Goal: Task Accomplishment & Management: Complete application form

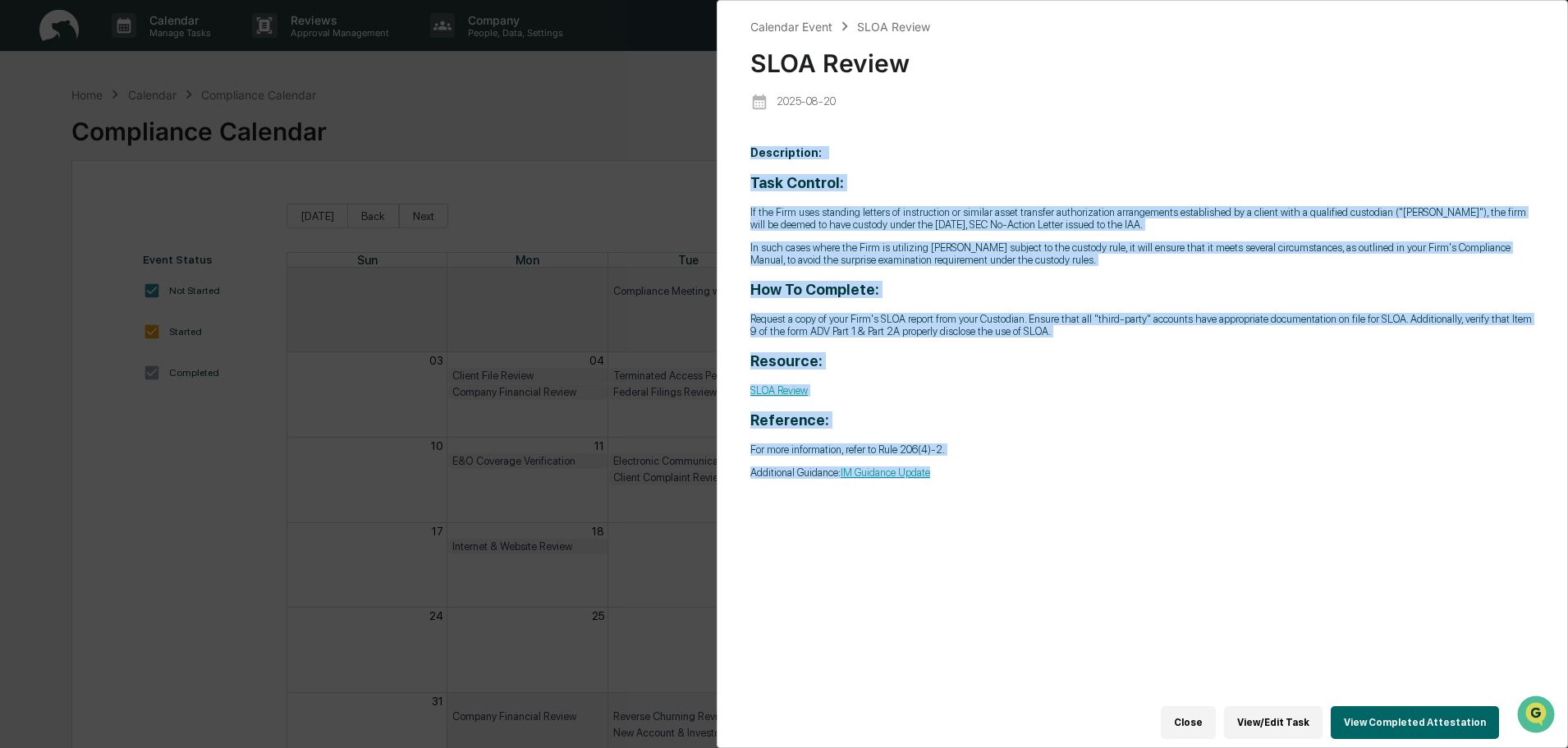
click at [1208, 713] on button "Close" at bounding box center [1188, 722] width 55 height 33
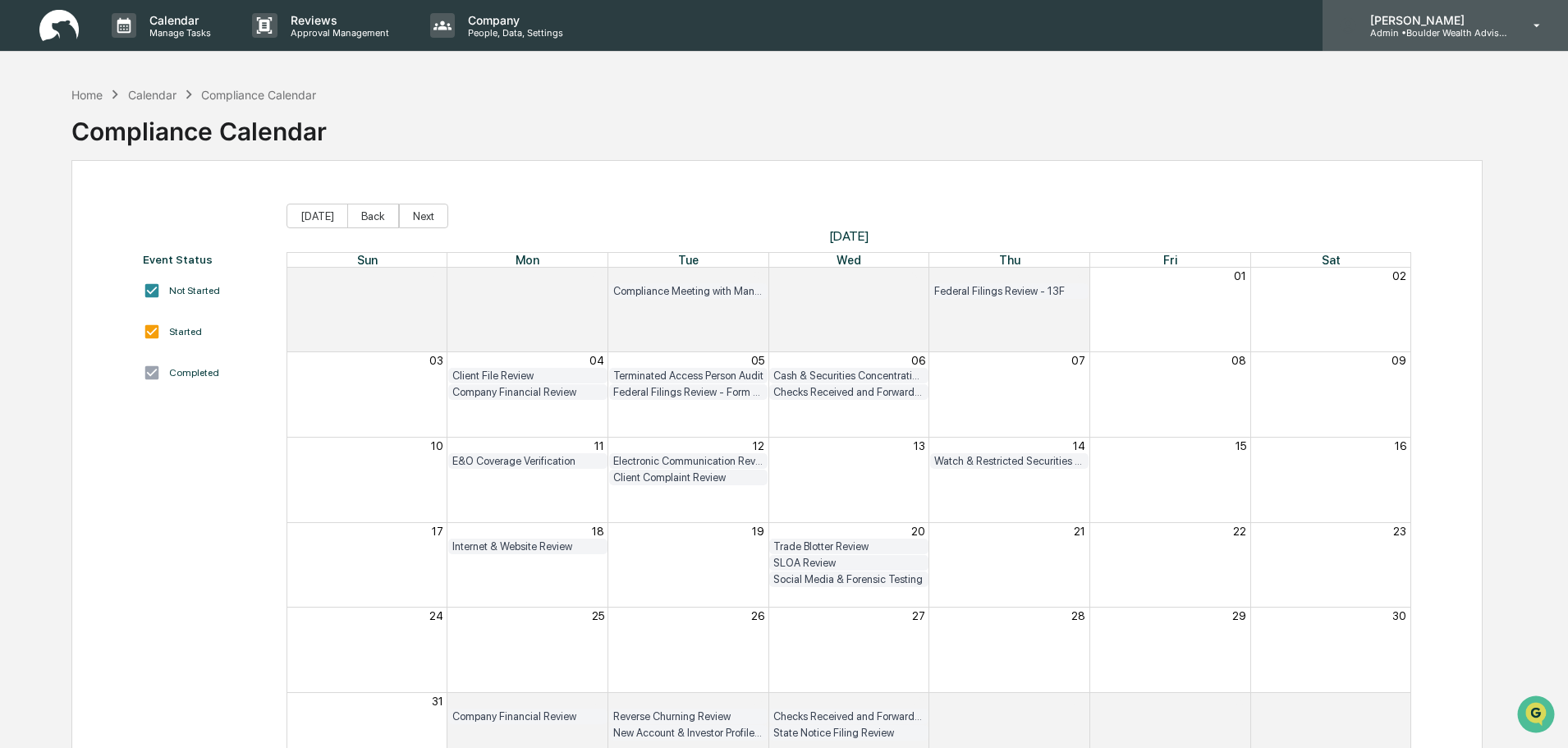
click at [1380, 16] on p "[PERSON_NAME]" at bounding box center [1433, 20] width 153 height 14
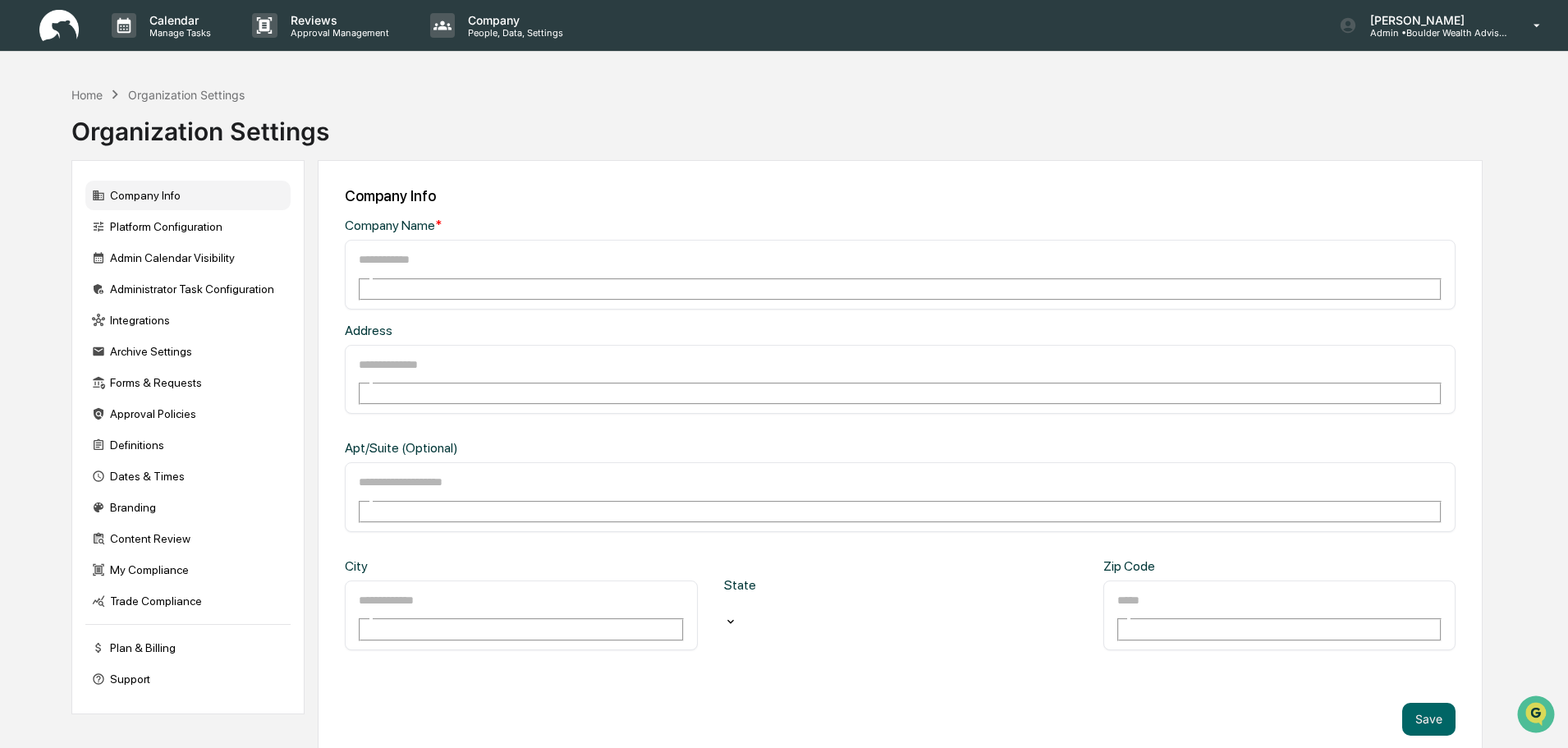
type input "**********"
type input "*********"
type input "*******"
type input "*****"
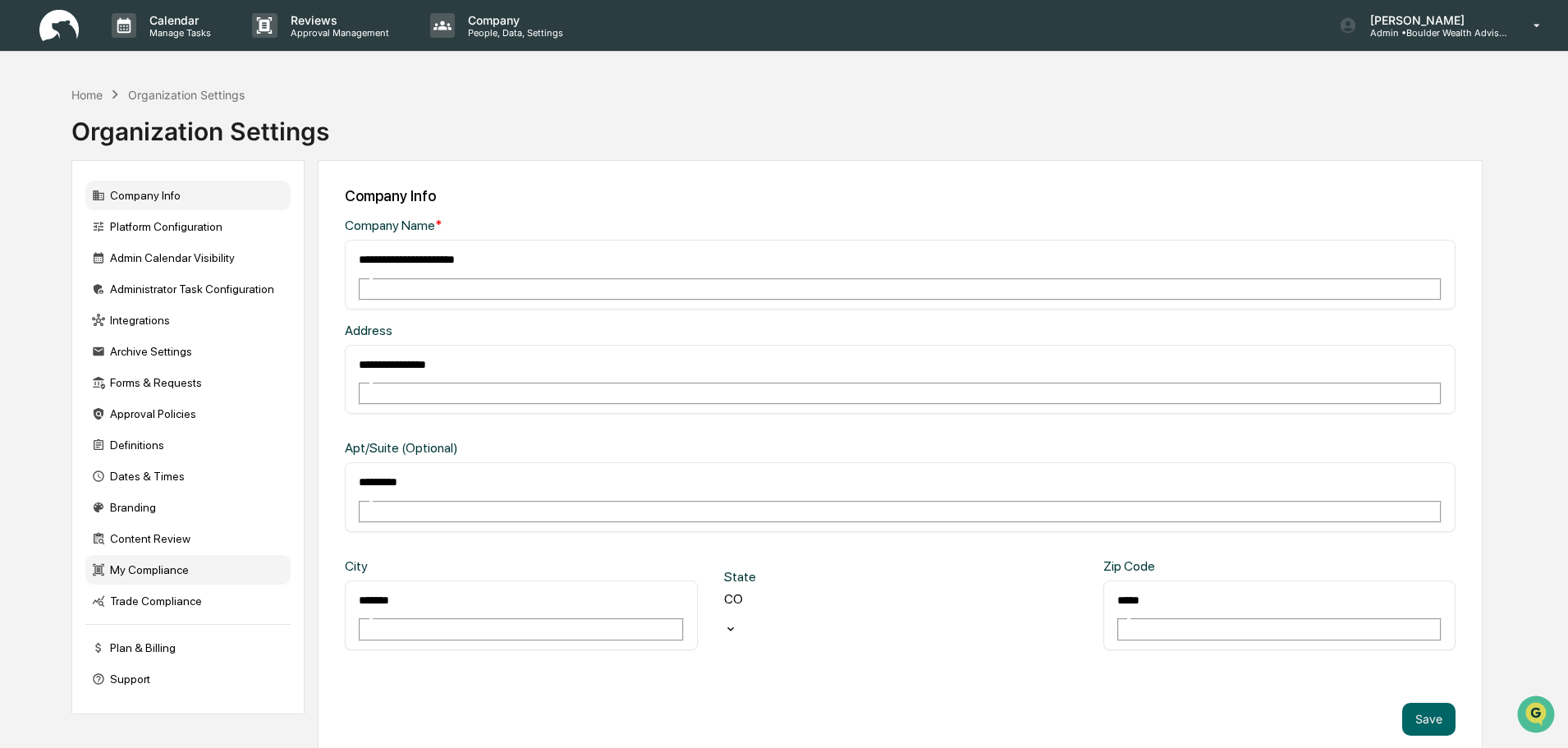
click at [143, 571] on div "My Compliance" at bounding box center [188, 569] width 205 height 29
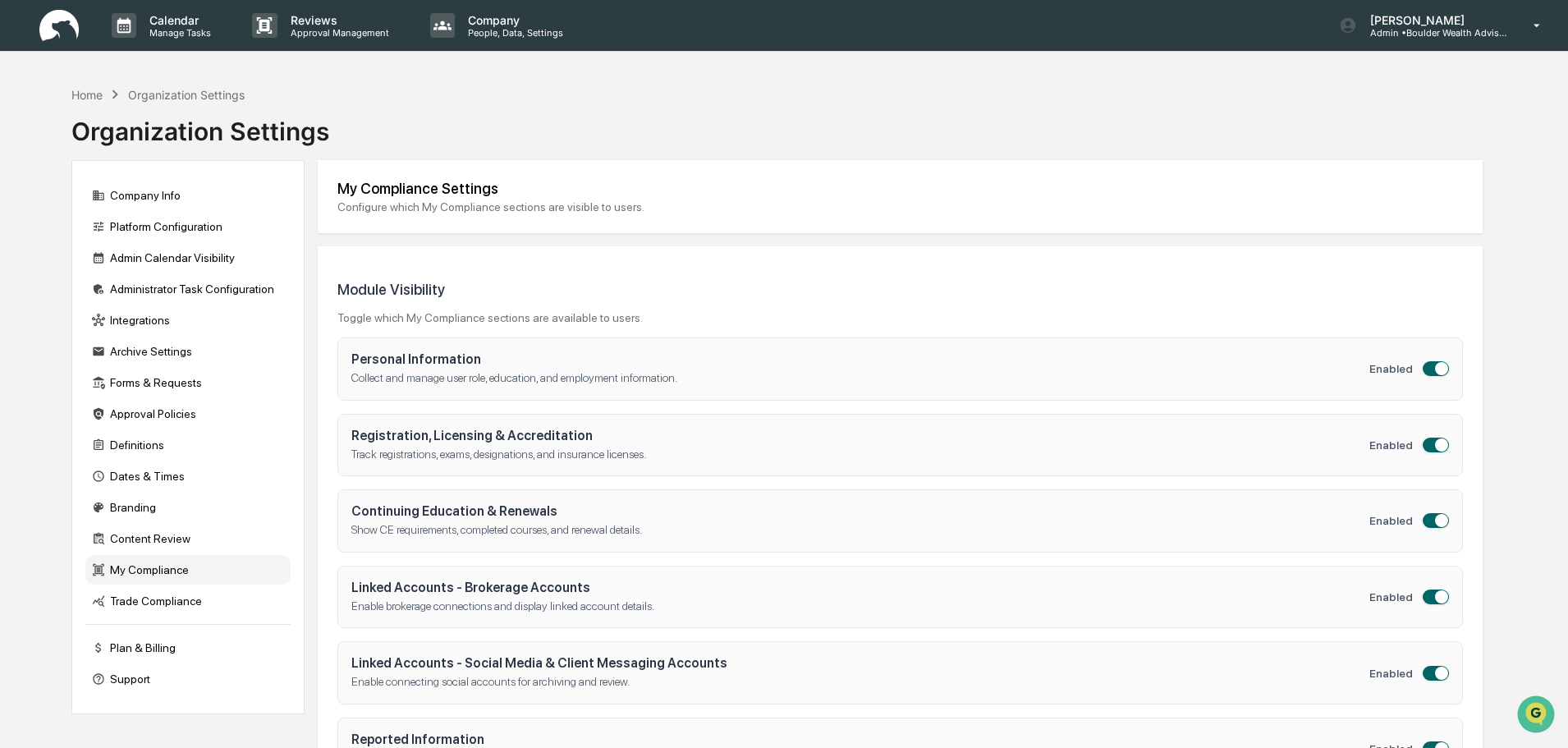
click at [152, 565] on div "My Compliance" at bounding box center [188, 569] width 205 height 29
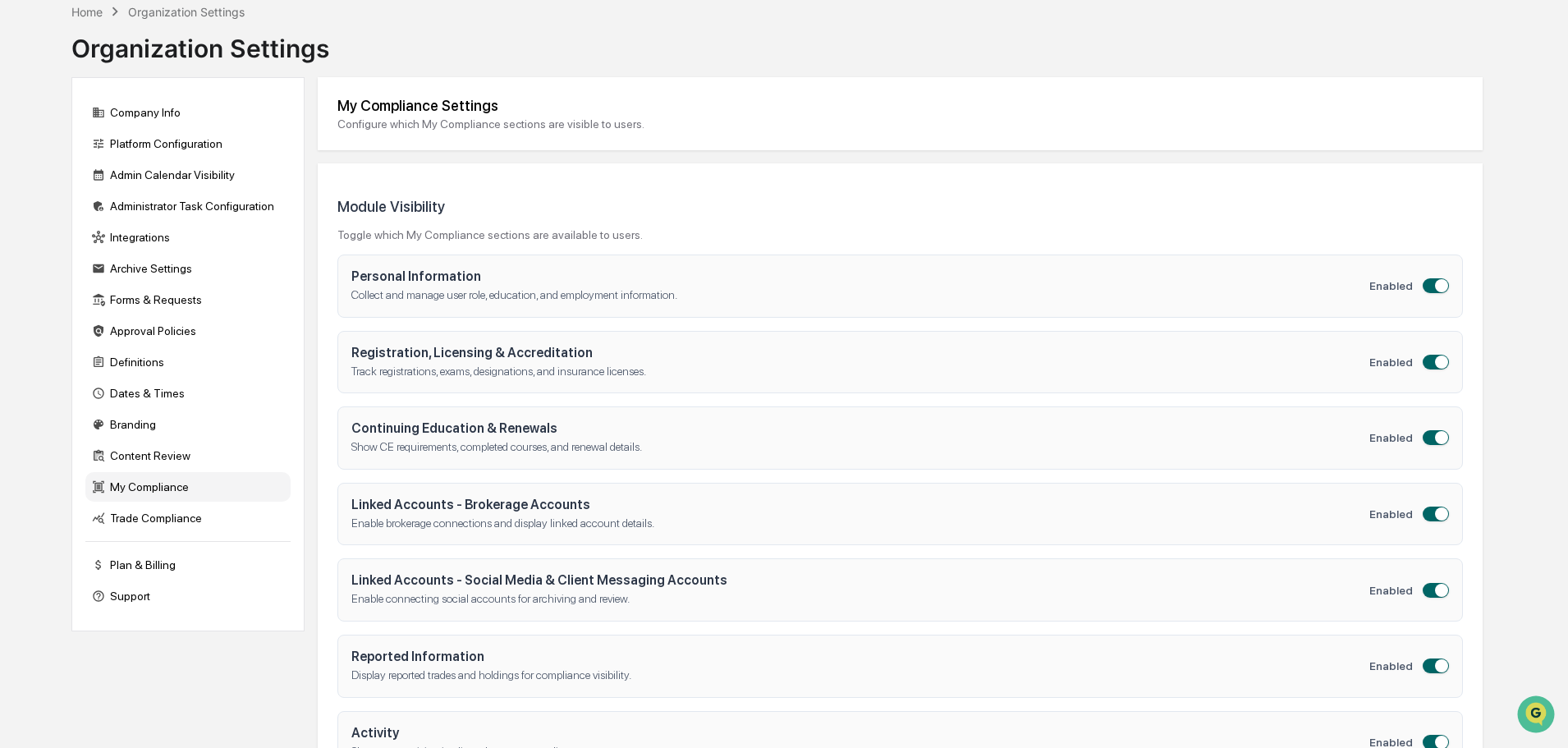
scroll to position [53, 0]
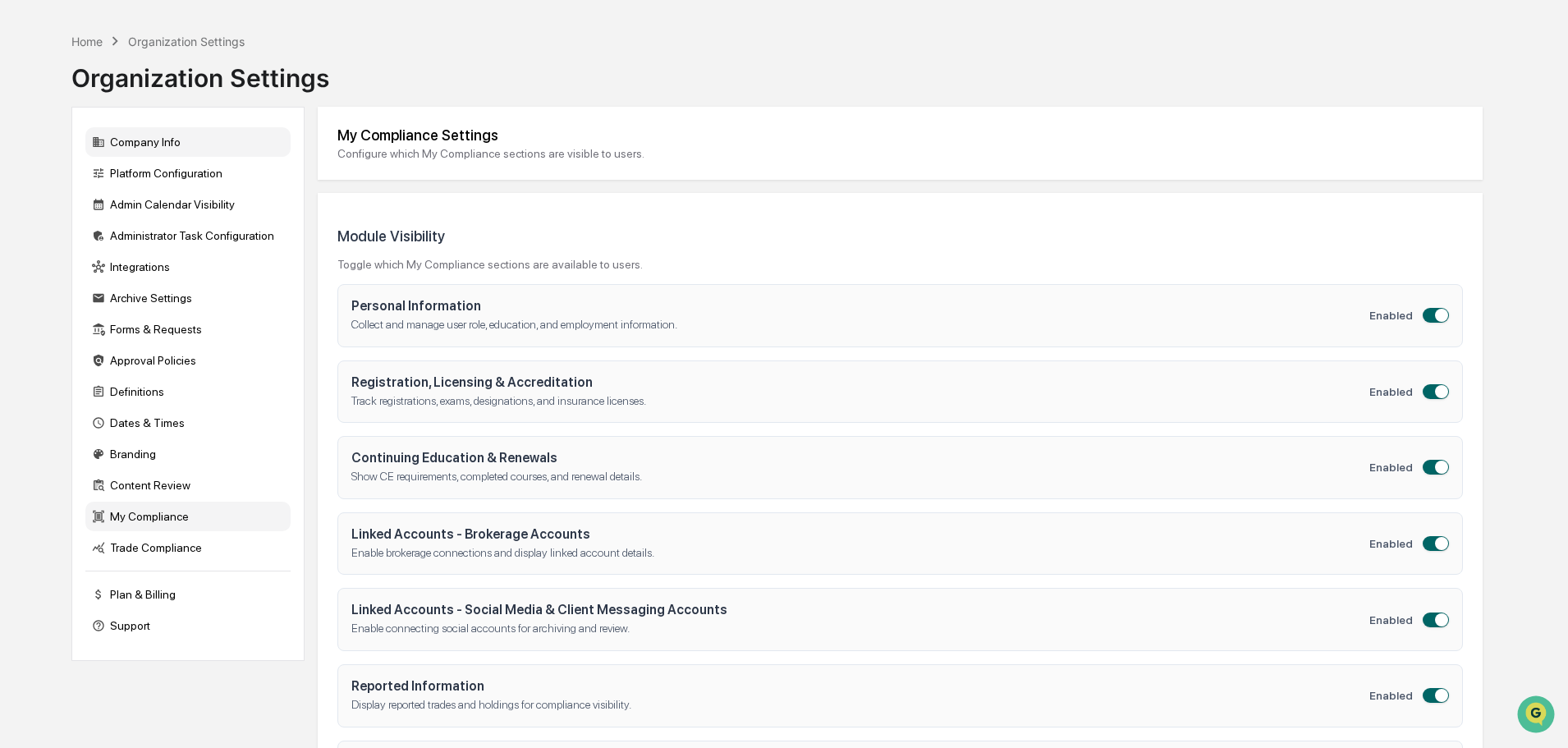
click at [178, 153] on div "Company Info" at bounding box center [188, 142] width 205 height 29
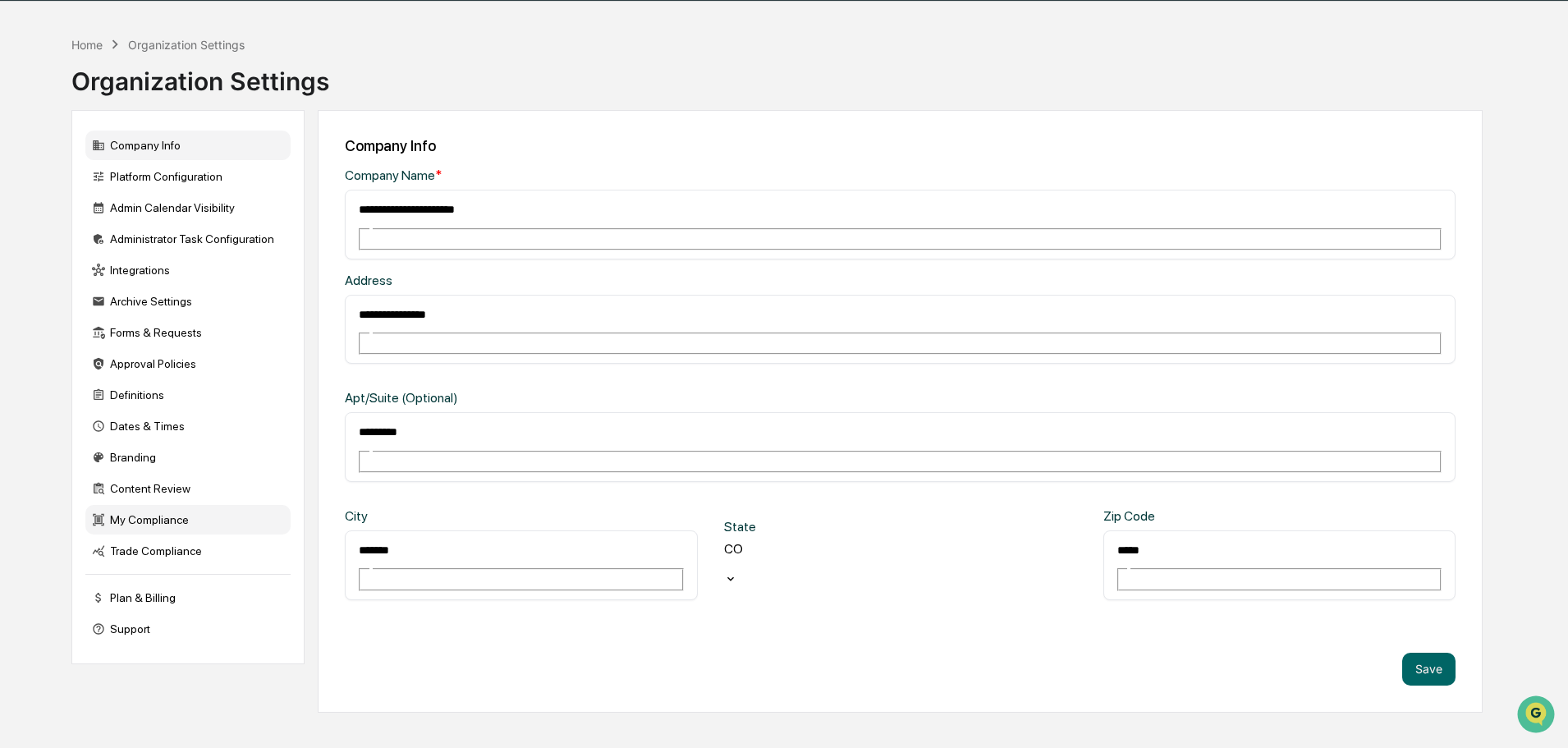
scroll to position [78, 0]
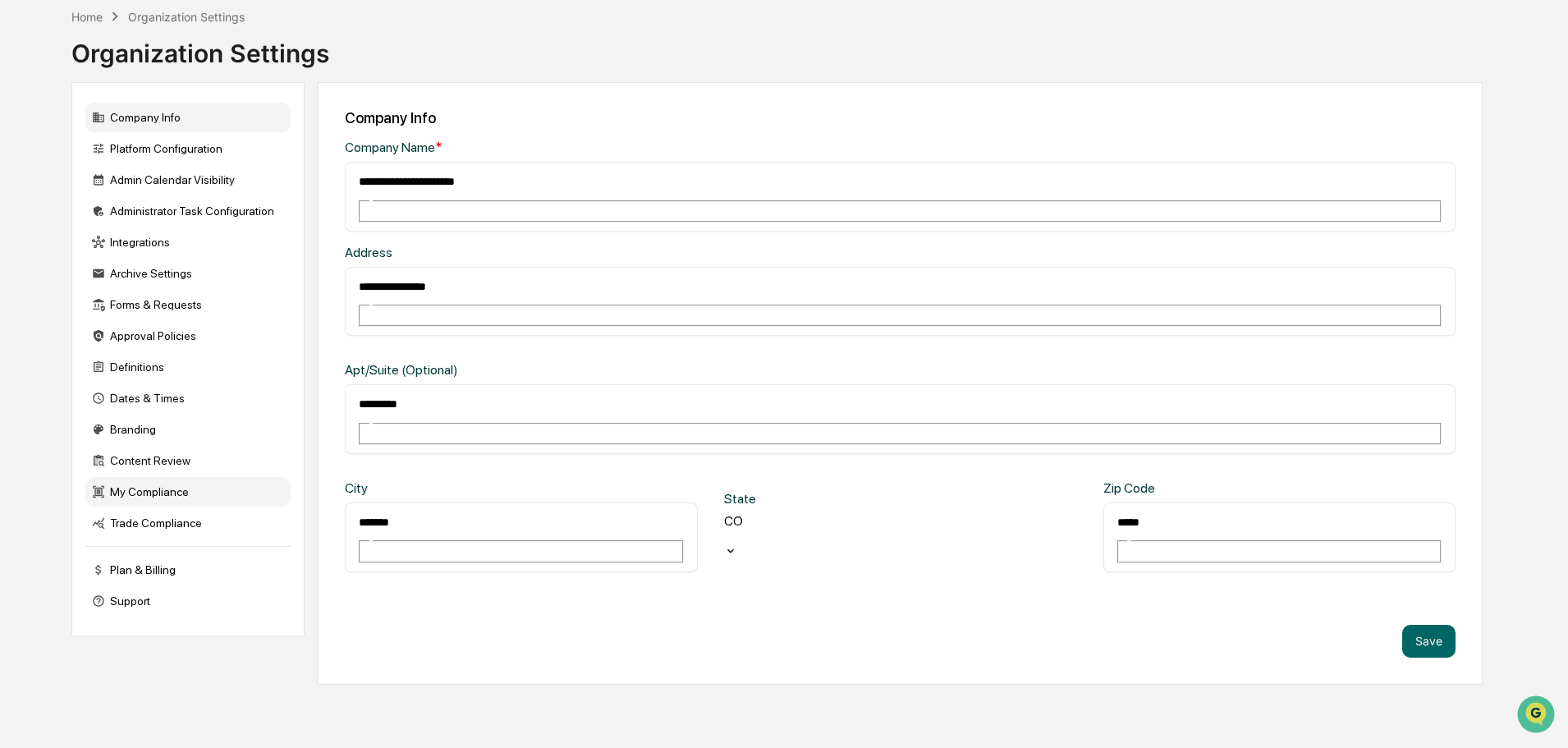
click at [145, 490] on div "My Compliance" at bounding box center [188, 491] width 205 height 29
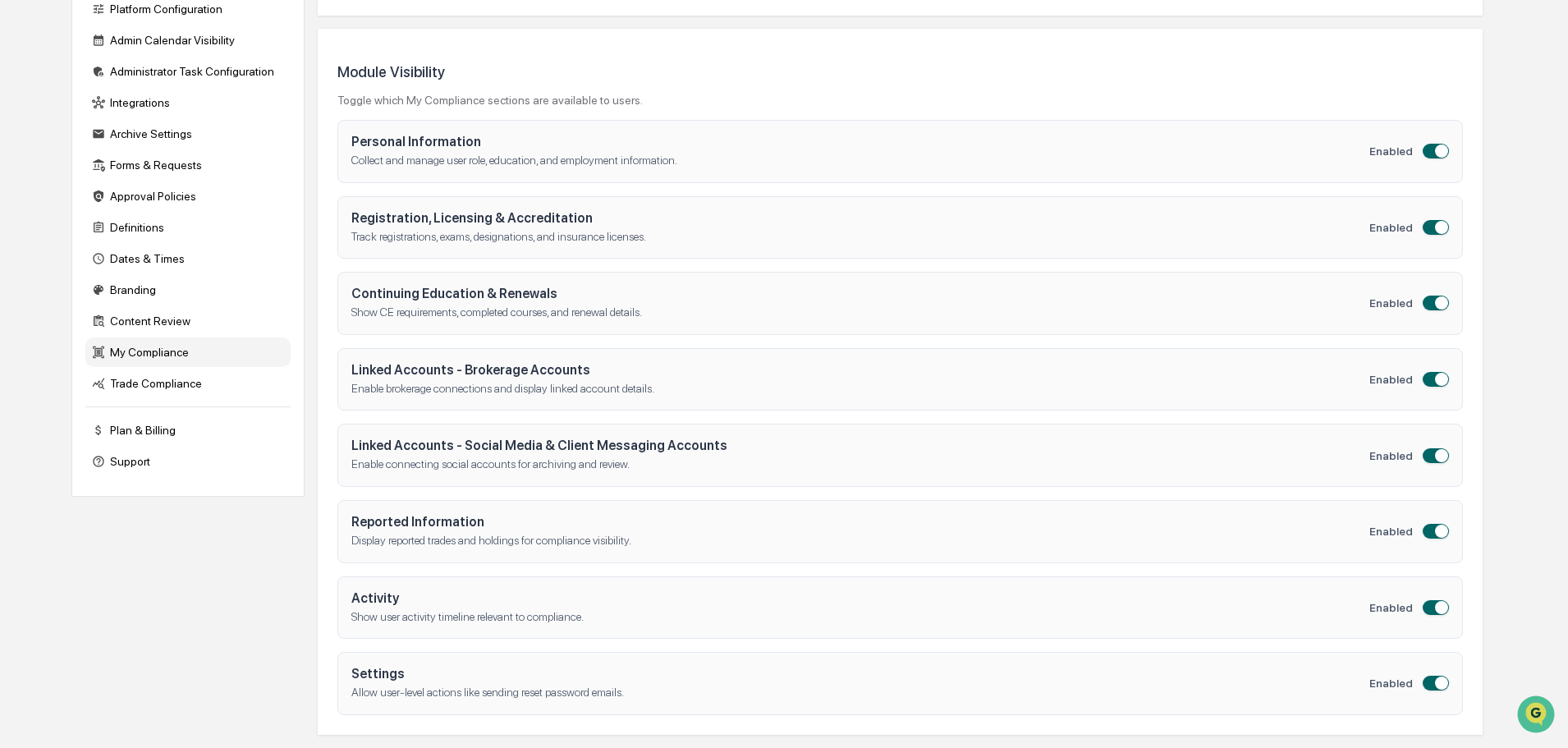
scroll to position [0, 0]
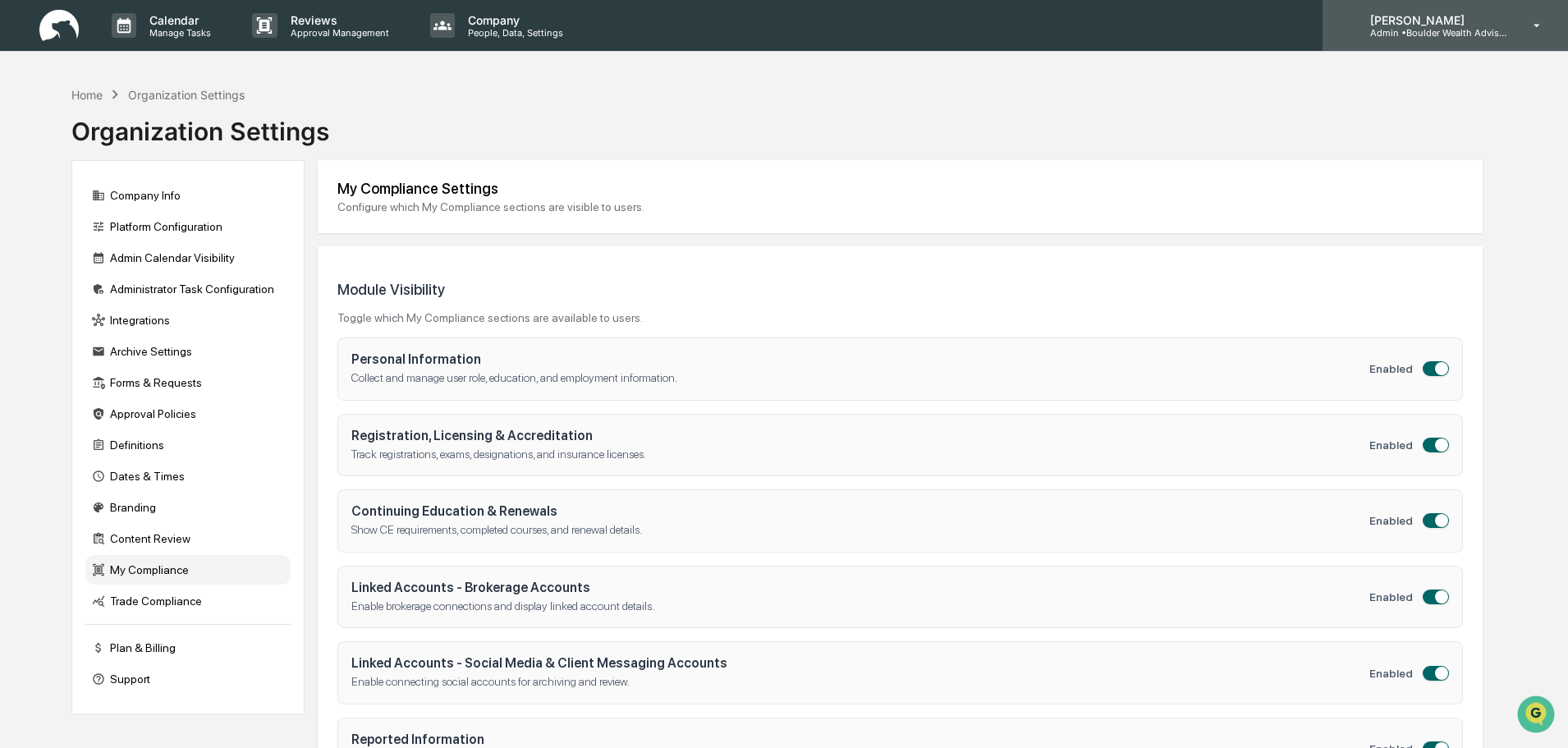
click at [1540, 27] on icon at bounding box center [1537, 26] width 28 height 16
drag, startPoint x: 1024, startPoint y: 98, endPoint x: 762, endPoint y: 89, distance: 262.2
click at [117, 316] on div "Integrations" at bounding box center [188, 320] width 205 height 29
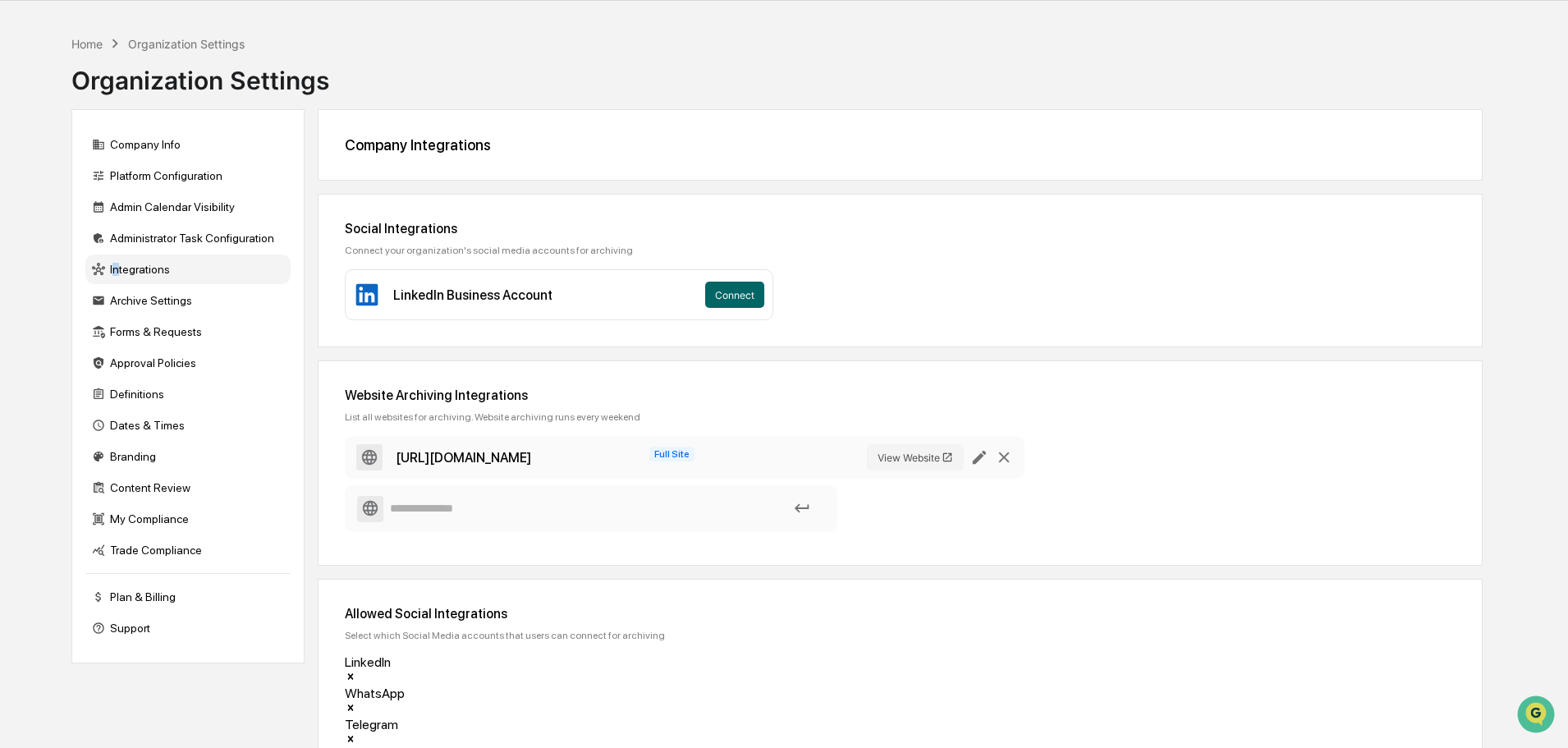
scroll to position [78, 0]
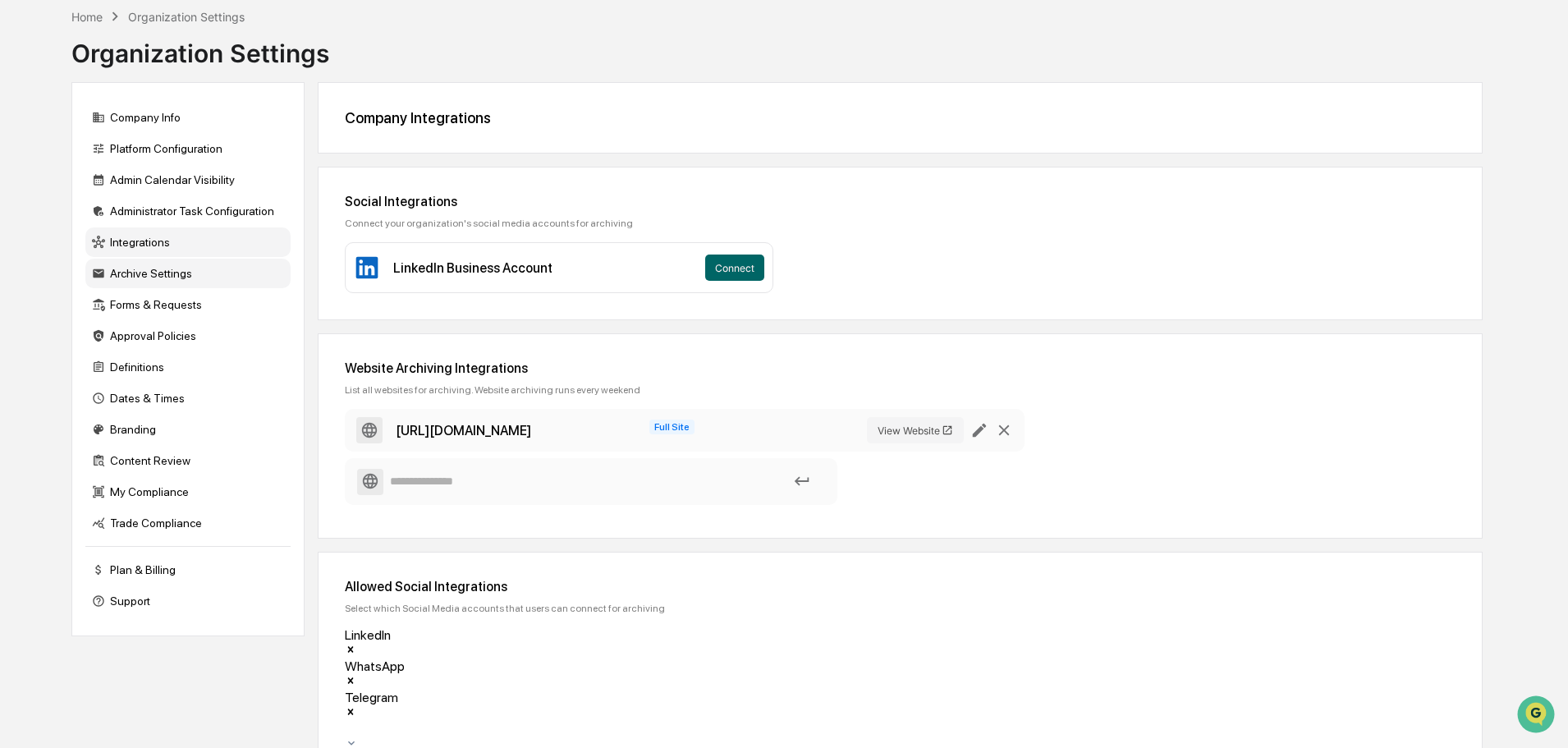
click at [114, 277] on div "Archive Settings" at bounding box center [188, 273] width 205 height 29
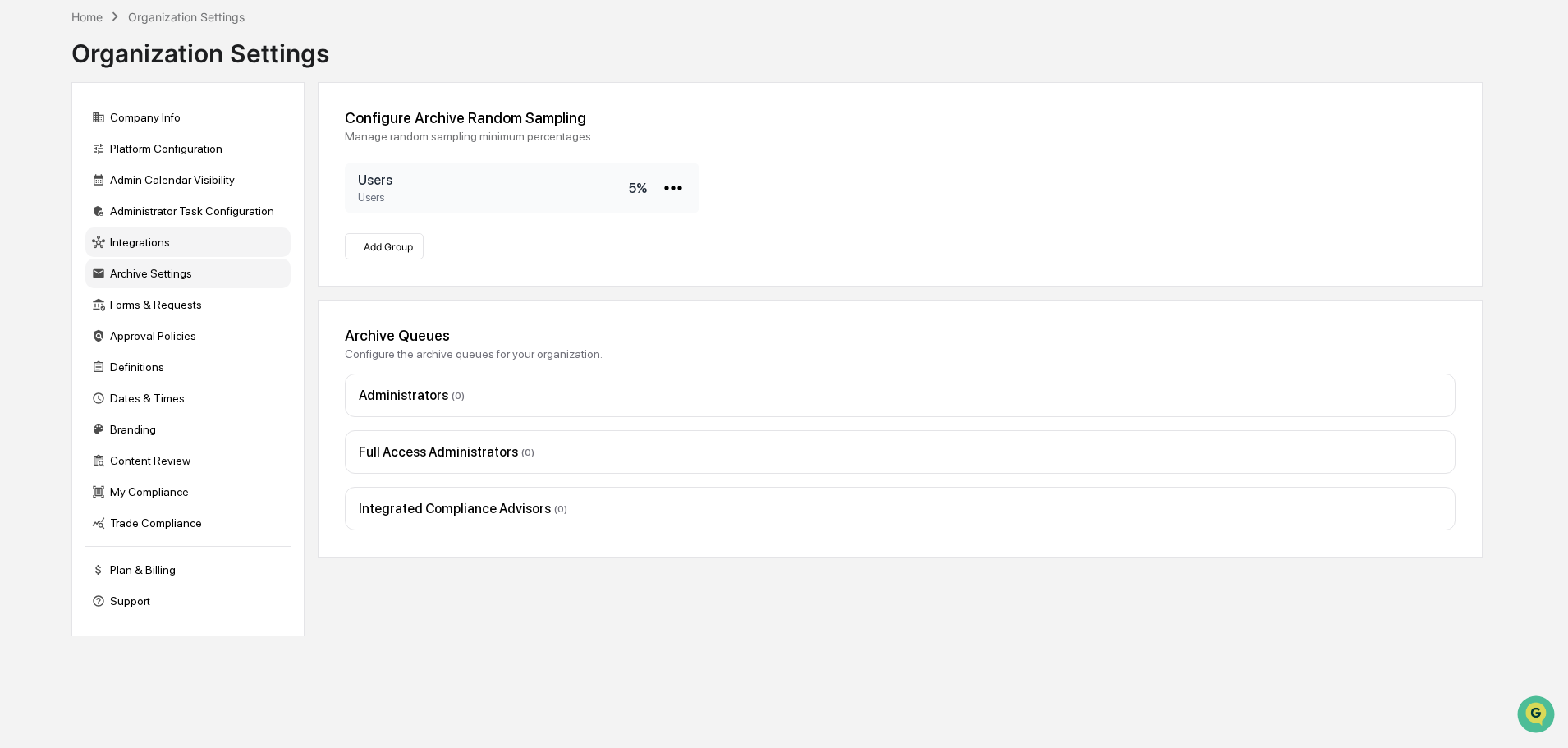
click at [127, 238] on div "Integrations" at bounding box center [188, 242] width 205 height 29
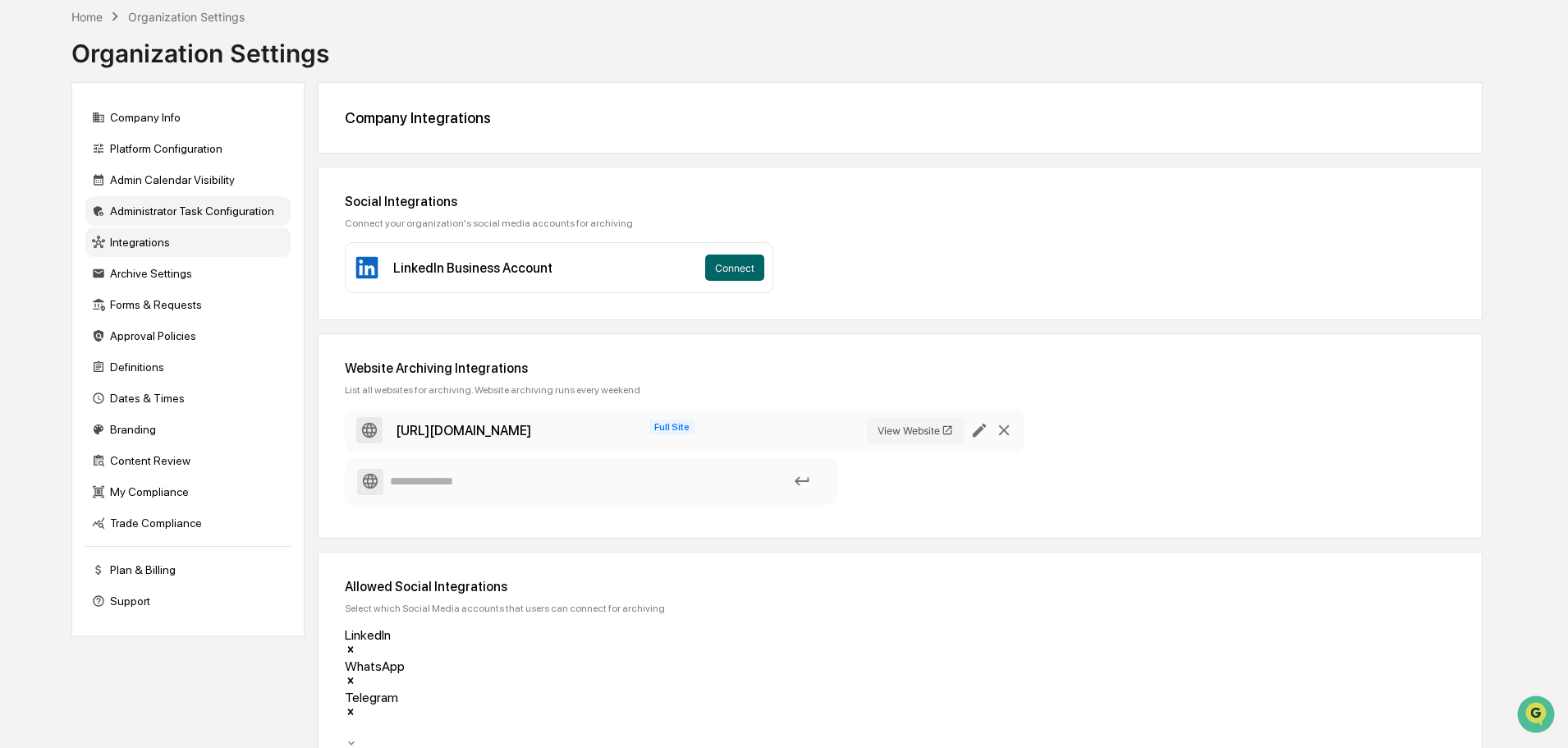
click at [153, 204] on div "Administrator Task Configuration" at bounding box center [188, 211] width 205 height 29
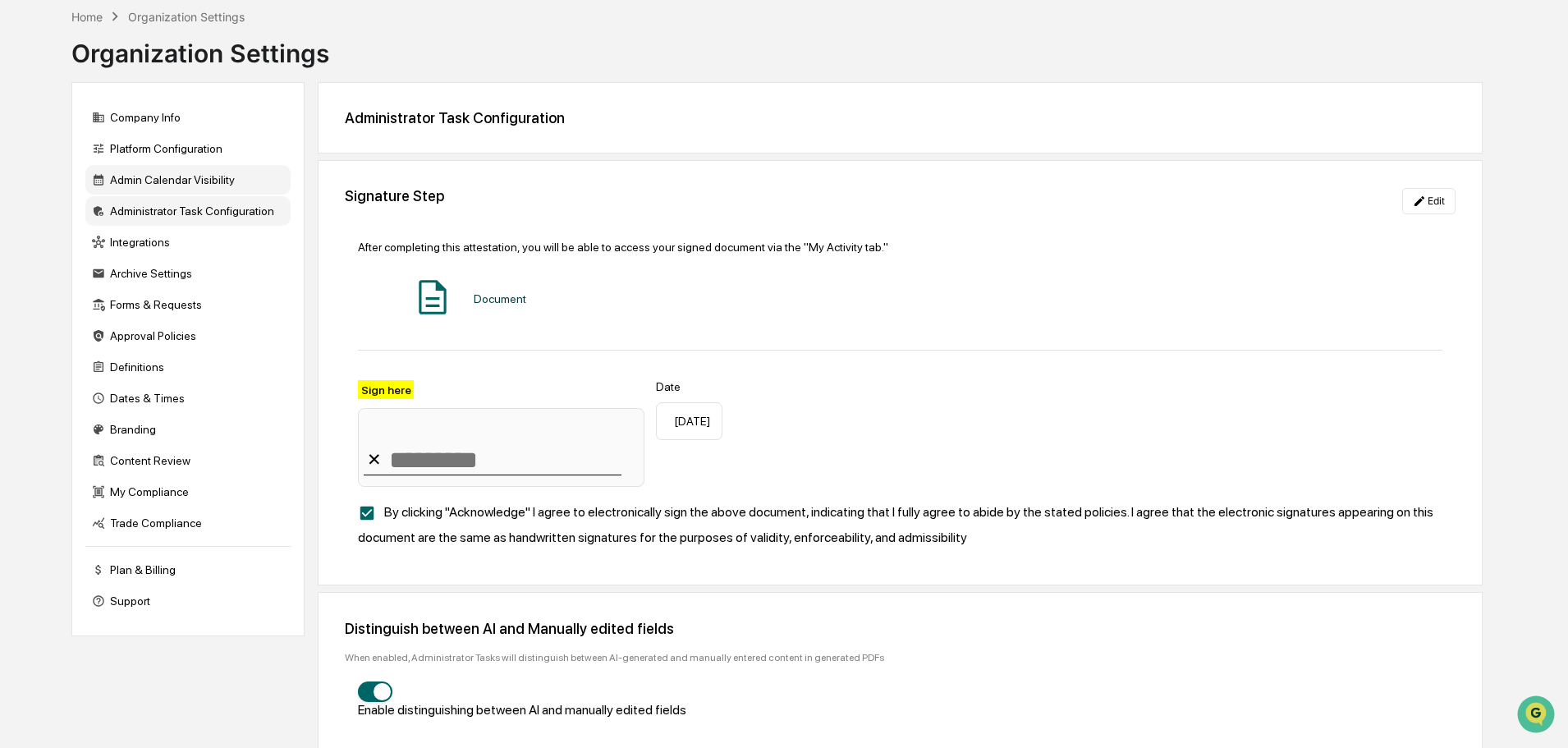
click at [157, 174] on div "Admin Calendar Visibility" at bounding box center [188, 179] width 205 height 29
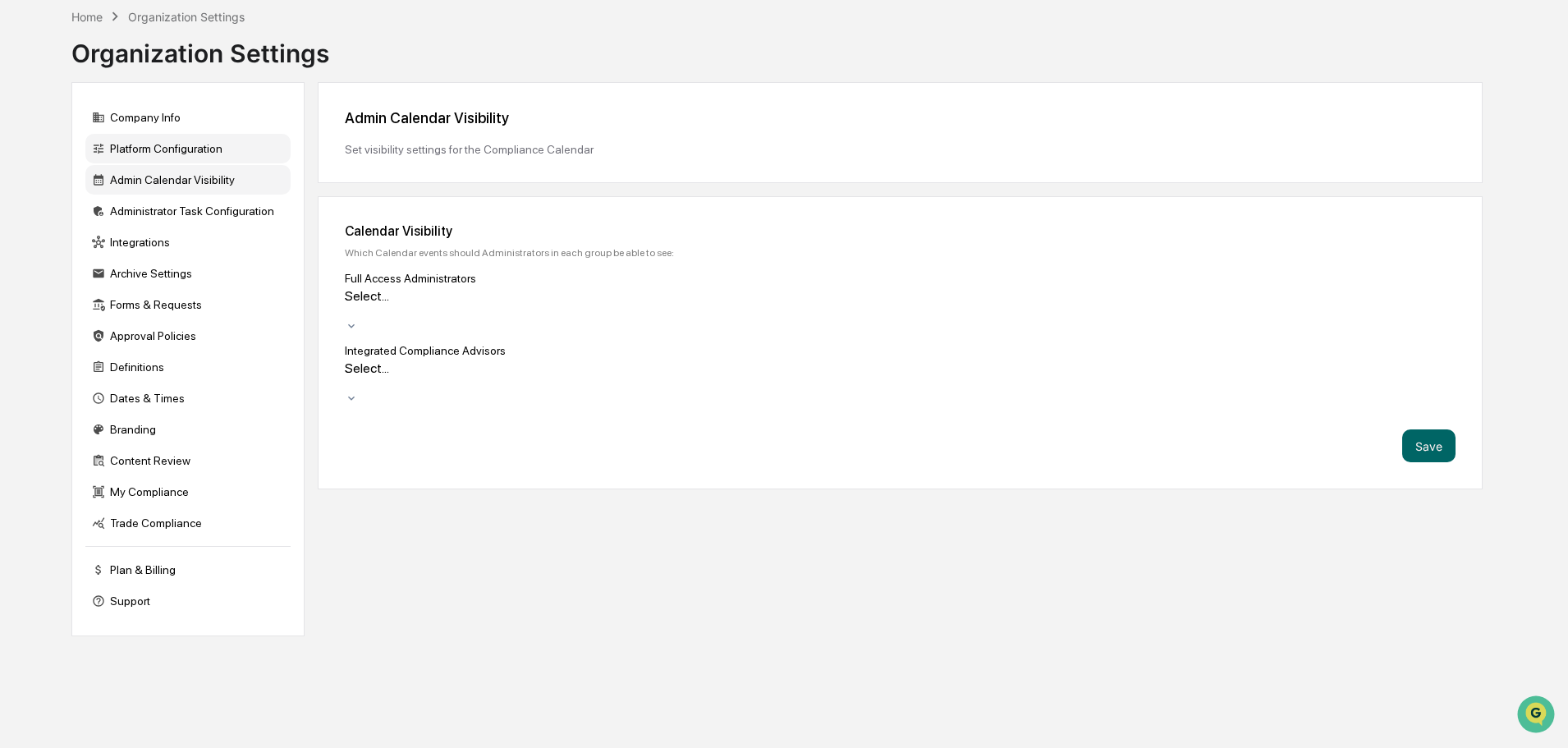
click at [165, 143] on div "Platform Configuration" at bounding box center [188, 148] width 205 height 29
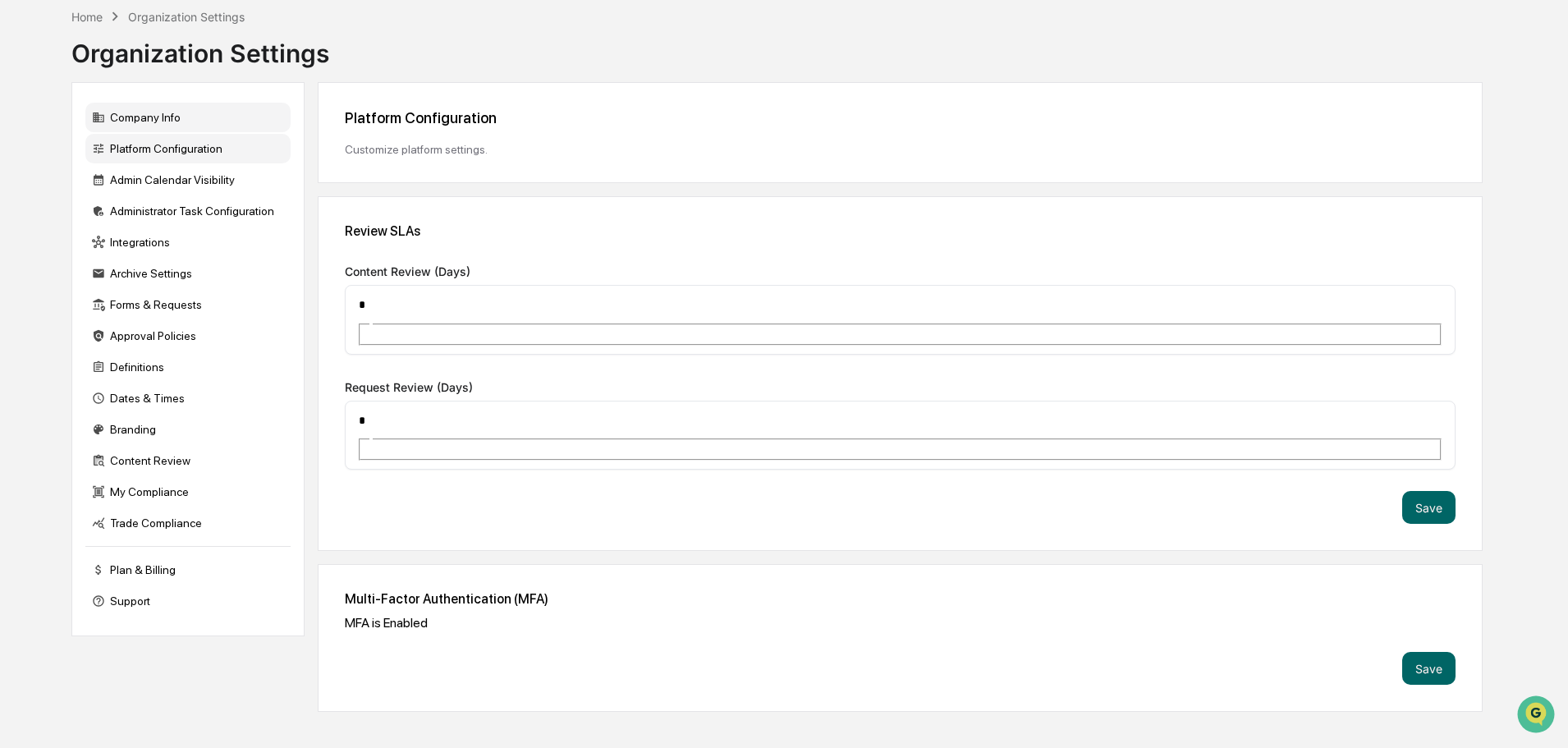
click at [157, 118] on div "Company Info" at bounding box center [188, 117] width 205 height 29
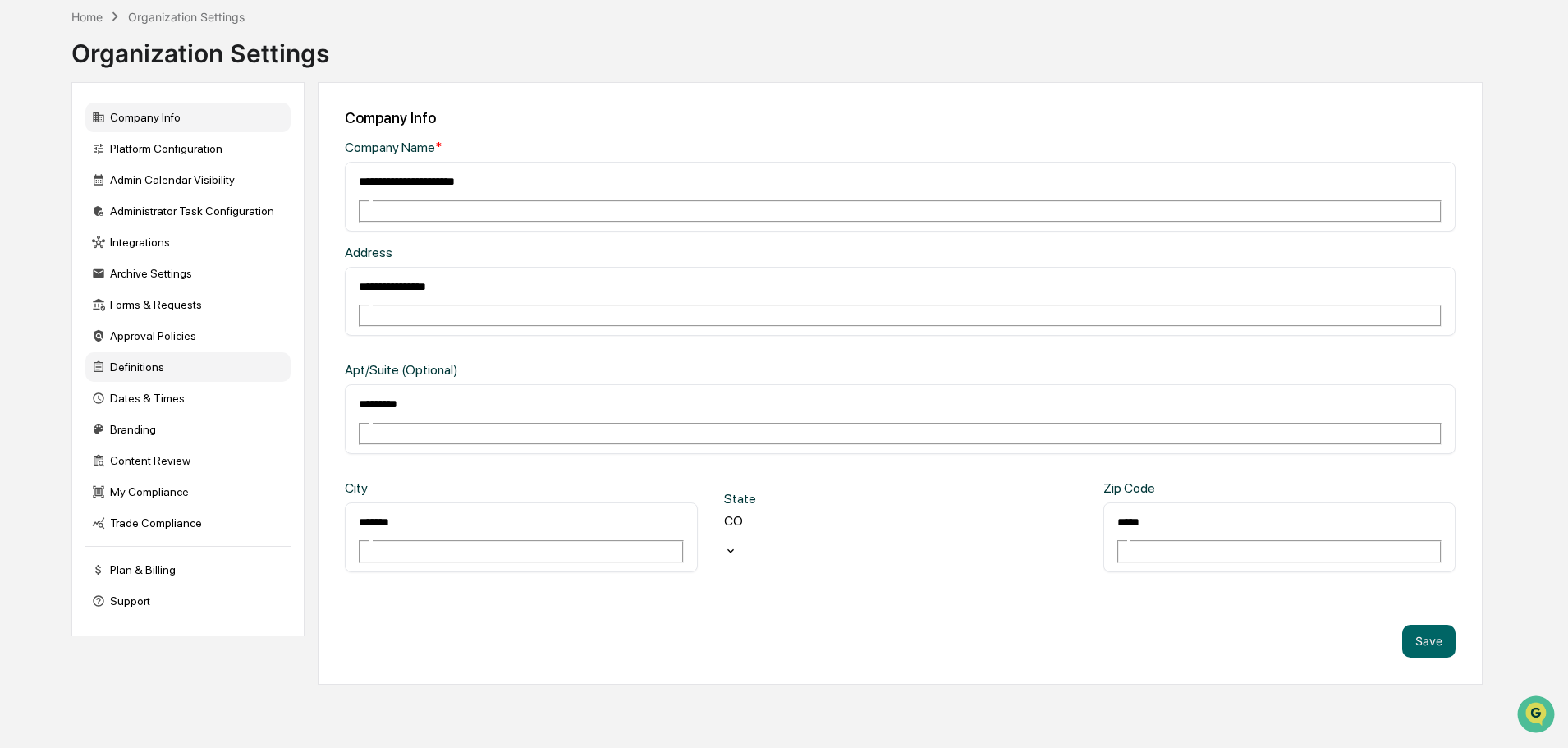
click at [124, 360] on div "Definitions" at bounding box center [188, 366] width 205 height 29
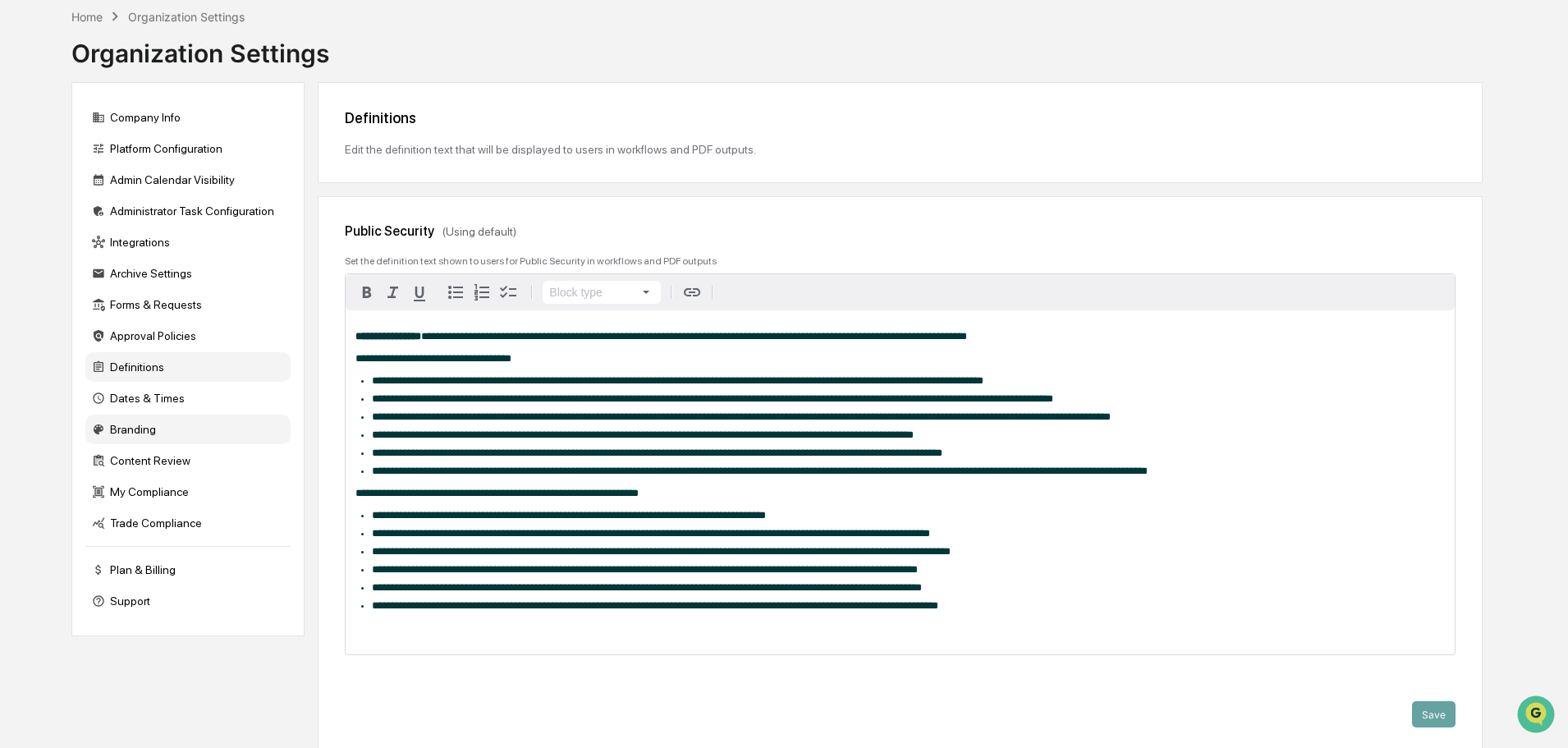
click at [127, 435] on div "Branding" at bounding box center [188, 428] width 205 height 29
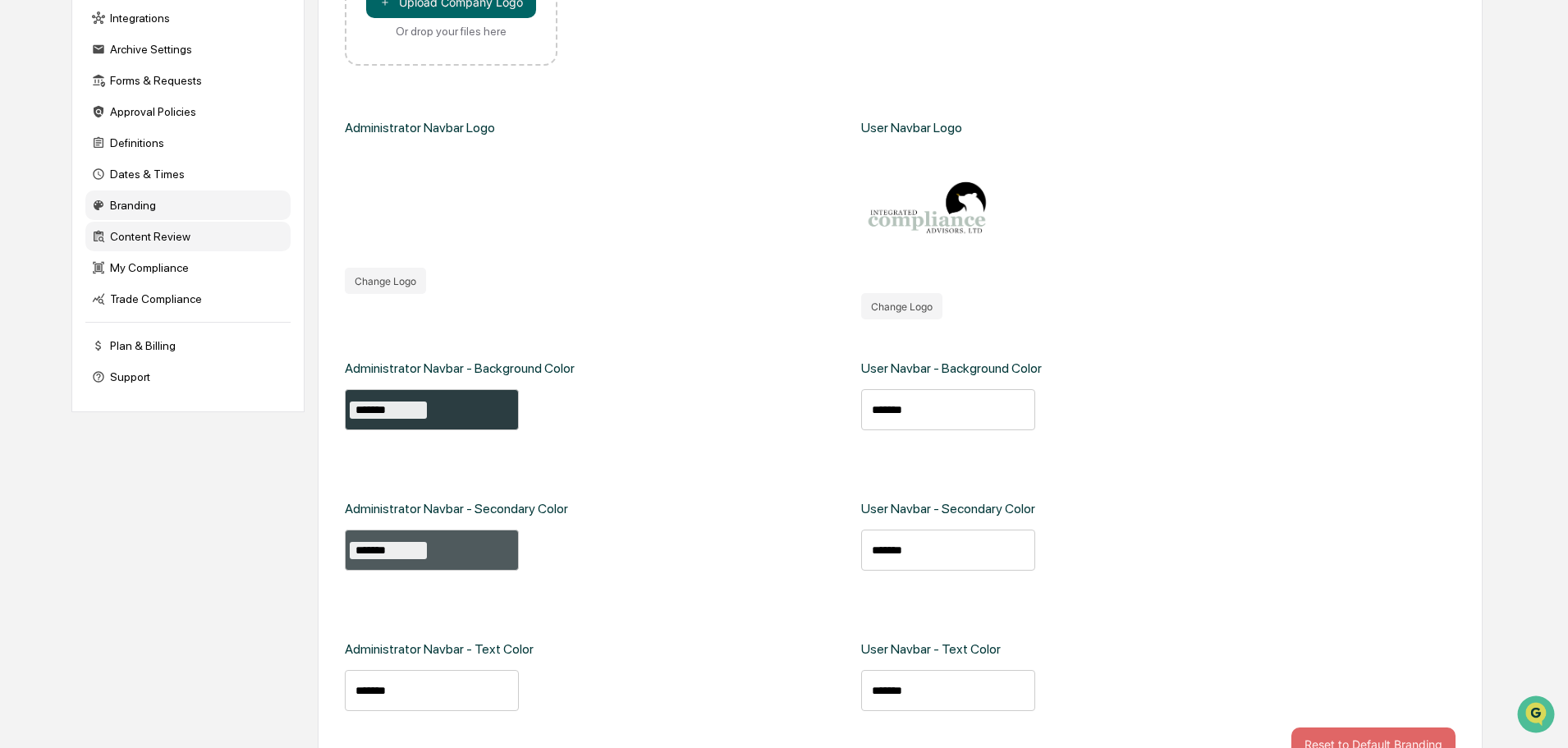
scroll to position [342, 0]
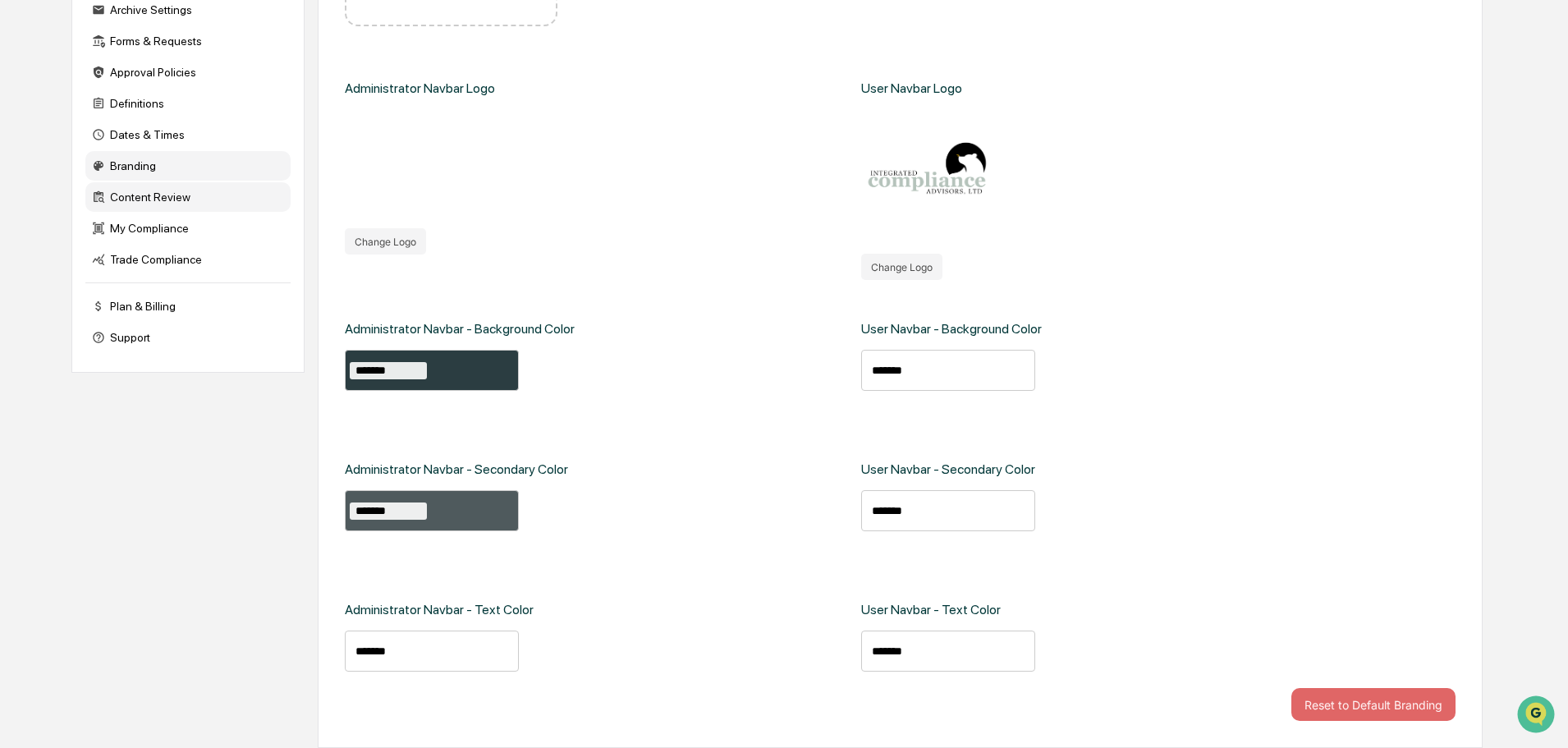
click at [168, 200] on div "Content Review" at bounding box center [188, 197] width 205 height 29
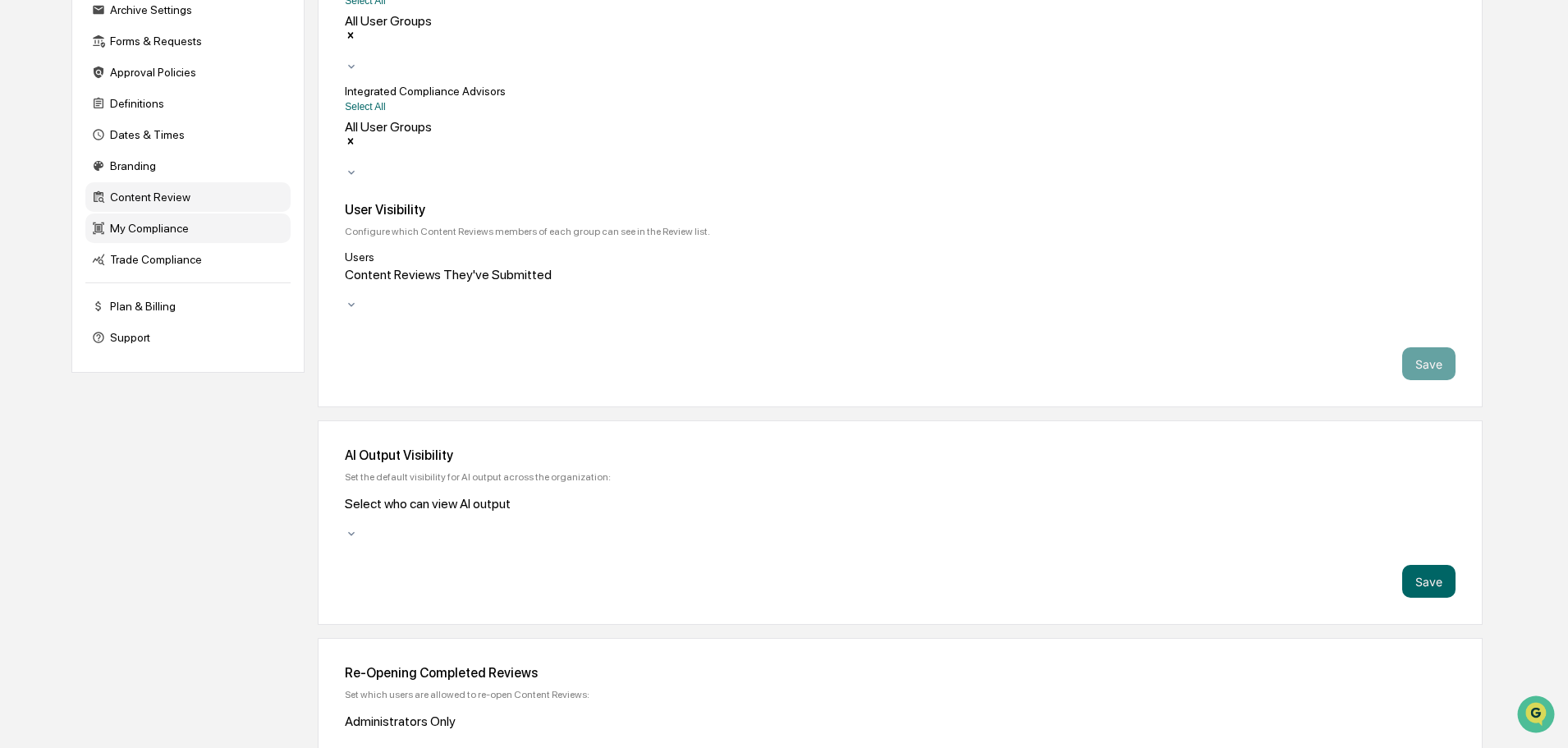
click at [161, 231] on div "My Compliance" at bounding box center [188, 227] width 205 height 29
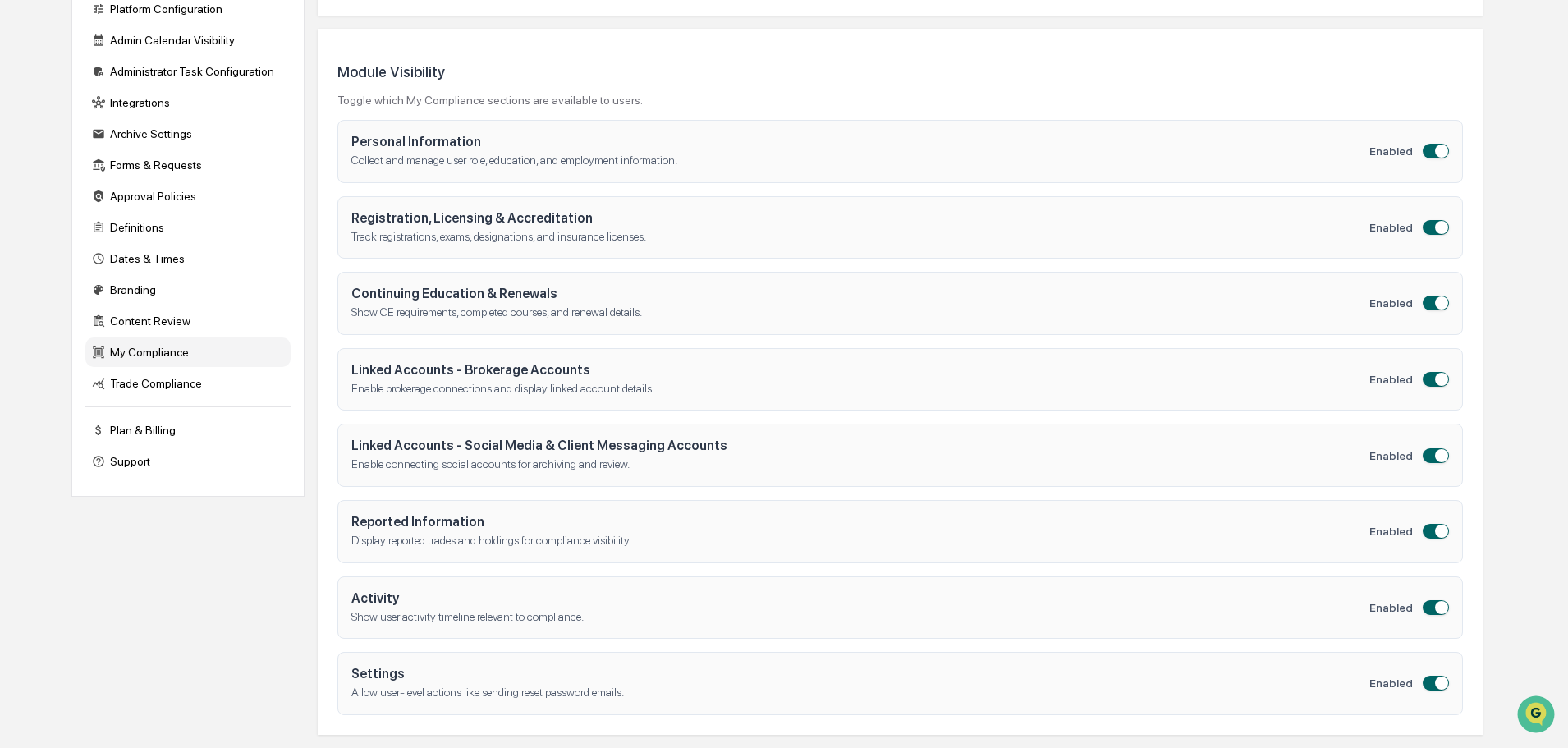
click at [158, 353] on div "My Compliance" at bounding box center [188, 351] width 205 height 29
click at [168, 383] on div "Trade Compliance" at bounding box center [188, 382] width 205 height 29
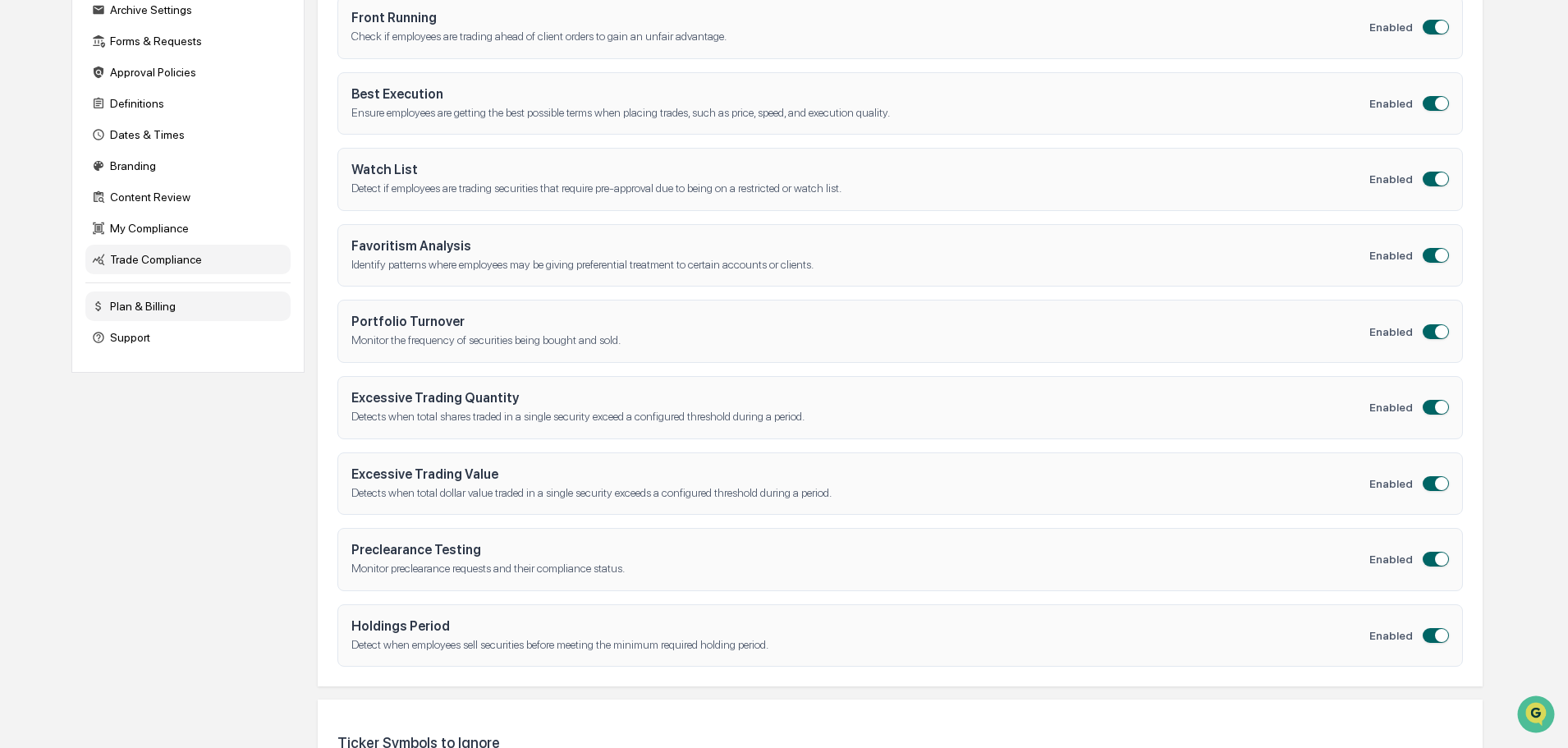
click at [135, 300] on div "Plan & Billing" at bounding box center [188, 305] width 205 height 29
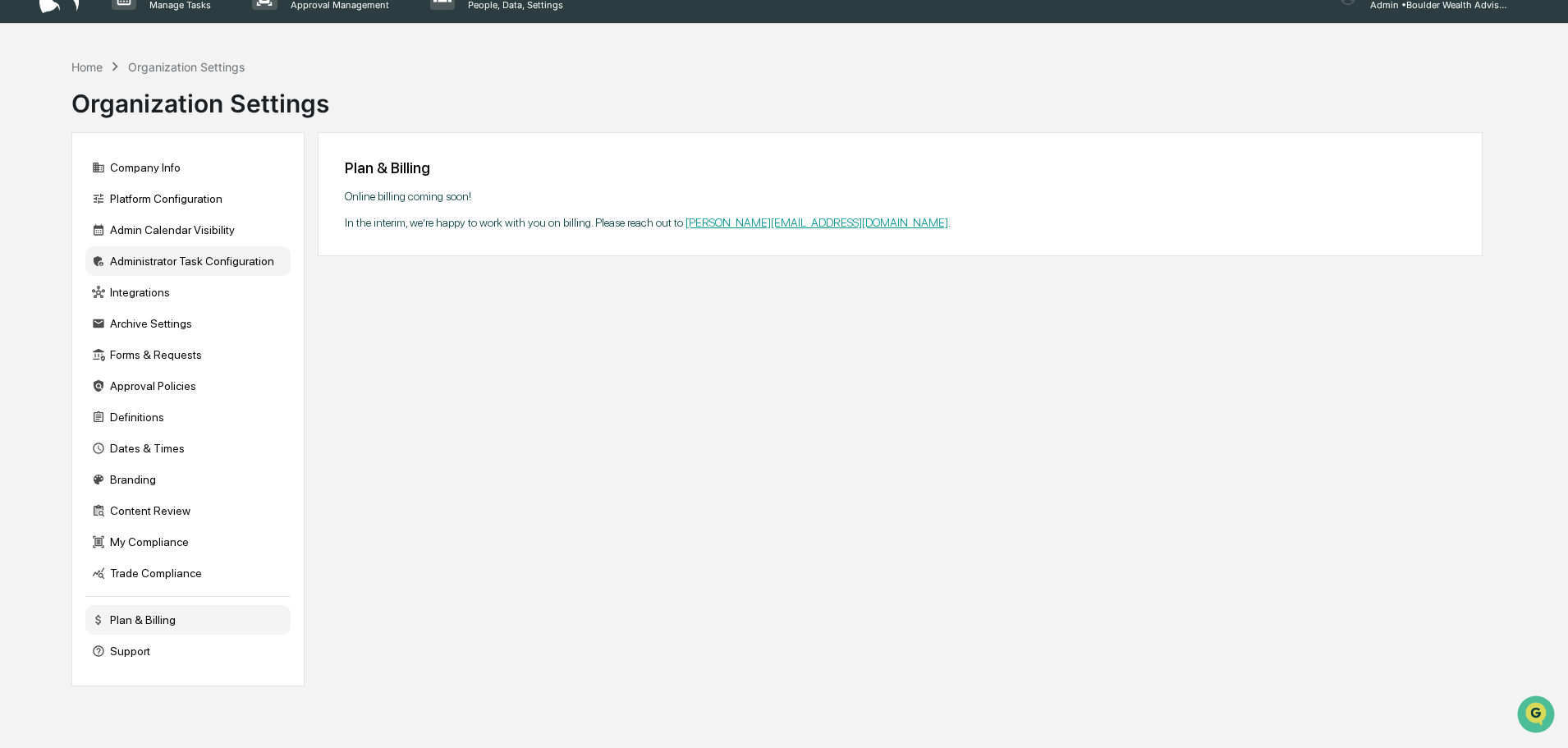
scroll to position [0, 0]
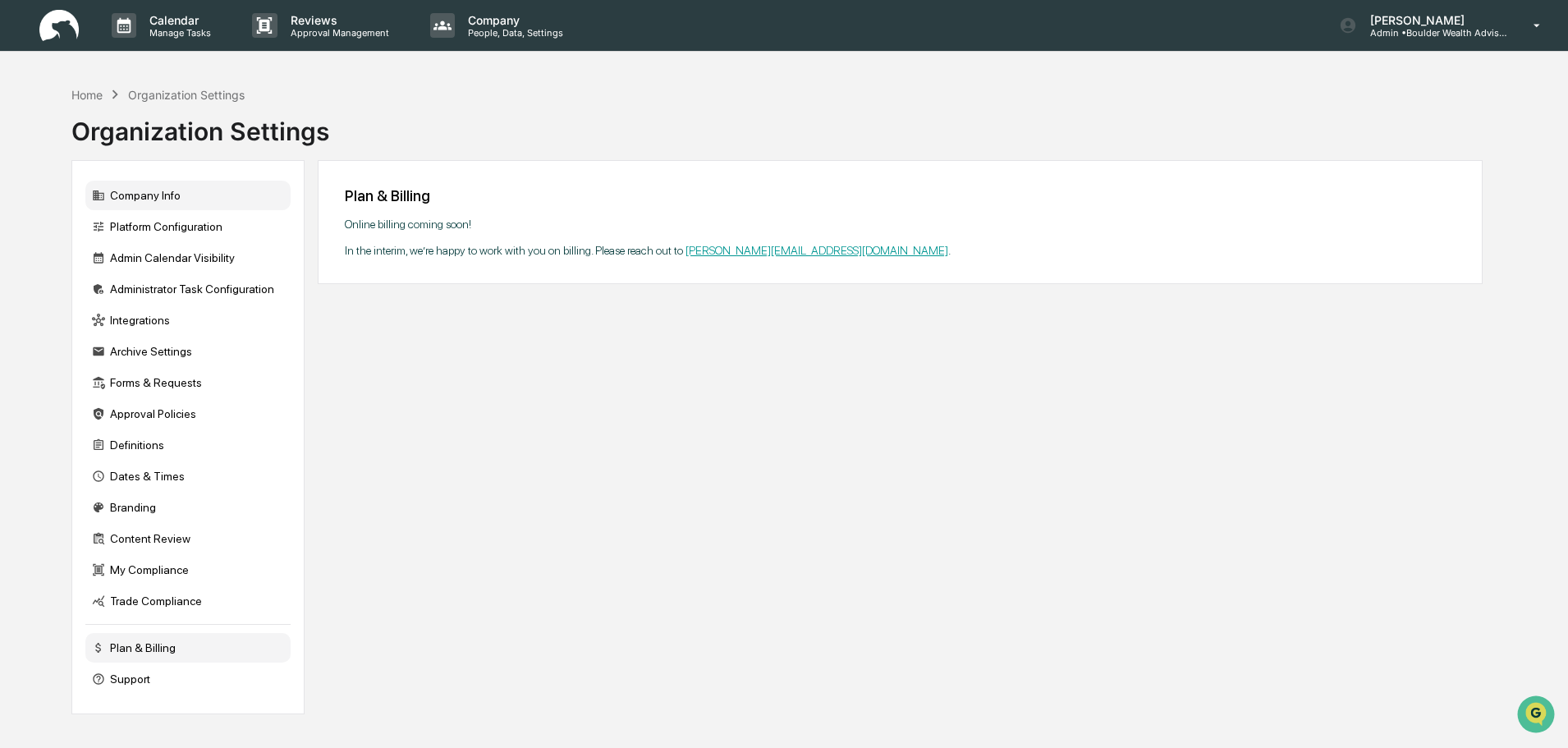
click at [151, 205] on div "Company Info" at bounding box center [188, 195] width 205 height 29
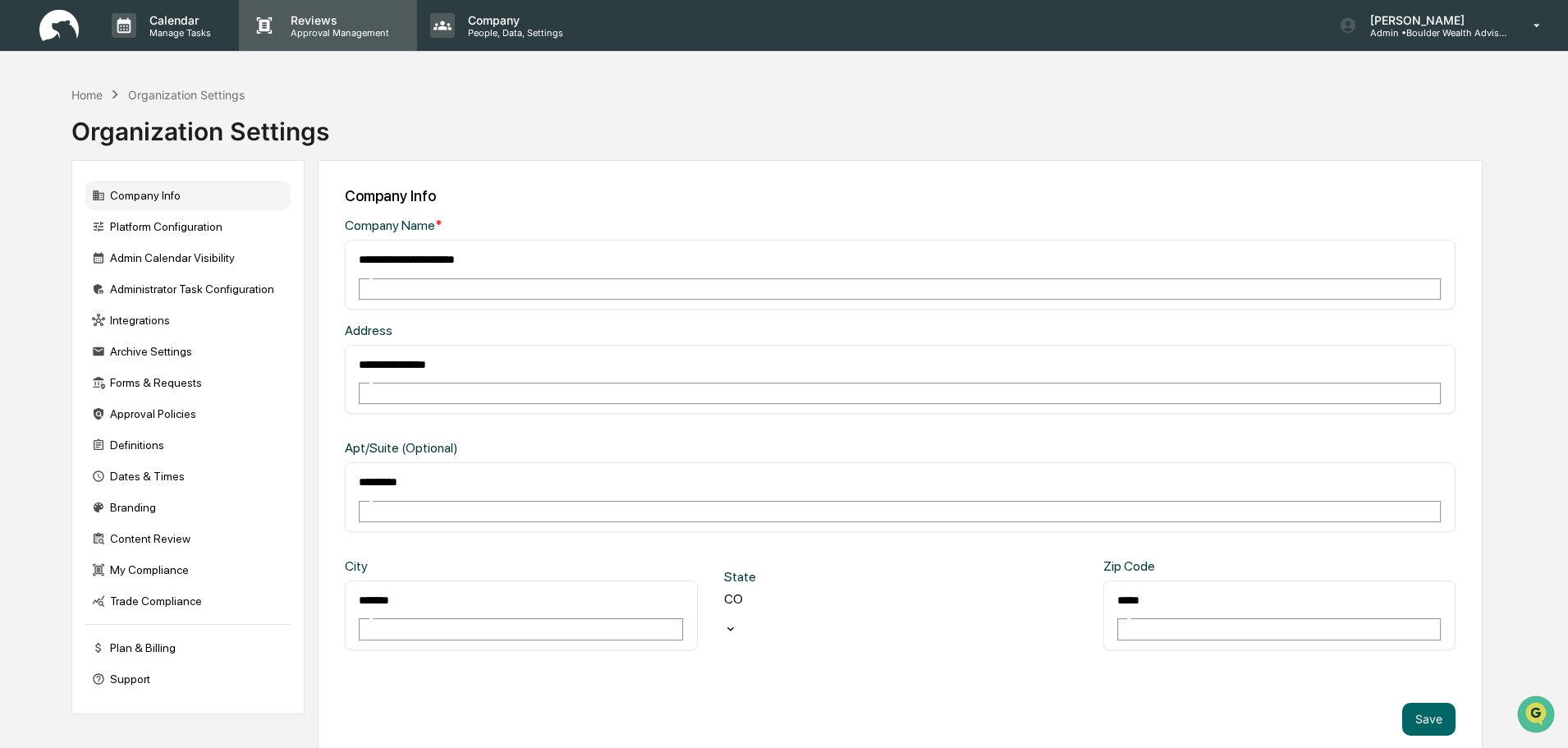
click at [322, 37] on p "Approval Management" at bounding box center [336, 33] width 120 height 12
click at [367, 28] on p "Approval Management" at bounding box center [336, 33] width 120 height 12
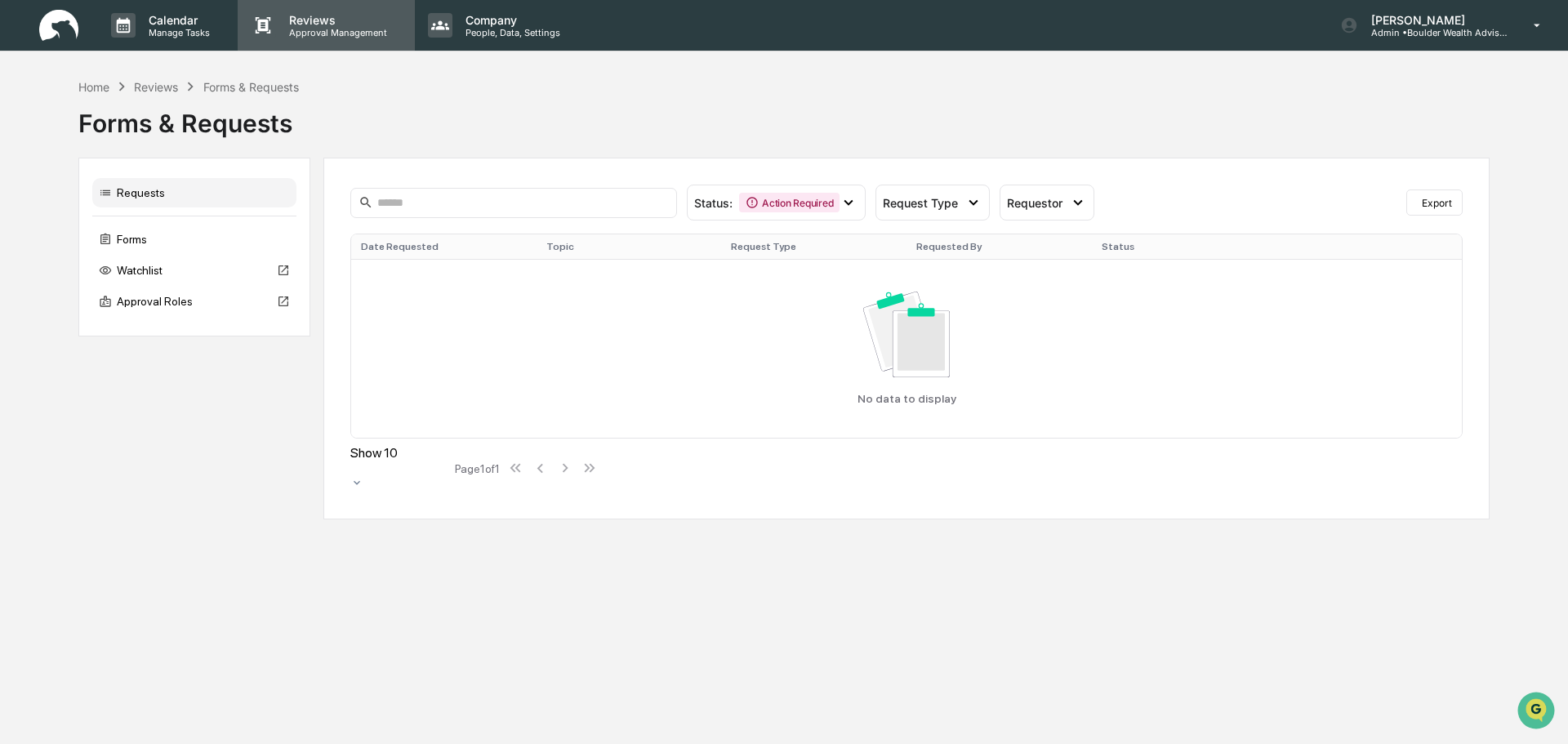
click at [321, 18] on p "Reviews" at bounding box center [335, 20] width 119 height 14
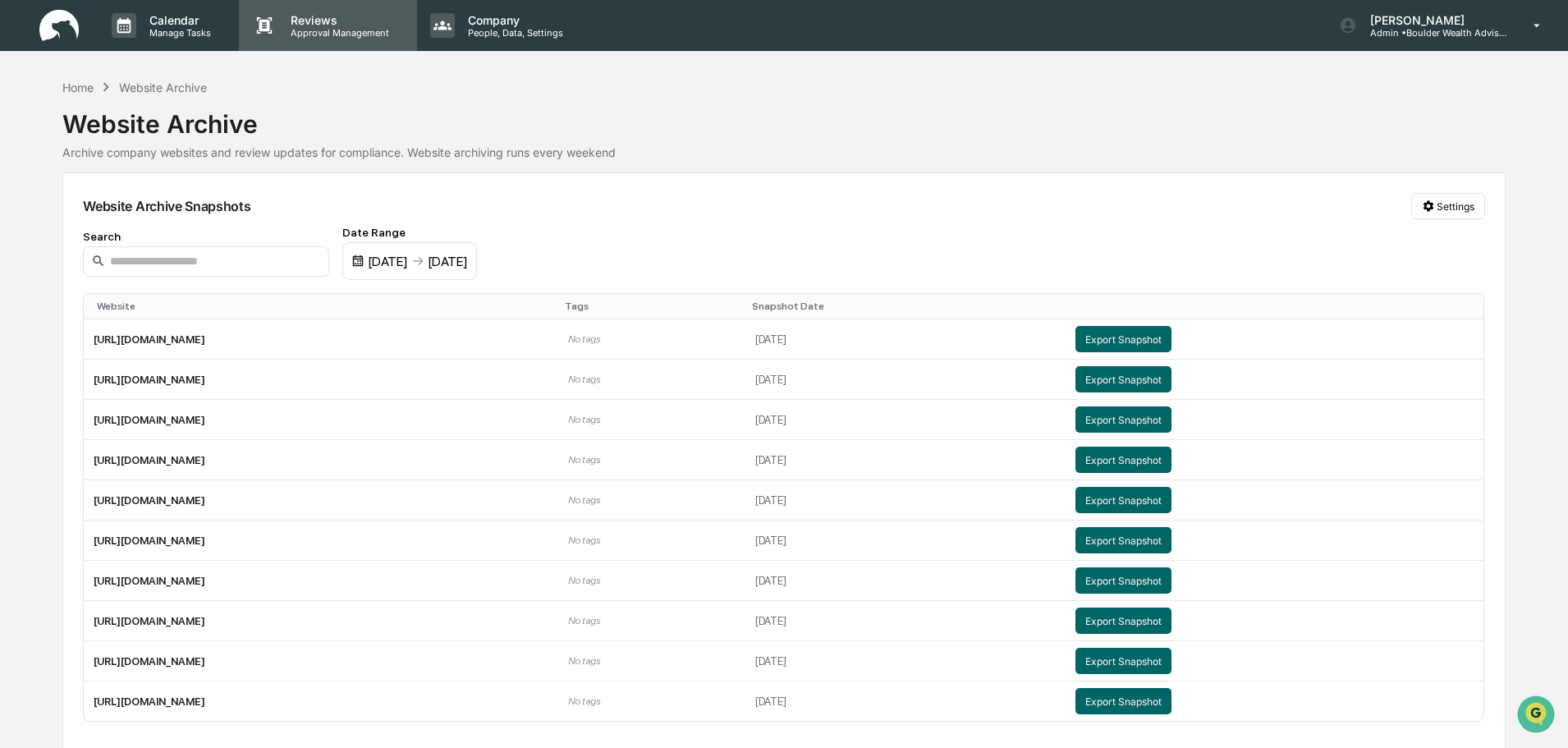
click at [319, 27] on p "Approval Management" at bounding box center [336, 33] width 120 height 12
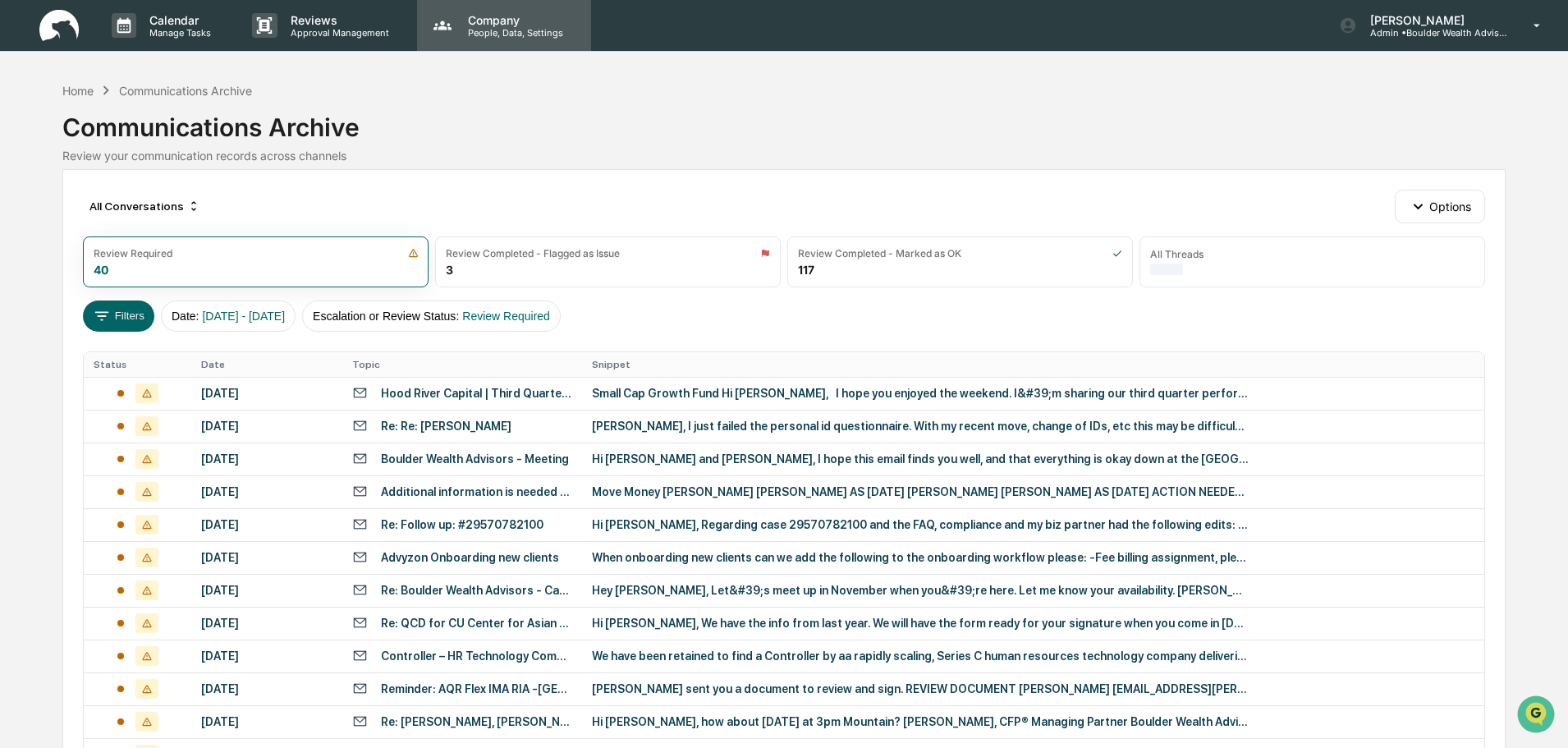
click at [490, 27] on p "People, Data, Settings" at bounding box center [514, 33] width 117 height 12
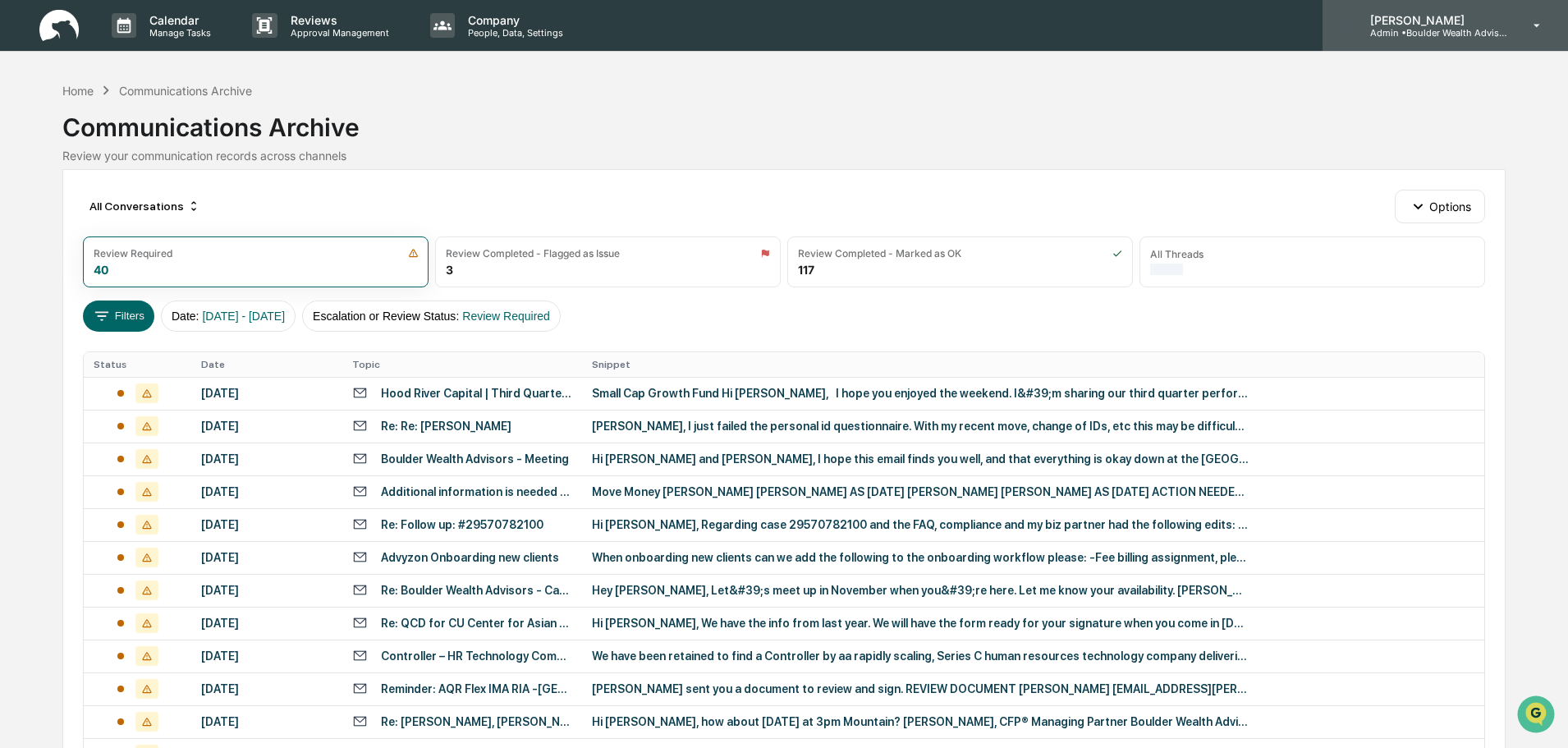
click at [1392, 35] on p "Admin • Boulder Wealth Advisors" at bounding box center [1433, 33] width 153 height 12
click at [66, 28] on img at bounding box center [59, 26] width 40 height 32
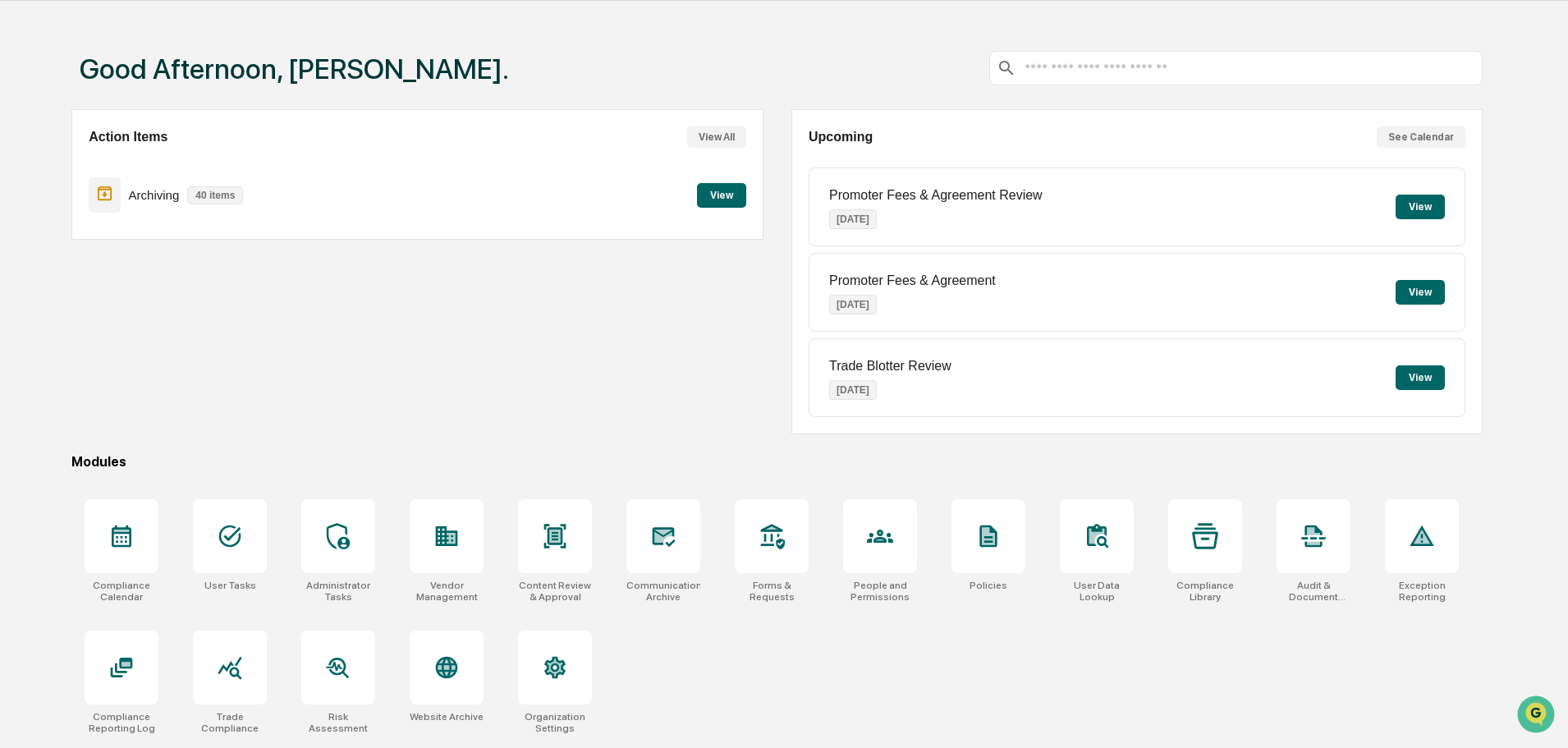
scroll to position [78, 0]
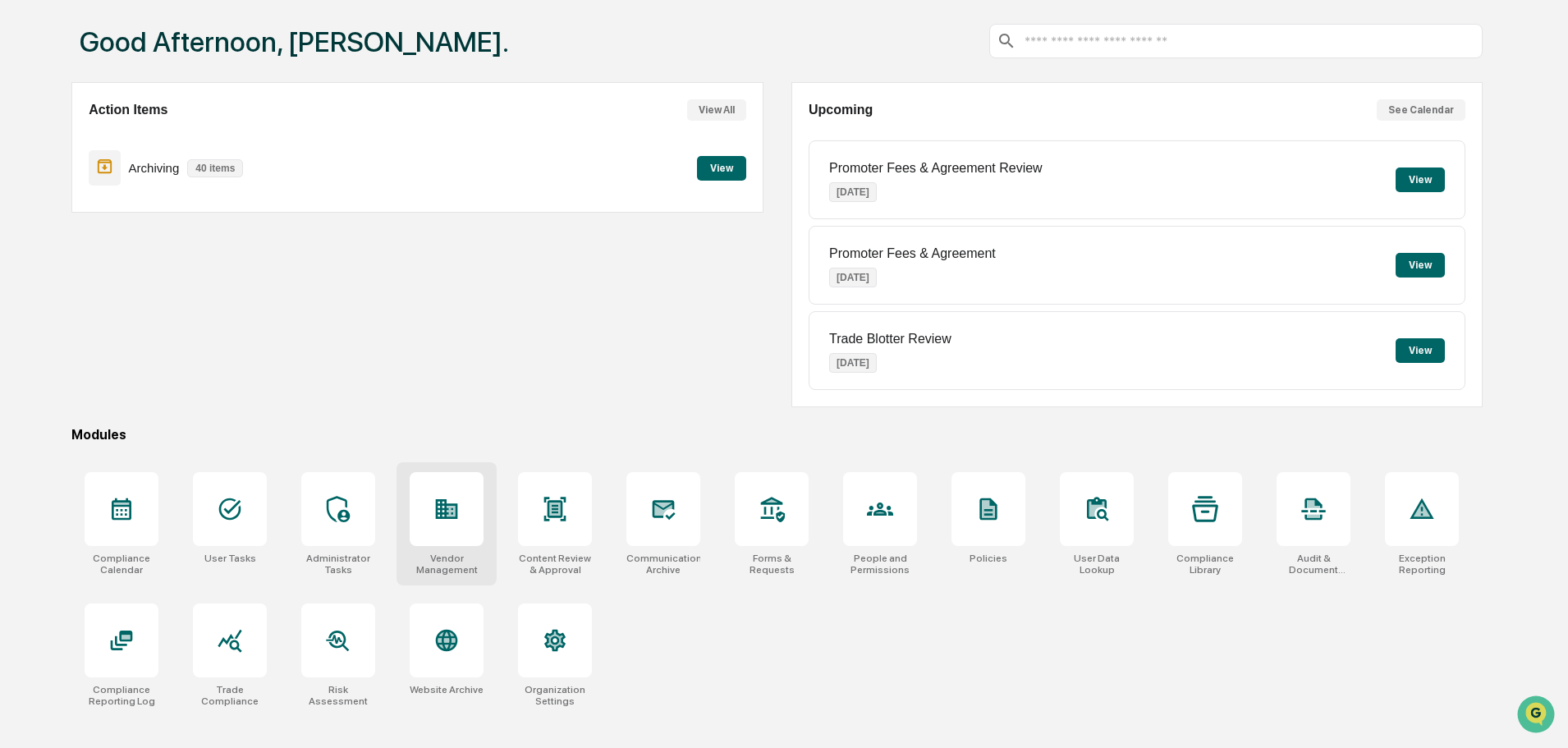
click at [463, 494] on div at bounding box center [446, 508] width 73 height 73
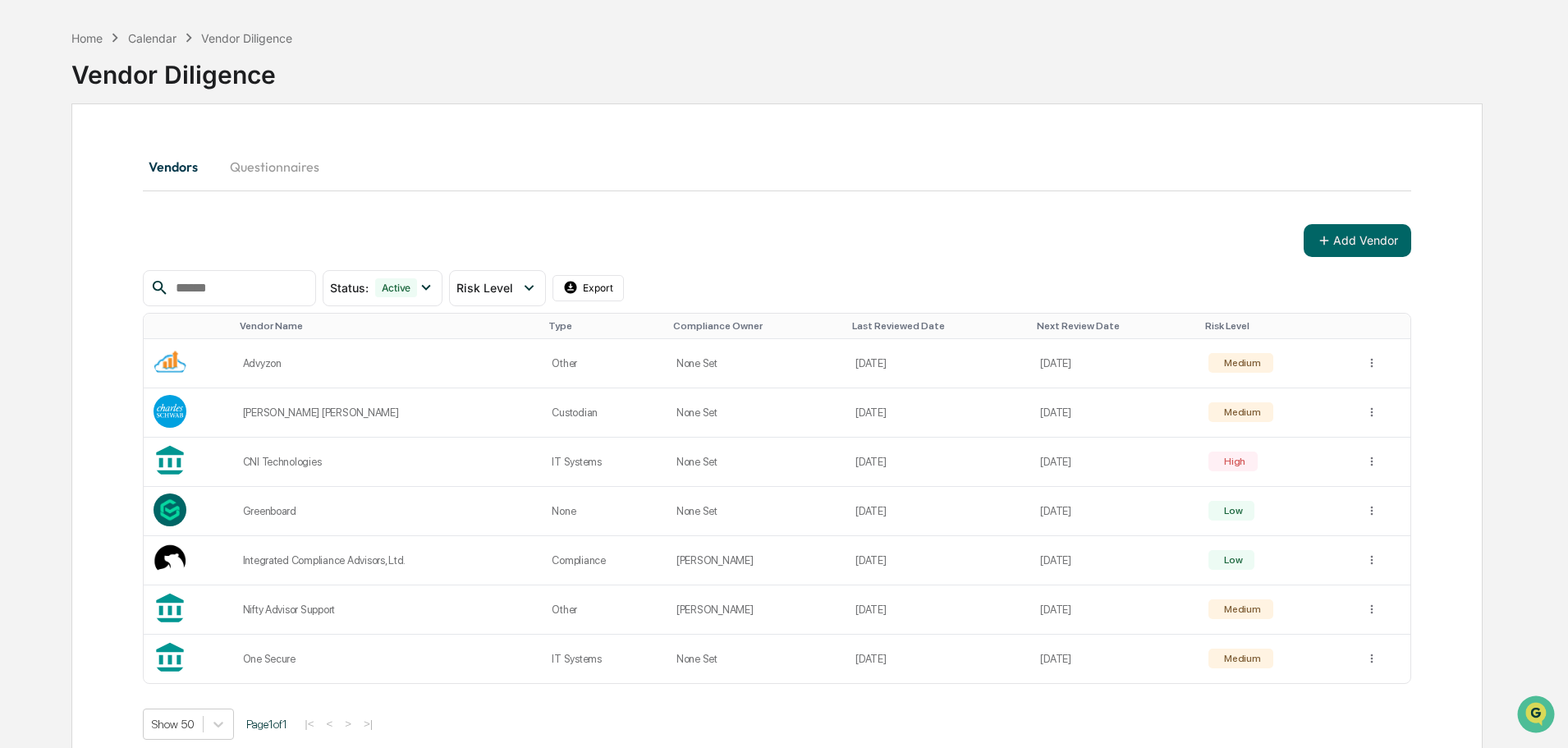
scroll to position [91, 0]
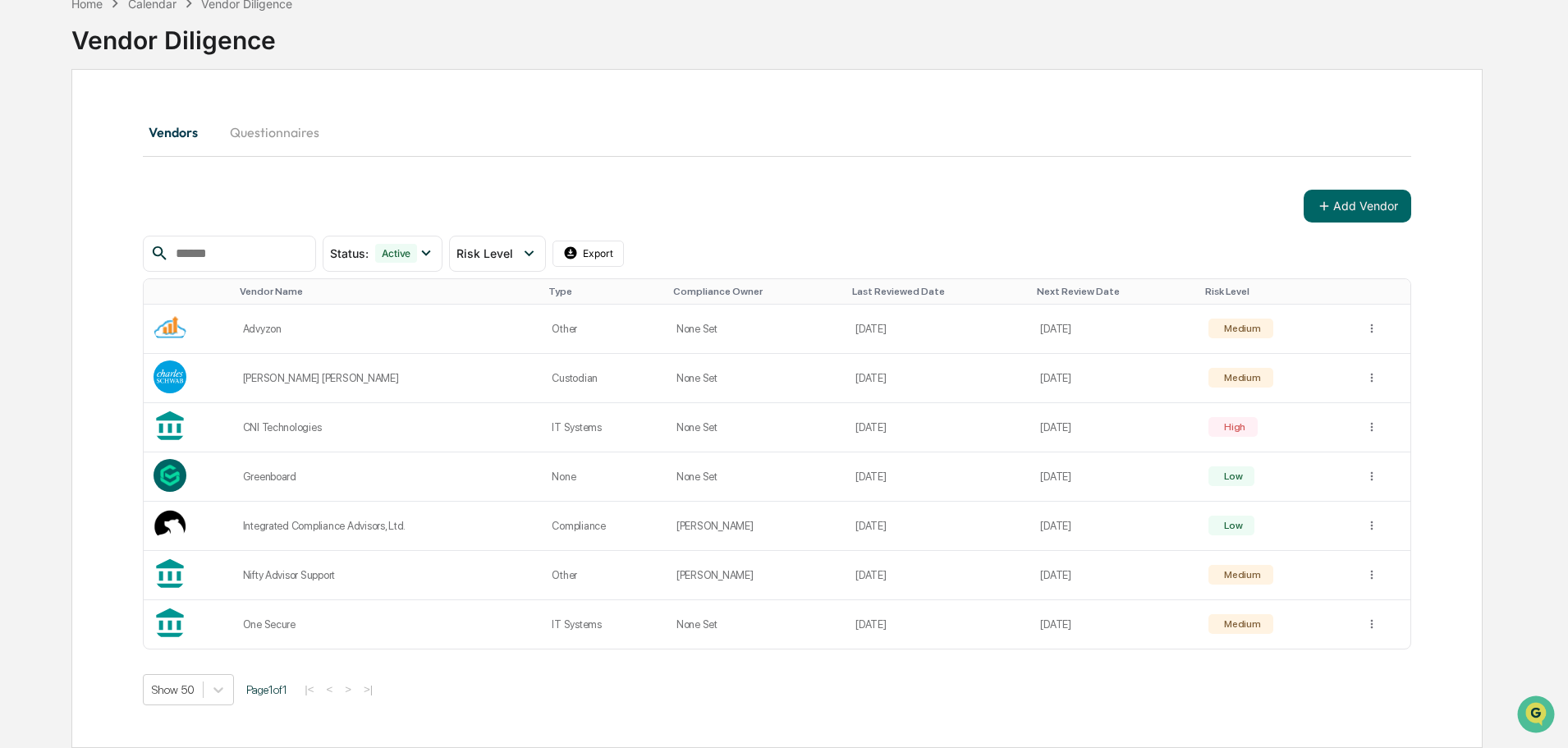
click at [583, 696] on div "Show 50 Page 1 of 1 |< < > >|" at bounding box center [776, 689] width 1269 height 31
click at [1341, 206] on button "Add Vendor" at bounding box center [1357, 205] width 107 height 33
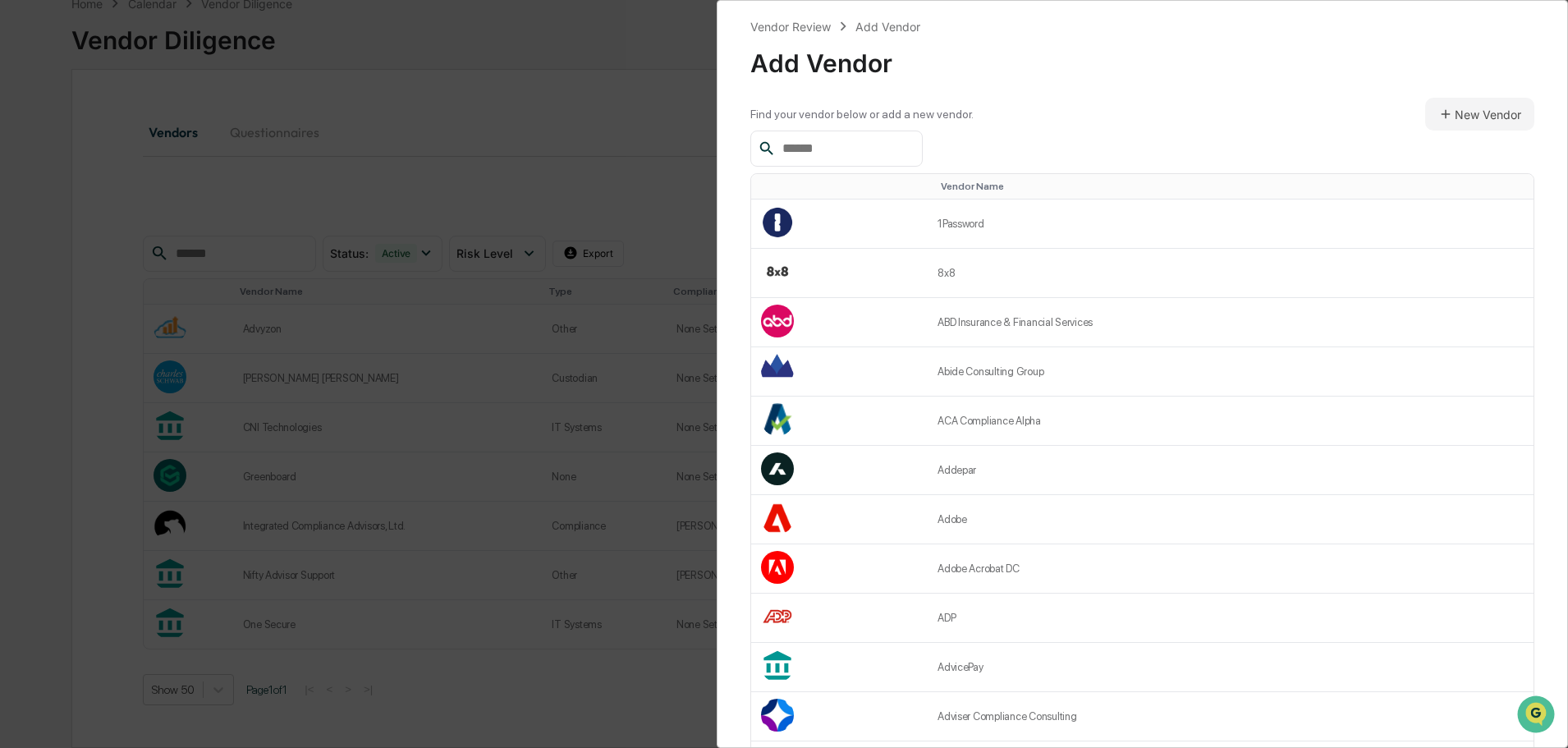
click at [815, 142] on input "text" at bounding box center [846, 149] width 140 height 21
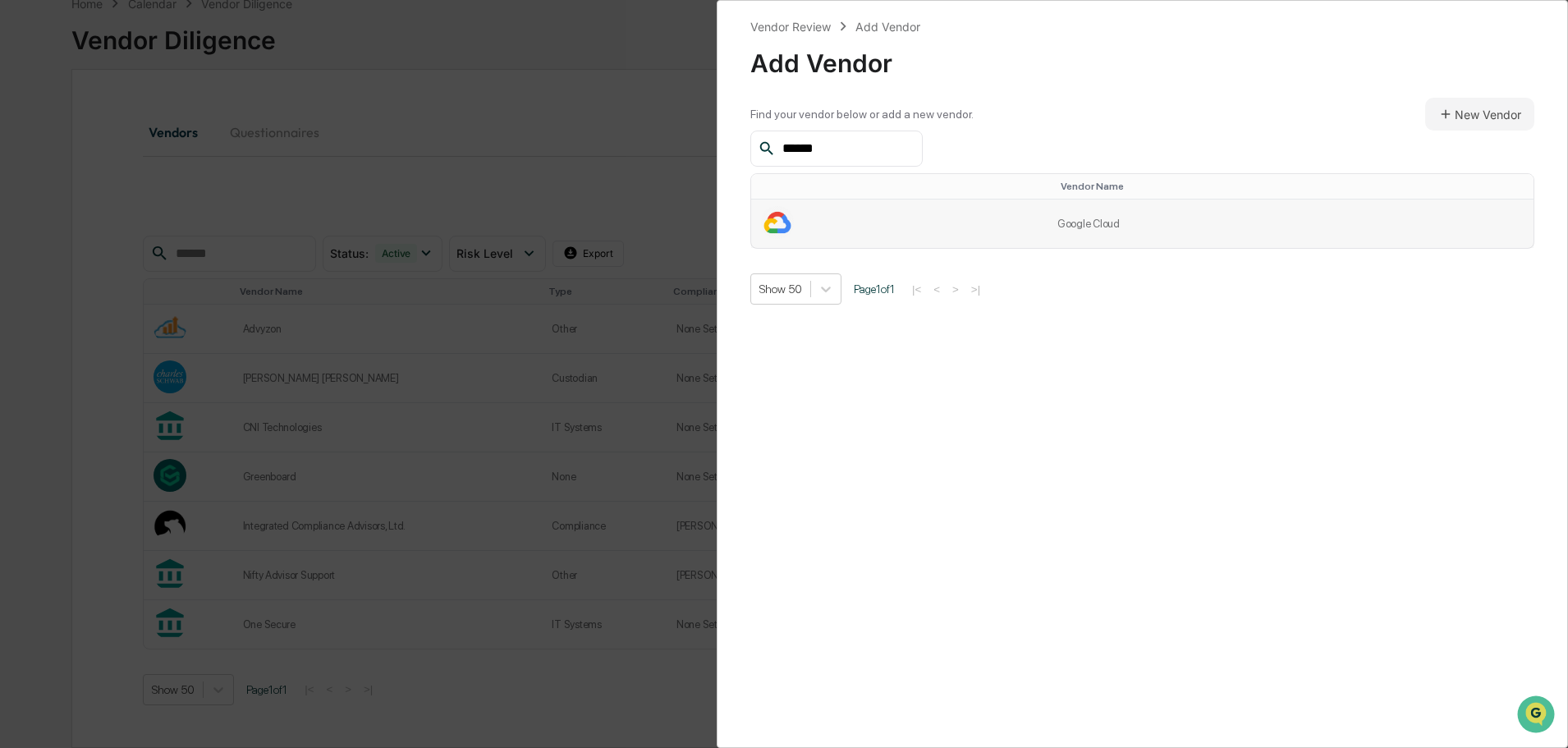
type input "******"
click at [1102, 223] on td "Google Cloud" at bounding box center [1290, 223] width 486 height 49
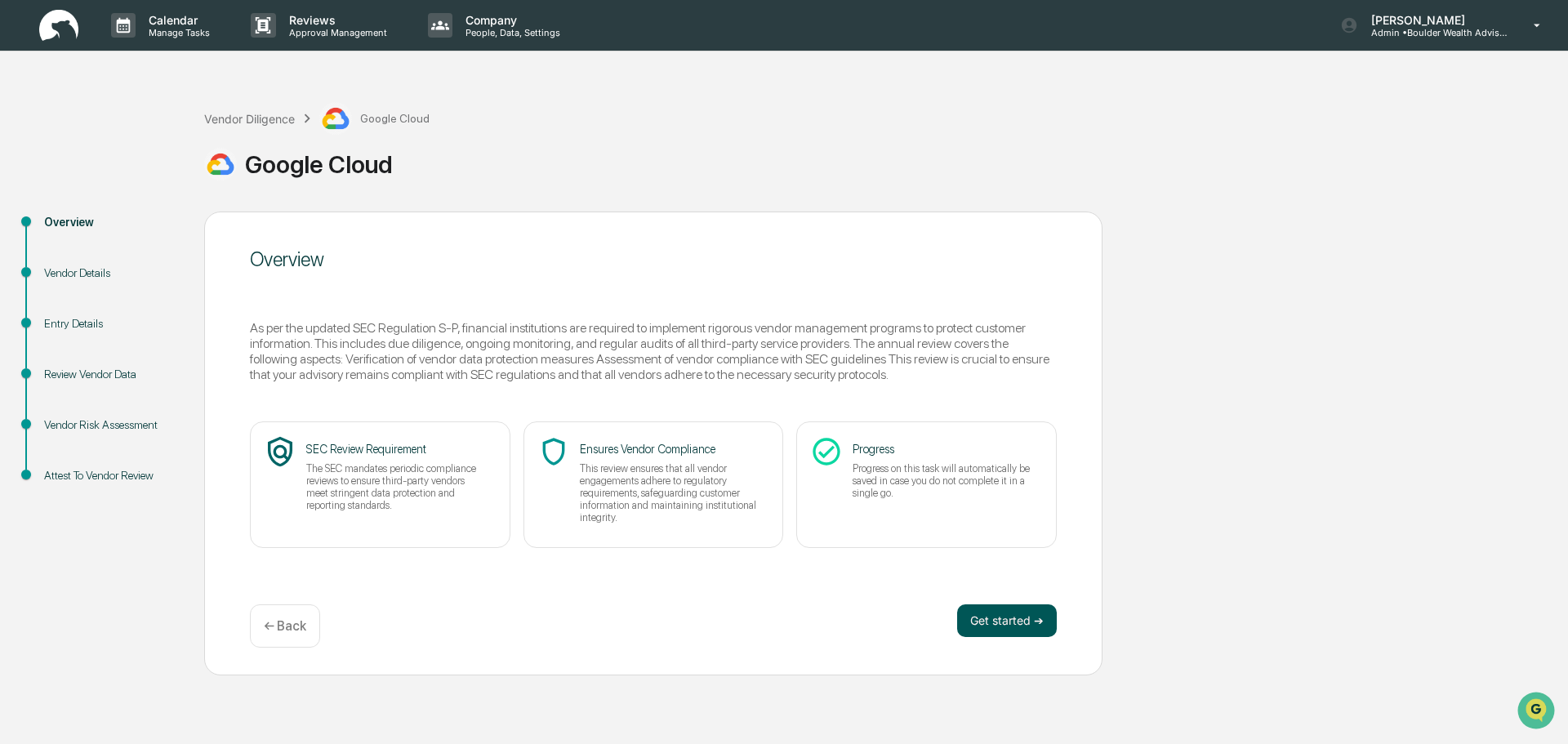
click at [990, 614] on button "Get started ➔" at bounding box center [1006, 620] width 99 height 33
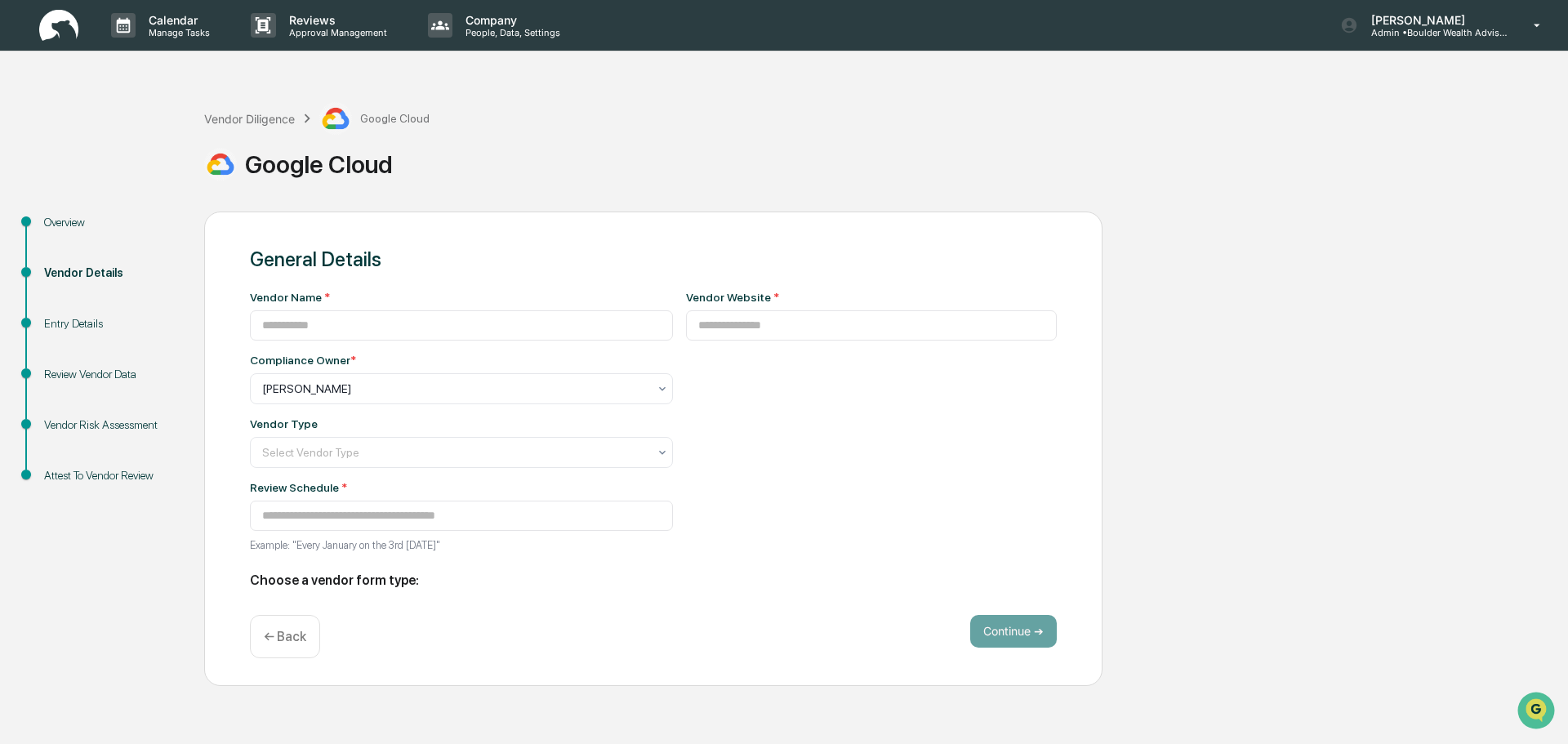
type input "**********"
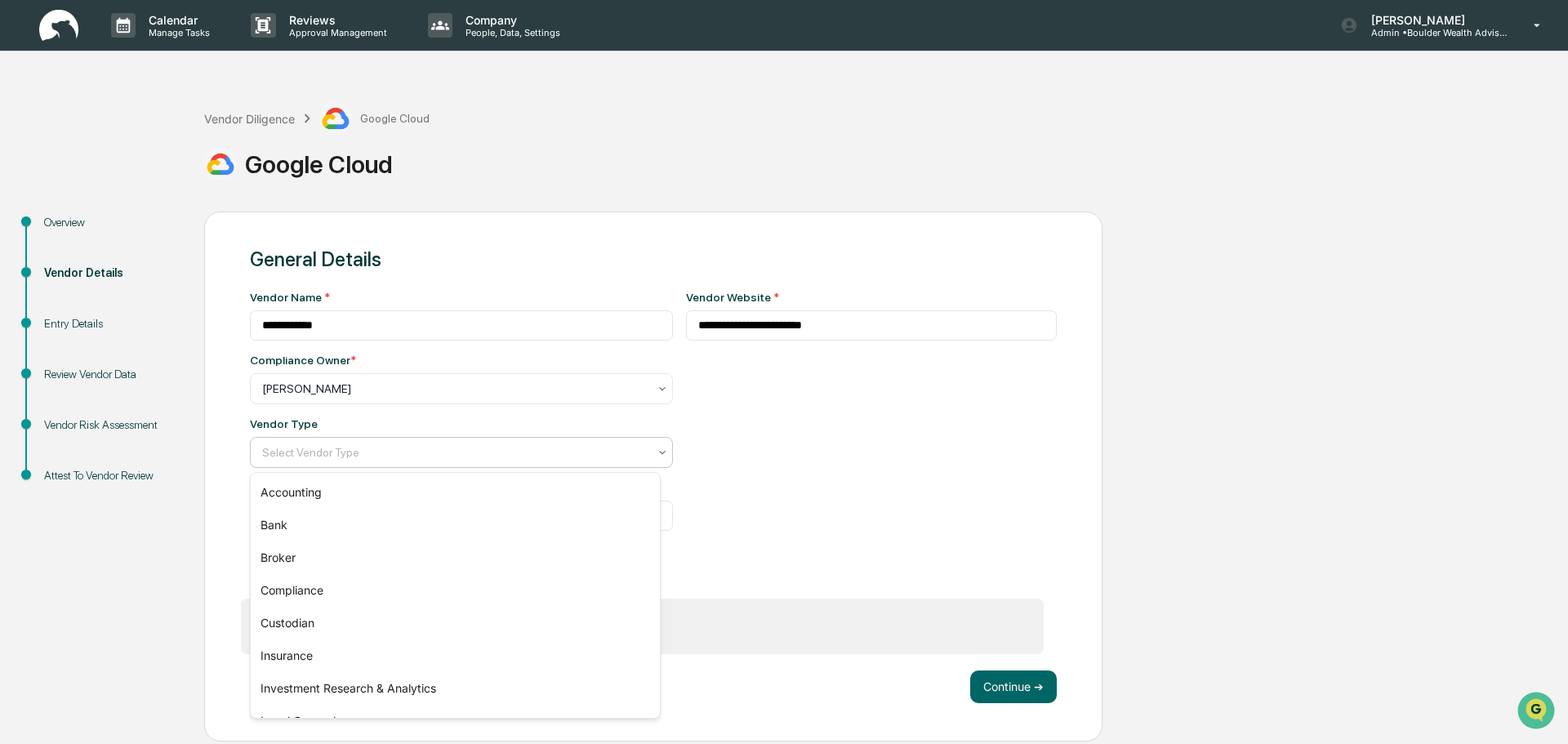
click at [524, 451] on div at bounding box center [455, 453] width 386 height 17
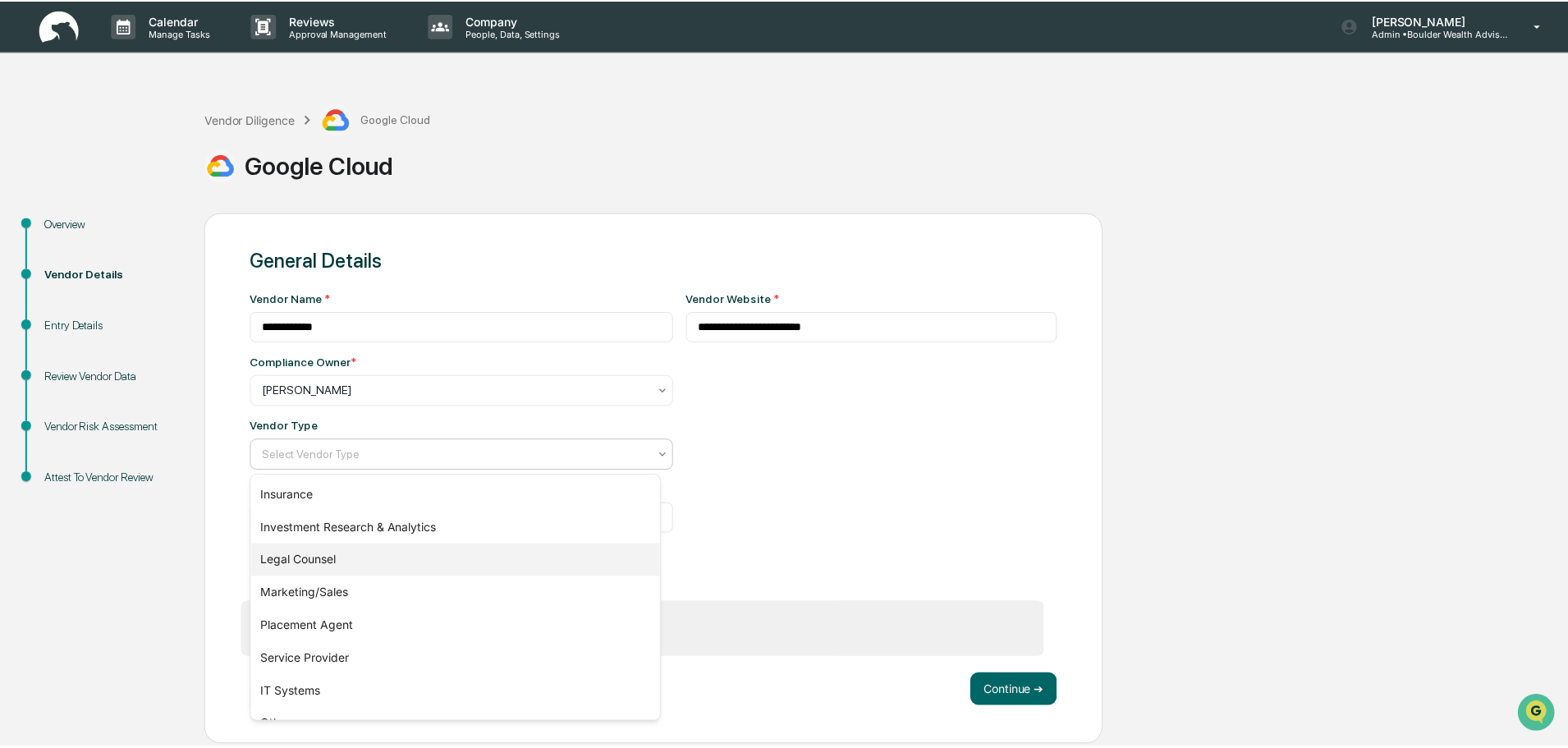
scroll to position [187, 0]
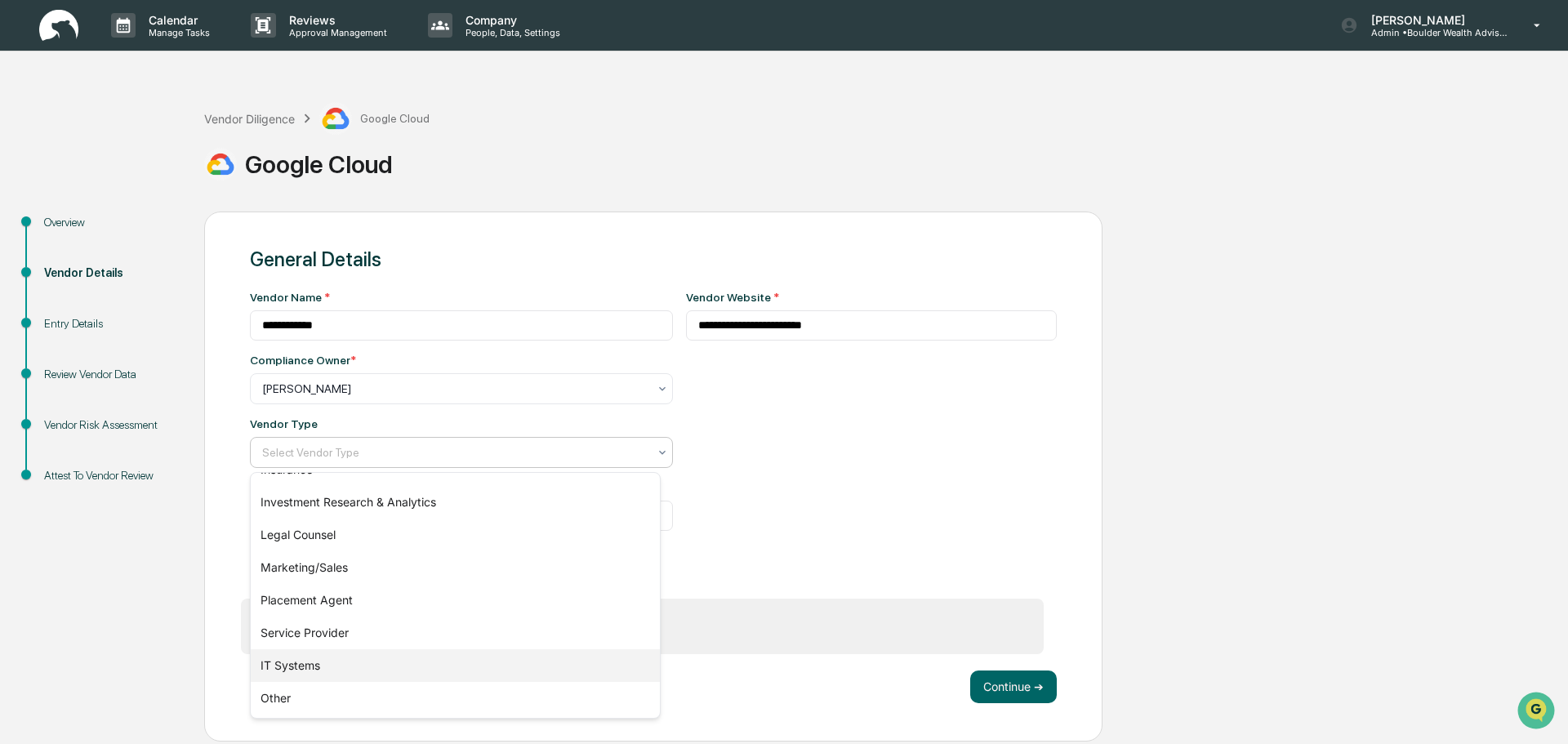
click at [317, 667] on div "IT Systems" at bounding box center [455, 665] width 409 height 33
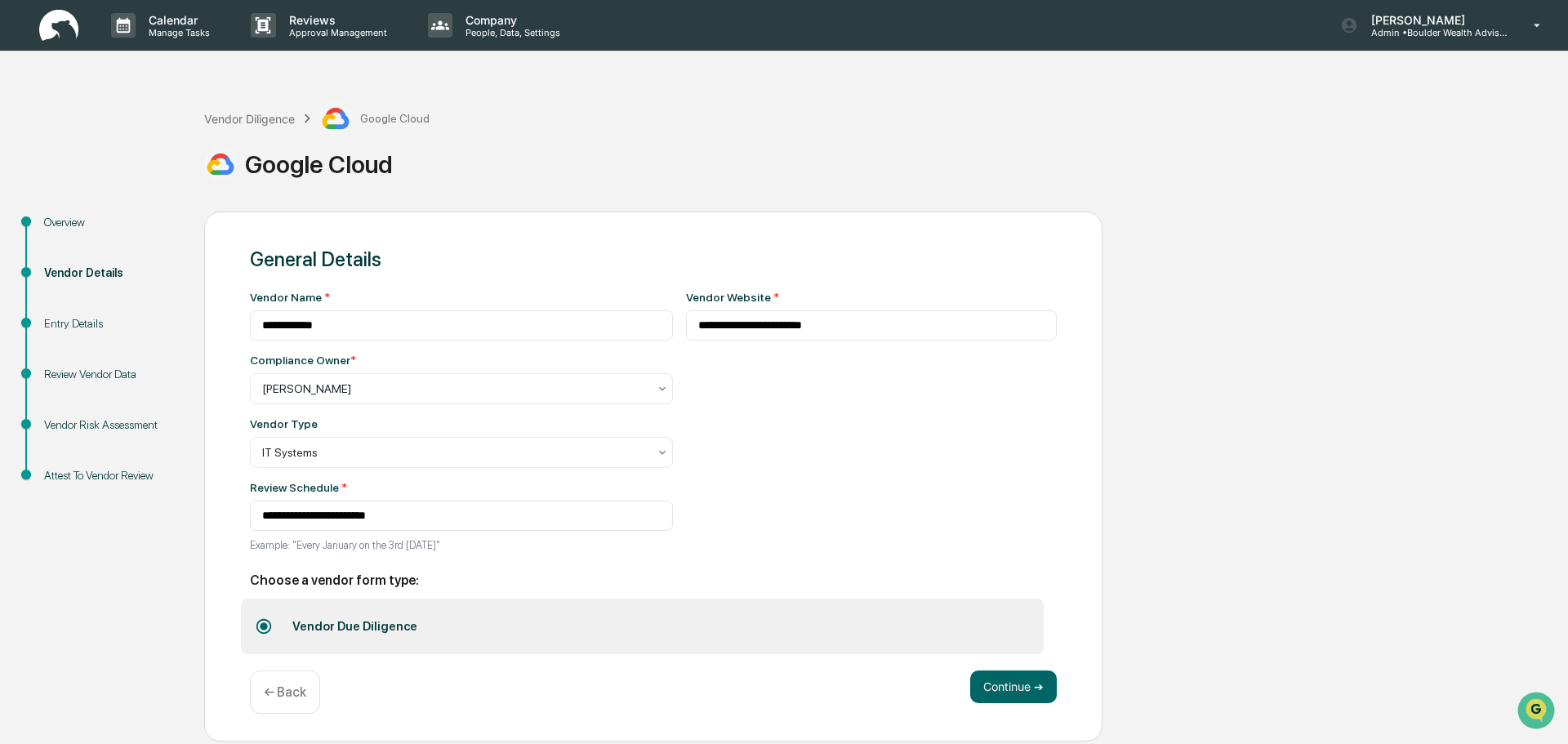
click at [917, 513] on div "**********" at bounding box center [872, 425] width 372 height 270
click at [499, 523] on input "**********" at bounding box center [461, 516] width 423 height 30
click at [854, 519] on div "**********" at bounding box center [872, 425] width 372 height 270
click at [478, 521] on input "**********" at bounding box center [461, 516] width 423 height 30
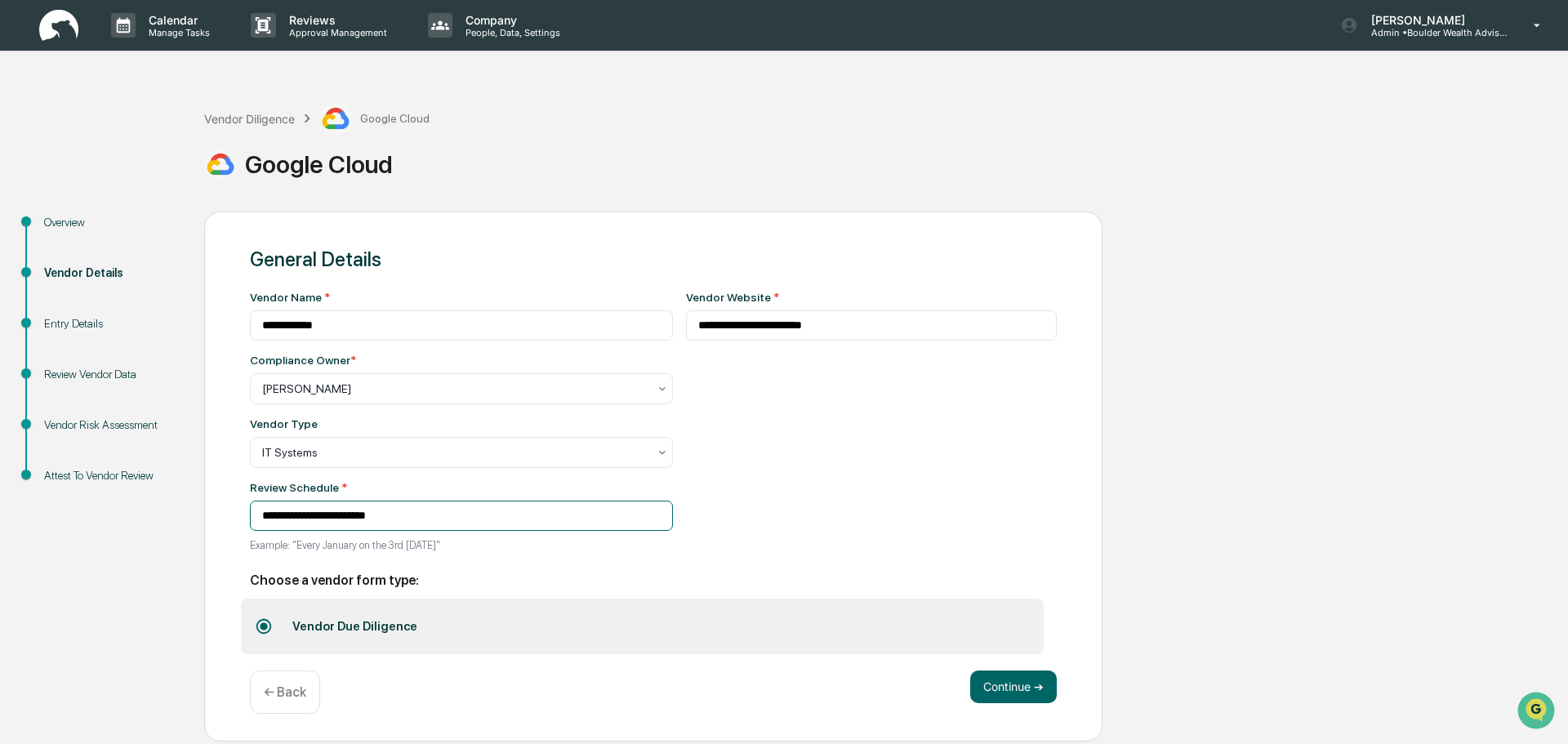
click at [313, 521] on input "**********" at bounding box center [461, 516] width 423 height 30
click at [949, 554] on div "**********" at bounding box center [872, 425] width 372 height 270
click at [1027, 692] on button "Continue ➔" at bounding box center [1013, 686] width 86 height 33
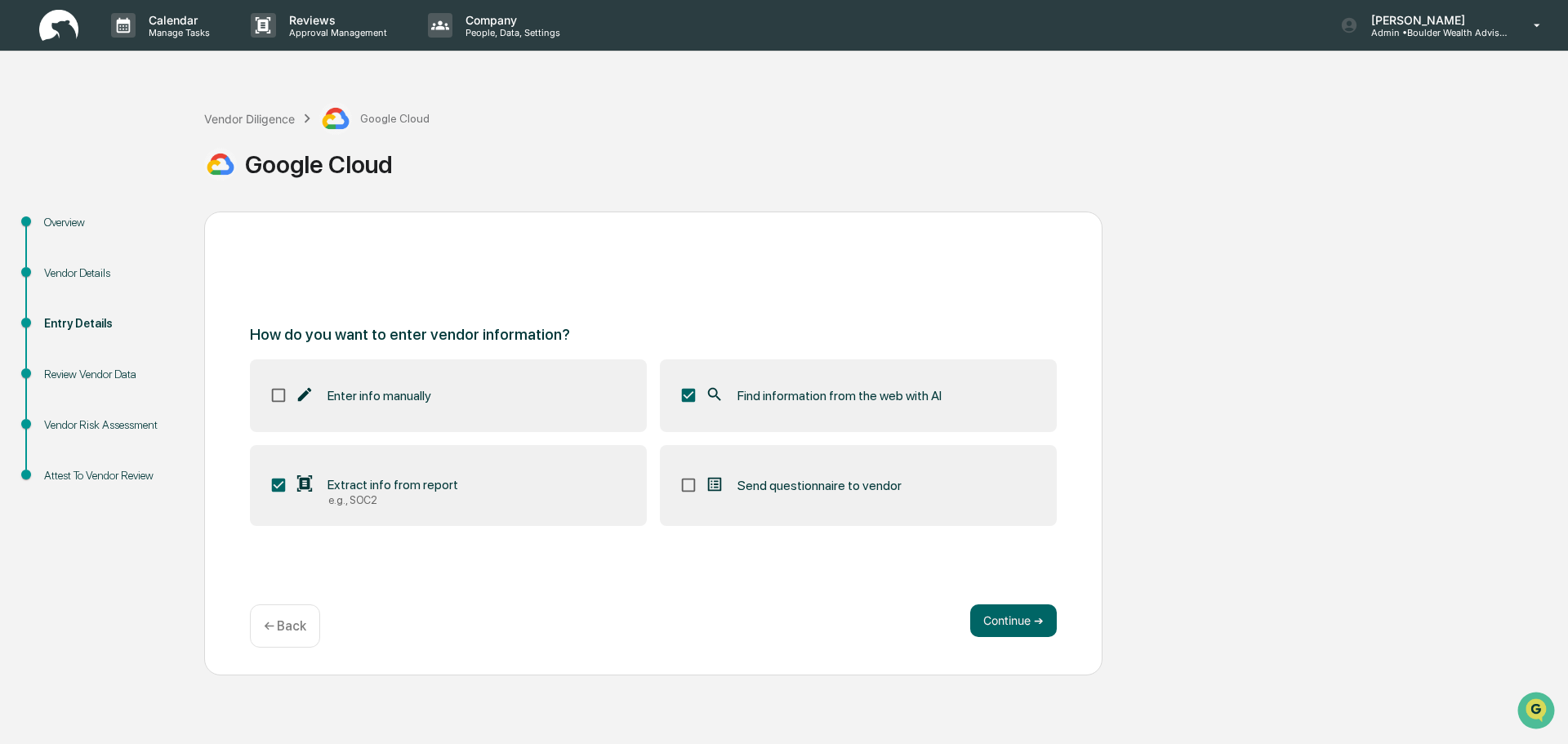
drag, startPoint x: 1004, startPoint y: 612, endPoint x: 779, endPoint y: 610, distance: 225.0
click at [779, 610] on div "Continue ➔ ← Back" at bounding box center [653, 625] width 806 height 43
click at [1012, 620] on button "Continue ➔" at bounding box center [1013, 620] width 86 height 33
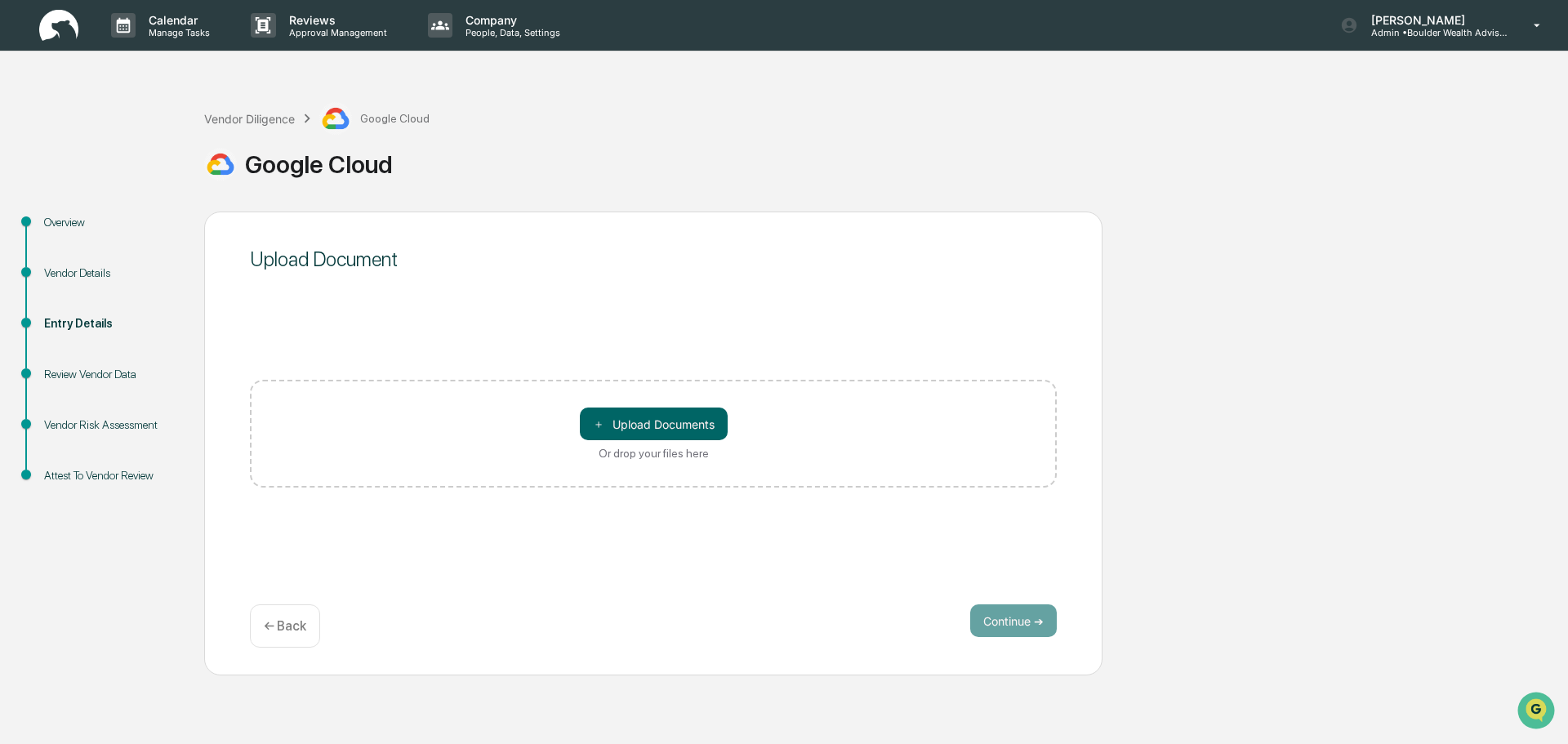
click at [283, 630] on p "← Back" at bounding box center [285, 626] width 42 height 16
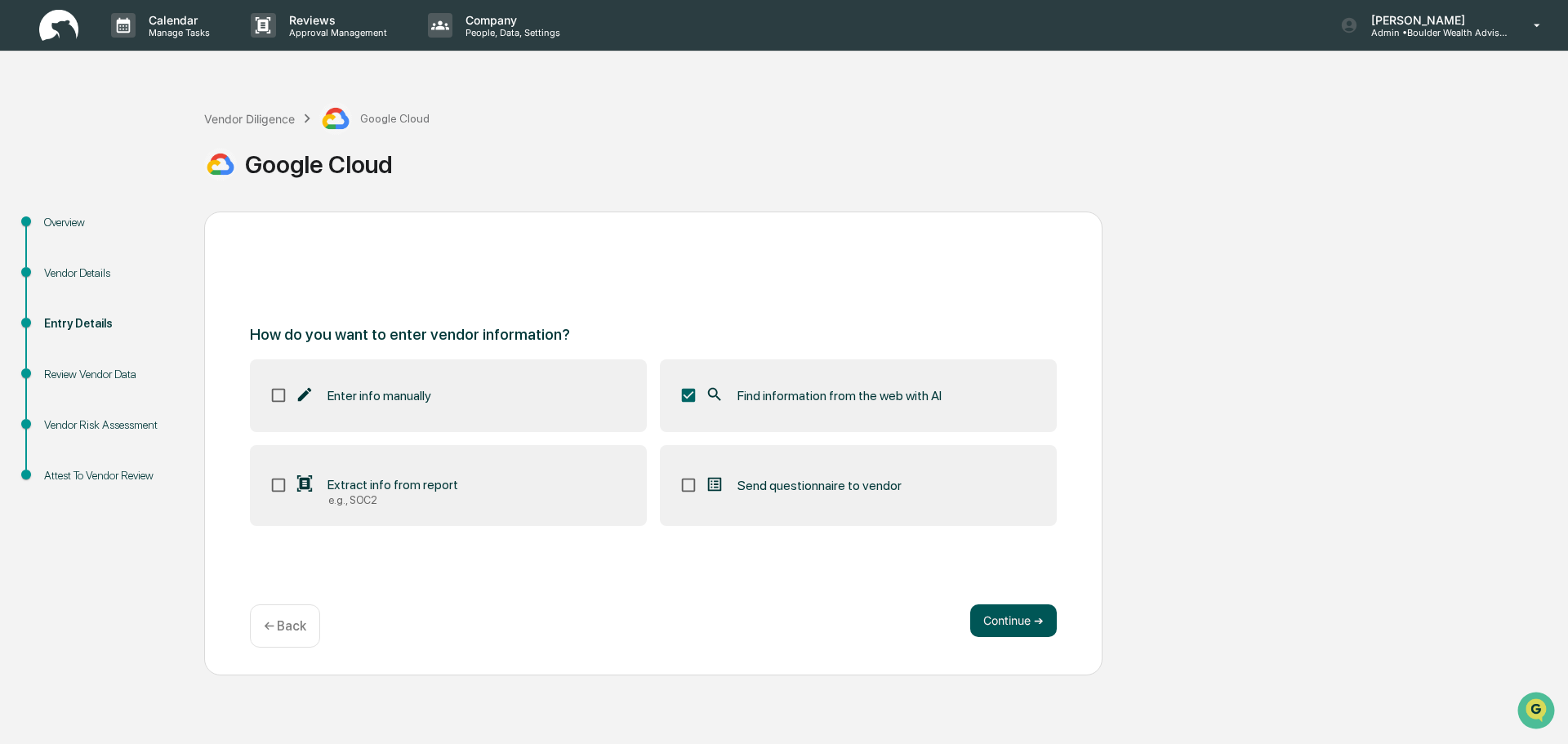
click at [1029, 621] on button "Continue ➔" at bounding box center [1013, 620] width 86 height 33
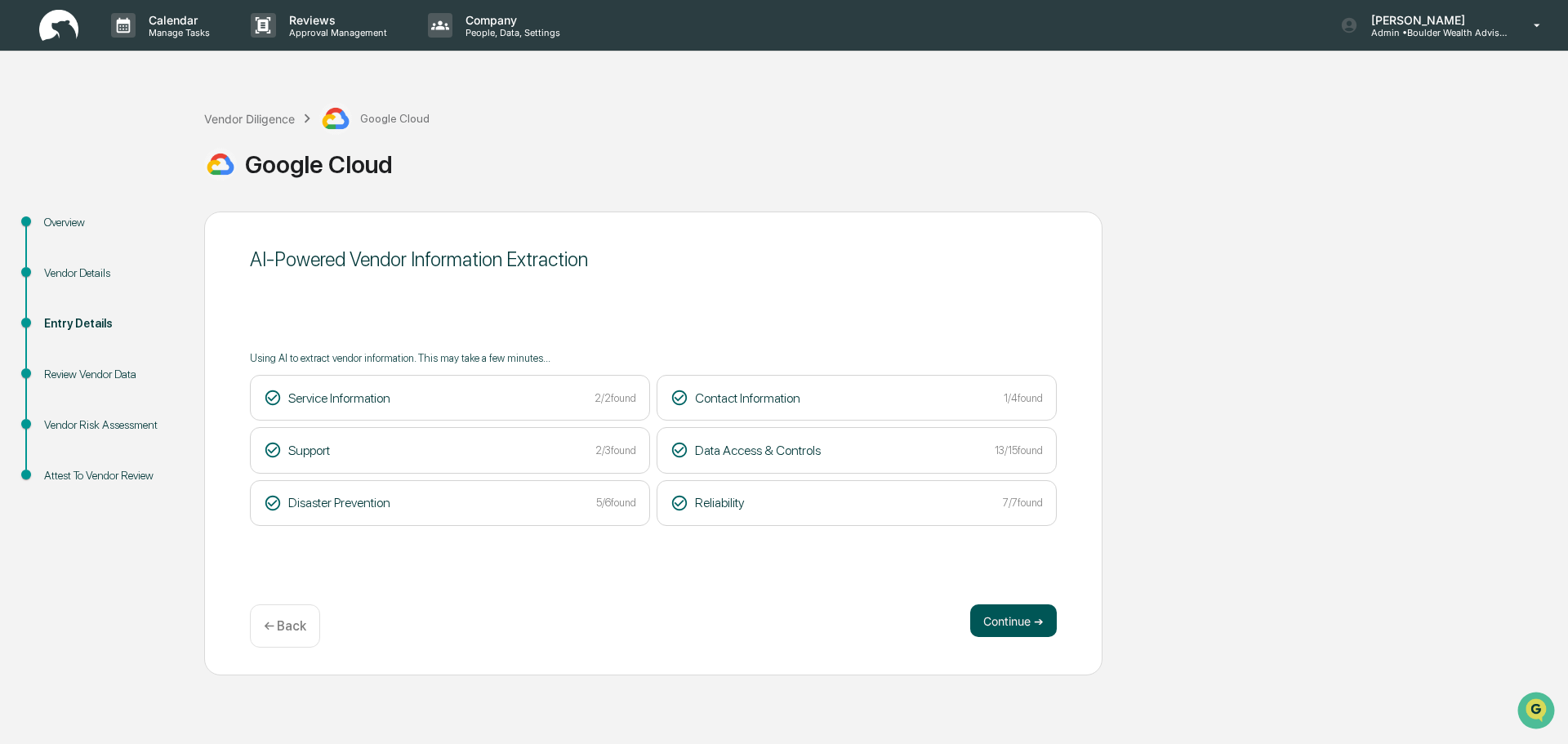
click at [1022, 615] on button "Continue ➔" at bounding box center [1013, 620] width 86 height 33
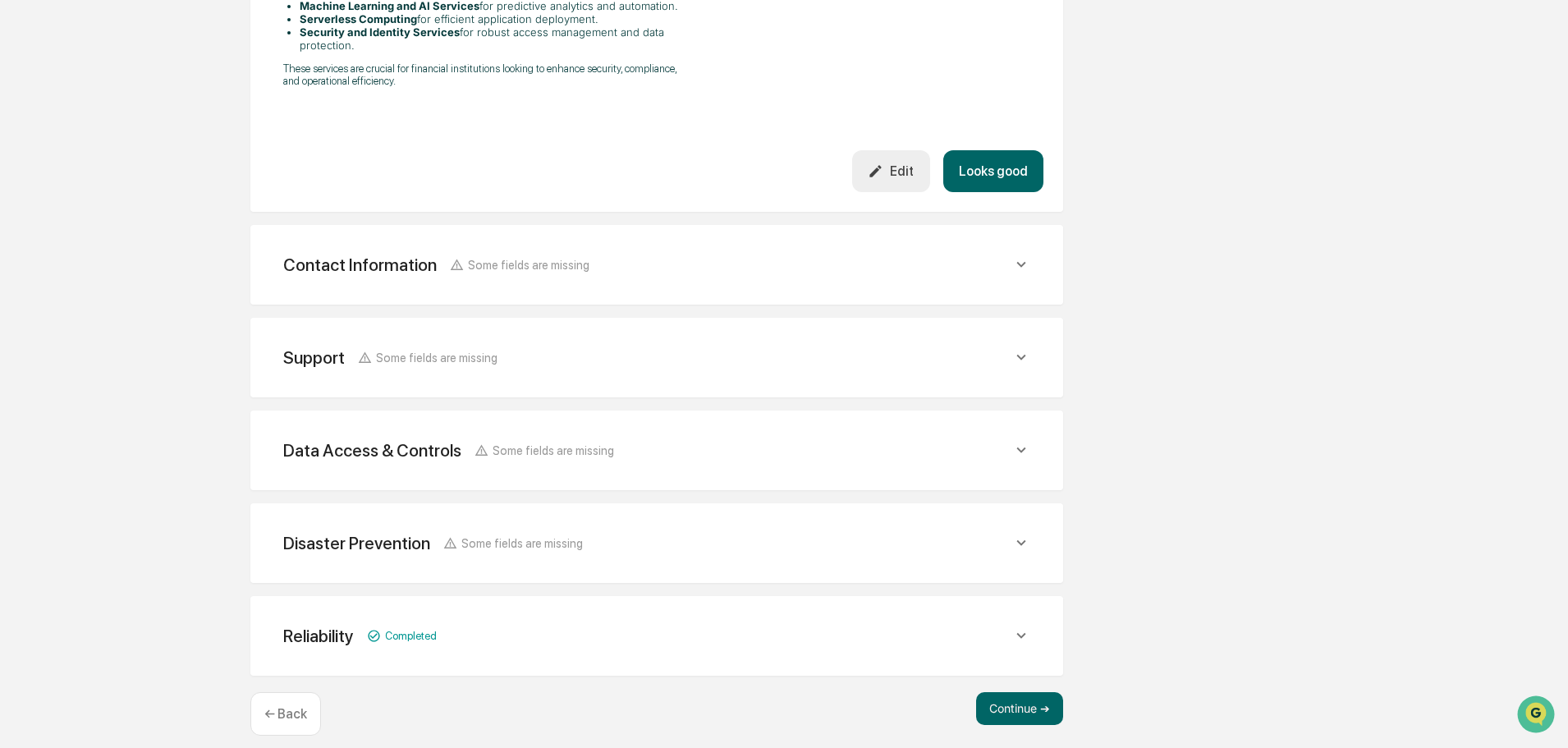
scroll to position [678, 0]
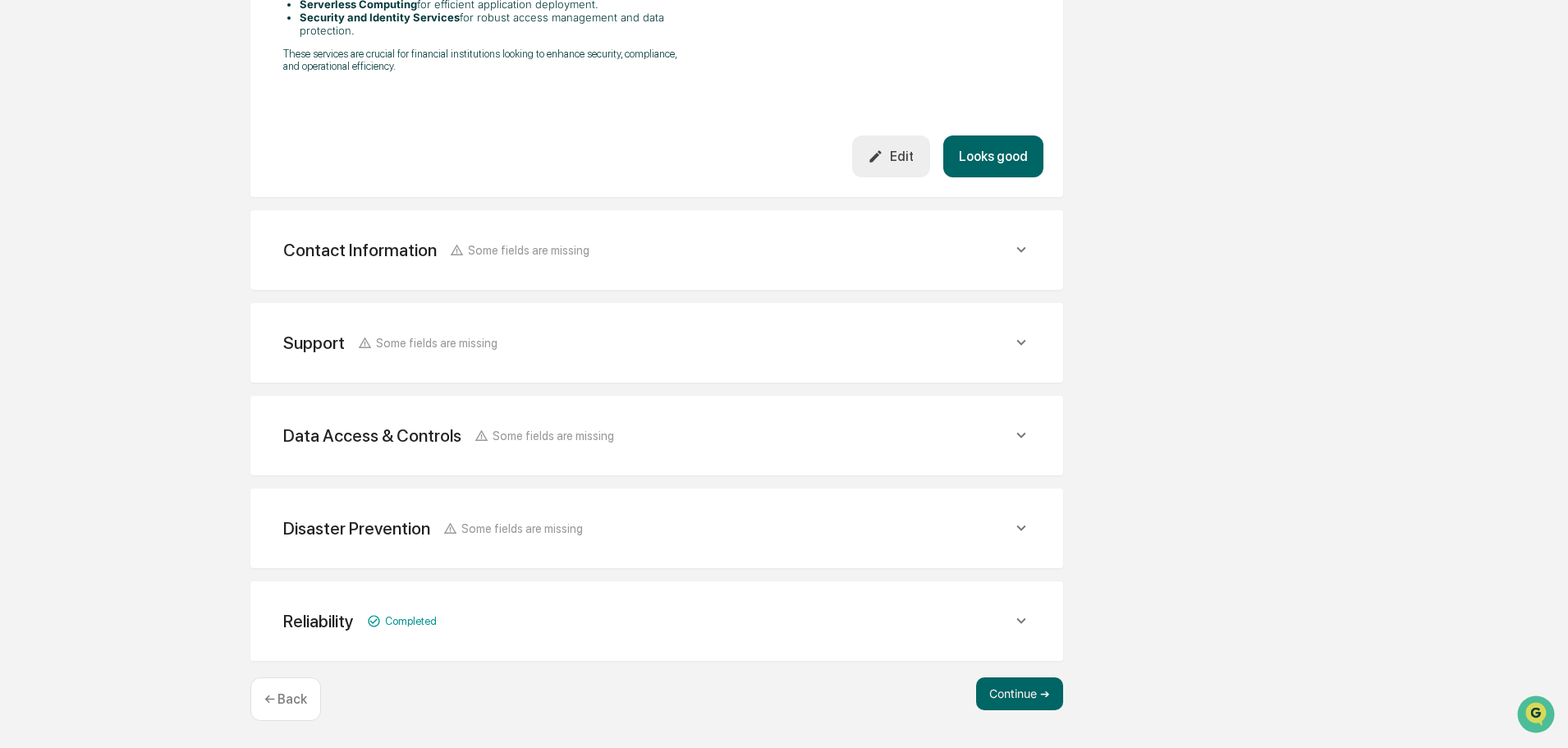
click at [1010, 138] on button "Looks good" at bounding box center [993, 156] width 100 height 42
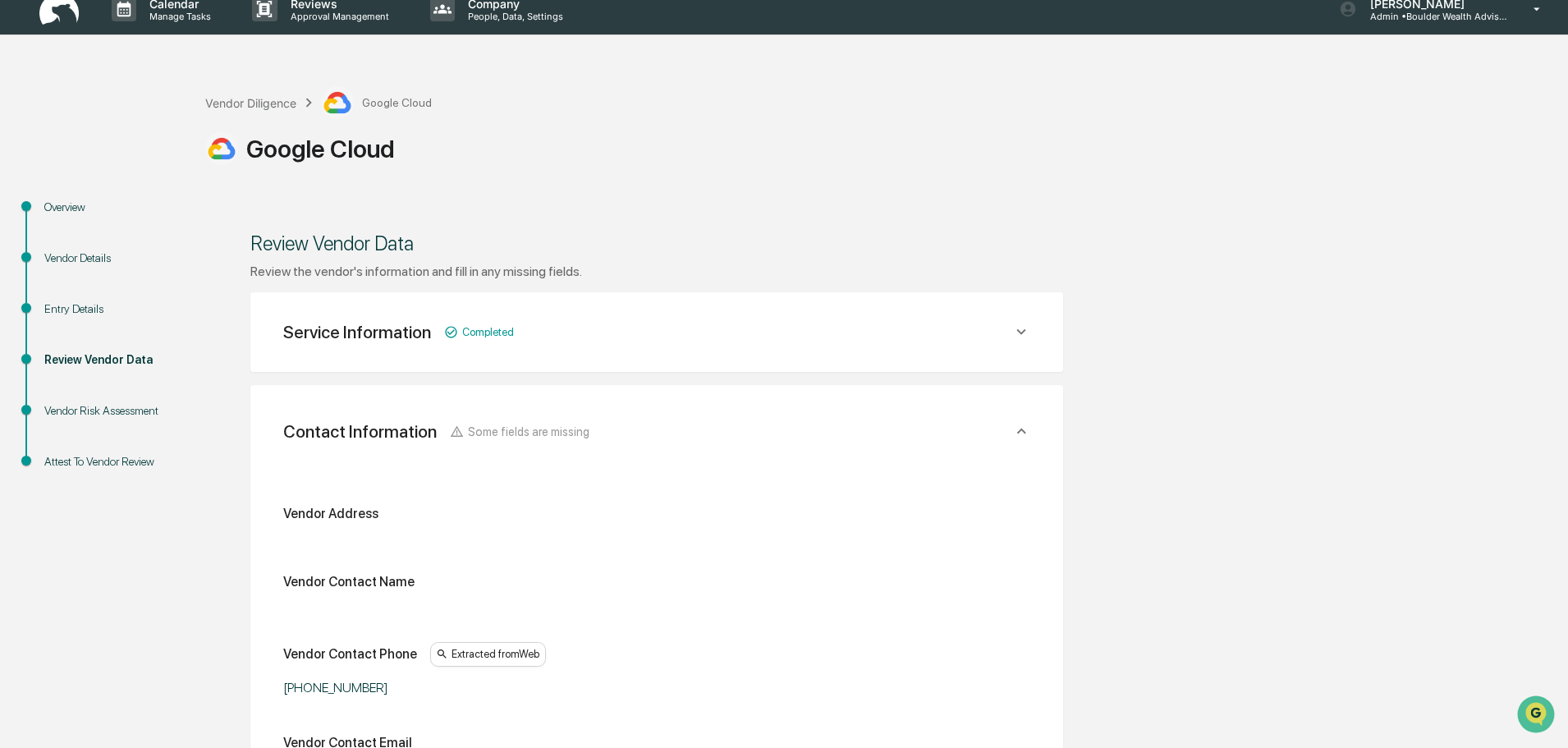
scroll to position [0, 0]
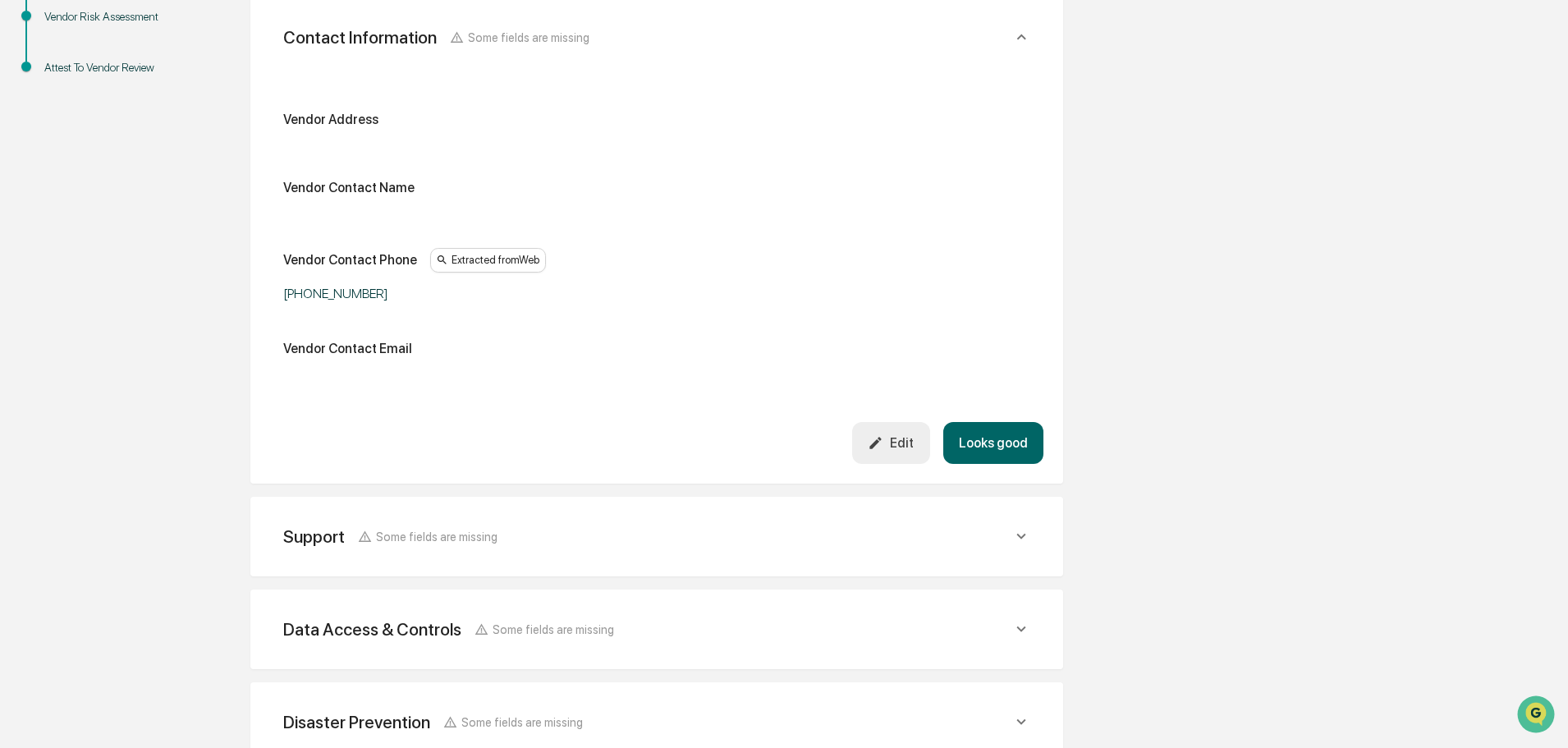
click at [1016, 451] on button "Looks good" at bounding box center [993, 443] width 100 height 42
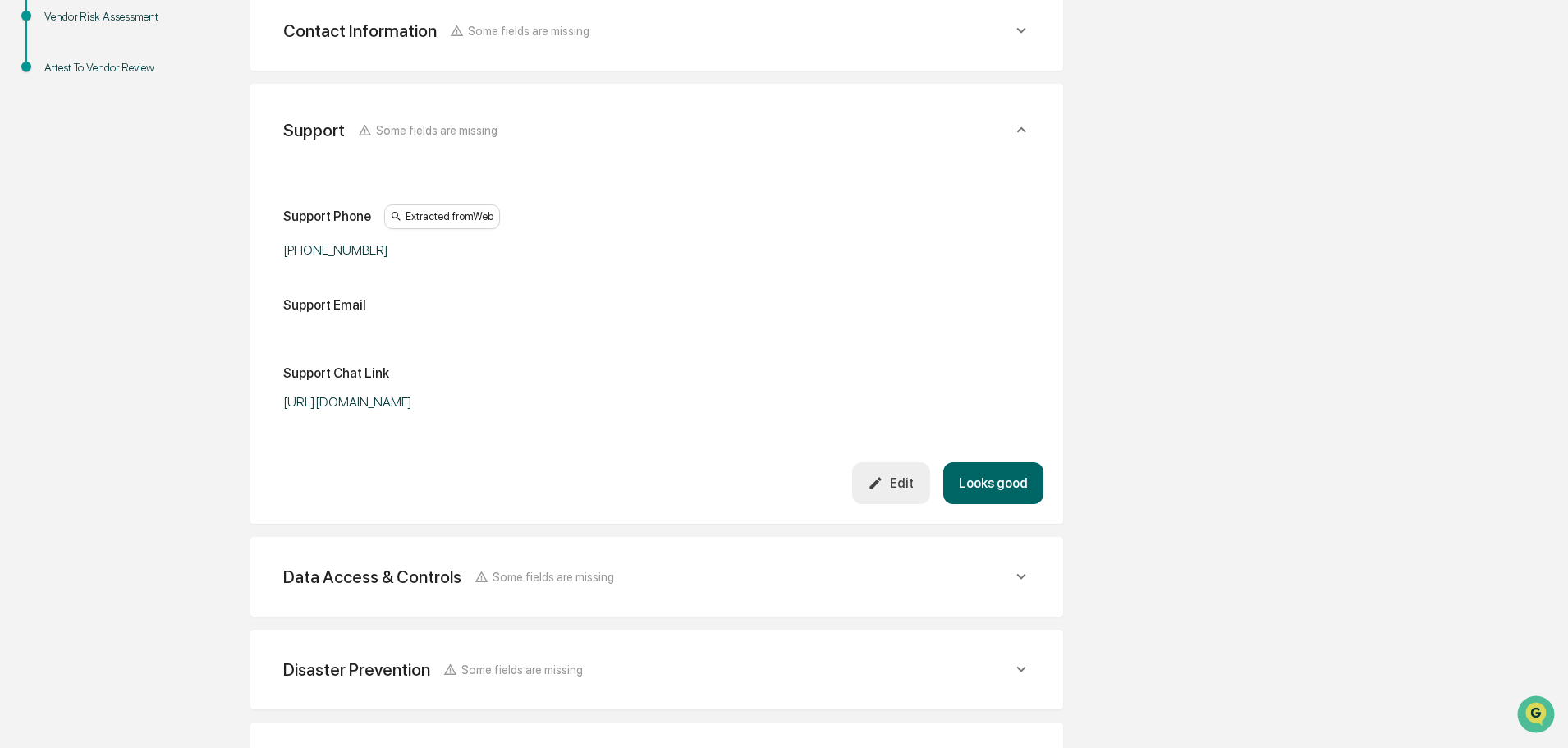
scroll to position [402, 0]
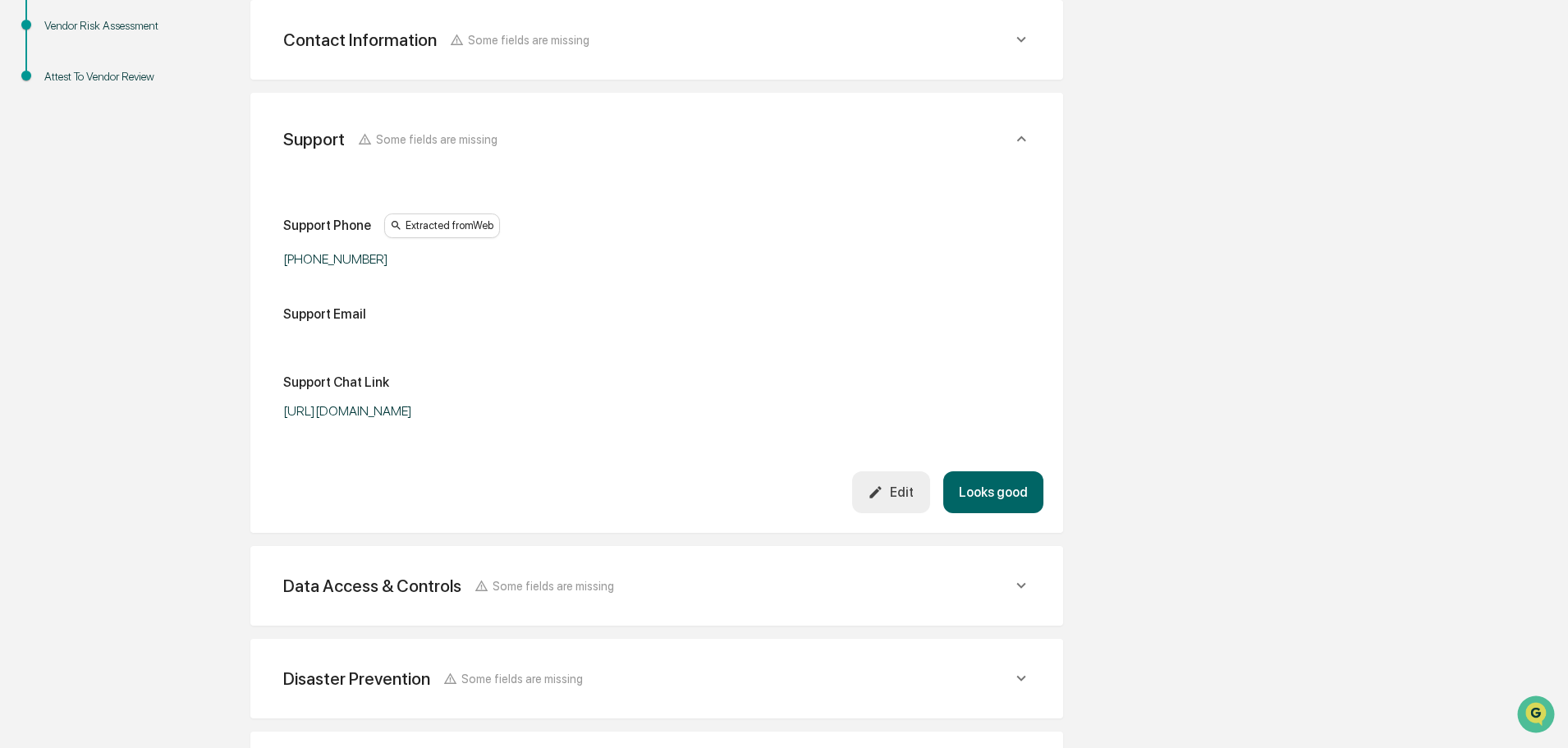
click at [993, 490] on button "Looks good" at bounding box center [993, 491] width 100 height 42
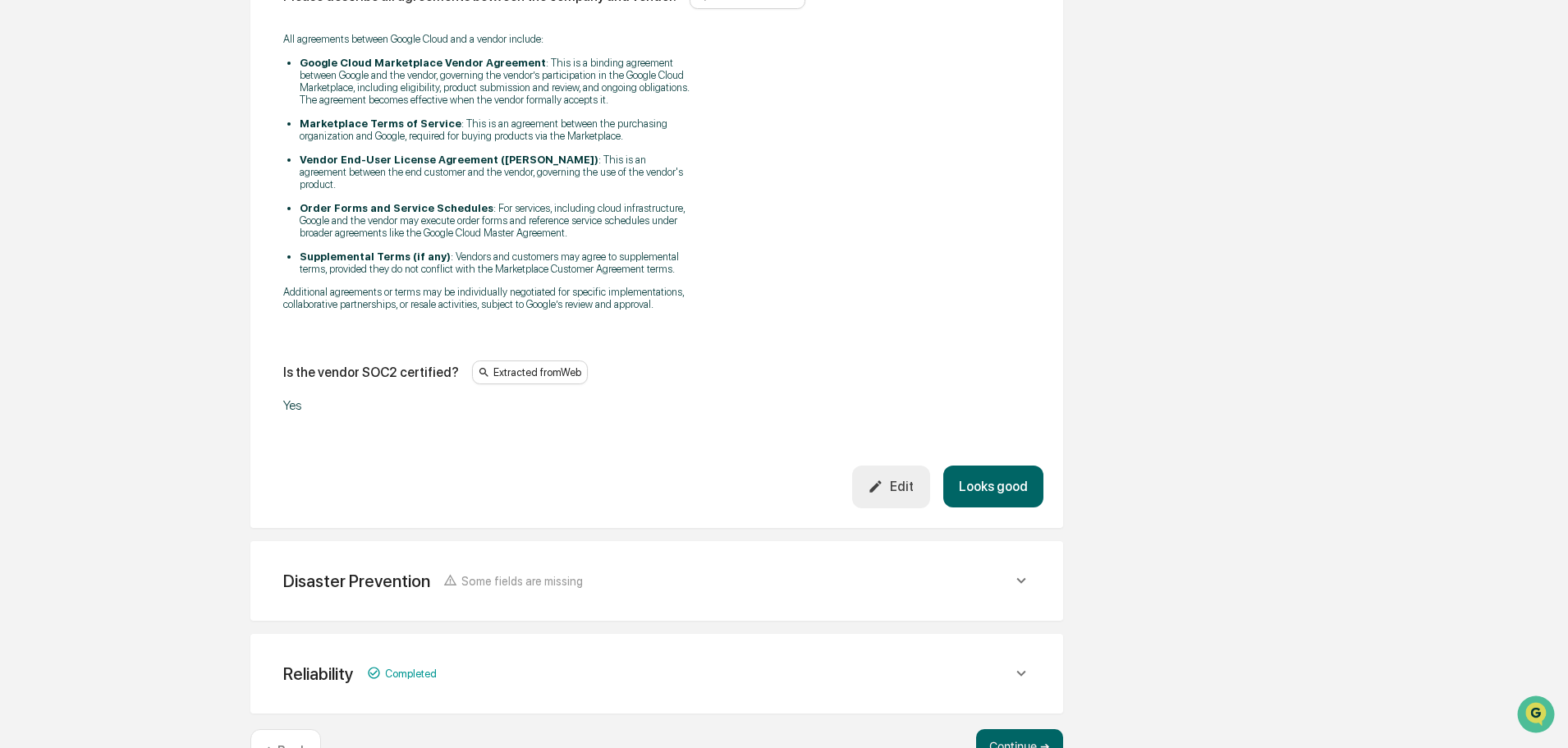
scroll to position [2792, 0]
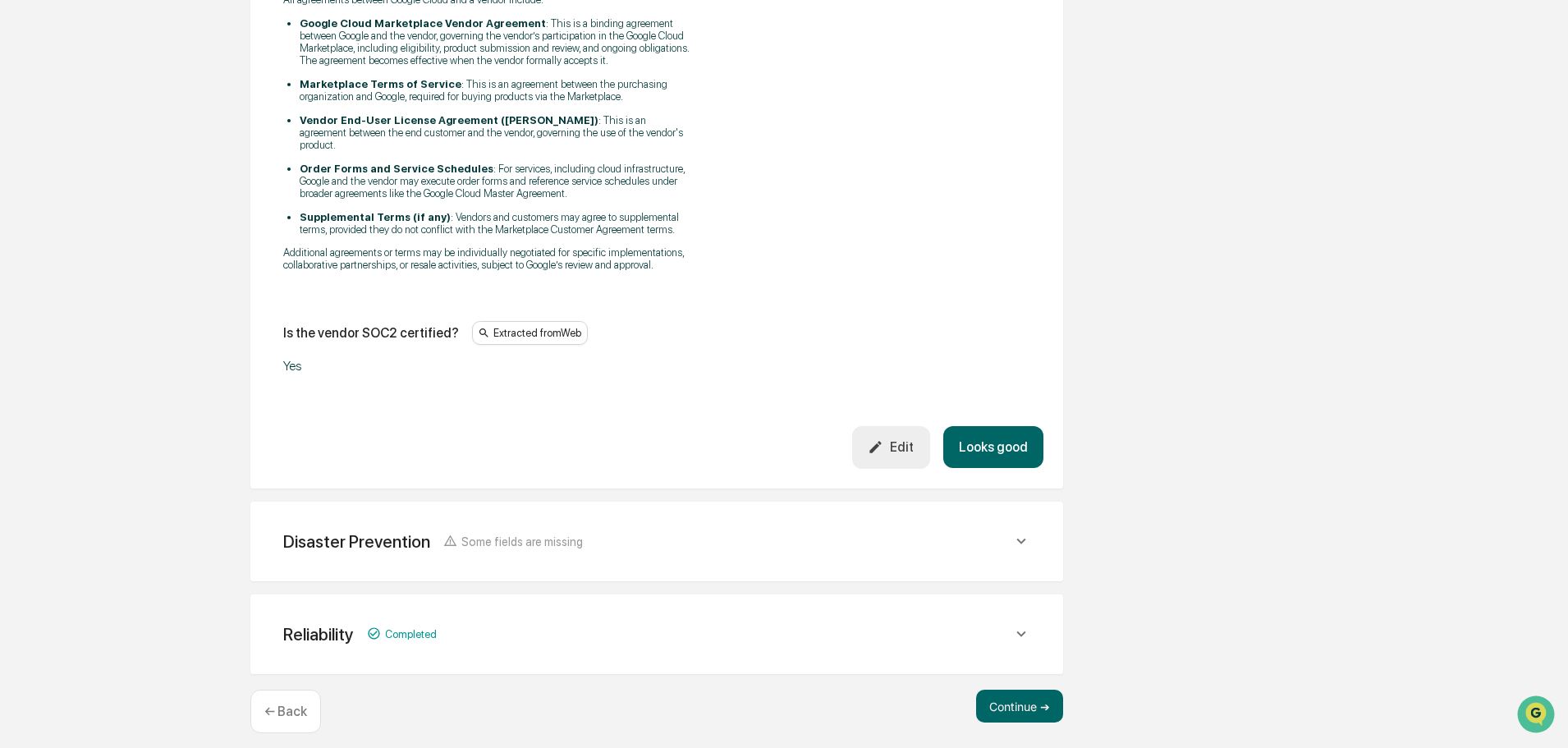
click at [977, 435] on button "Looks good" at bounding box center [993, 446] width 100 height 42
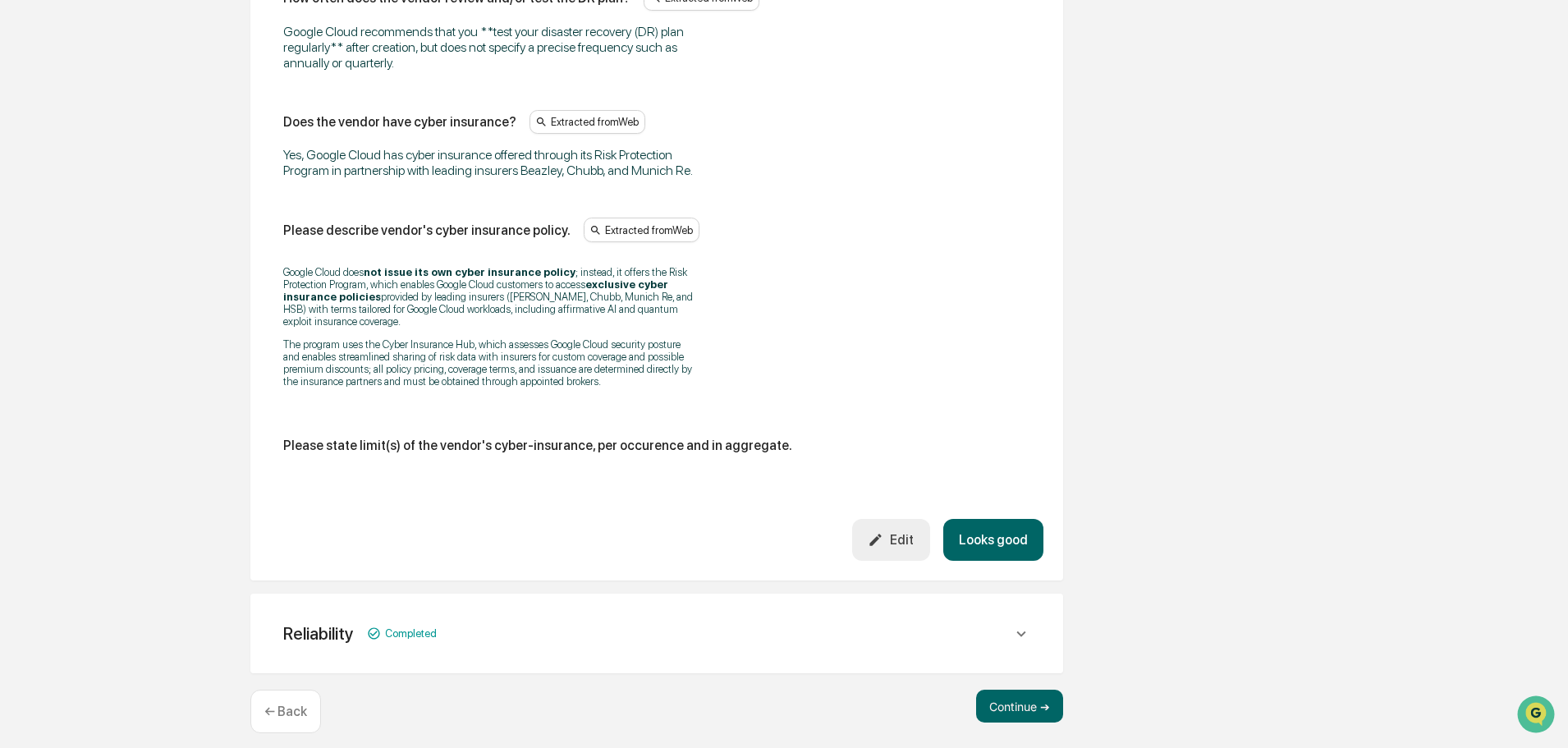
click at [1002, 530] on button "Looks good" at bounding box center [993, 539] width 100 height 42
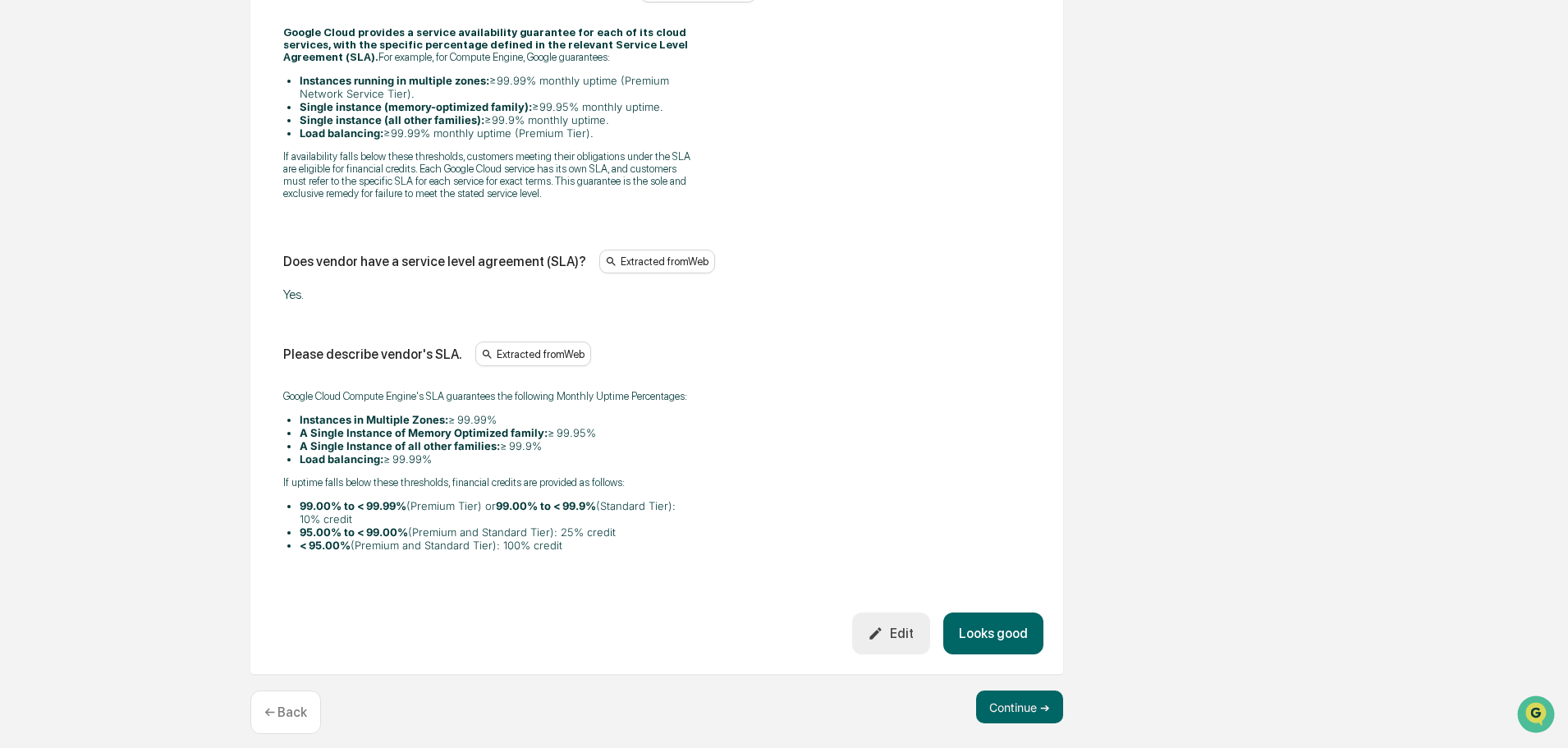
click at [1001, 613] on button "Looks good" at bounding box center [993, 633] width 100 height 42
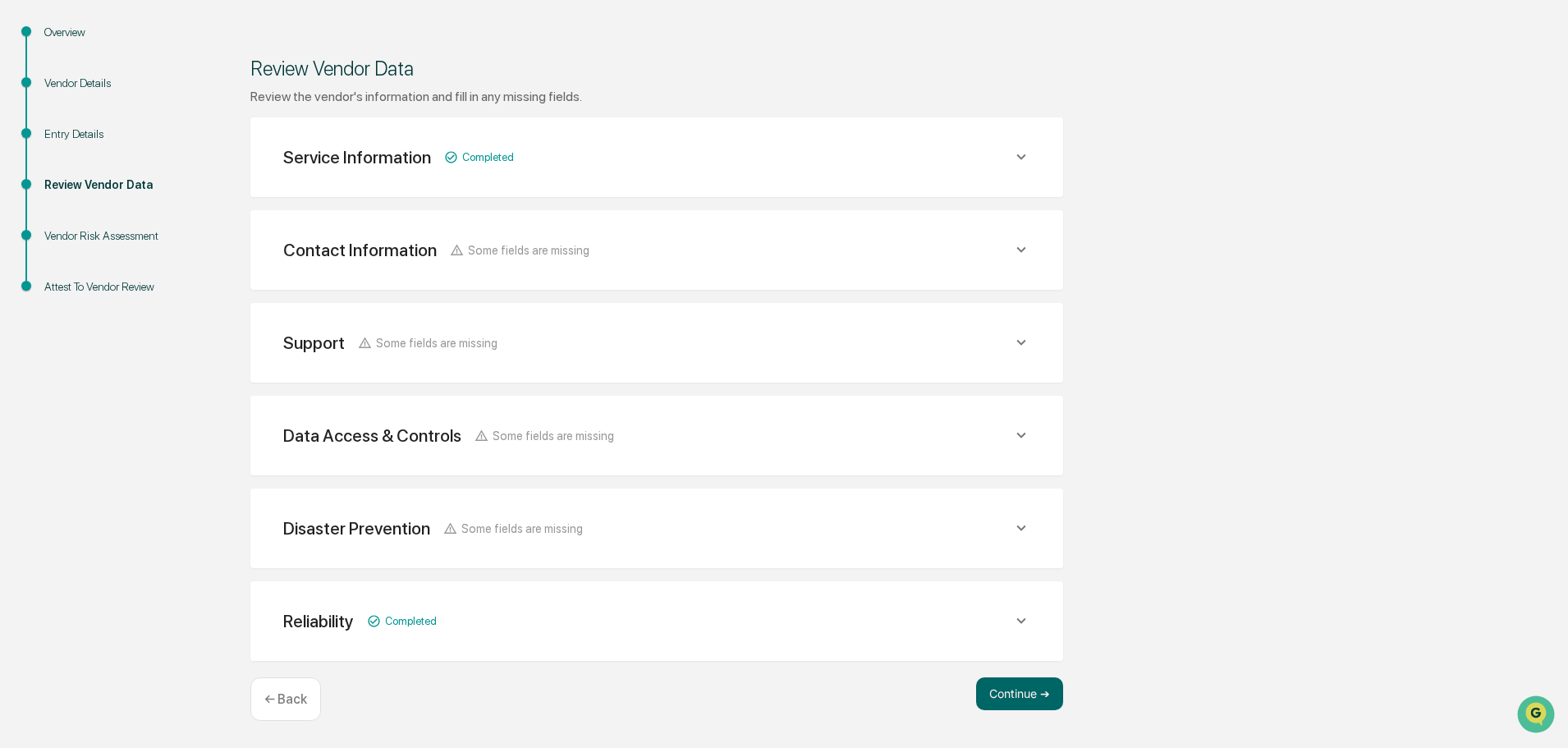
scroll to position [191, 0]
click at [1013, 689] on button "Continue ➔" at bounding box center [1020, 693] width 87 height 33
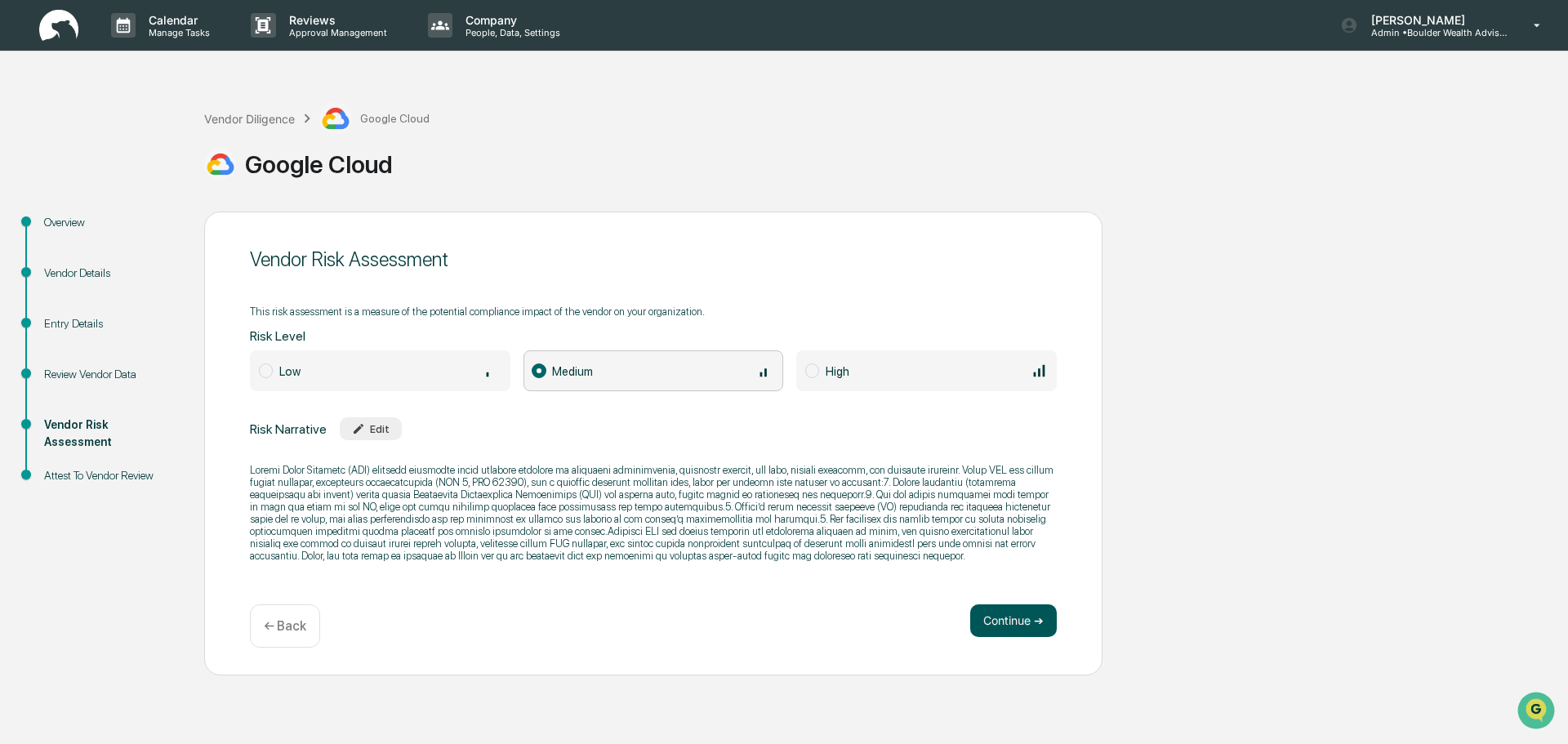
click at [1012, 616] on button "Continue ➔" at bounding box center [1013, 620] width 86 height 33
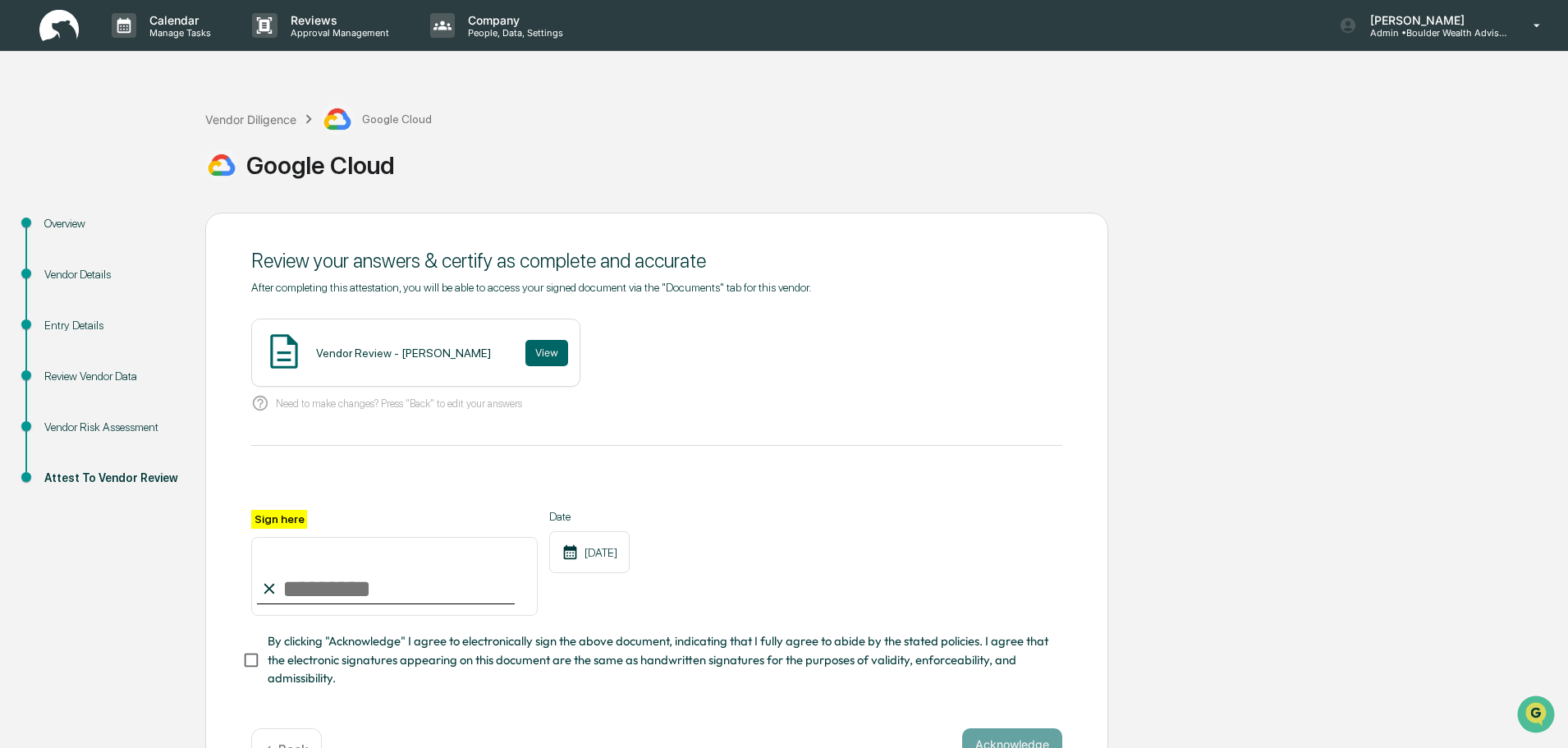
click at [322, 583] on input "Sign here" at bounding box center [395, 576] width 287 height 79
type input "**********"
click at [910, 542] on div "**********" at bounding box center [657, 563] width 811 height 107
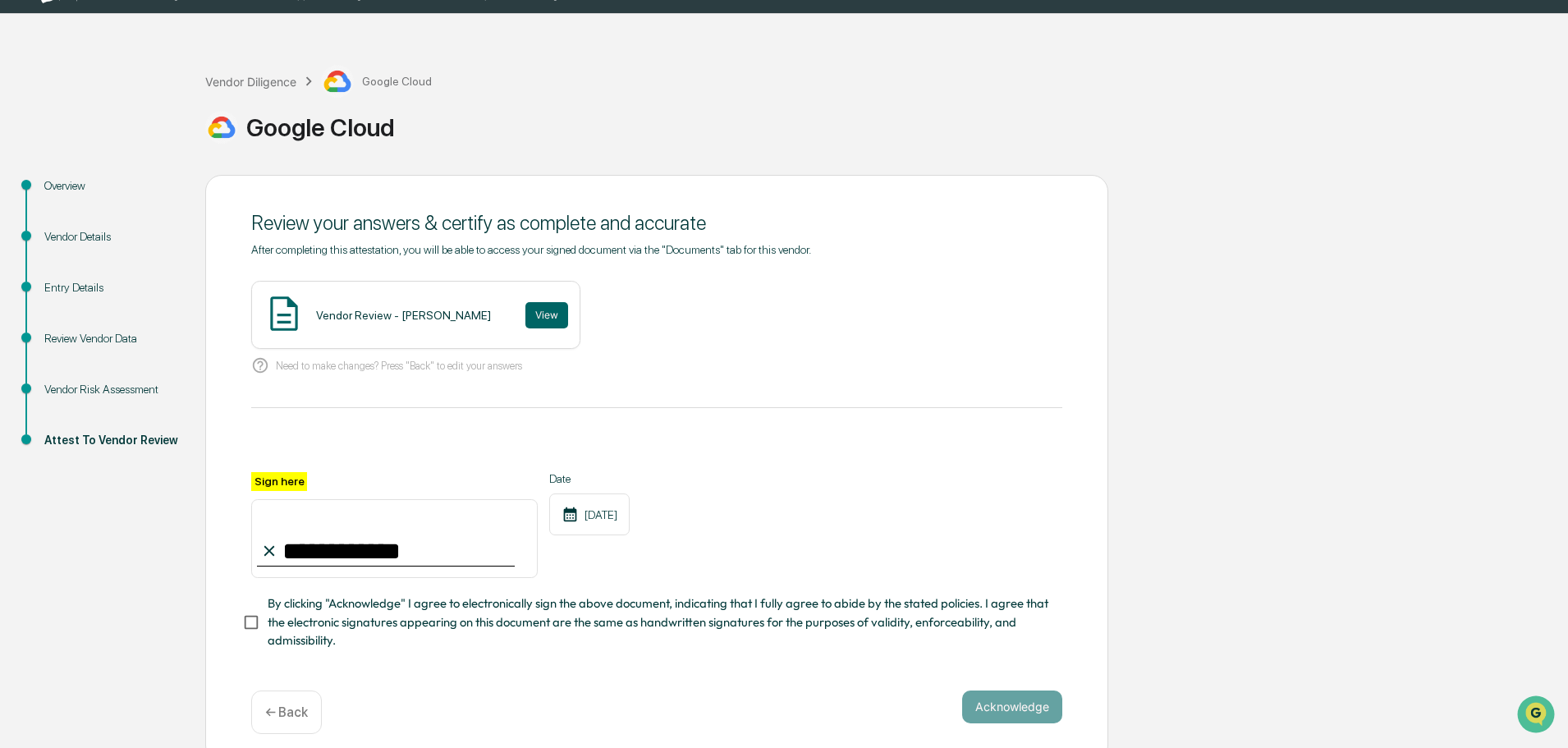
scroll to position [57, 0]
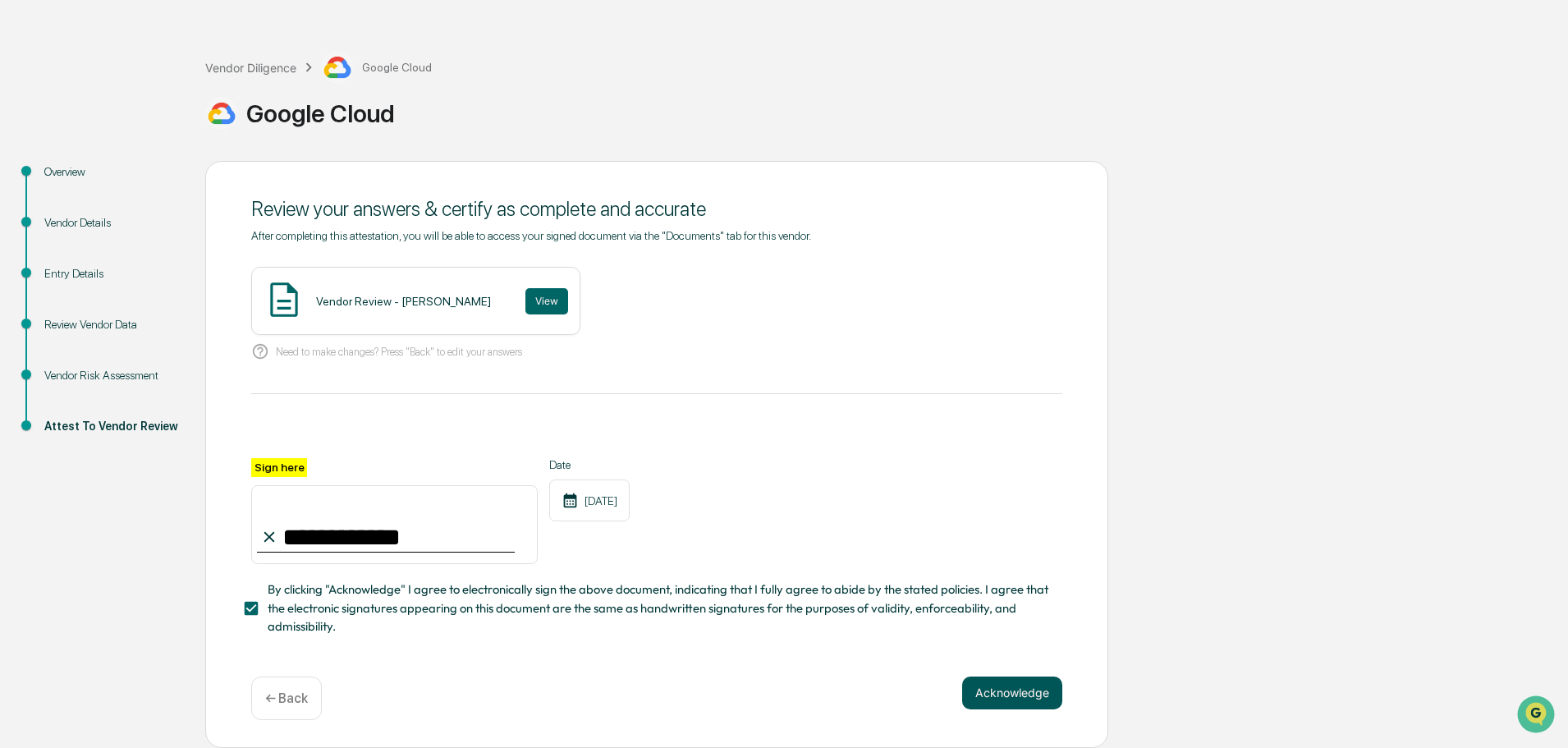
click at [1010, 696] on button "Acknowledge" at bounding box center [1012, 692] width 100 height 33
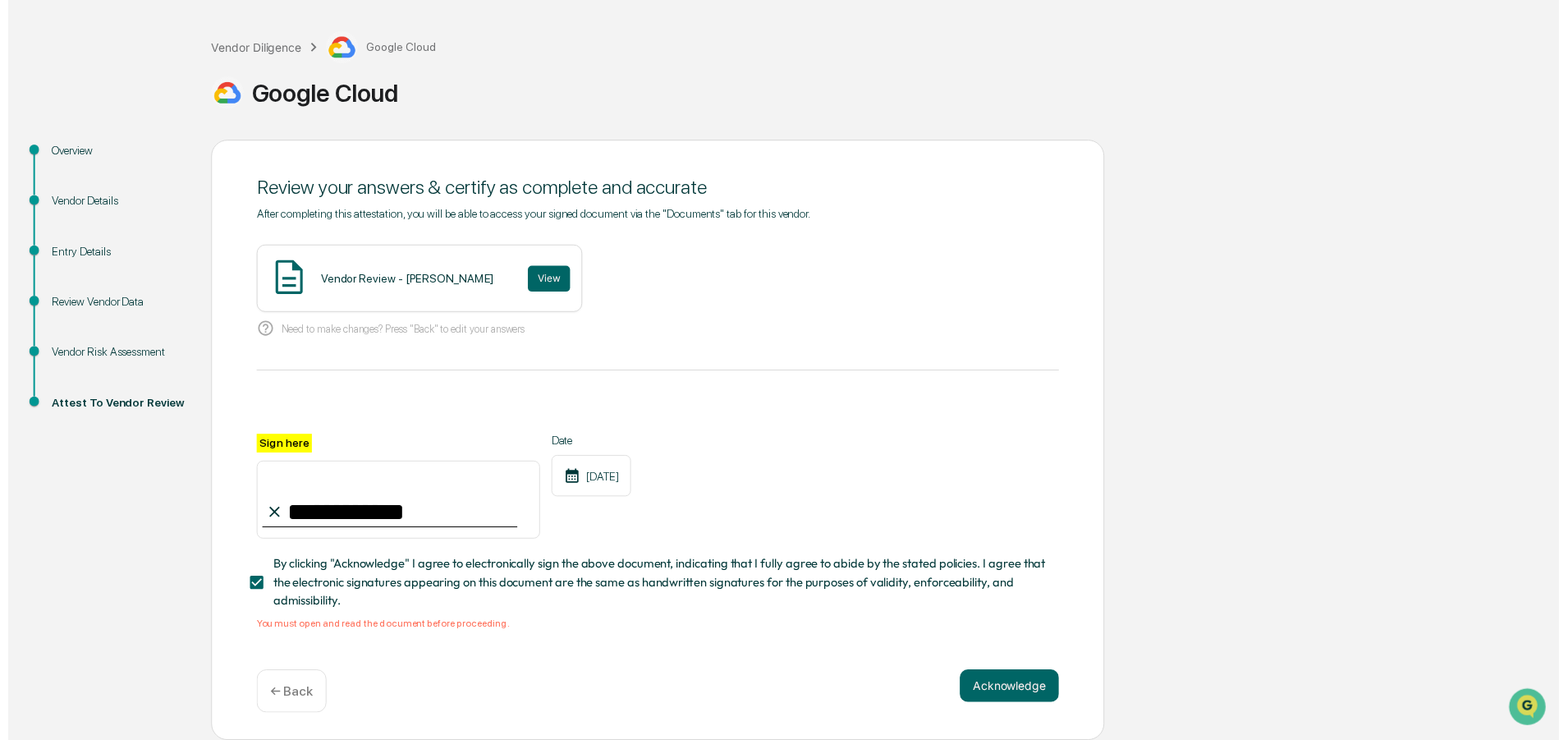
scroll to position [76, 0]
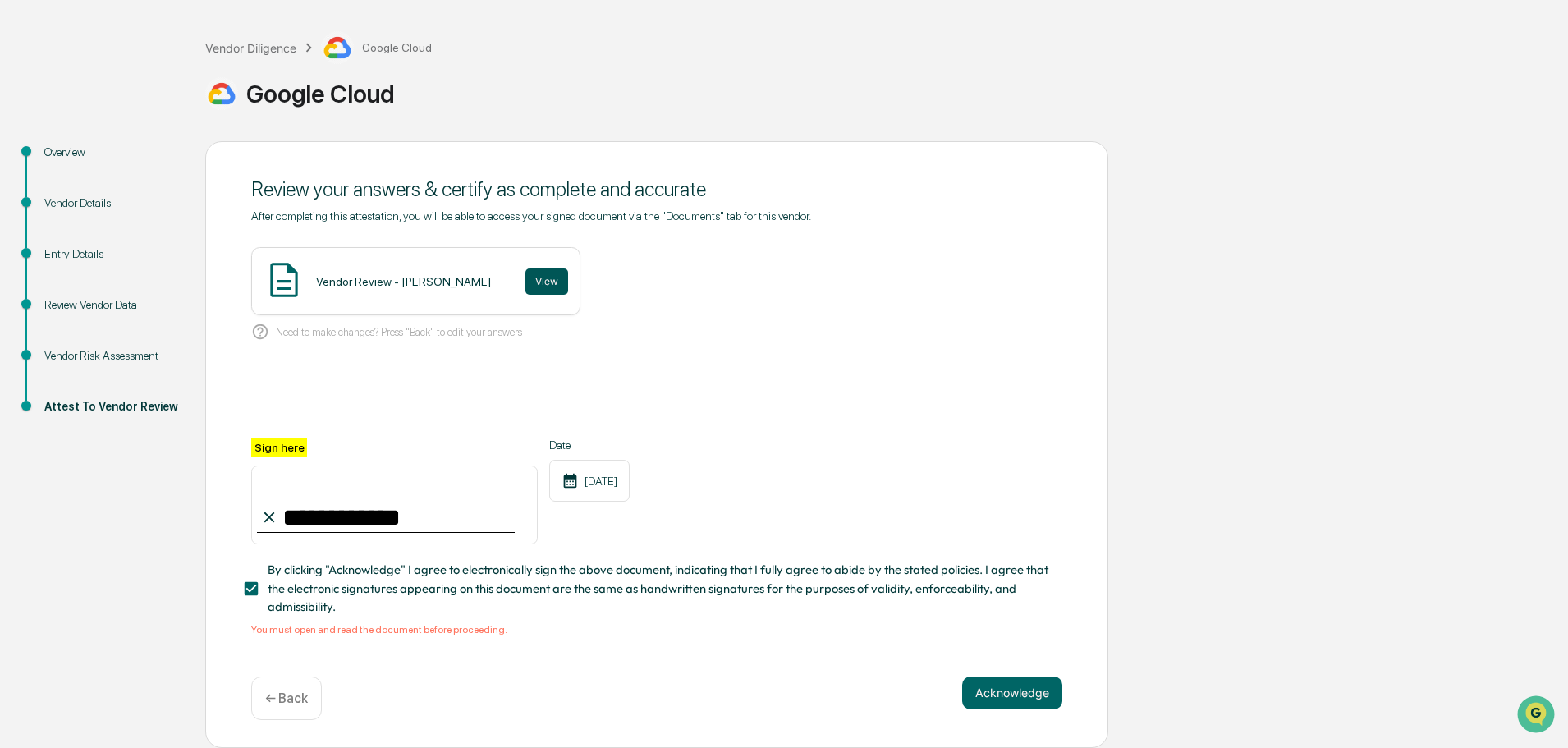
click at [526, 279] on button "View" at bounding box center [547, 281] width 42 height 27
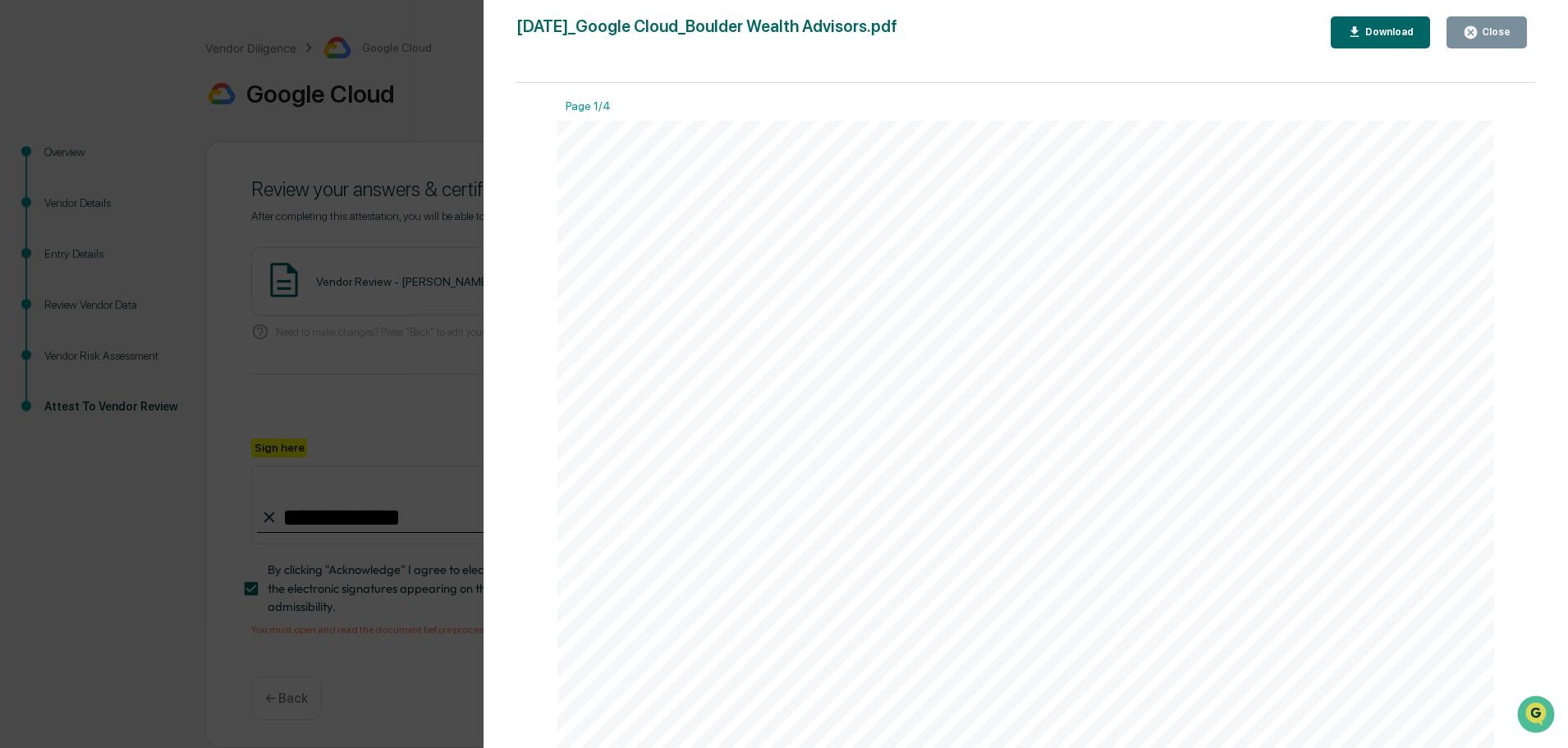
click at [1400, 39] on div "Download" at bounding box center [1381, 33] width 67 height 16
click at [1496, 35] on div "Close" at bounding box center [1495, 32] width 32 height 12
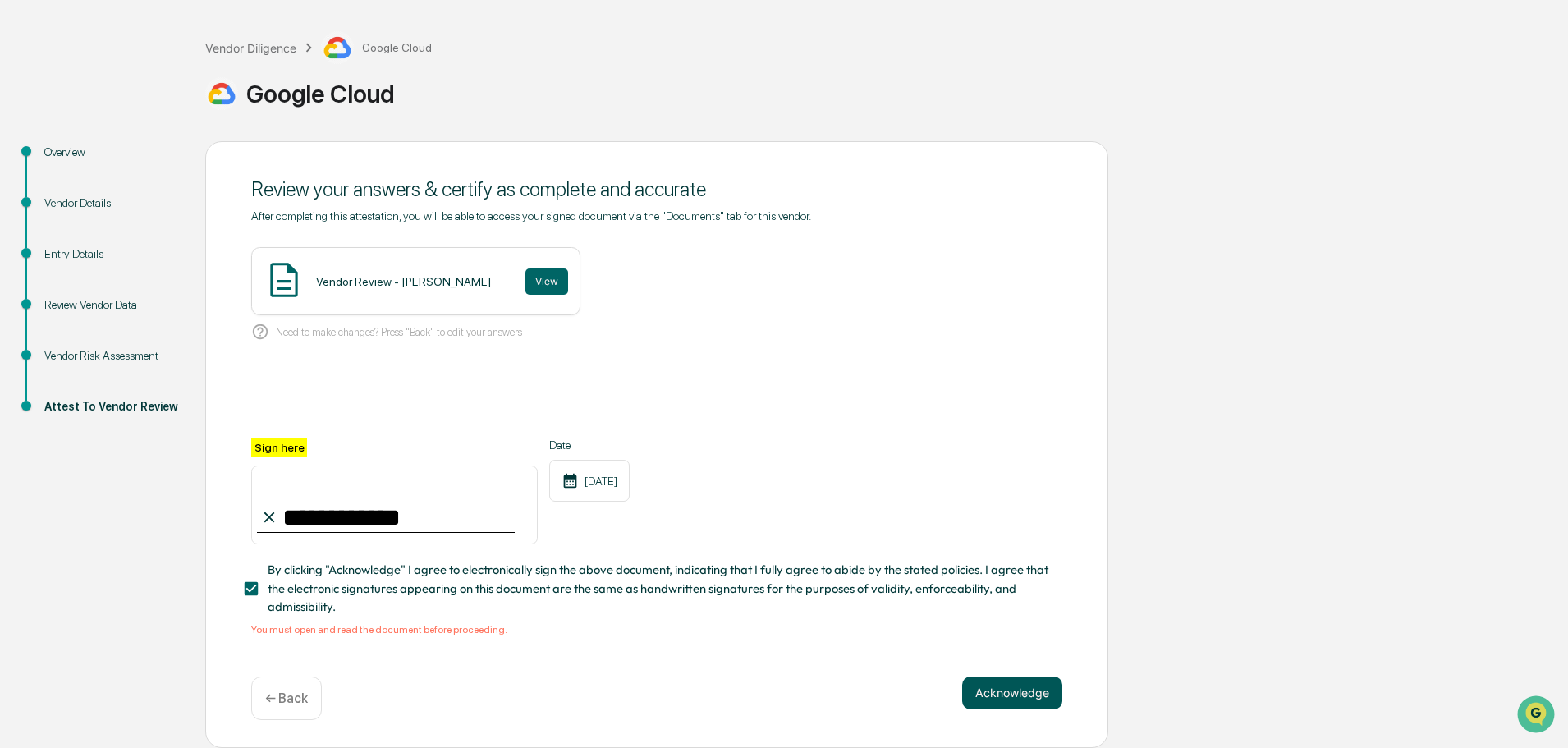
click at [1012, 689] on button "Acknowledge" at bounding box center [1012, 692] width 100 height 33
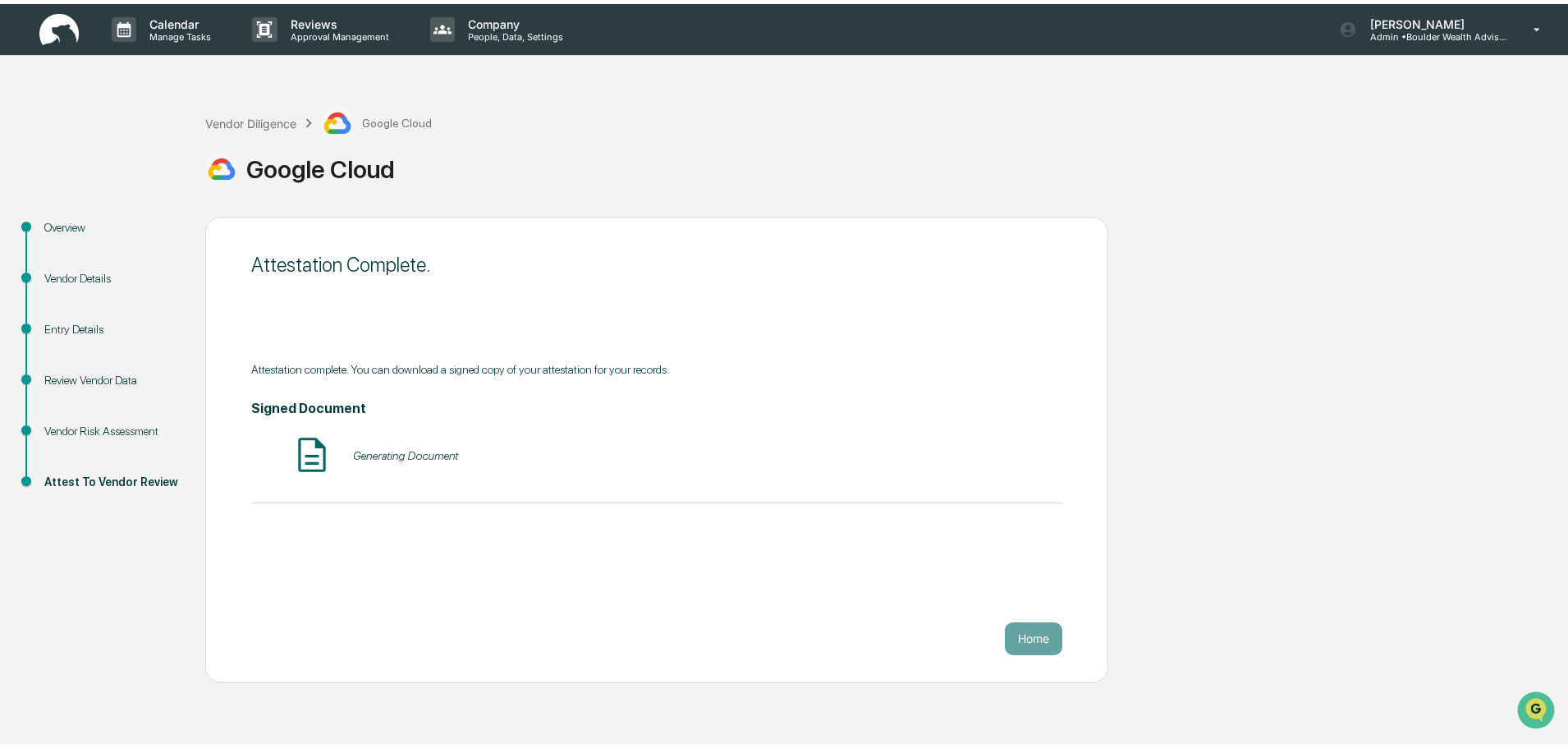
scroll to position [0, 0]
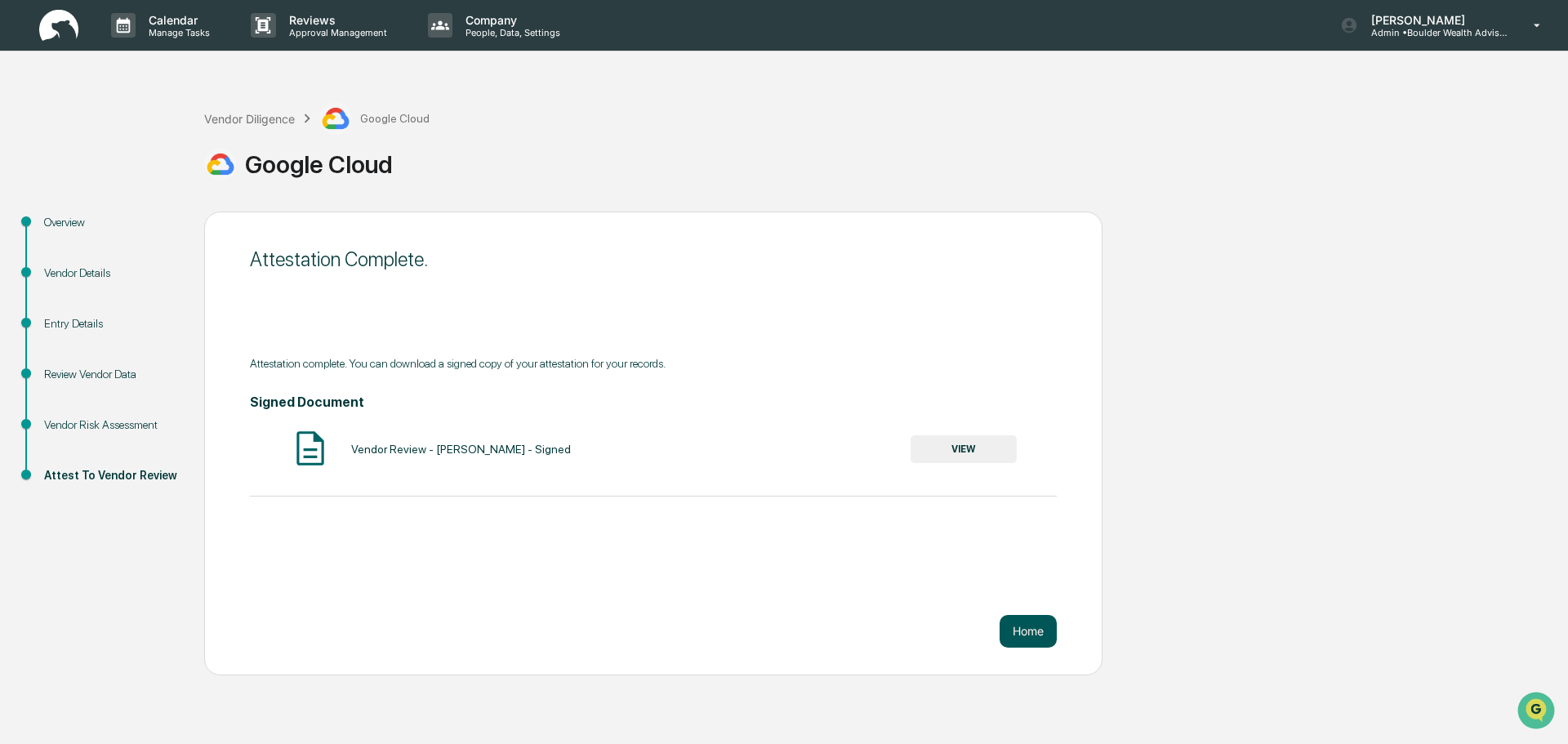
click at [1044, 636] on button "Home" at bounding box center [1027, 630] width 57 height 33
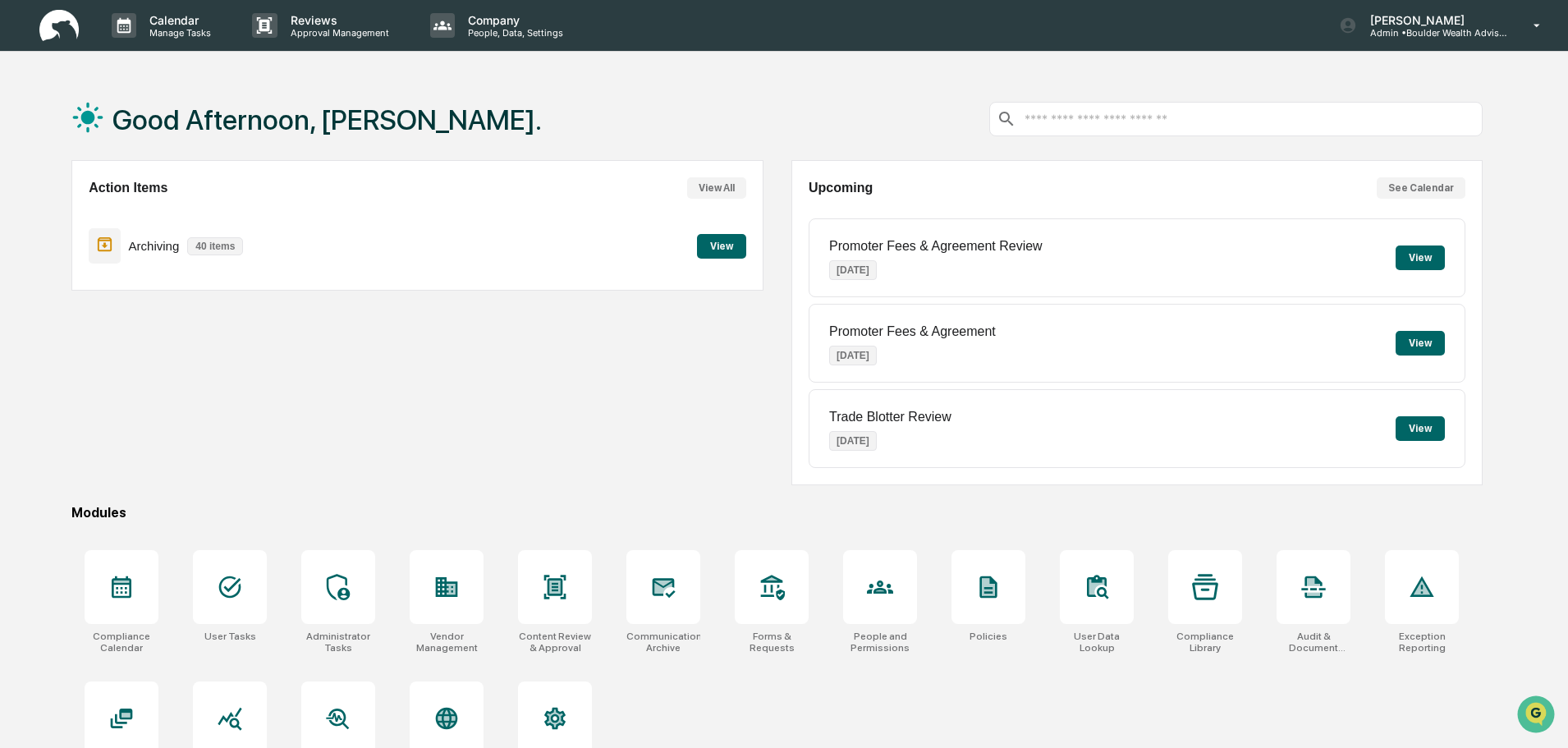
click at [1501, 99] on div "Good Afternoon, Michael. Action Items View All Archiving 40 items View Upcoming…" at bounding box center [777, 451] width 1461 height 748
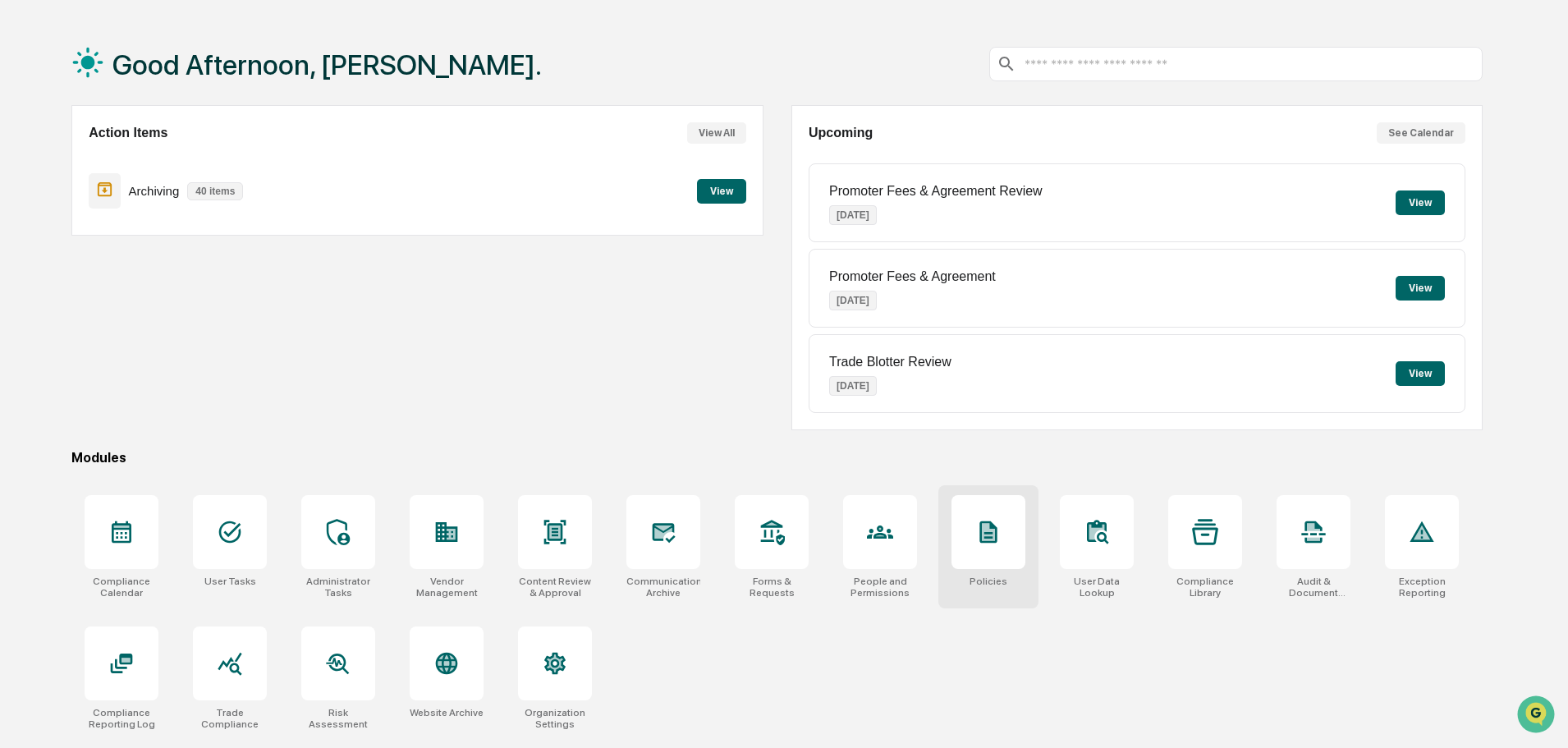
scroll to position [78, 0]
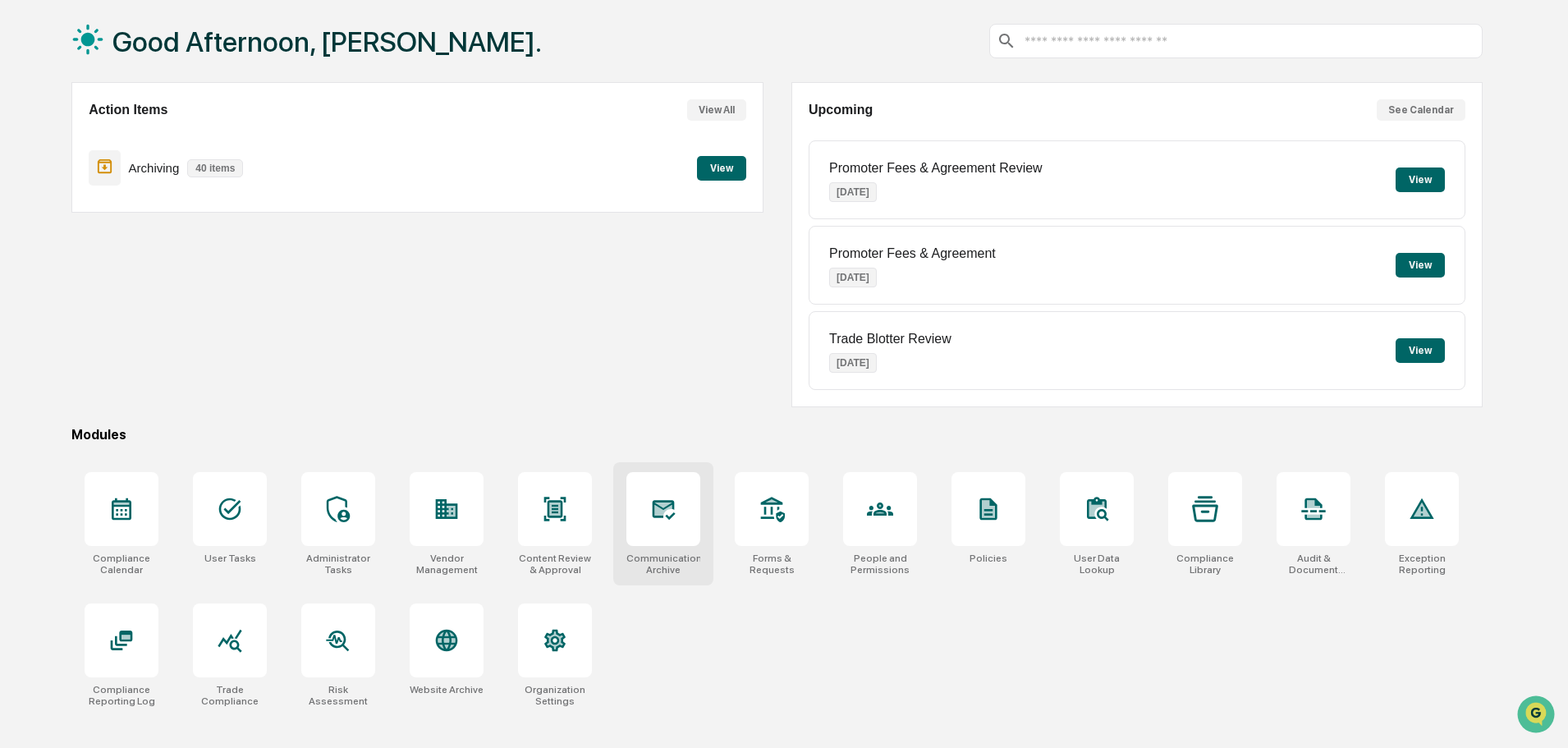
click at [641, 517] on div at bounding box center [663, 508] width 73 height 73
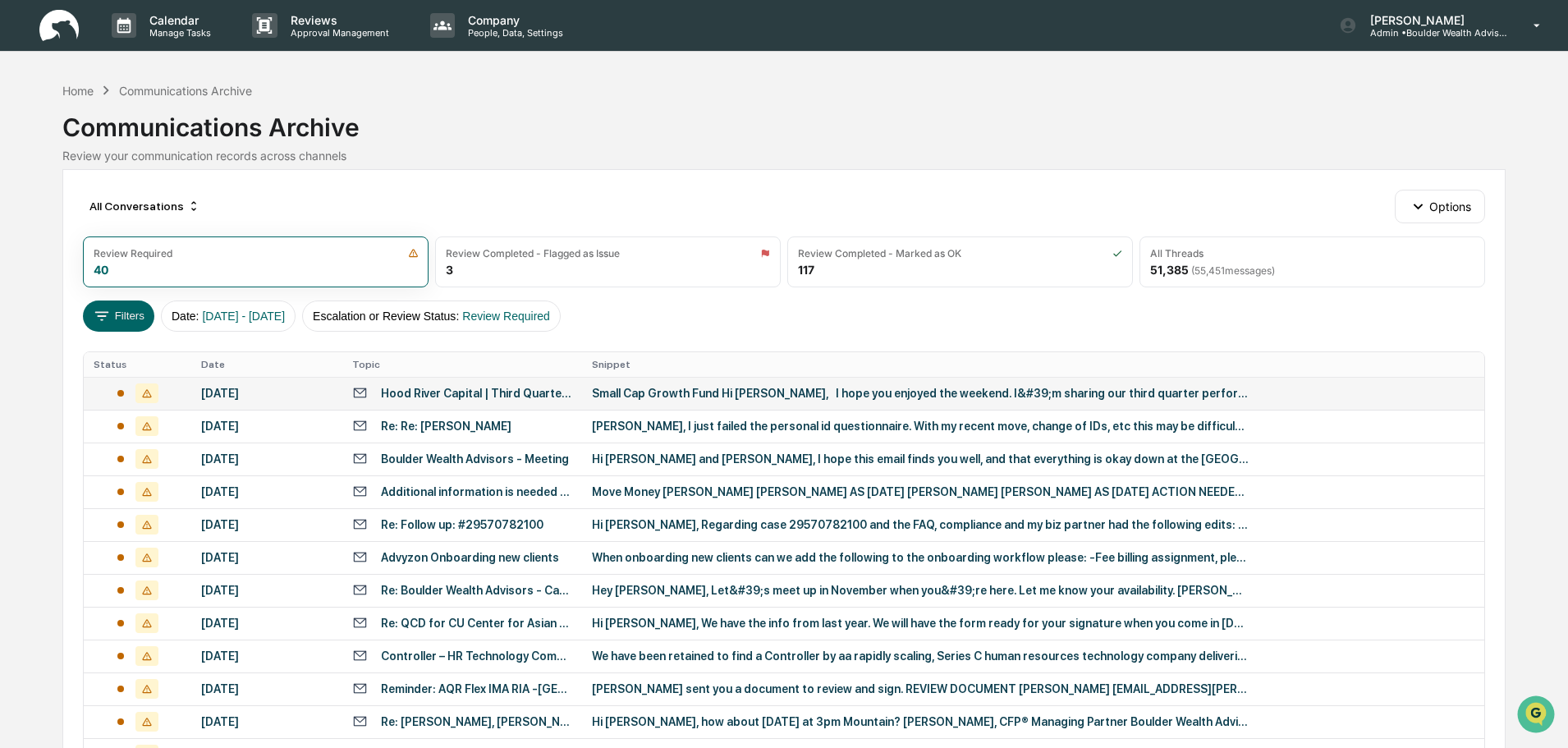
click at [722, 389] on div "Small Cap Growth Fund Hi [PERSON_NAME]‎, ‎ ‎ I hope you enjoyed the weekend. I&…" at bounding box center [921, 393] width 657 height 13
click at [41, 258] on div "Calendar Manage Tasks Reviews Approval Management Company People, Data, Setting…" at bounding box center [784, 645] width 1568 height 1292
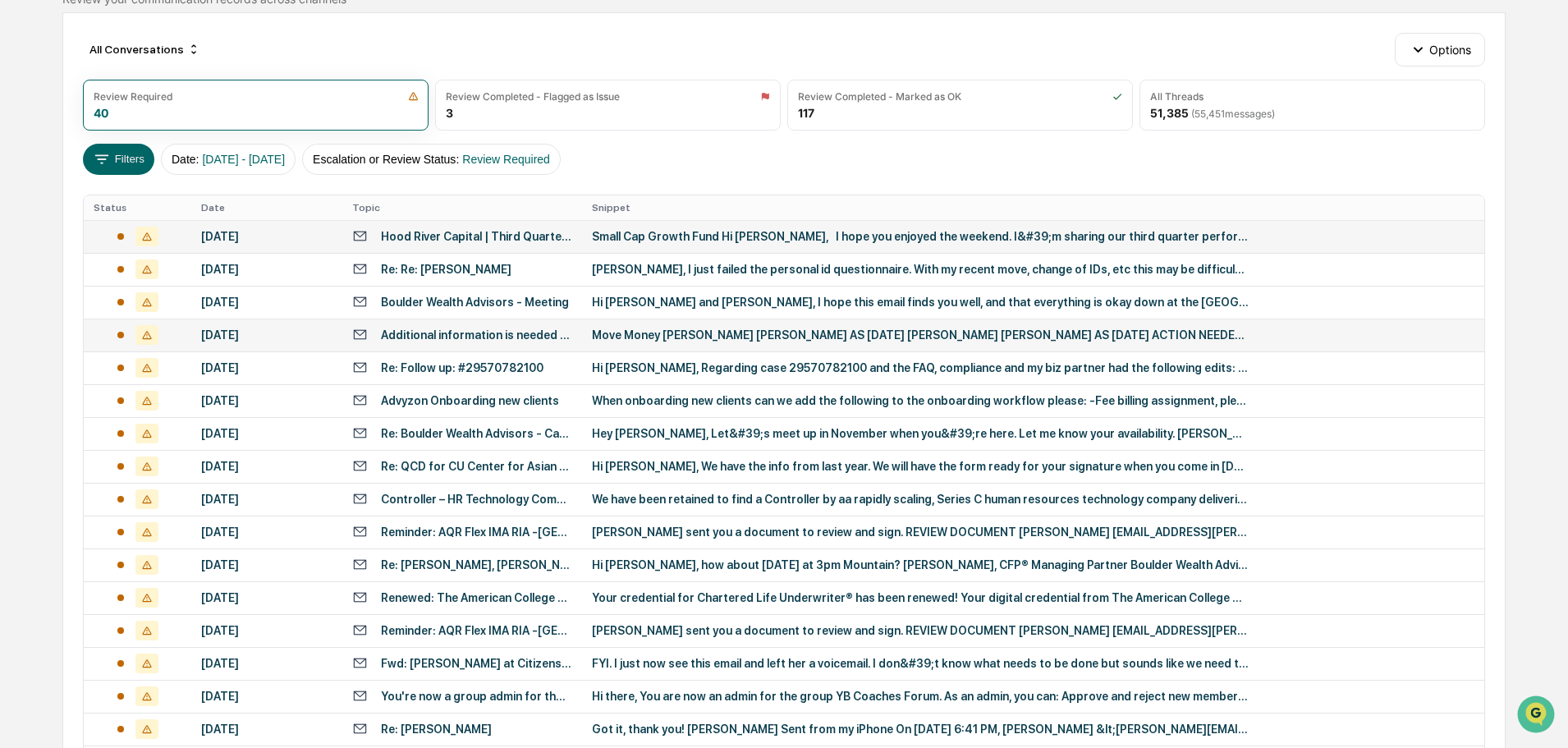
scroll to position [246, 0]
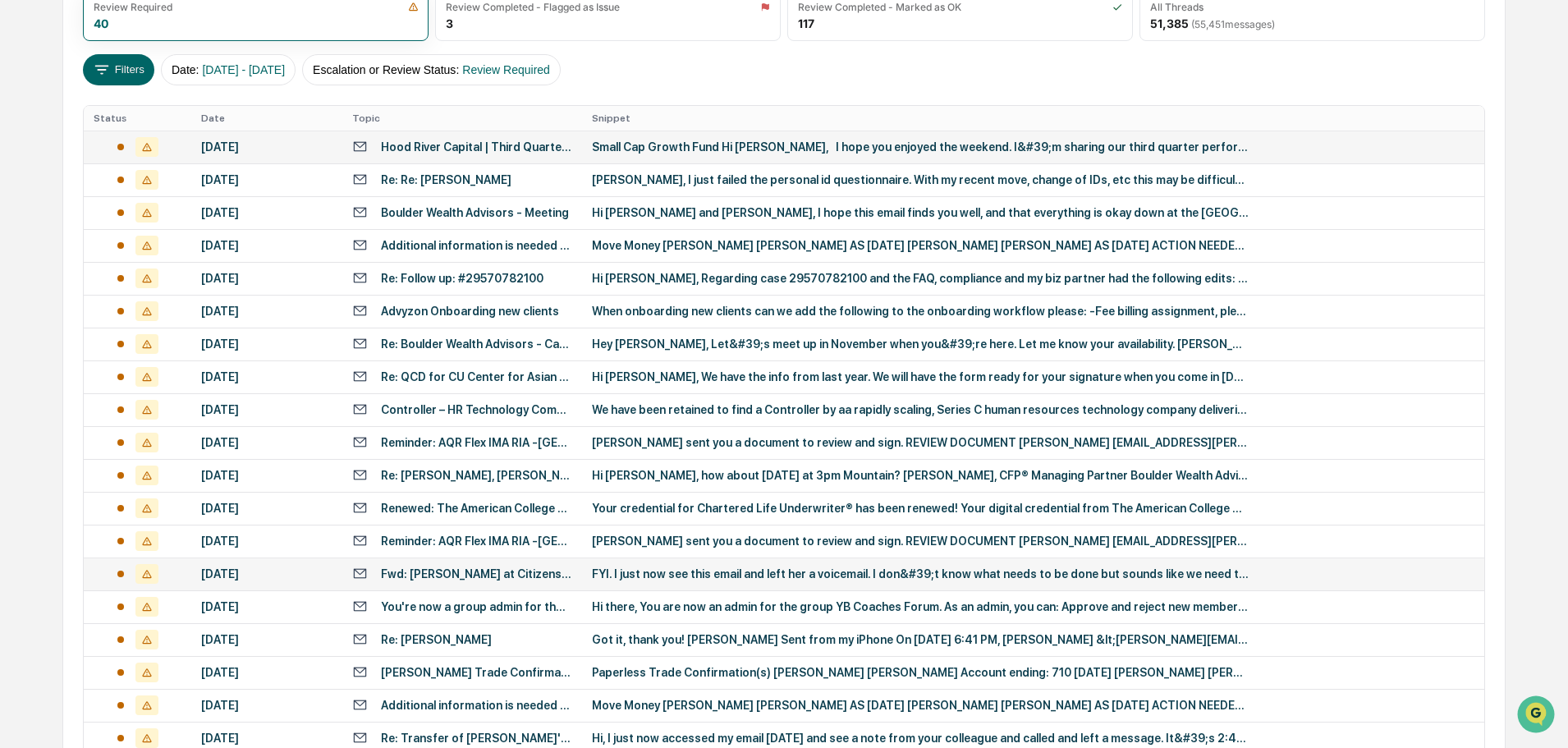
click at [713, 574] on div "FYI. I just now see this email and left her a voicemail. I don&#39;t know what …" at bounding box center [921, 574] width 657 height 13
click at [35, 83] on div "Calendar Manage Tasks Reviews Approval Management Company People, Data, Setting…" at bounding box center [784, 399] width 1568 height 1292
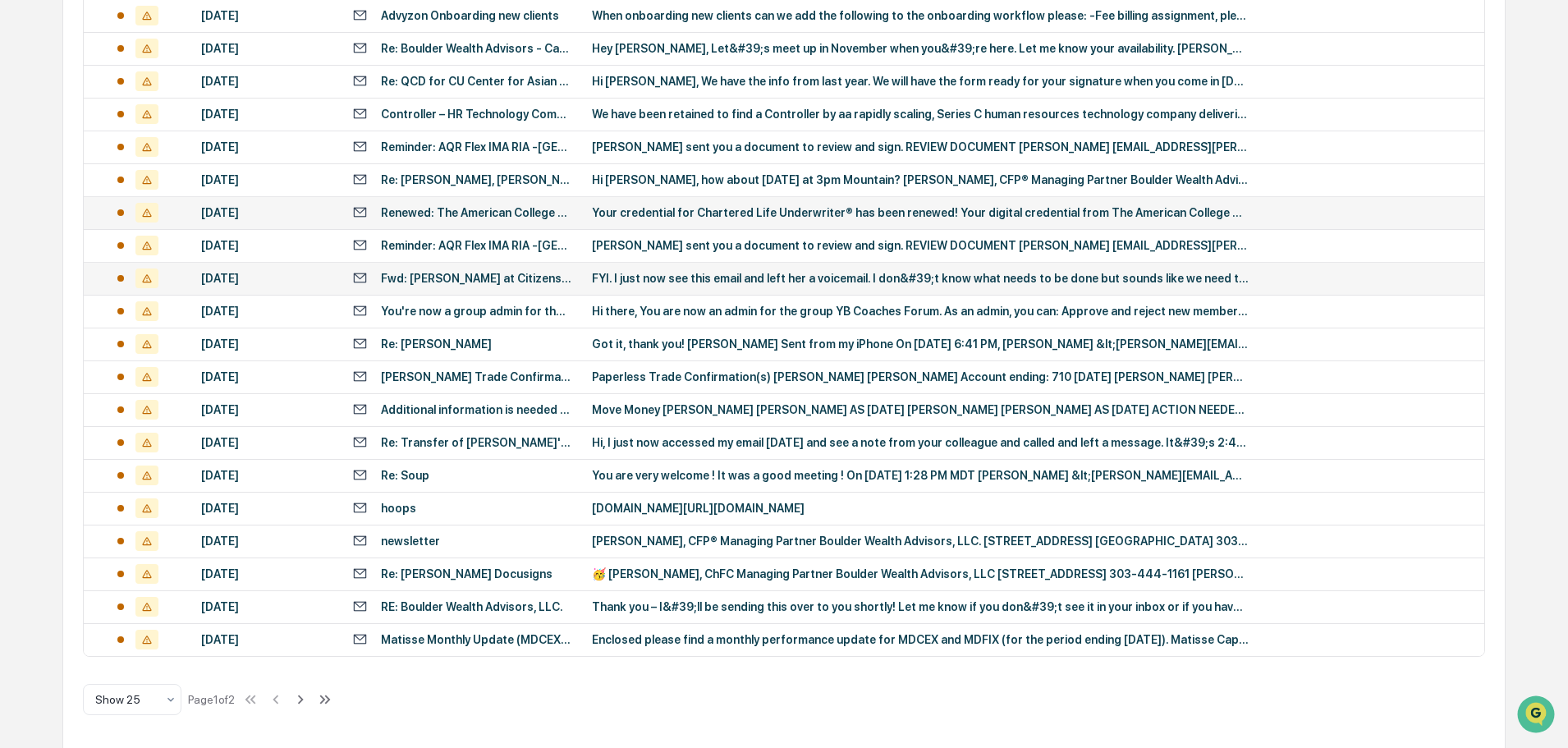
scroll to position [544, 0]
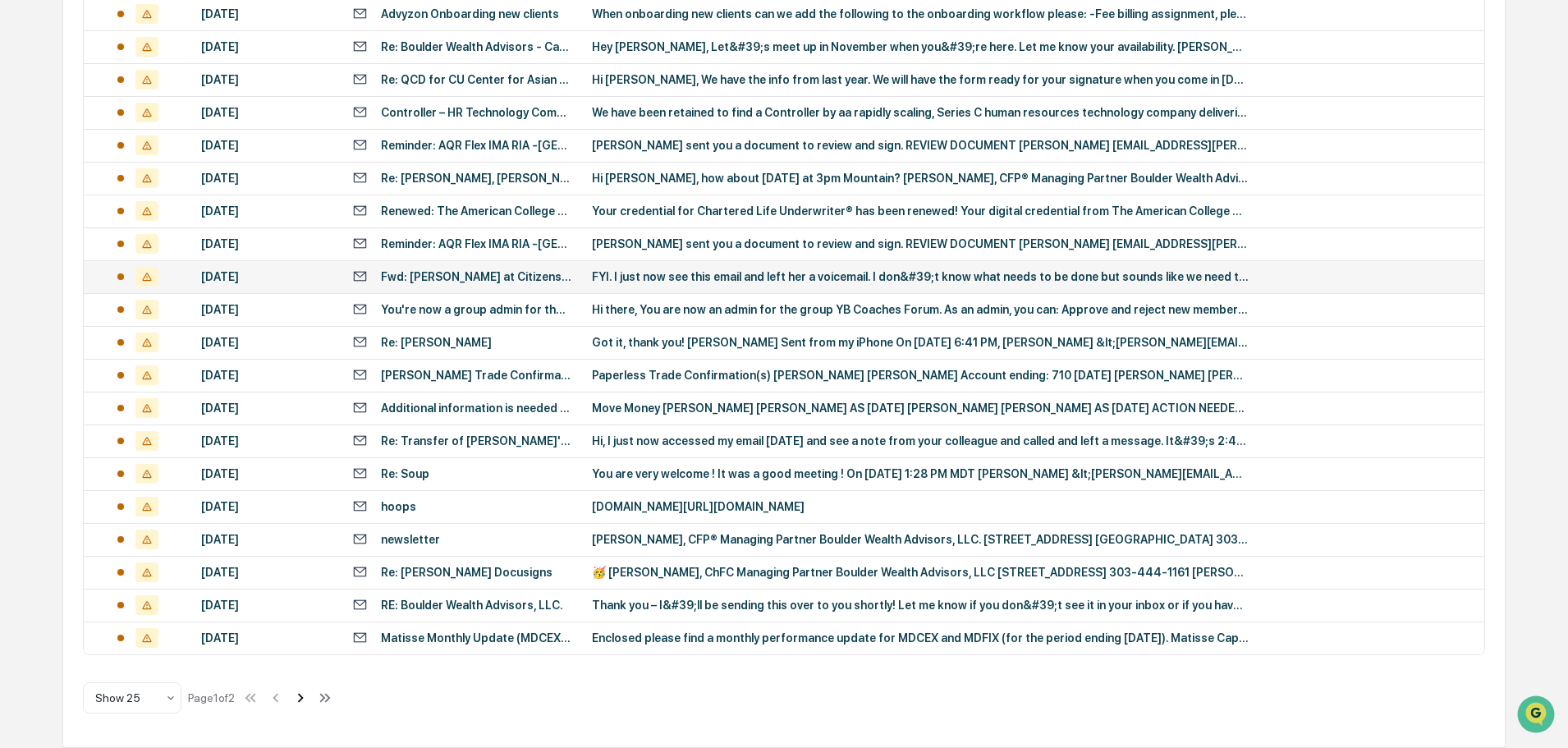
click at [300, 696] on icon at bounding box center [300, 698] width 18 height 18
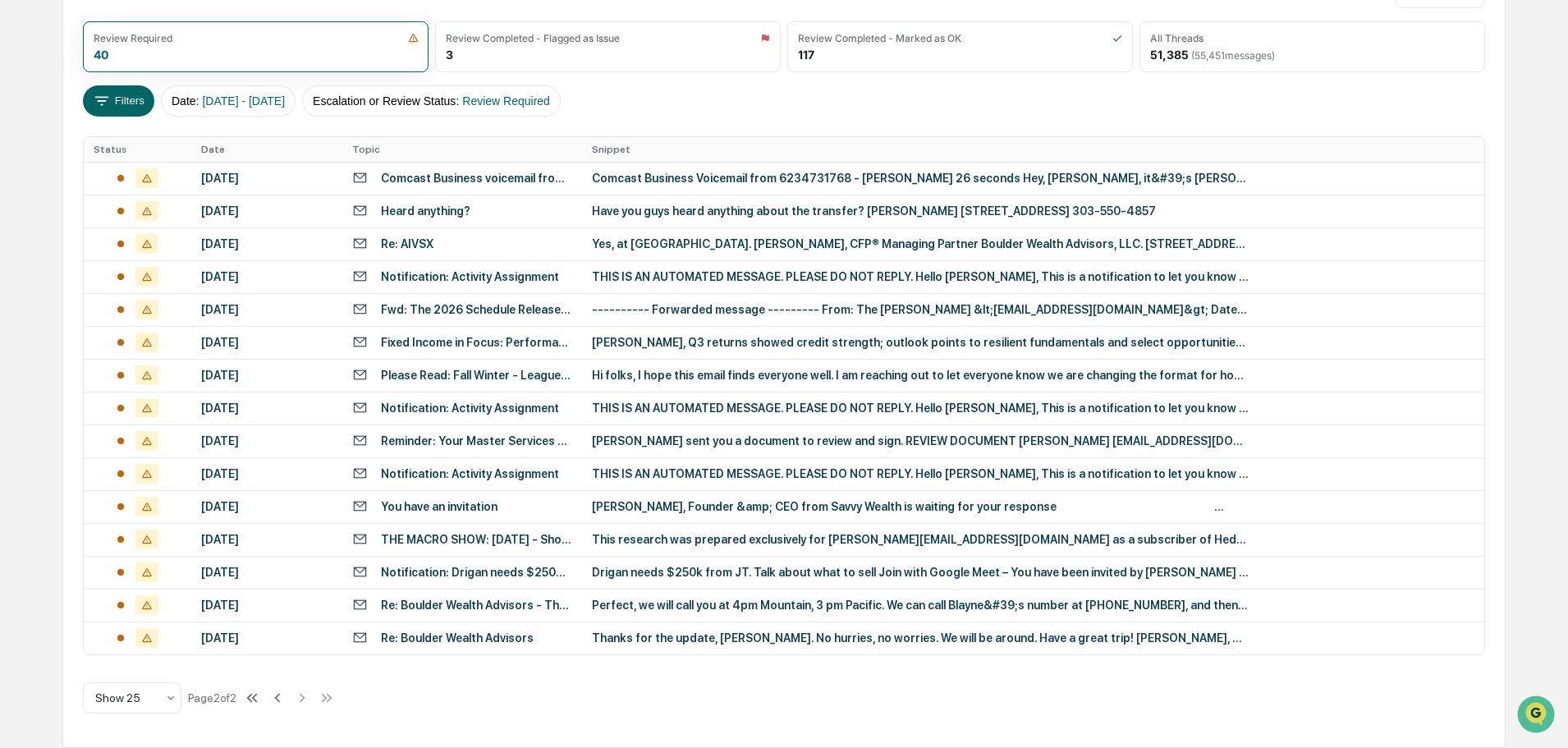
scroll to position [215, 0]
click at [282, 698] on icon at bounding box center [277, 698] width 18 height 18
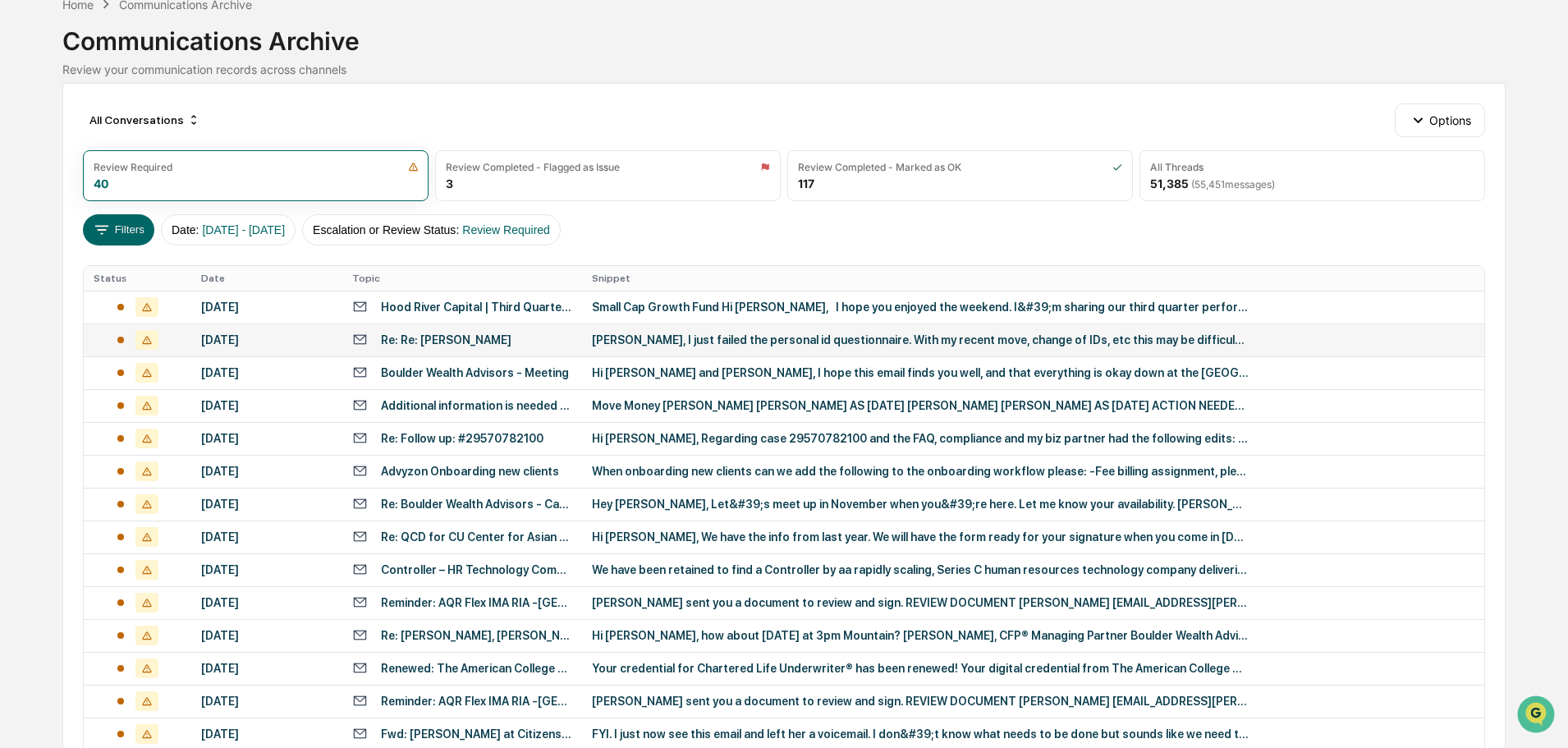
scroll to position [0, 0]
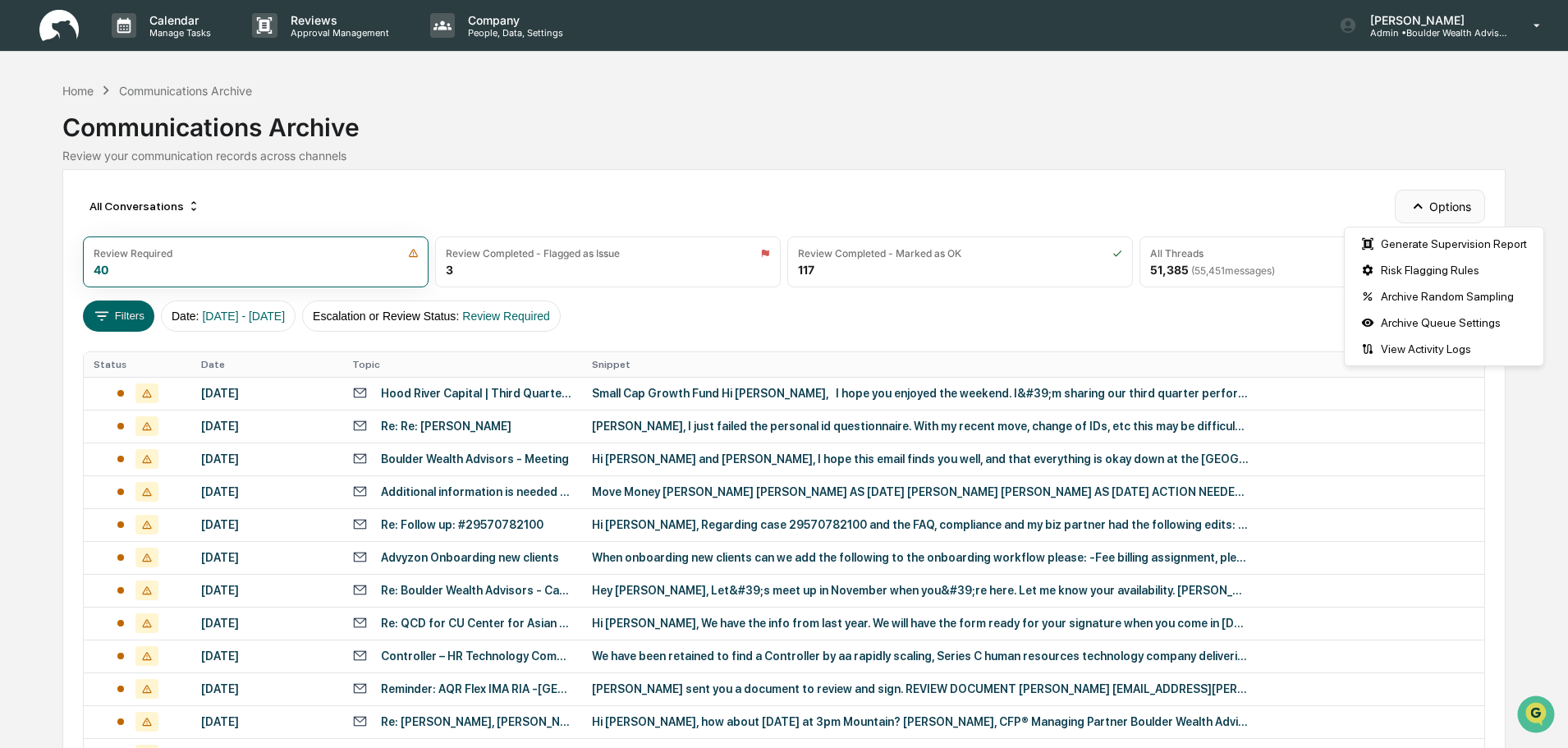
click at [1443, 198] on button "Options" at bounding box center [1440, 205] width 89 height 33
click at [1411, 273] on div "Risk Flagging Rules" at bounding box center [1444, 270] width 192 height 27
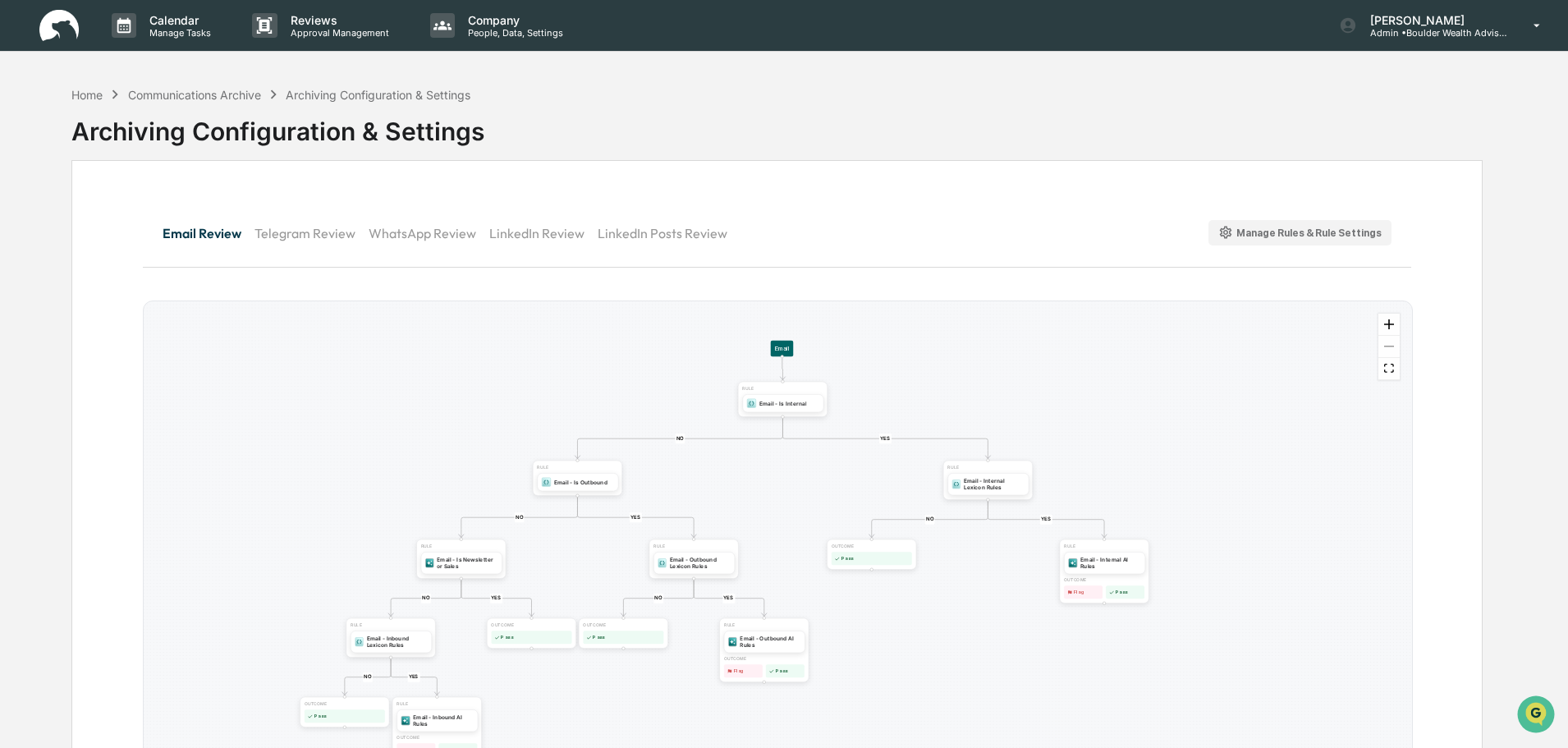
click at [1353, 228] on div "Manage Rules & Rule Settings" at bounding box center [1300, 233] width 164 height 16
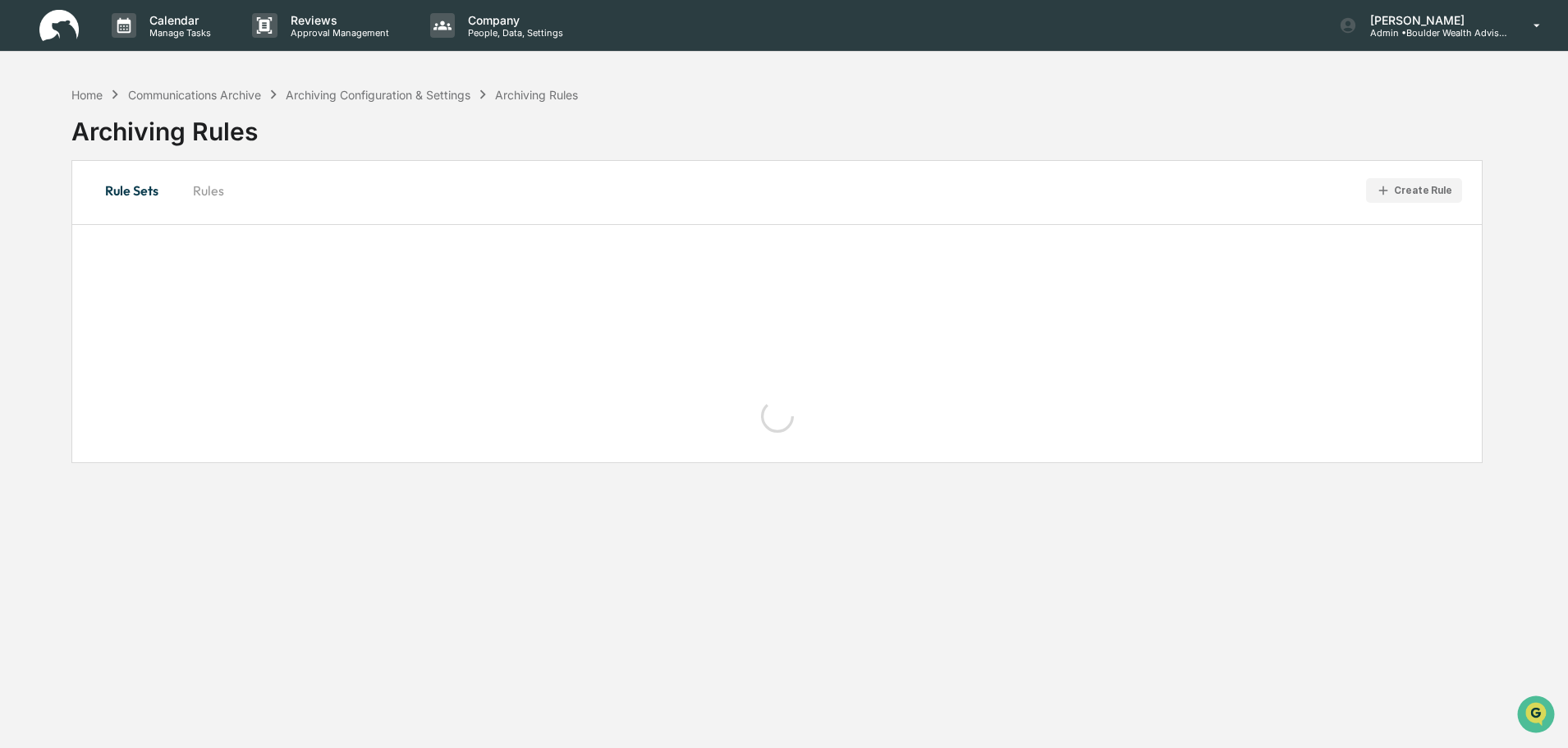
click at [1406, 189] on div "Create Rule" at bounding box center [1424, 190] width 58 height 12
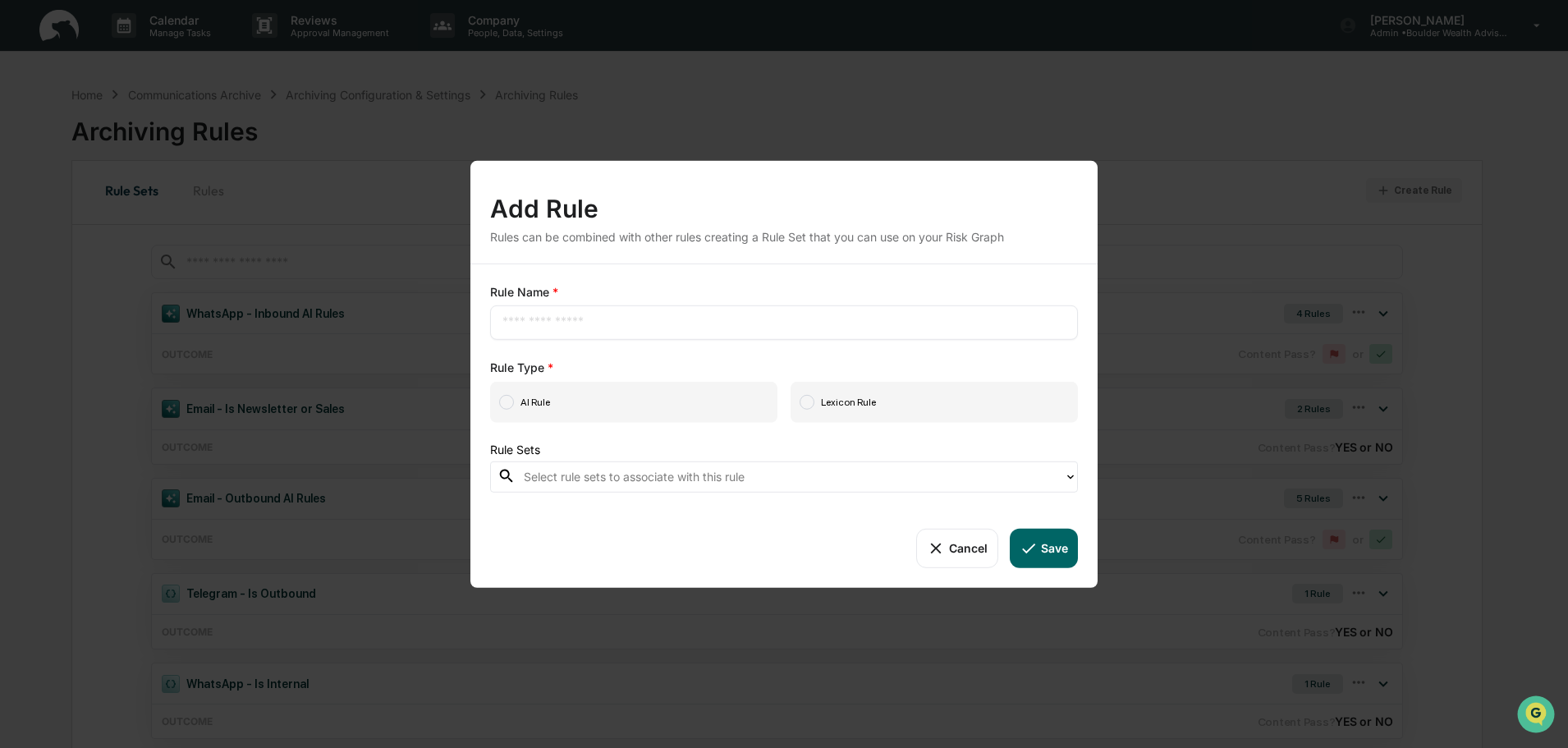
click at [599, 323] on input "text" at bounding box center [784, 321] width 563 height 17
click at [950, 546] on button "Cancel" at bounding box center [957, 547] width 81 height 40
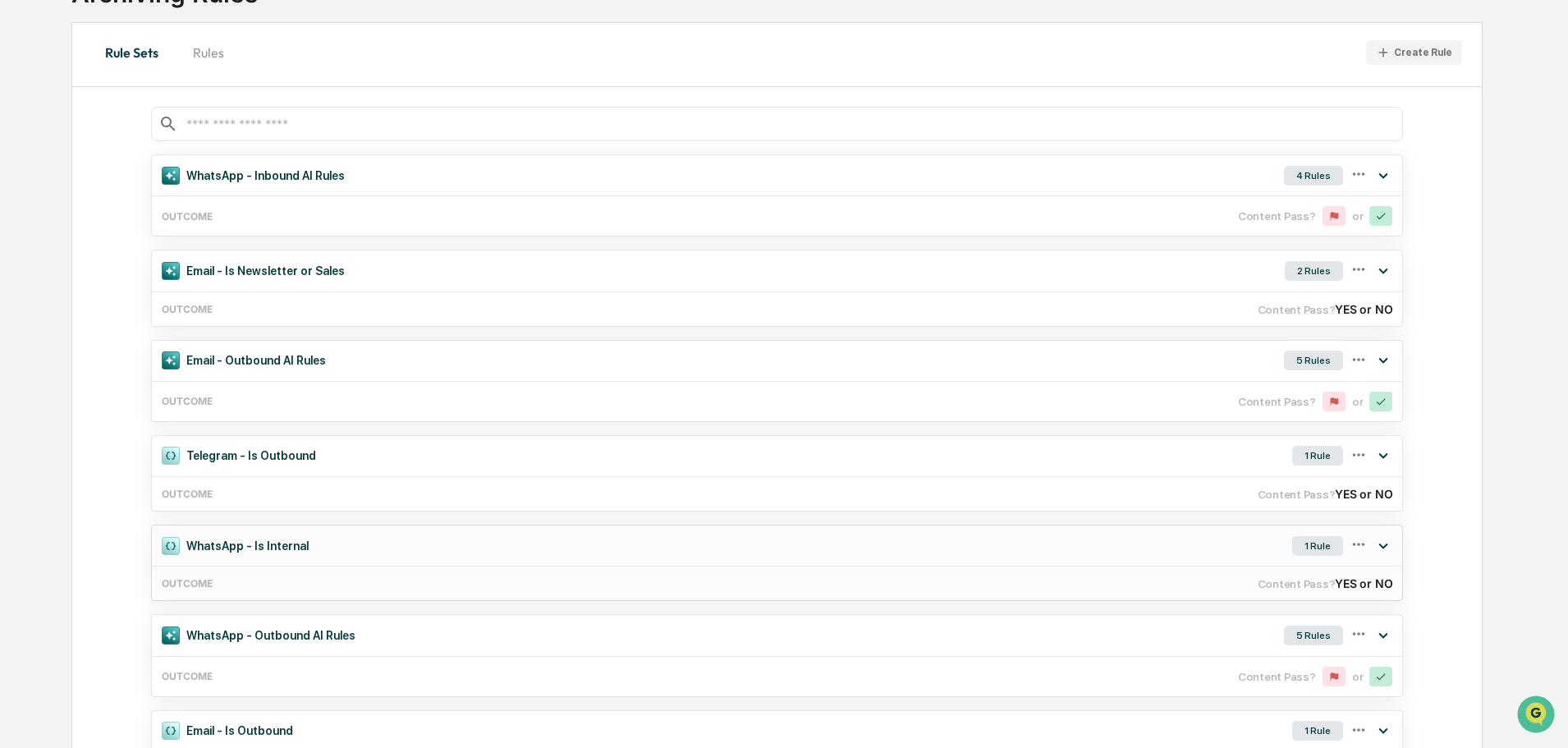
scroll to position [164, 0]
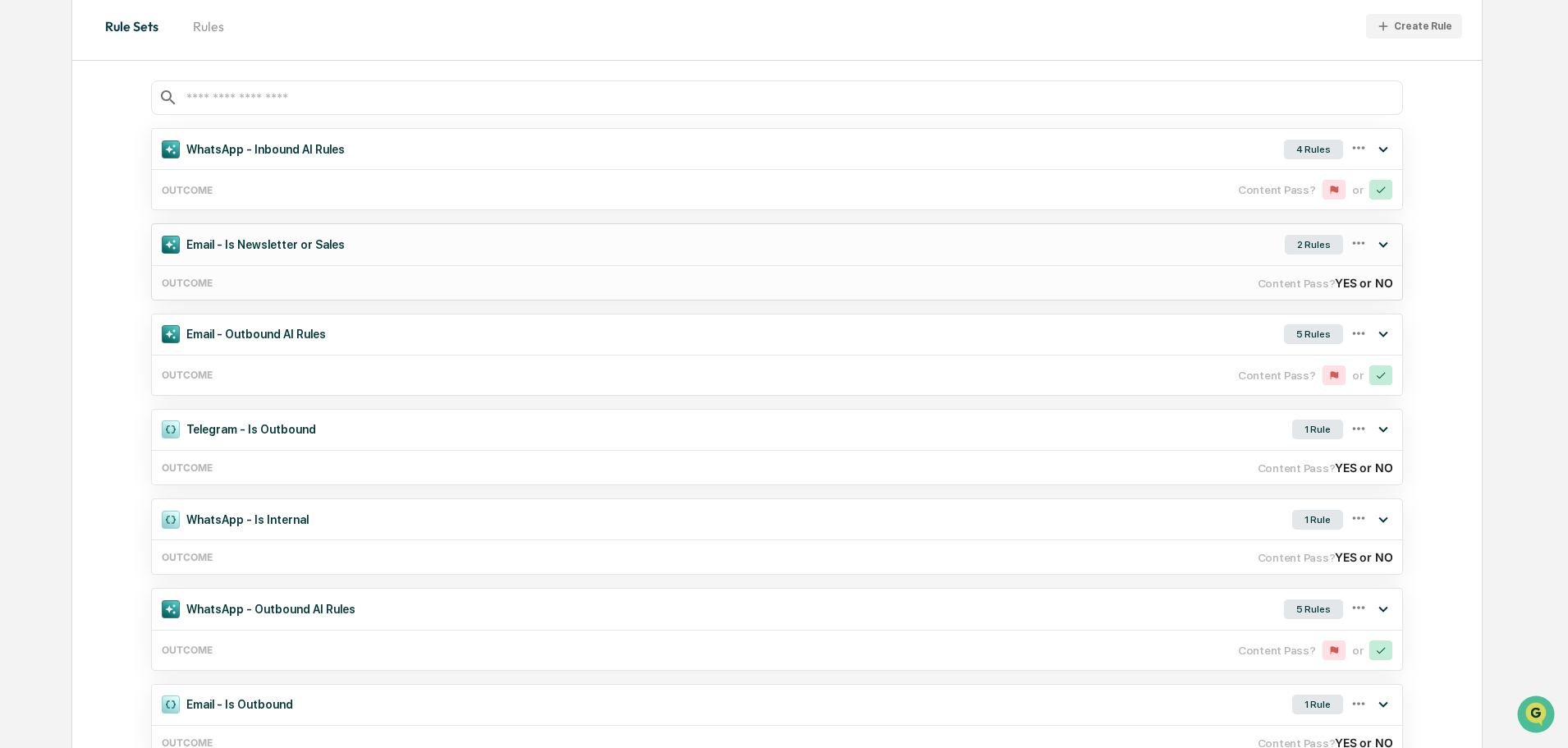
click at [1386, 246] on icon at bounding box center [1384, 244] width 18 height 18
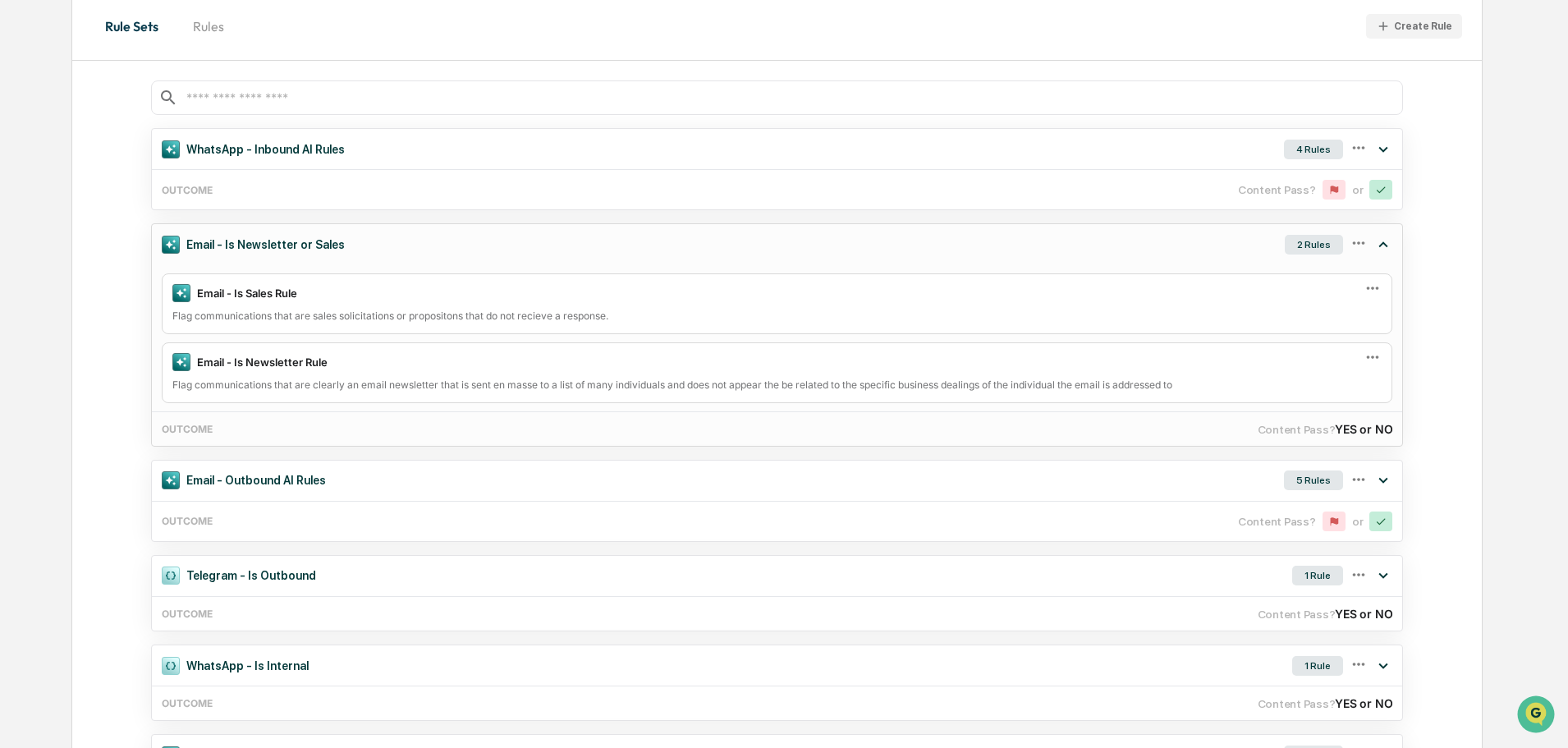
click at [1356, 245] on icon at bounding box center [1359, 243] width 18 height 18
click at [1356, 243] on icon at bounding box center [1358, 244] width 12 height 4
click at [1314, 274] on div "Edit" at bounding box center [1298, 270] width 131 height 33
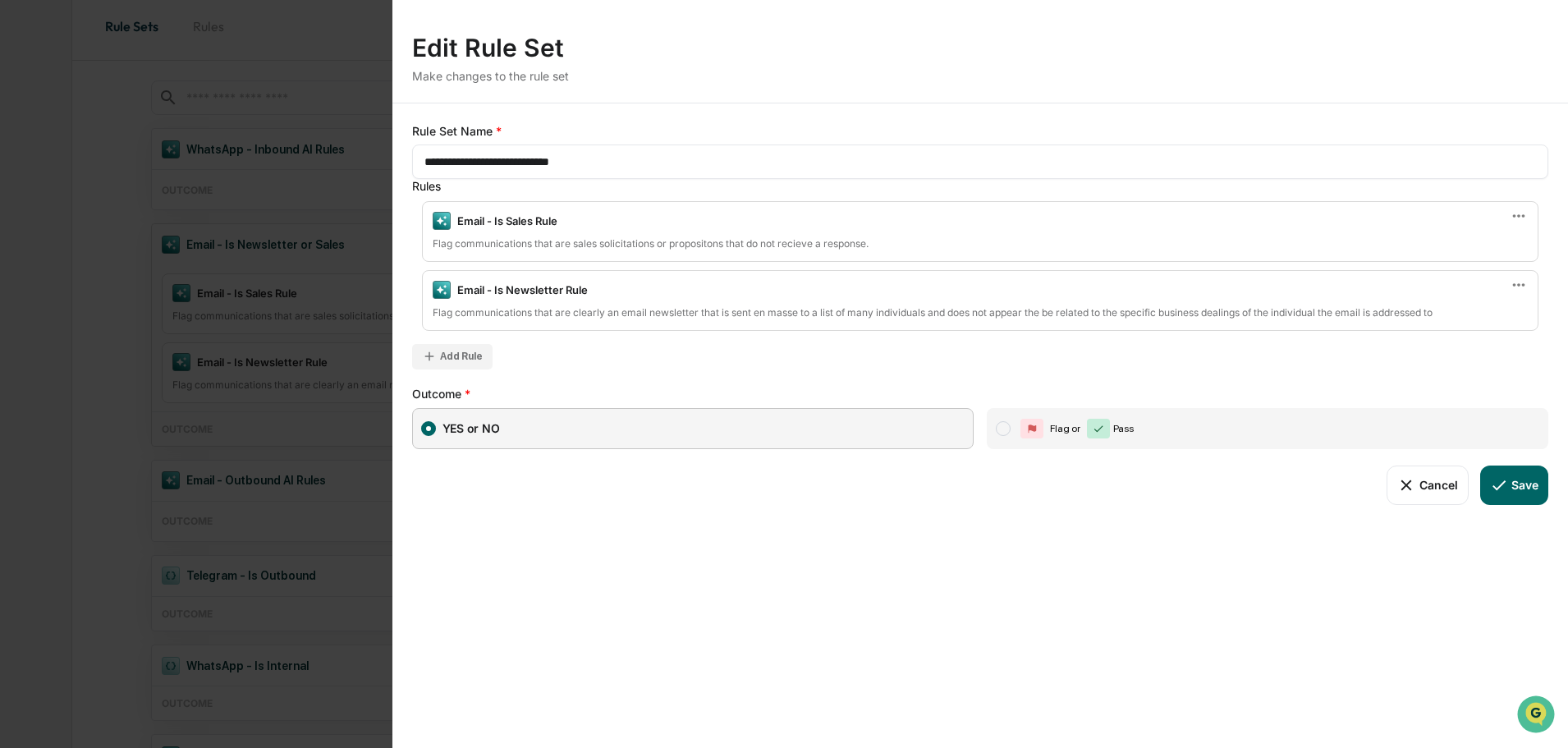
click at [1419, 481] on button "Cancel" at bounding box center [1427, 485] width 81 height 40
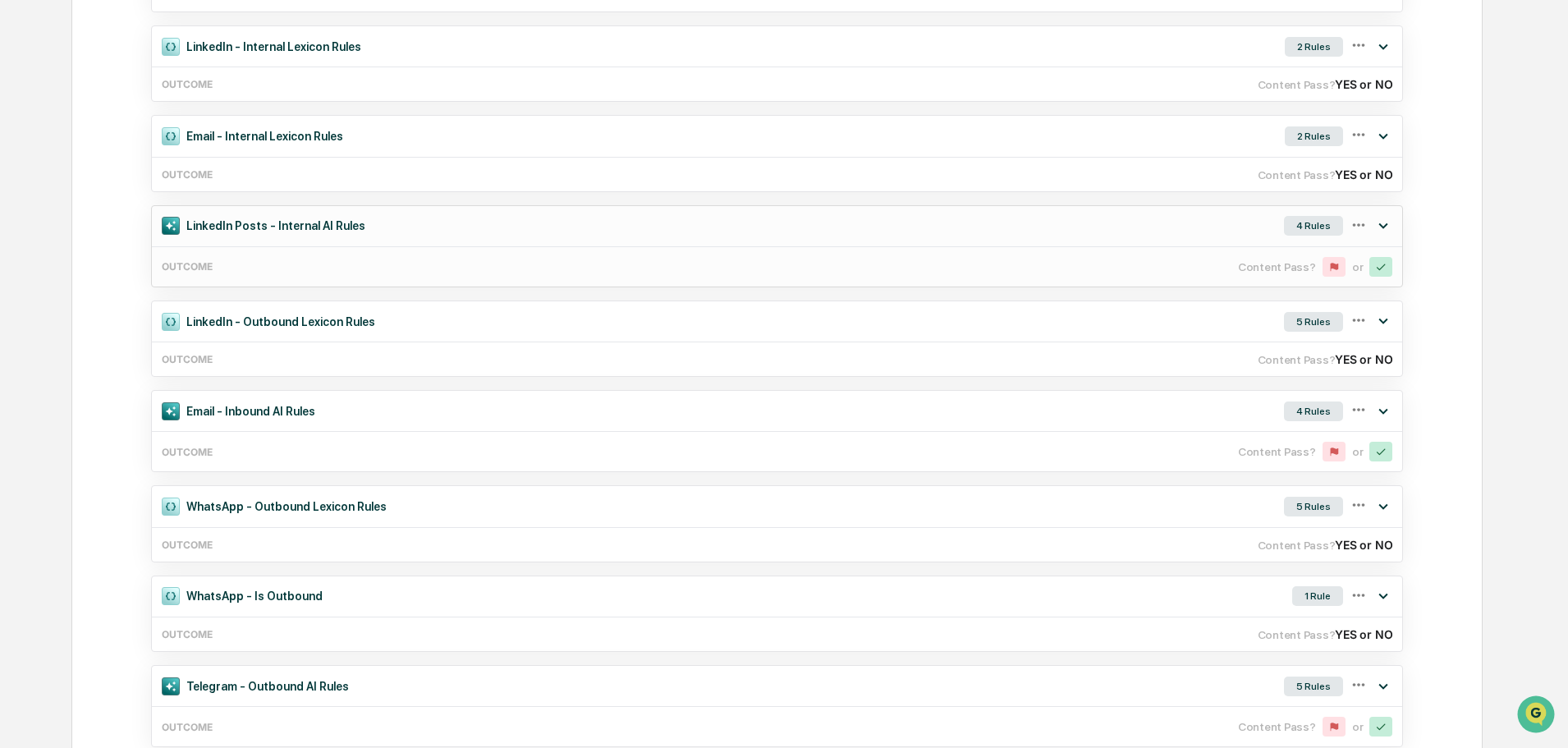
scroll to position [2710, 0]
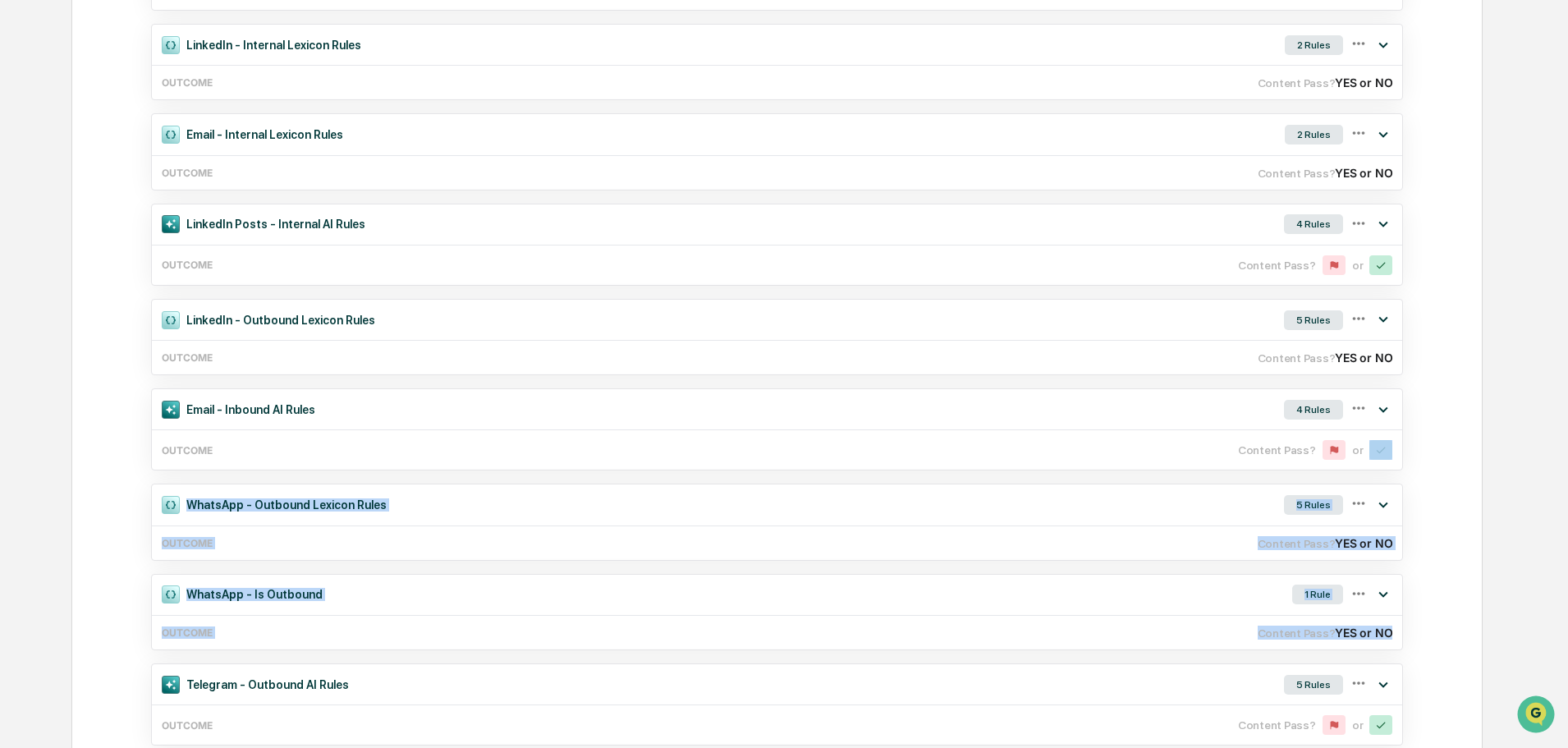
drag, startPoint x: 1567, startPoint y: 599, endPoint x: 1577, endPoint y: 447, distance: 152.3
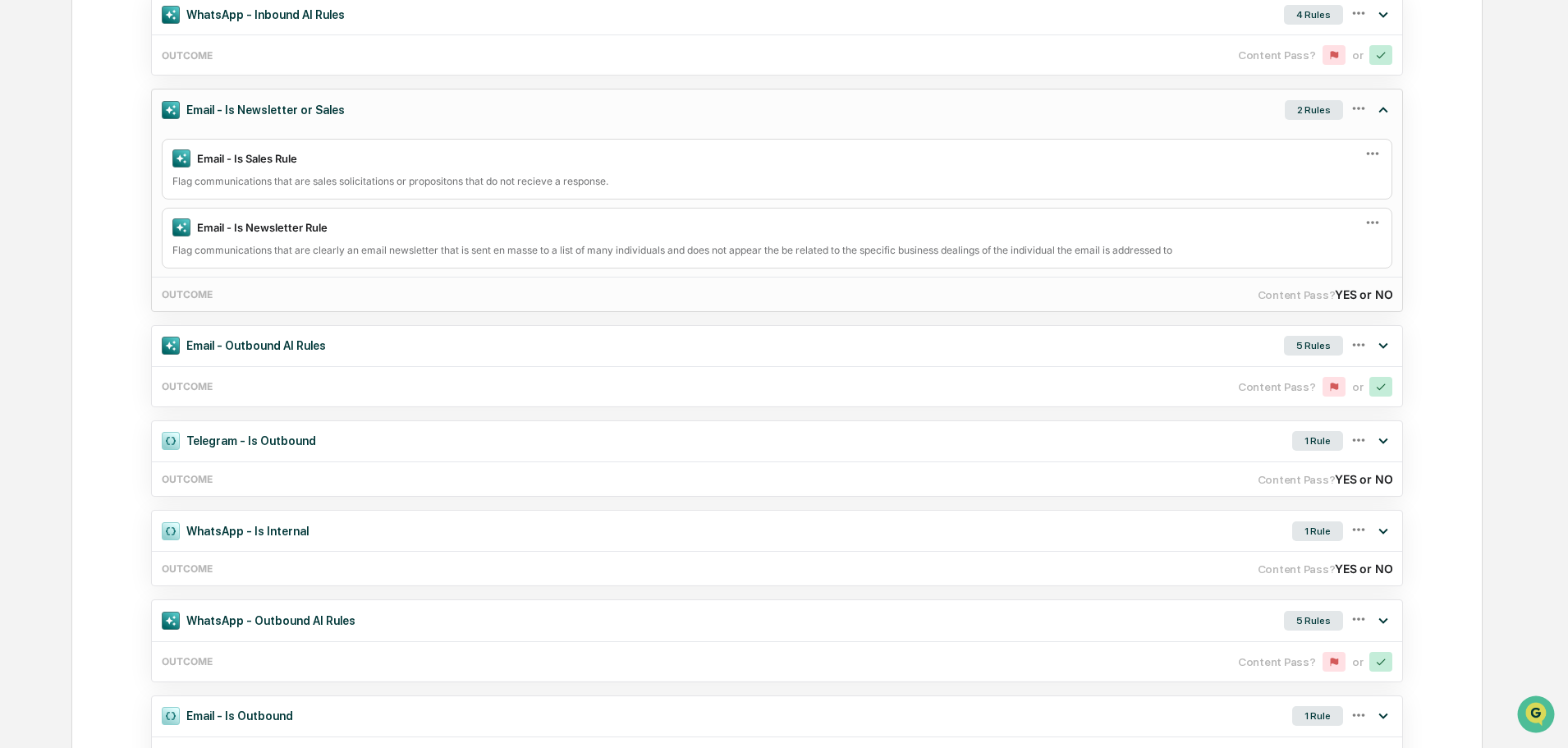
scroll to position [0, 0]
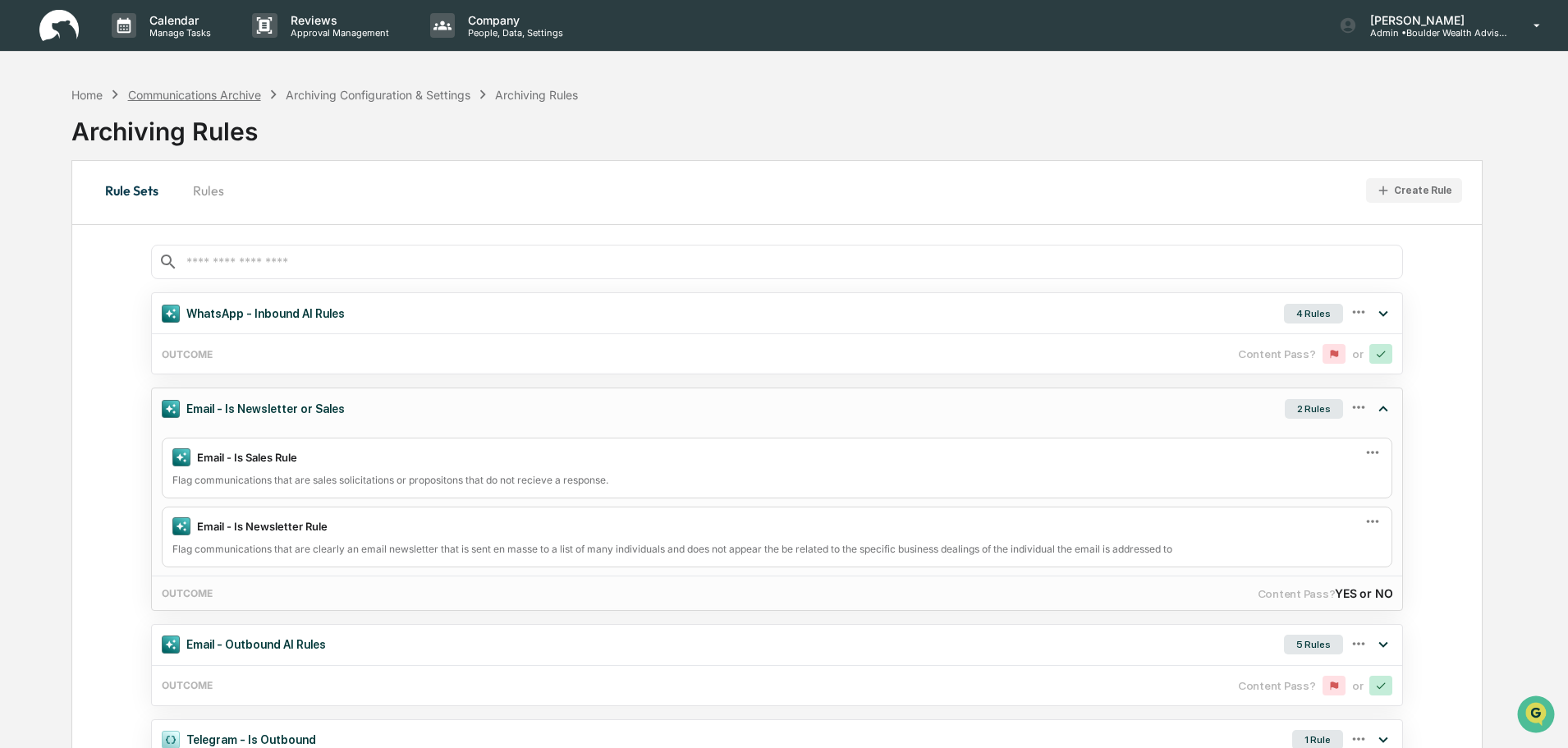
click at [210, 96] on div "Communications Archive" at bounding box center [195, 95] width 133 height 14
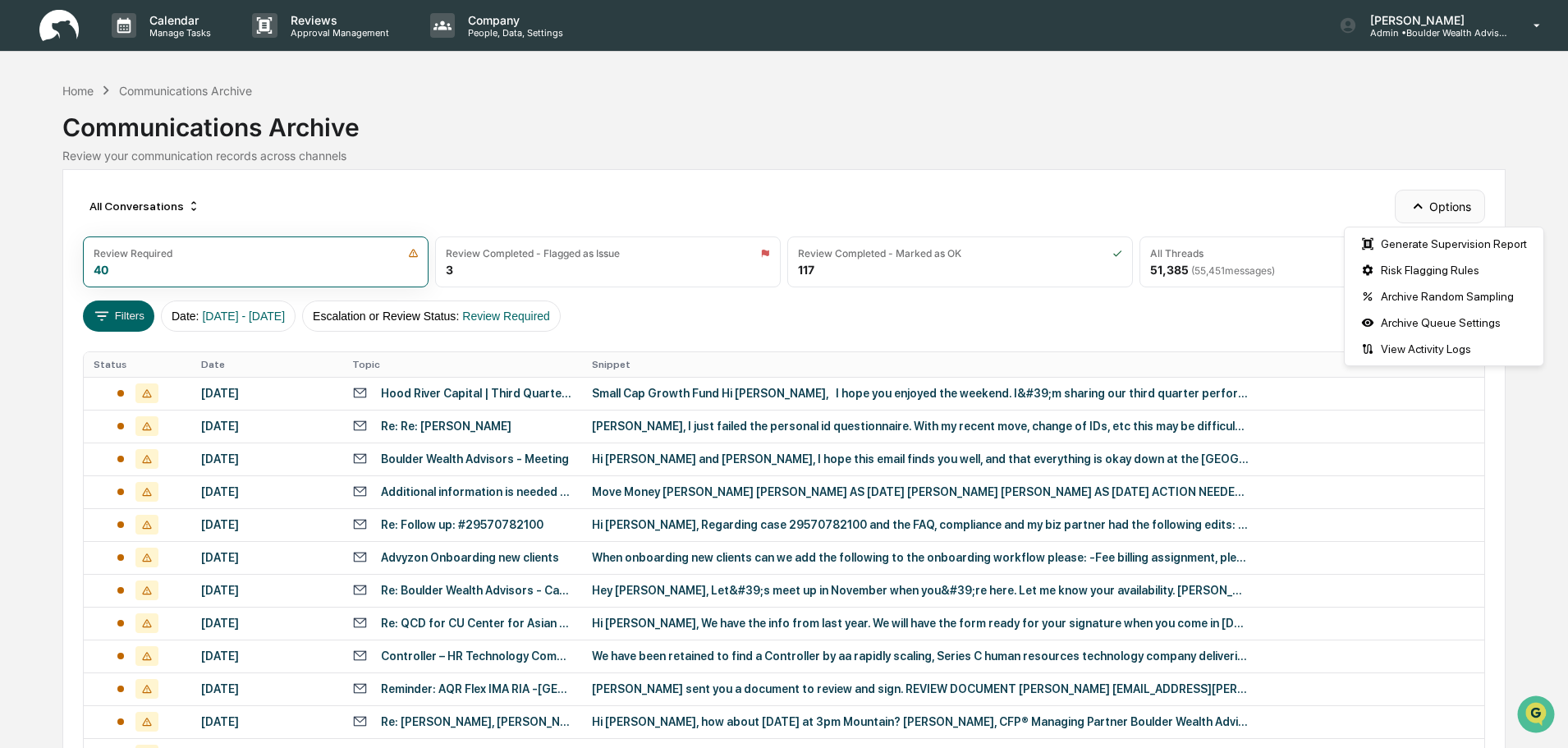
click at [1443, 204] on button "Options" at bounding box center [1440, 205] width 89 height 33
click at [1482, 324] on div "Archive Queue Settings" at bounding box center [1444, 323] width 192 height 27
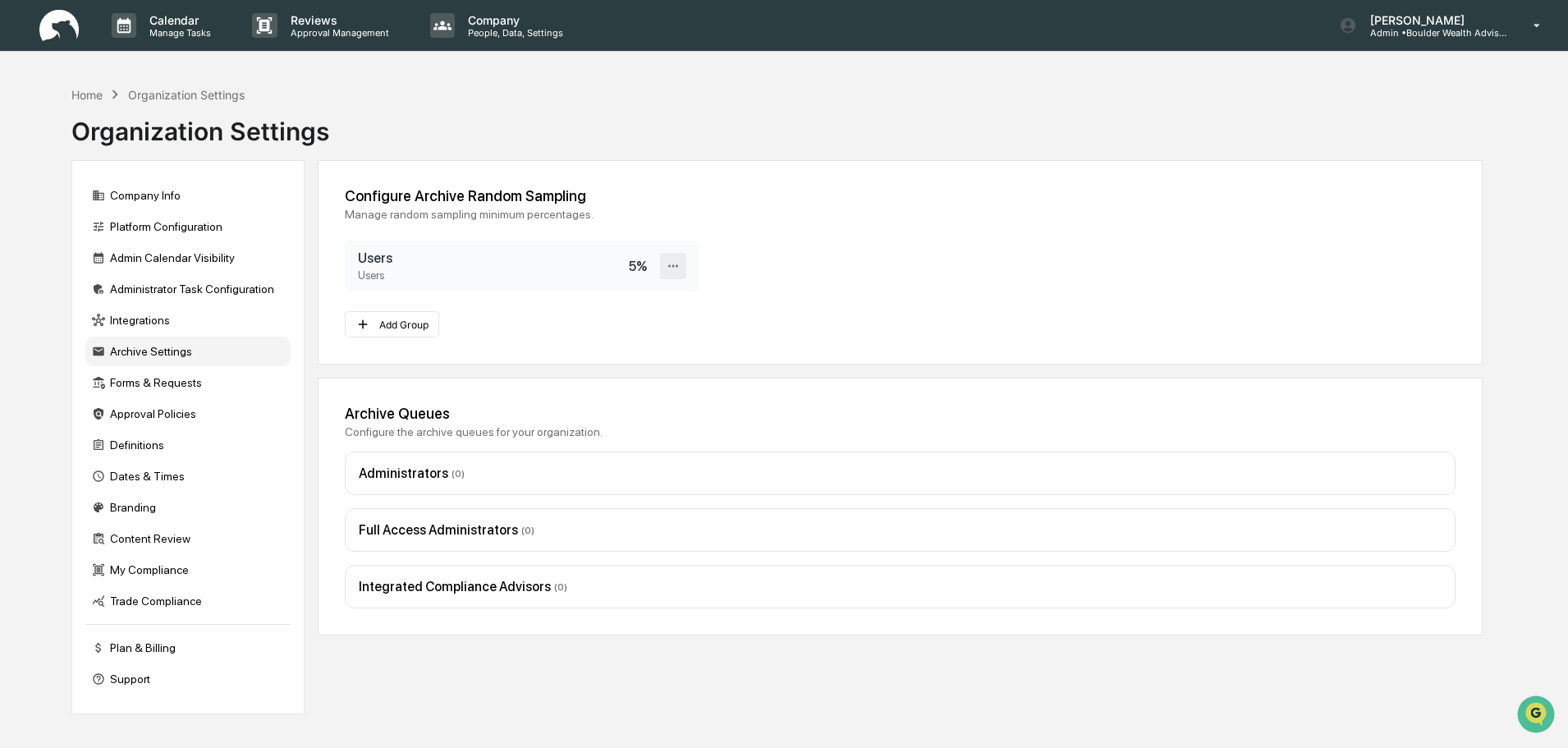
click at [668, 266] on icon at bounding box center [674, 266] width 16 height 16
click at [881, 262] on div "Configure Archive Random Sampling Manage random sampling minimum percentages. U…" at bounding box center [900, 262] width 1165 height 204
drag, startPoint x: 653, startPoint y: 263, endPoint x: 622, endPoint y: 260, distance: 31.1
click at [622, 260] on div "Users Users 5 %" at bounding box center [522, 266] width 355 height 51
click at [846, 289] on div "Configure Archive Random Sampling Manage random sampling minimum percentages. U…" at bounding box center [900, 262] width 1165 height 204
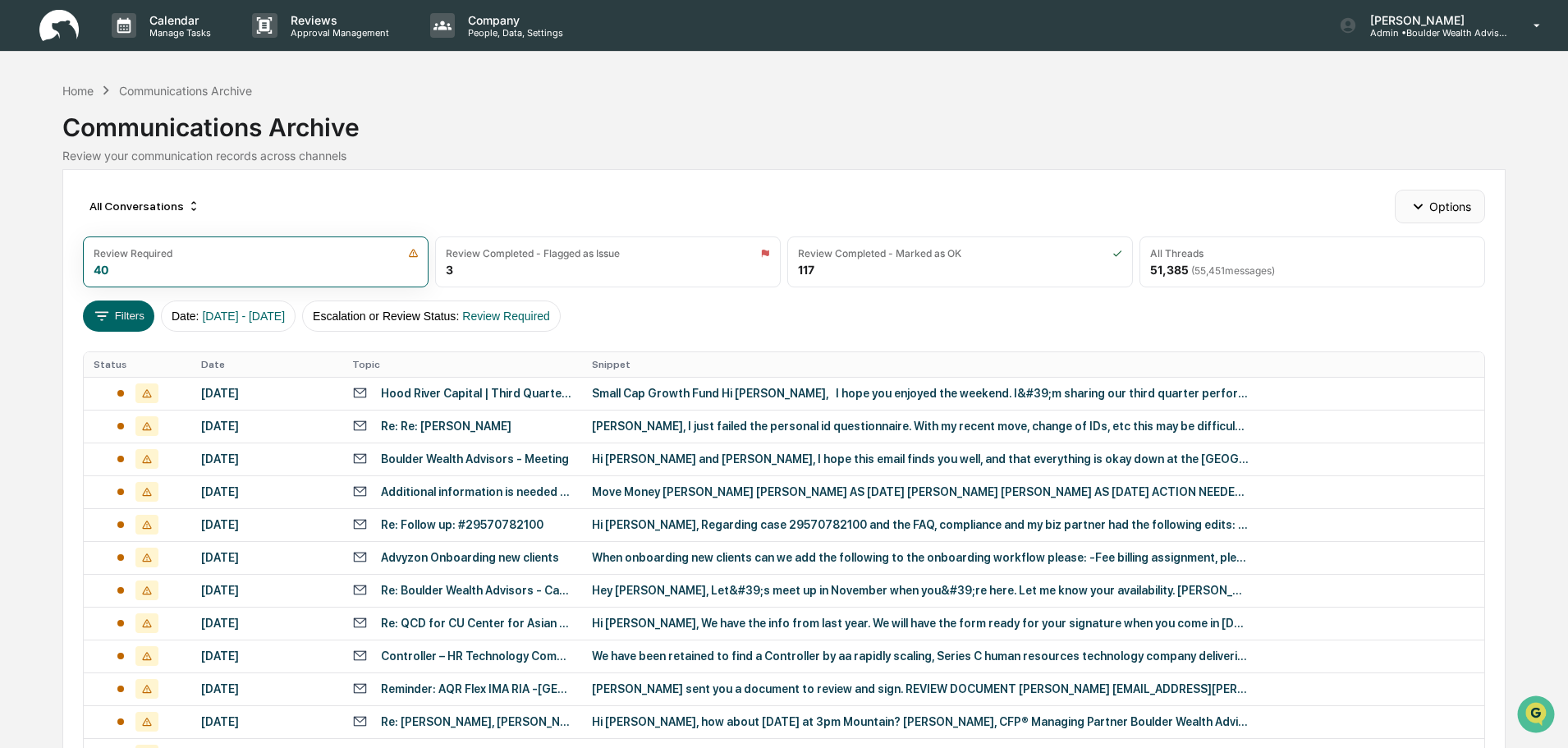
click at [1439, 198] on button "Options" at bounding box center [1440, 205] width 89 height 33
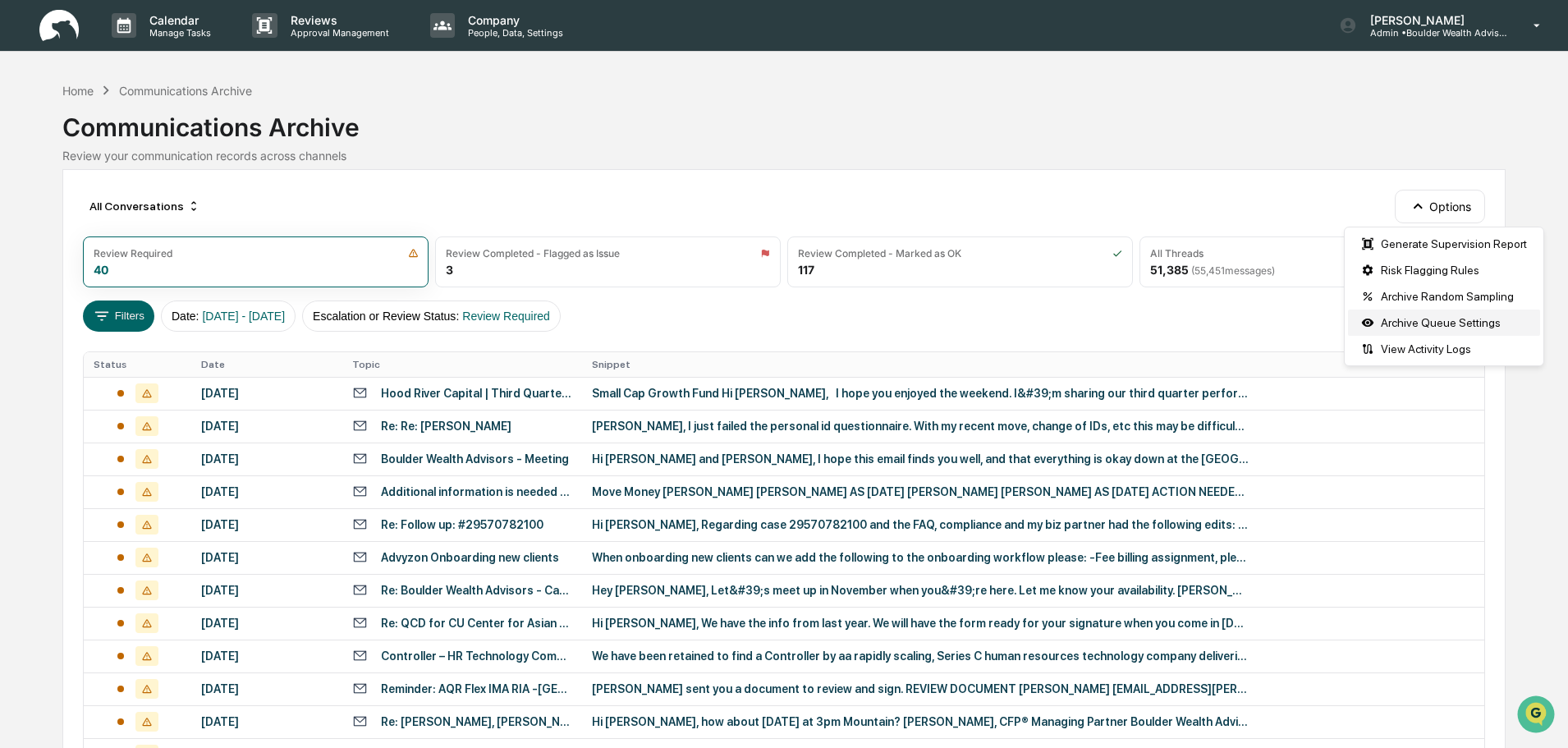
click at [1443, 327] on div "Archive Queue Settings" at bounding box center [1444, 323] width 192 height 27
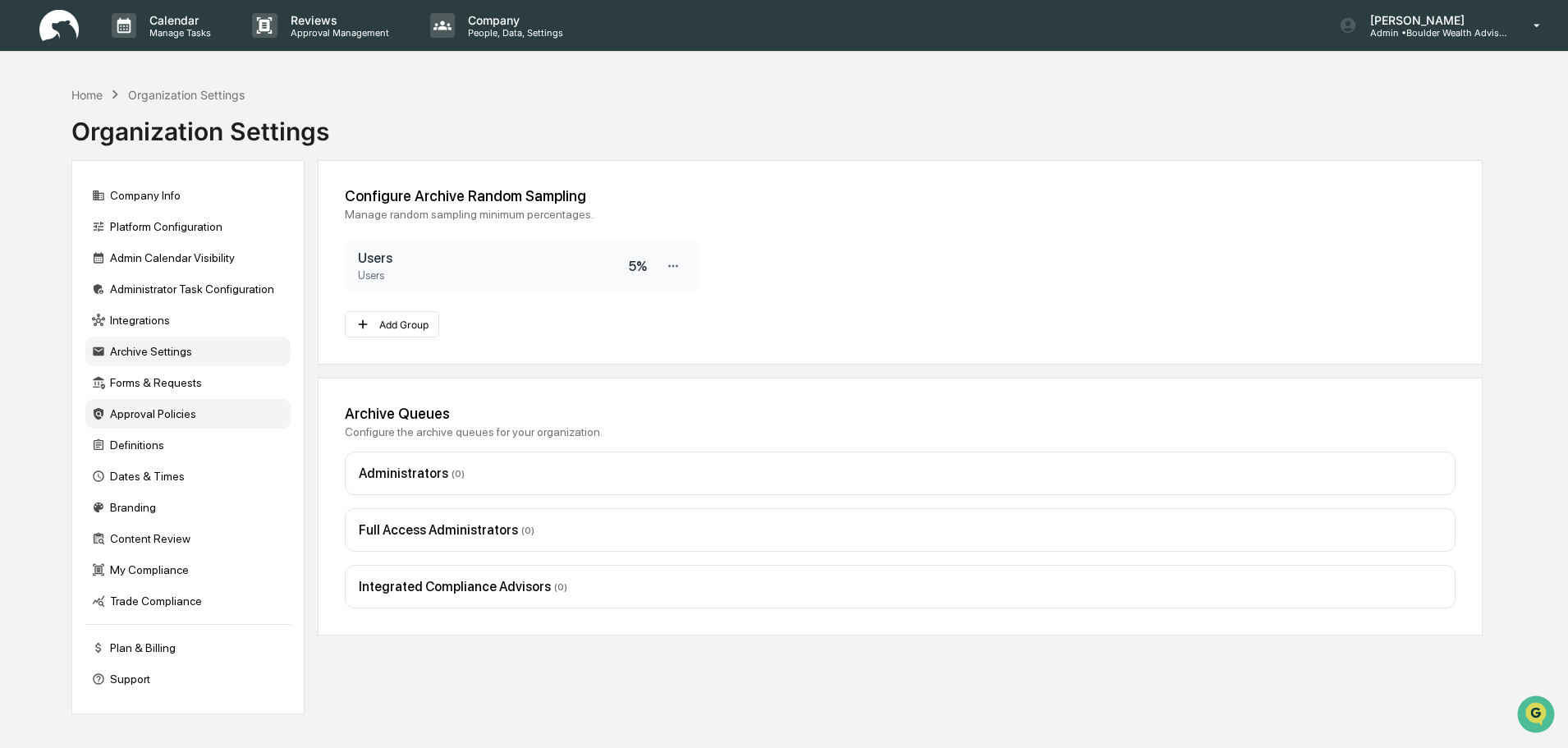
click at [171, 414] on div "Approval Policies" at bounding box center [188, 413] width 205 height 29
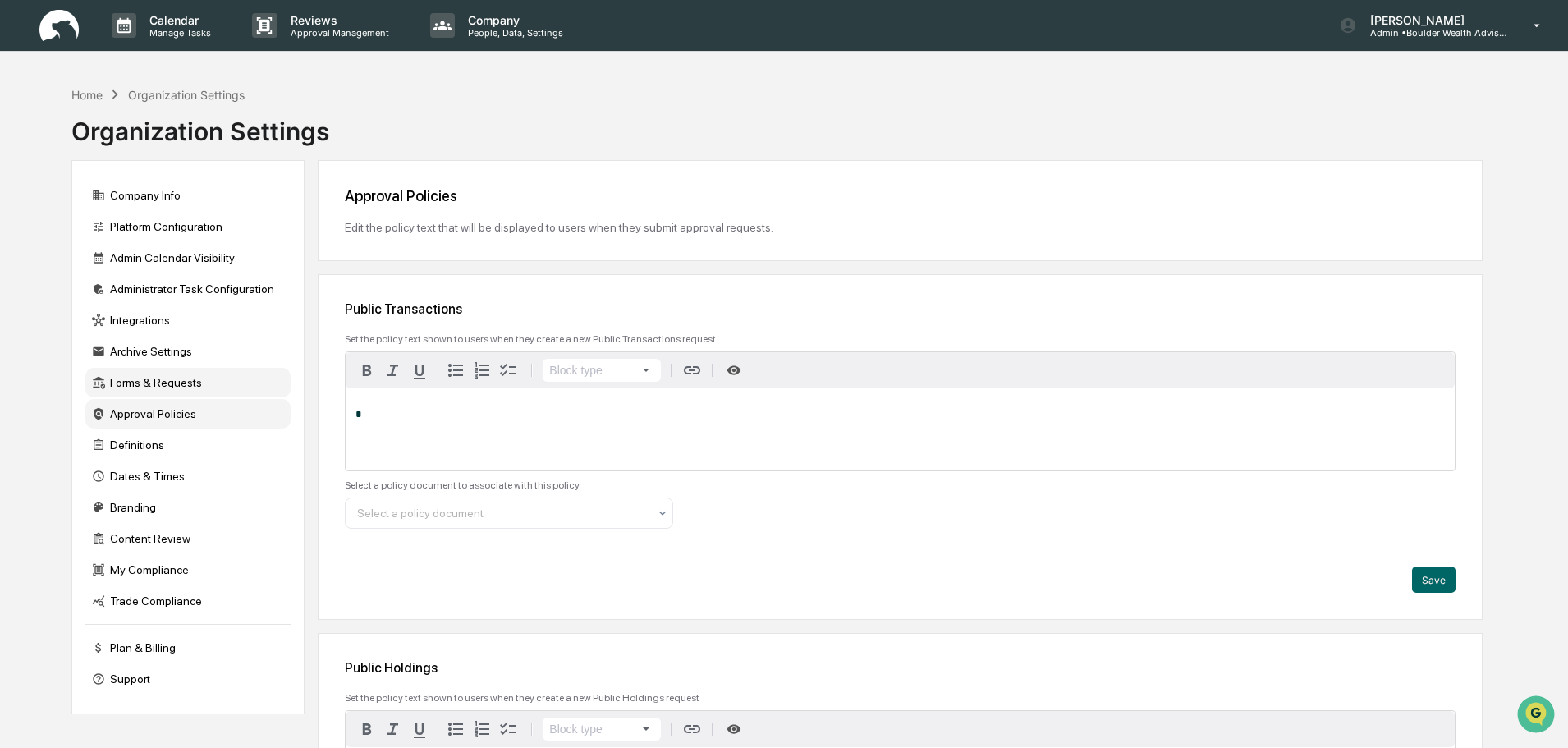
click at [166, 382] on div "Forms & Requests" at bounding box center [188, 382] width 205 height 29
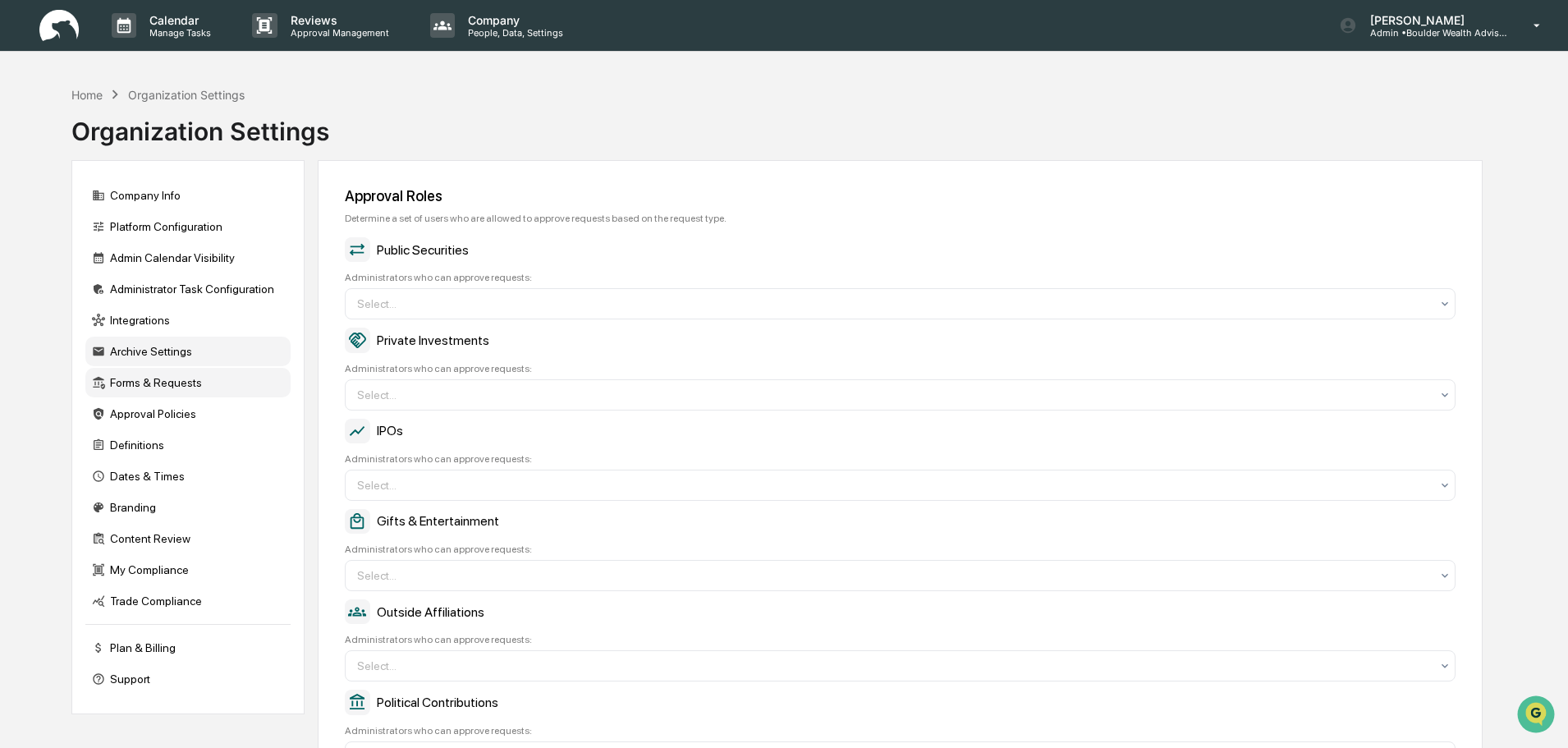
click at [165, 346] on div "Archive Settings" at bounding box center [188, 351] width 205 height 29
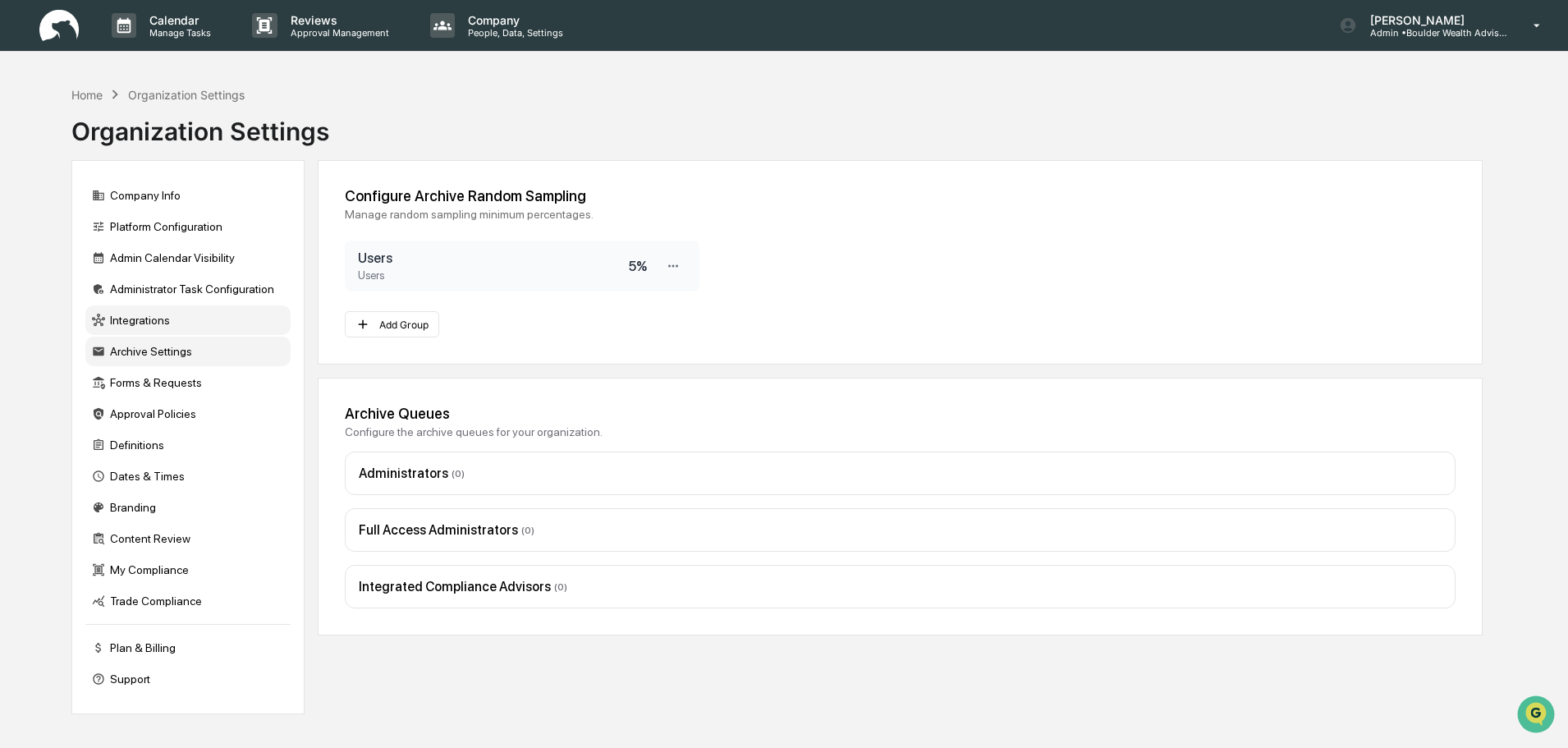
click at [150, 314] on div "Integrations" at bounding box center [188, 320] width 205 height 29
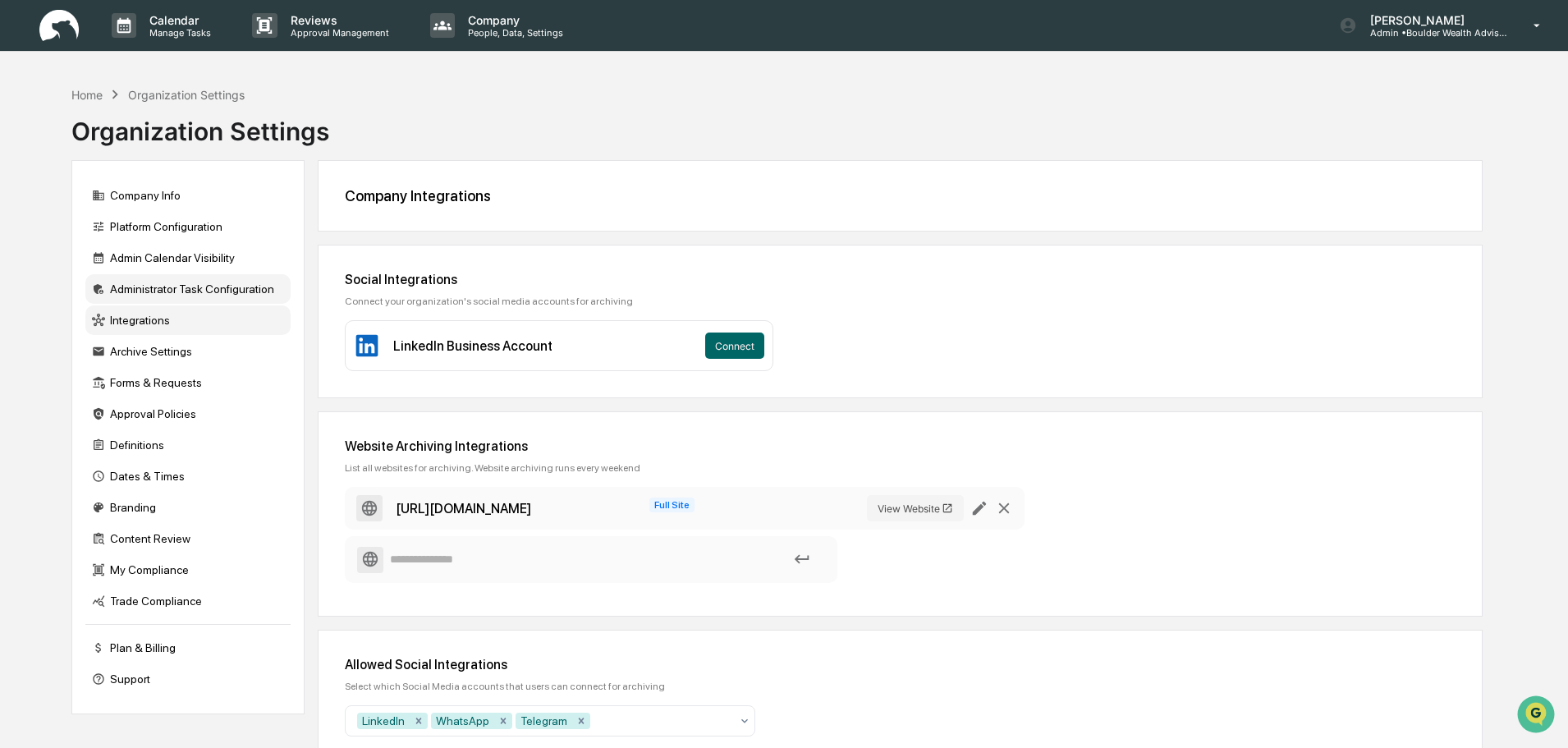
click at [158, 290] on div "Administrator Task Configuration" at bounding box center [188, 289] width 205 height 29
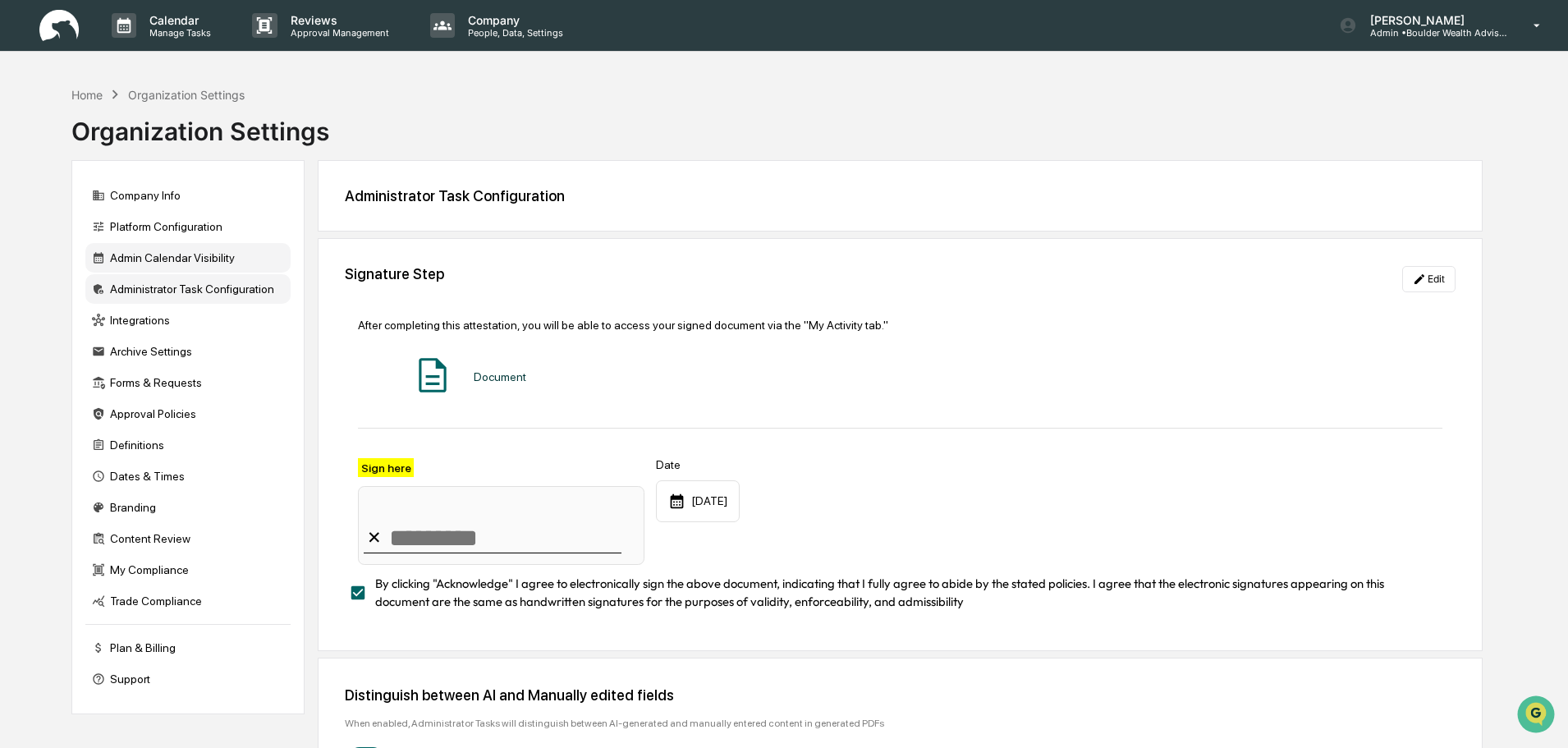
click at [173, 259] on div "Admin Calendar Visibility" at bounding box center [188, 258] width 205 height 29
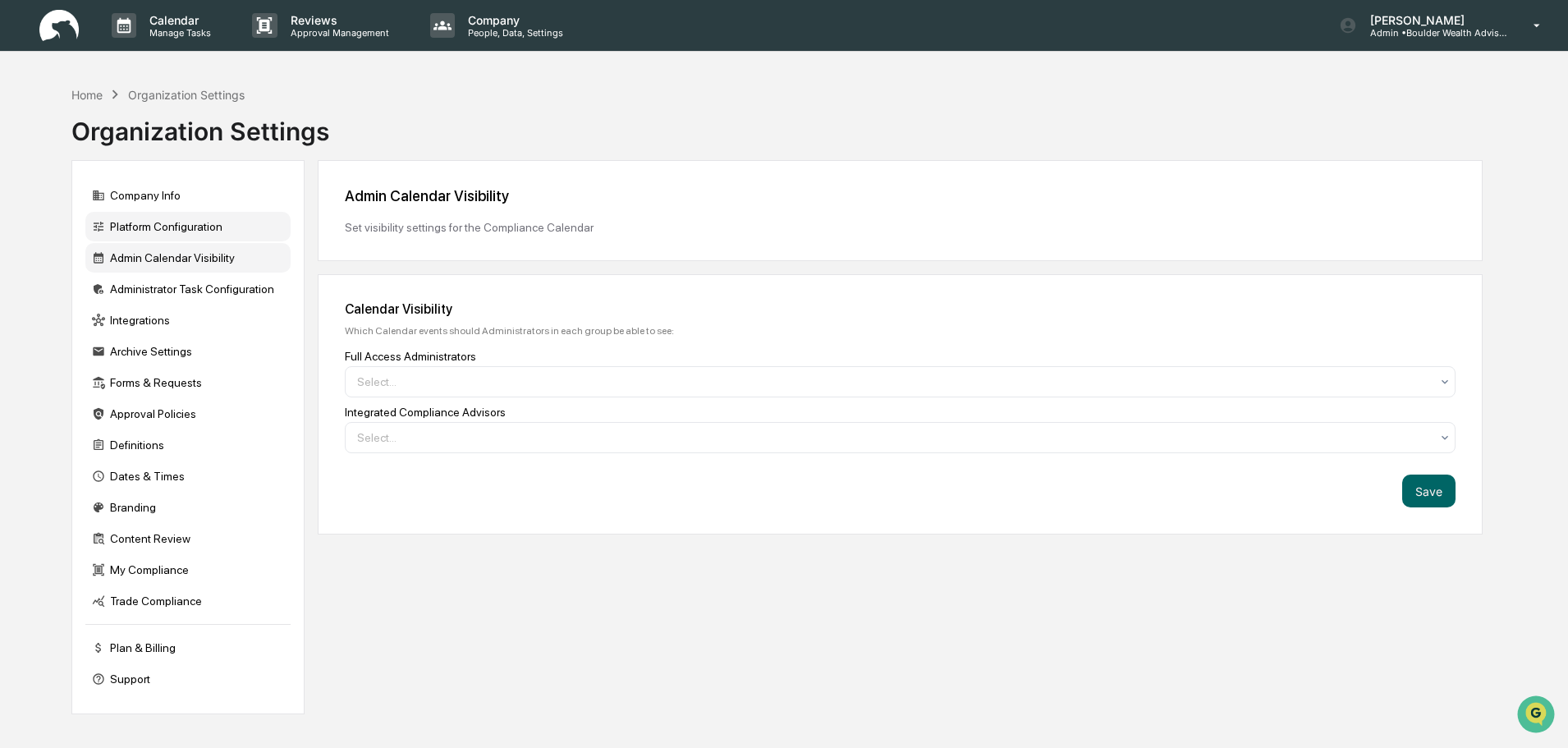
click at [177, 237] on div "Platform Configuration" at bounding box center [188, 226] width 205 height 29
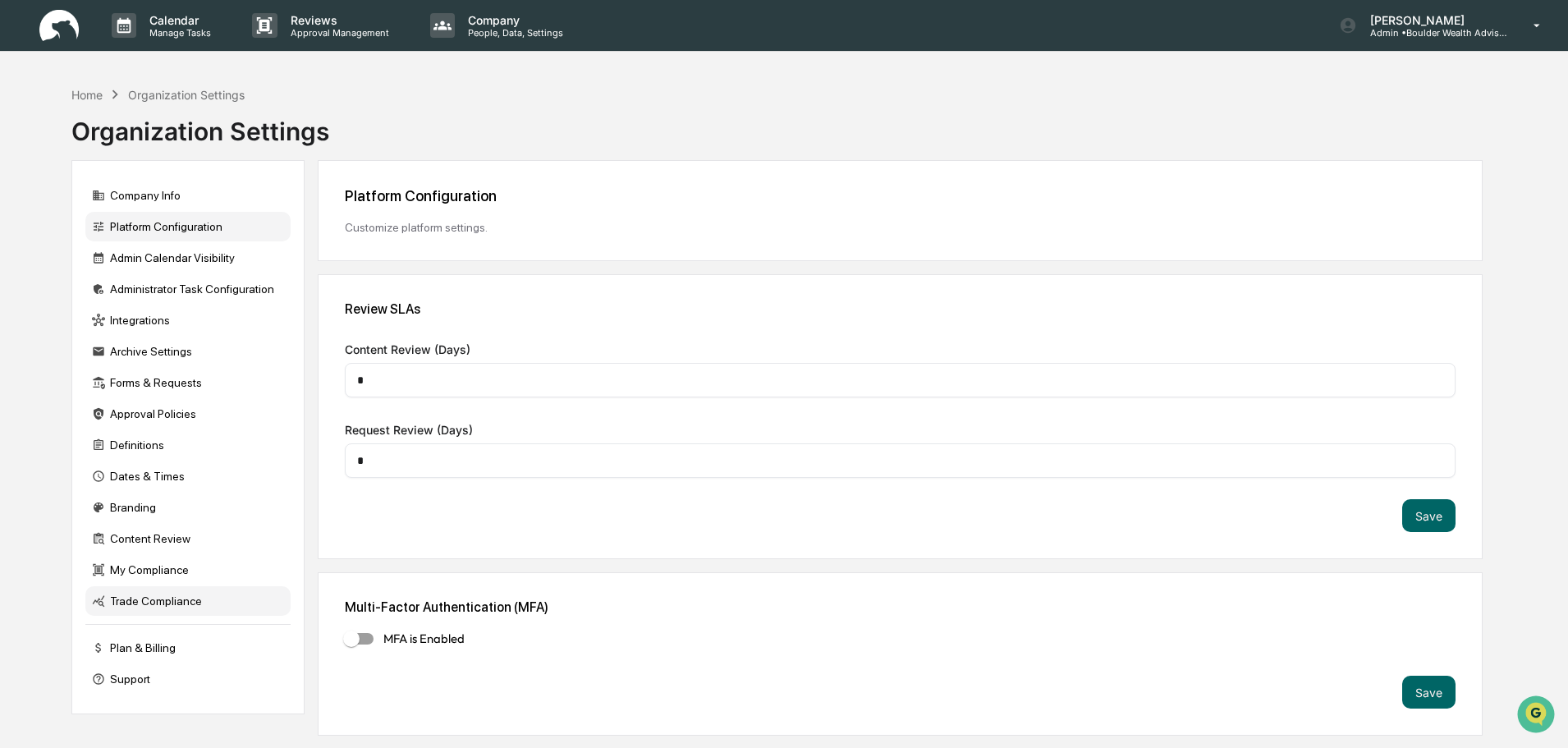
click at [175, 598] on div "Trade Compliance" at bounding box center [188, 600] width 205 height 29
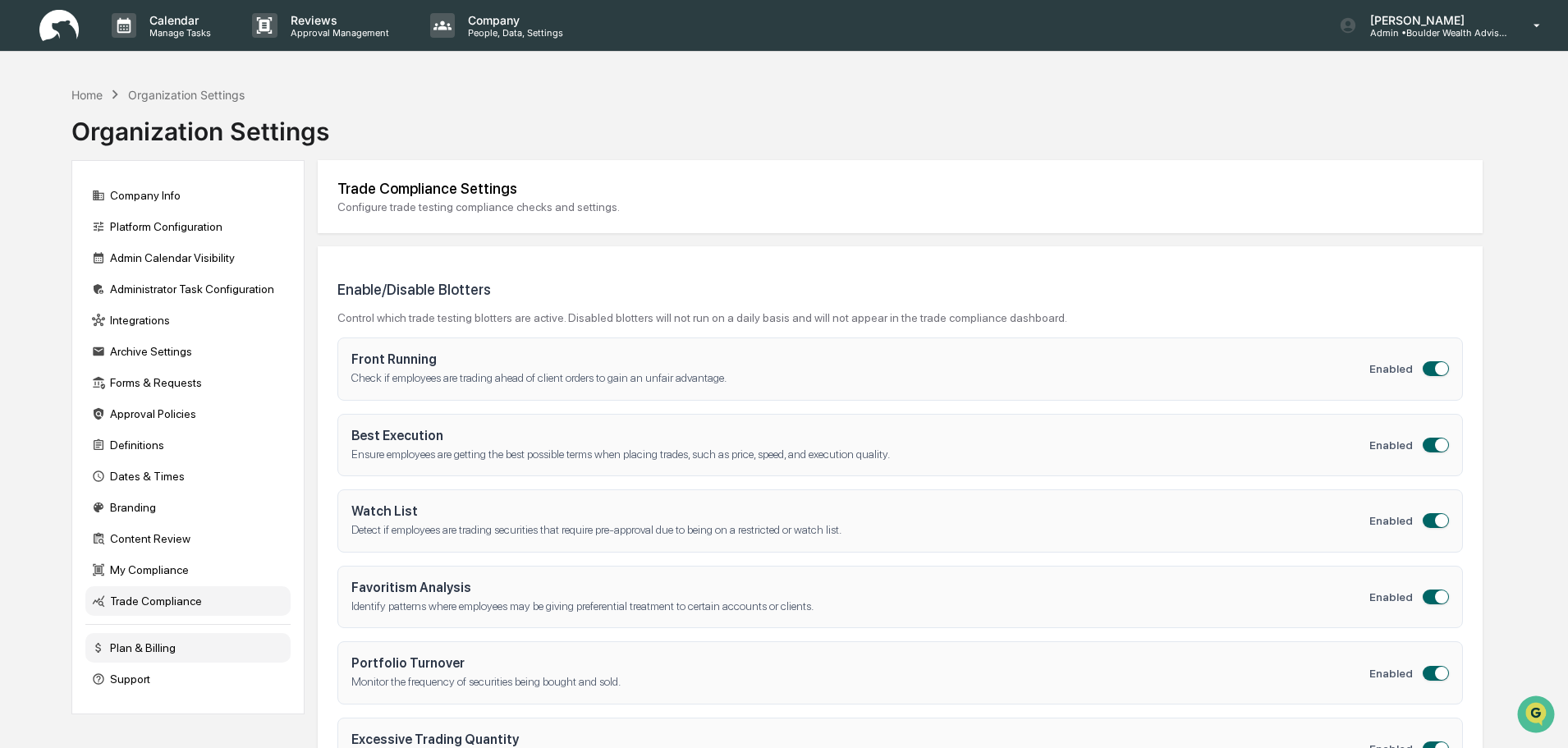
click at [157, 649] on div "Plan & Billing" at bounding box center [188, 647] width 205 height 29
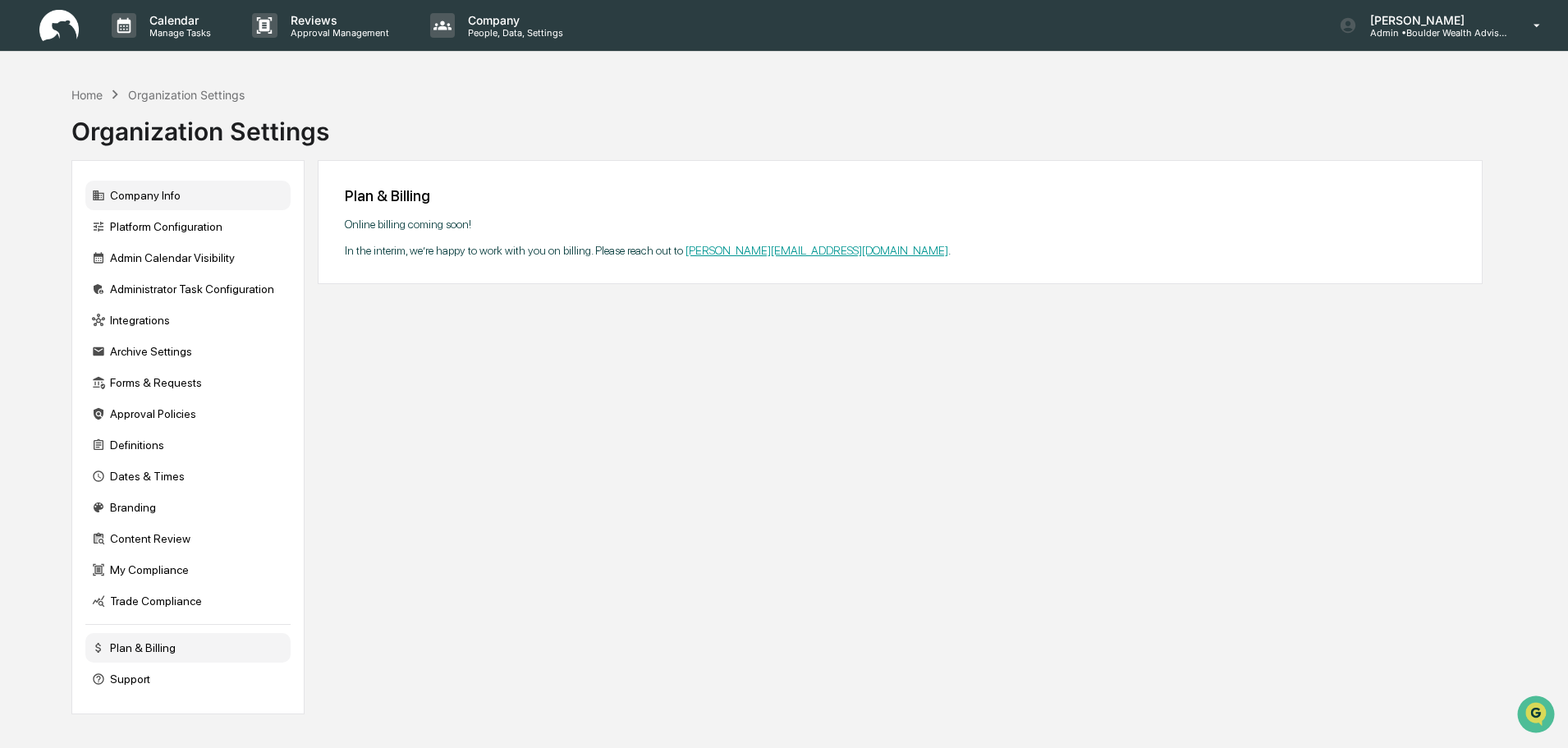
click at [141, 198] on div "Company Info" at bounding box center [188, 195] width 205 height 29
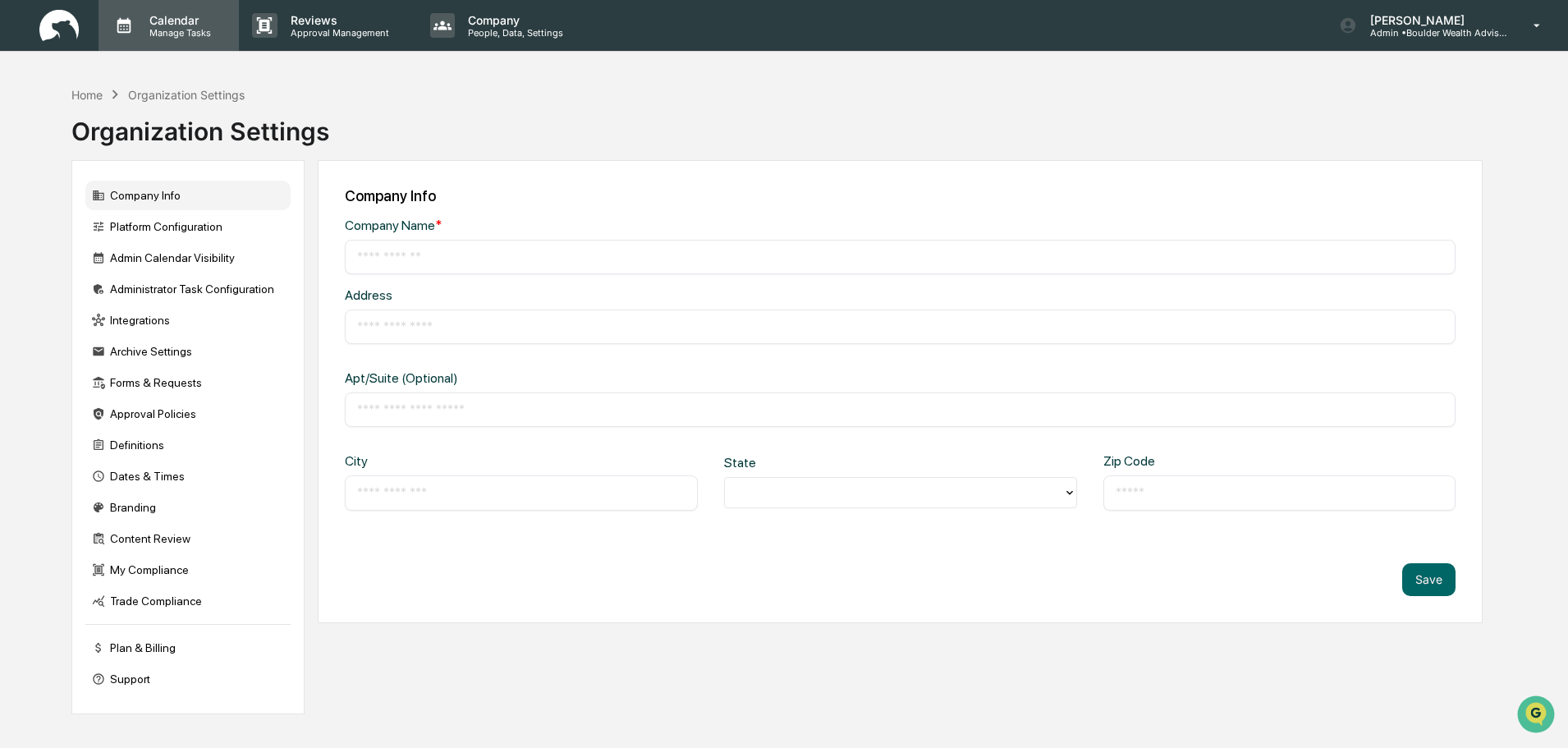
type input "**********"
type input "*********"
type input "*******"
type input "*****"
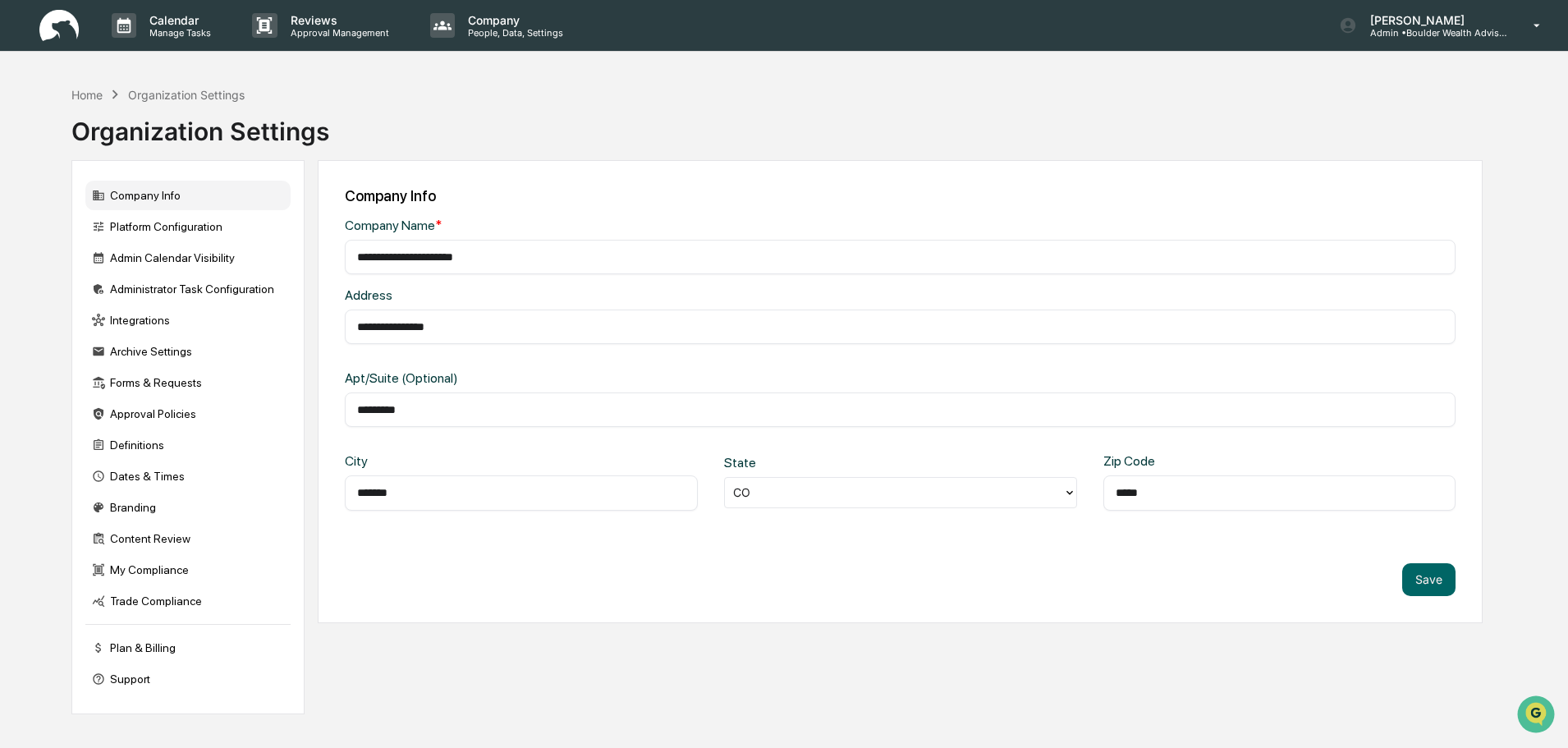
click at [61, 23] on img at bounding box center [59, 26] width 40 height 32
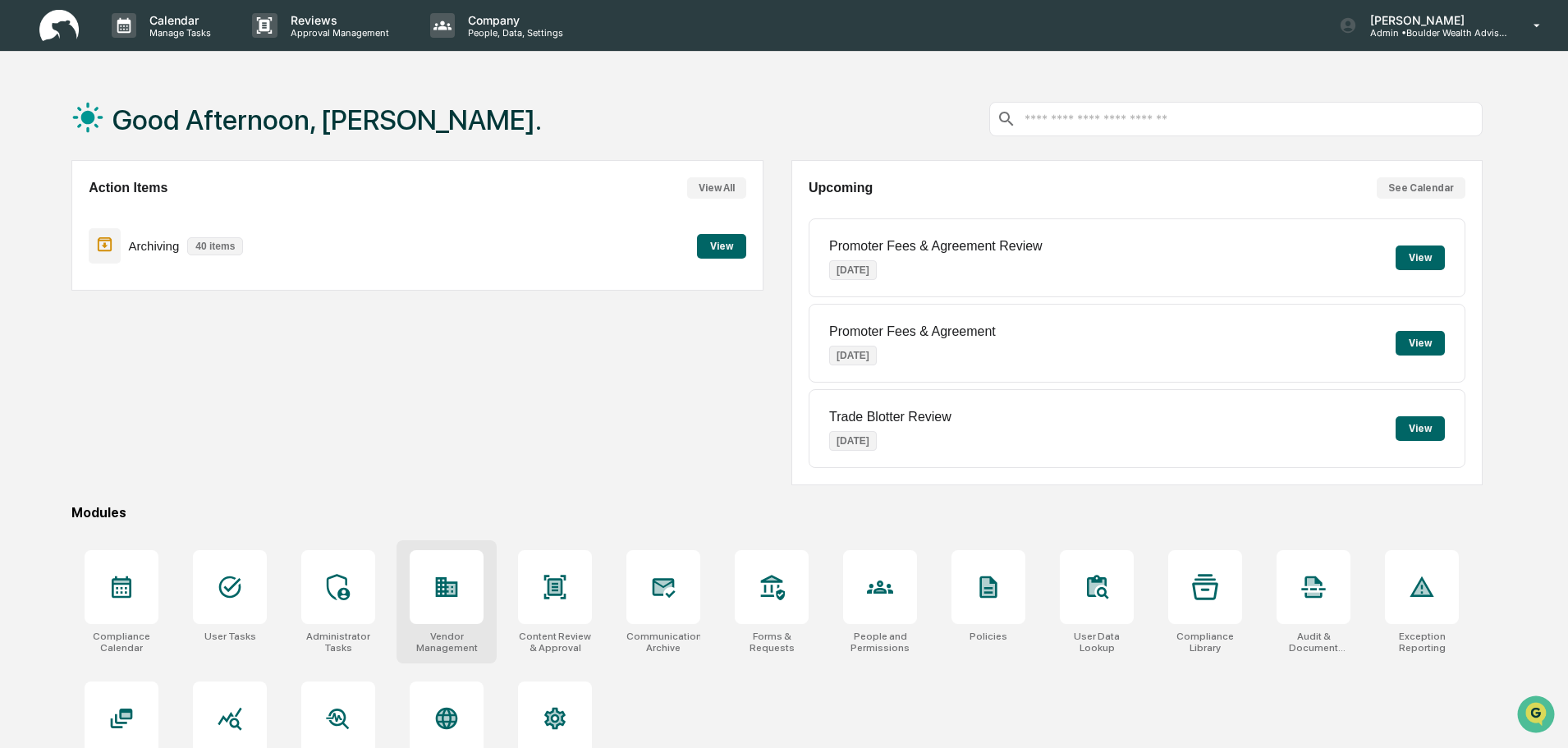
scroll to position [78, 0]
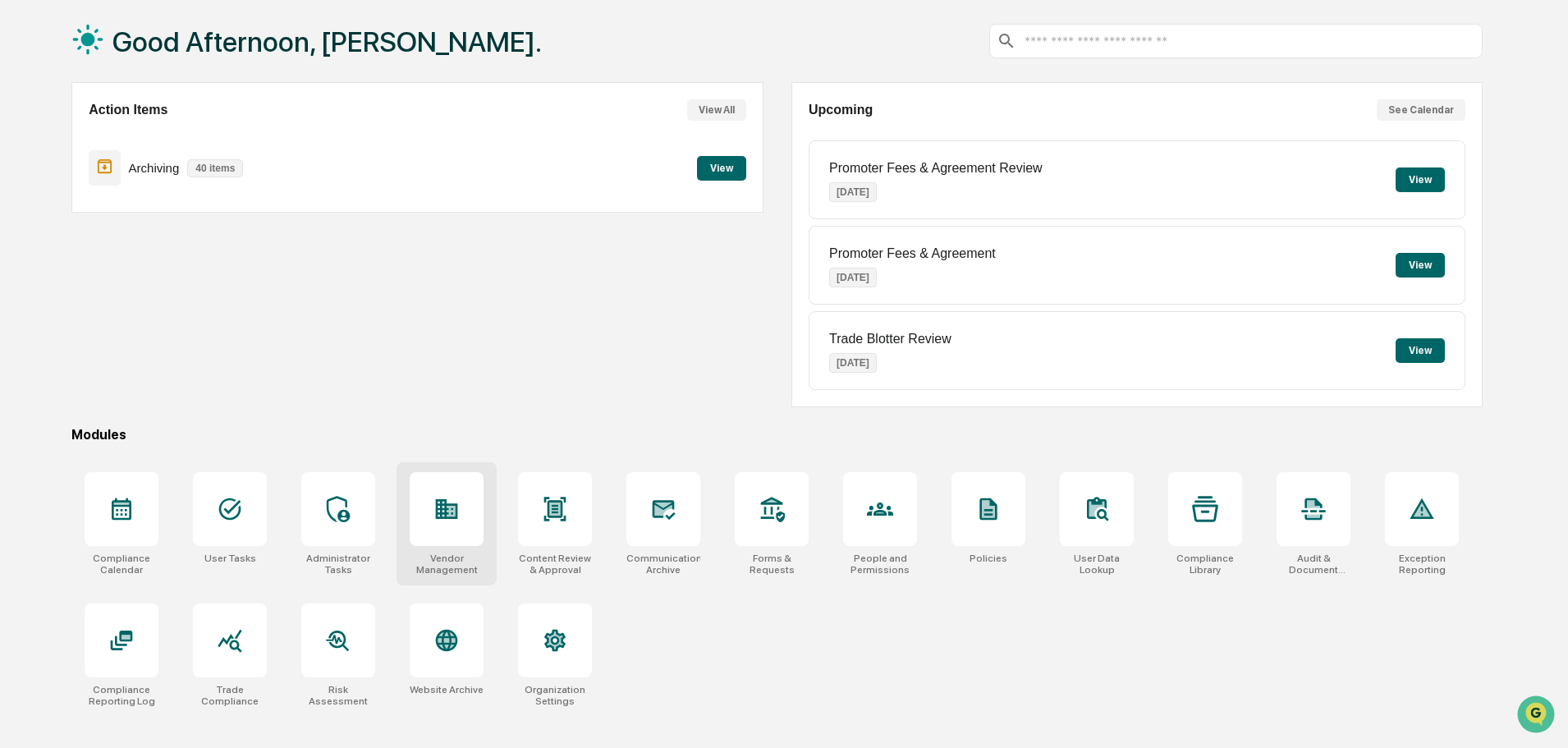
click at [452, 512] on icon at bounding box center [452, 511] width 9 height 11
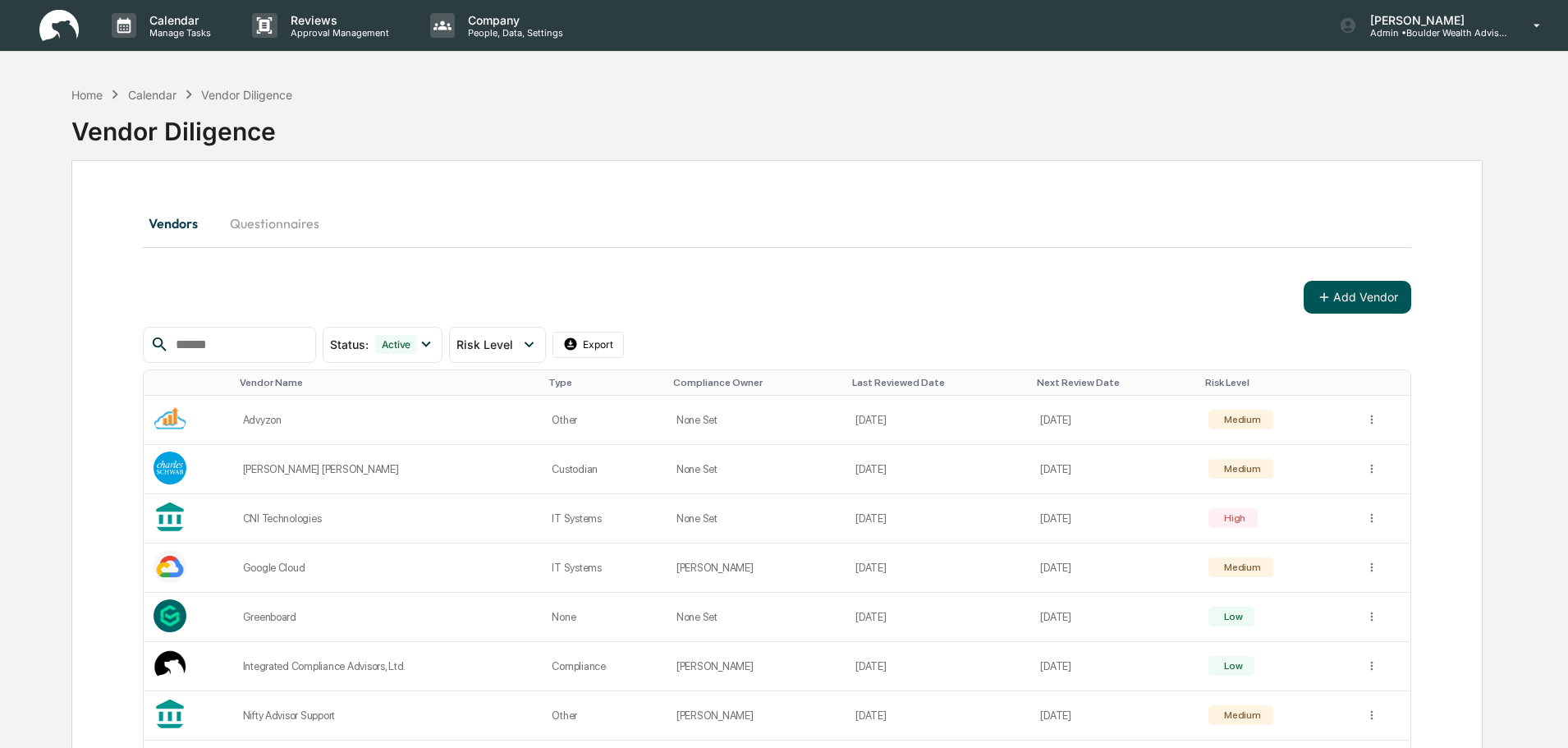
click at [1348, 304] on button "Add Vendor" at bounding box center [1357, 297] width 107 height 33
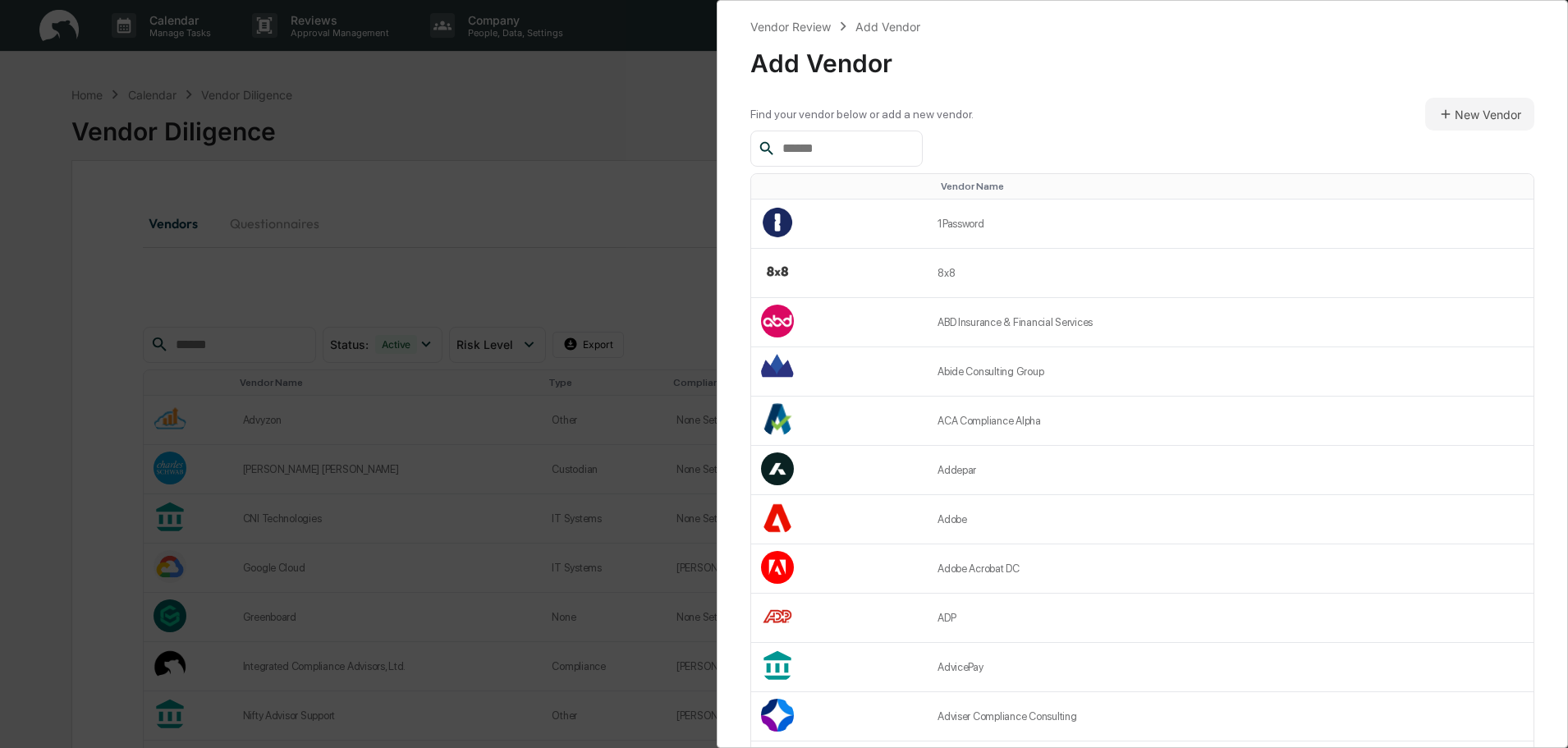
click at [884, 150] on input "text" at bounding box center [846, 149] width 140 height 21
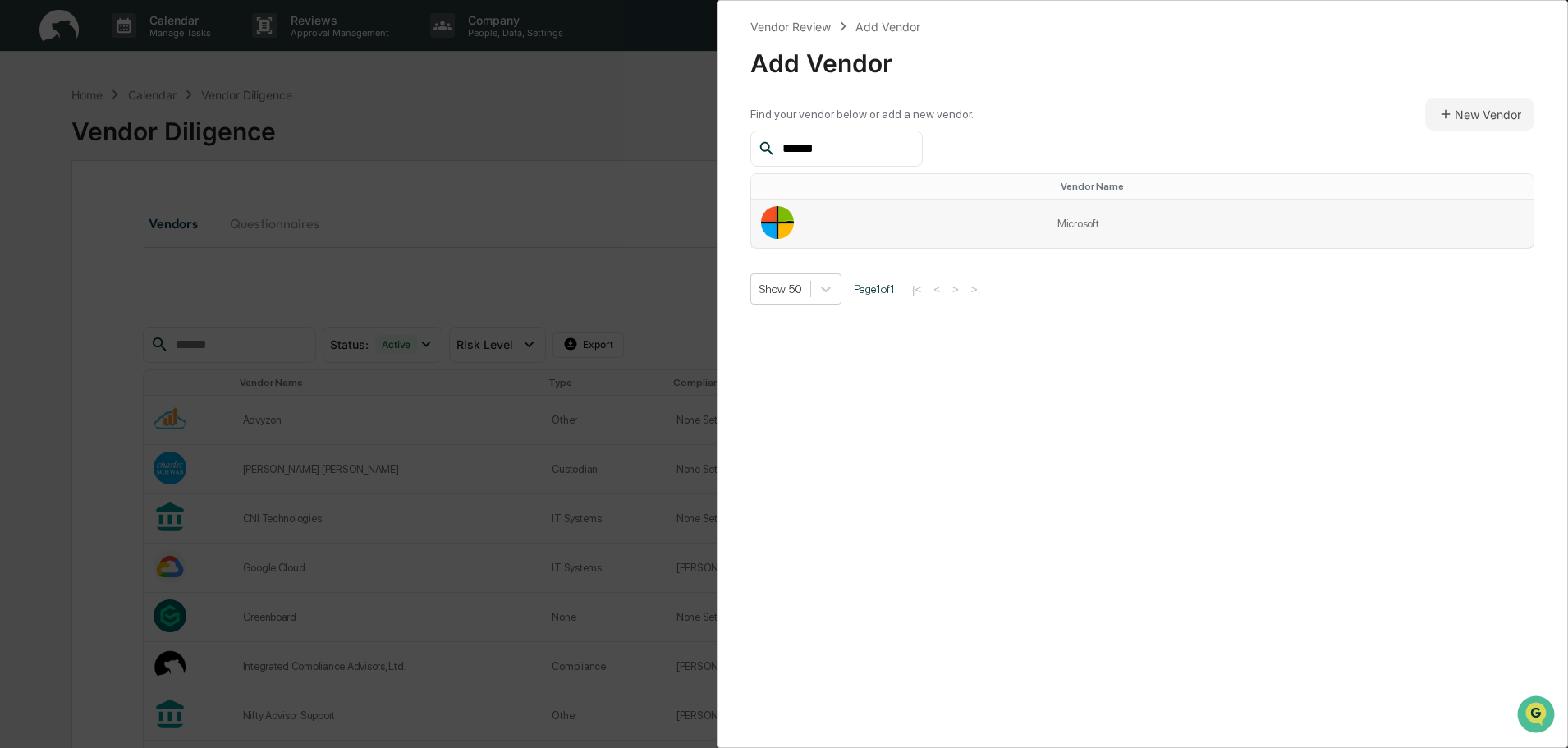
type input "******"
click at [1088, 227] on td "Microsoft" at bounding box center [1290, 223] width 486 height 49
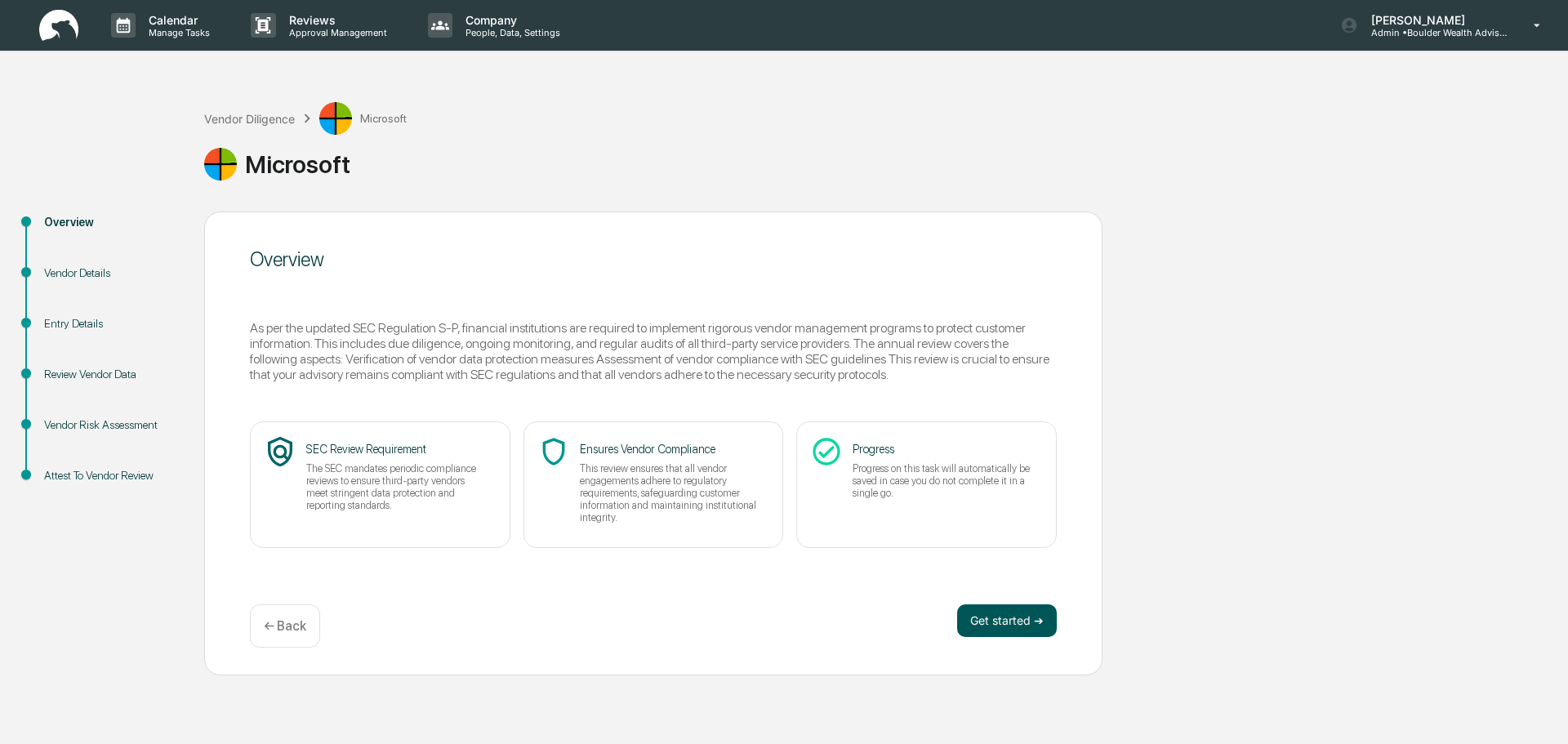
click at [979, 616] on button "Get started ➔" at bounding box center [1006, 620] width 99 height 33
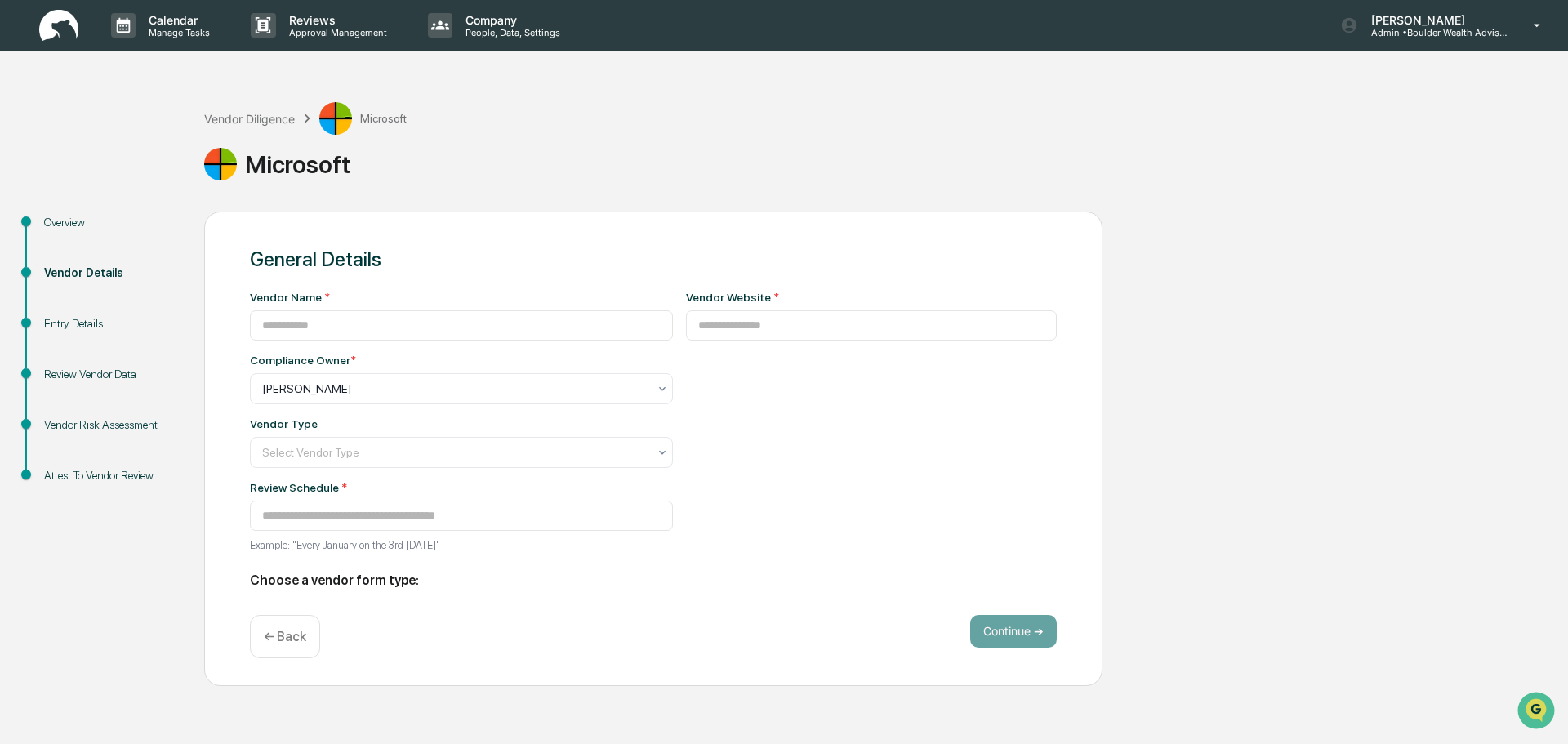
type input "*********"
type input "**********"
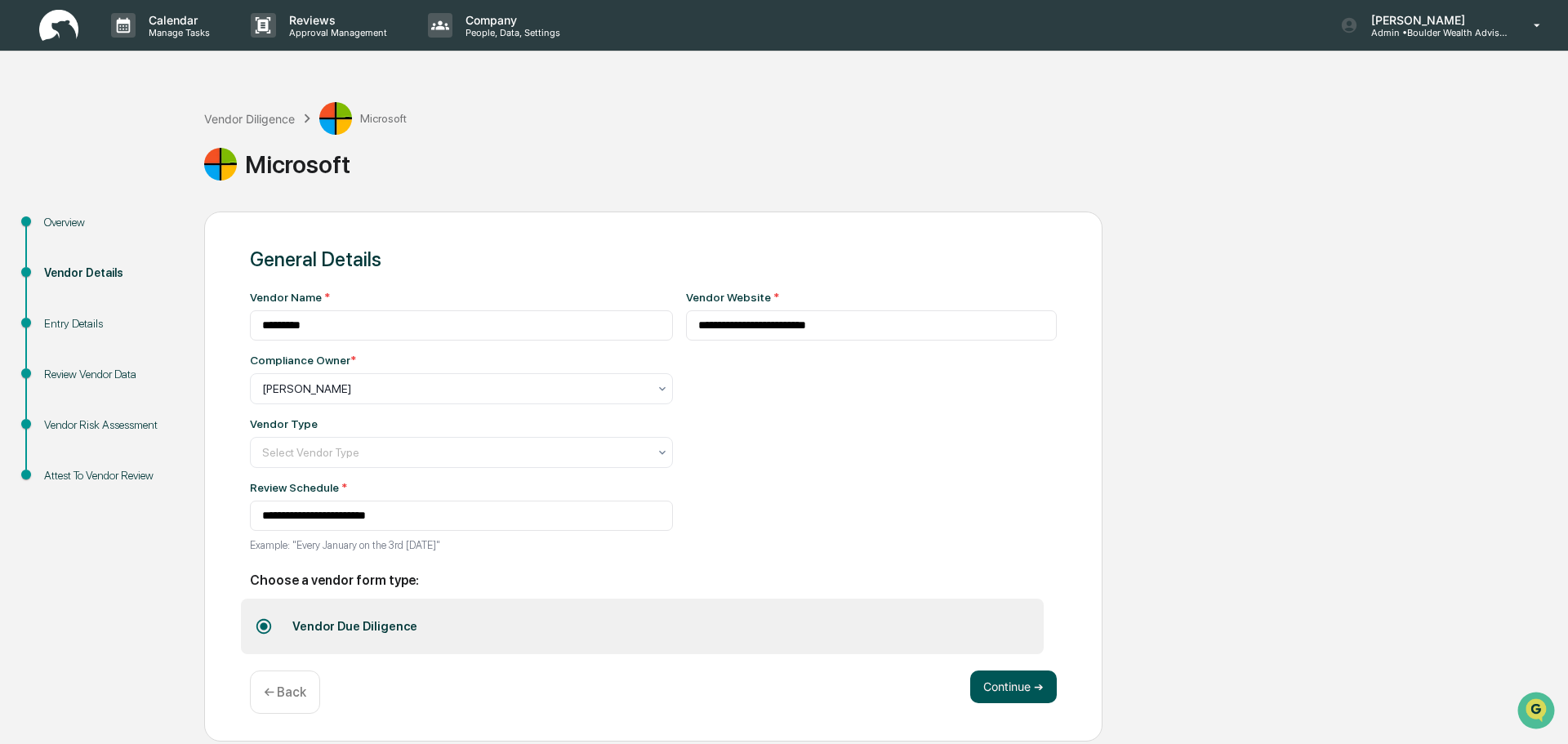
click at [1015, 685] on button "Continue ➔" at bounding box center [1013, 686] width 86 height 33
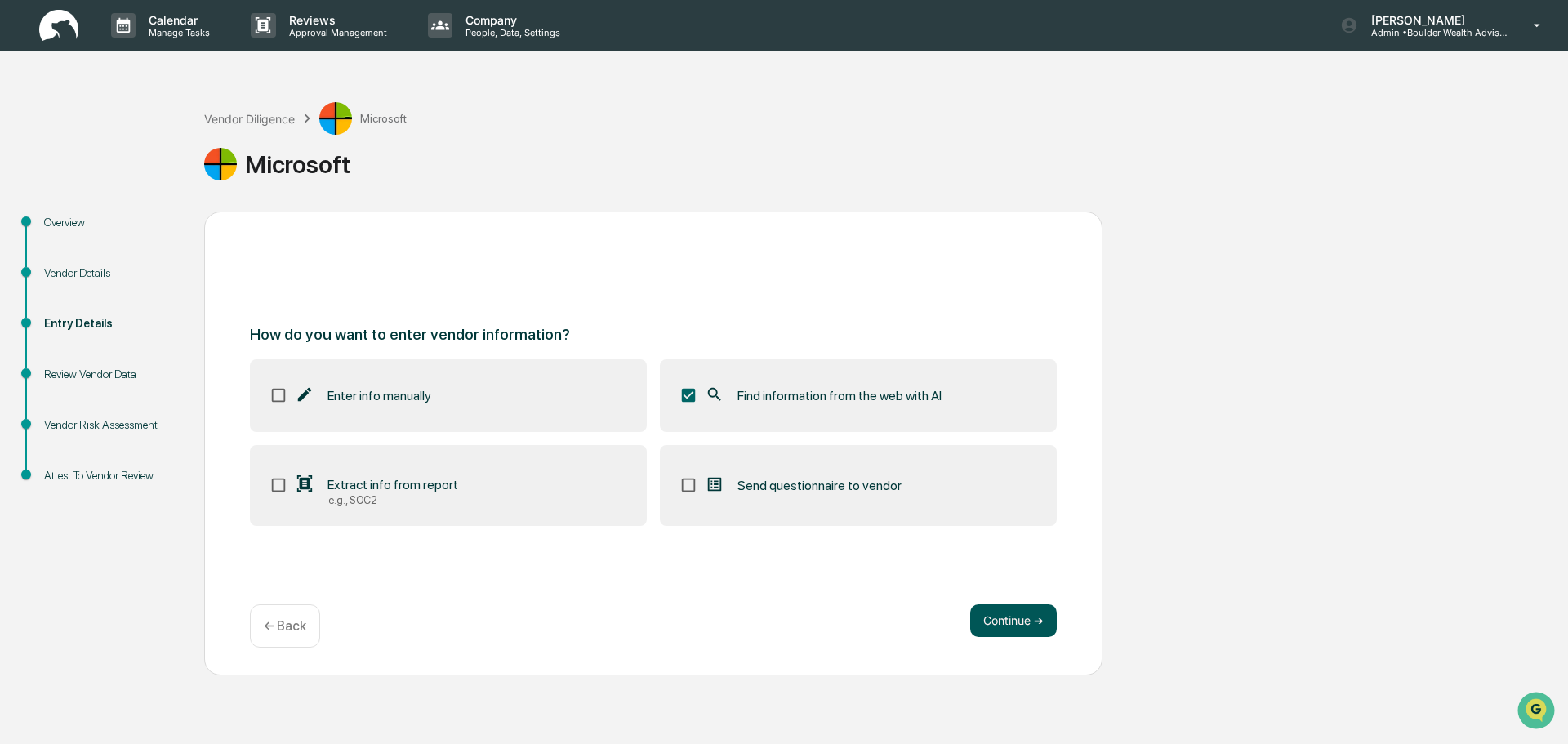
click at [1007, 623] on button "Continue ➔" at bounding box center [1013, 620] width 86 height 33
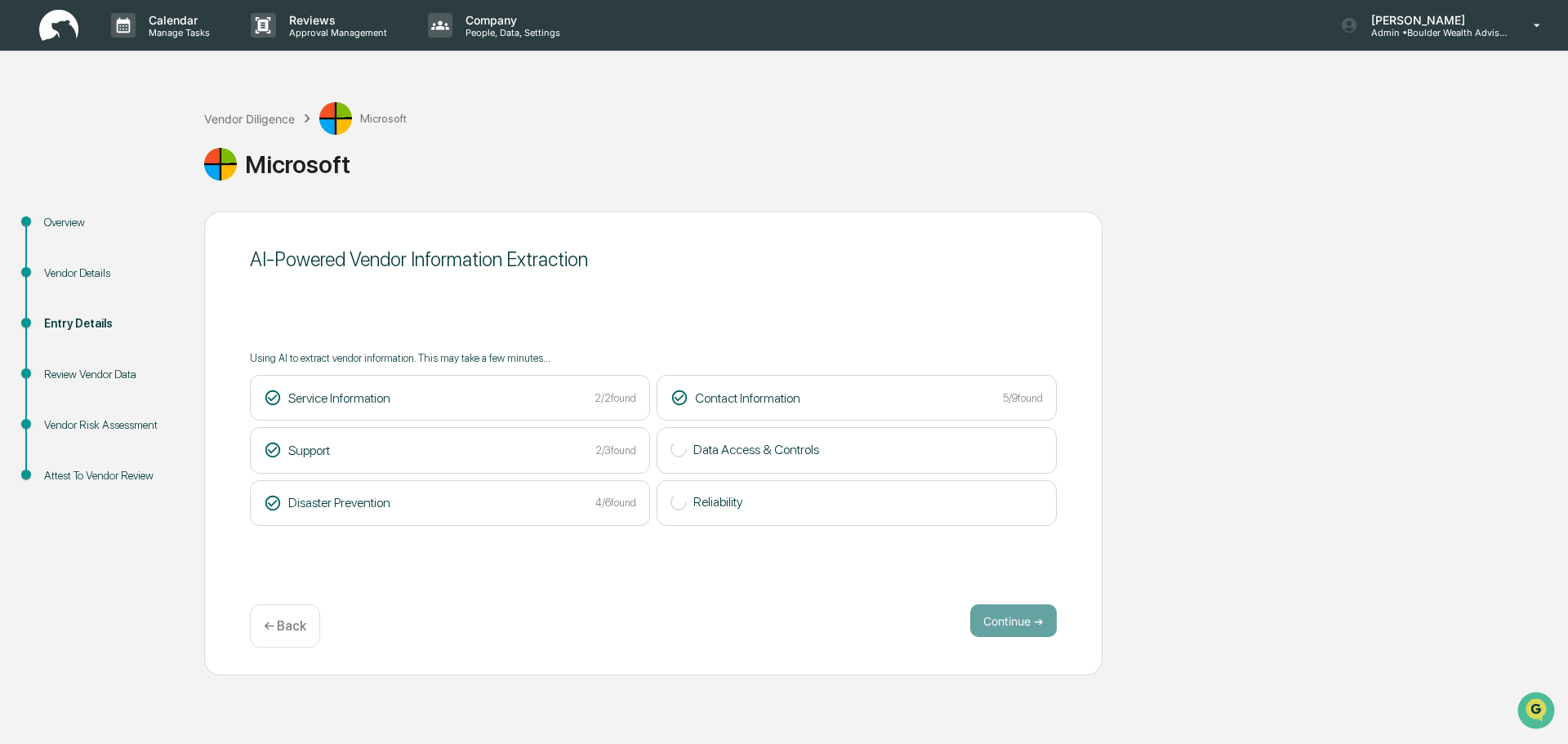
click at [1476, 182] on div "Microsoft" at bounding box center [882, 160] width 1356 height 52
click at [1020, 623] on button "Continue ➔" at bounding box center [1013, 620] width 86 height 33
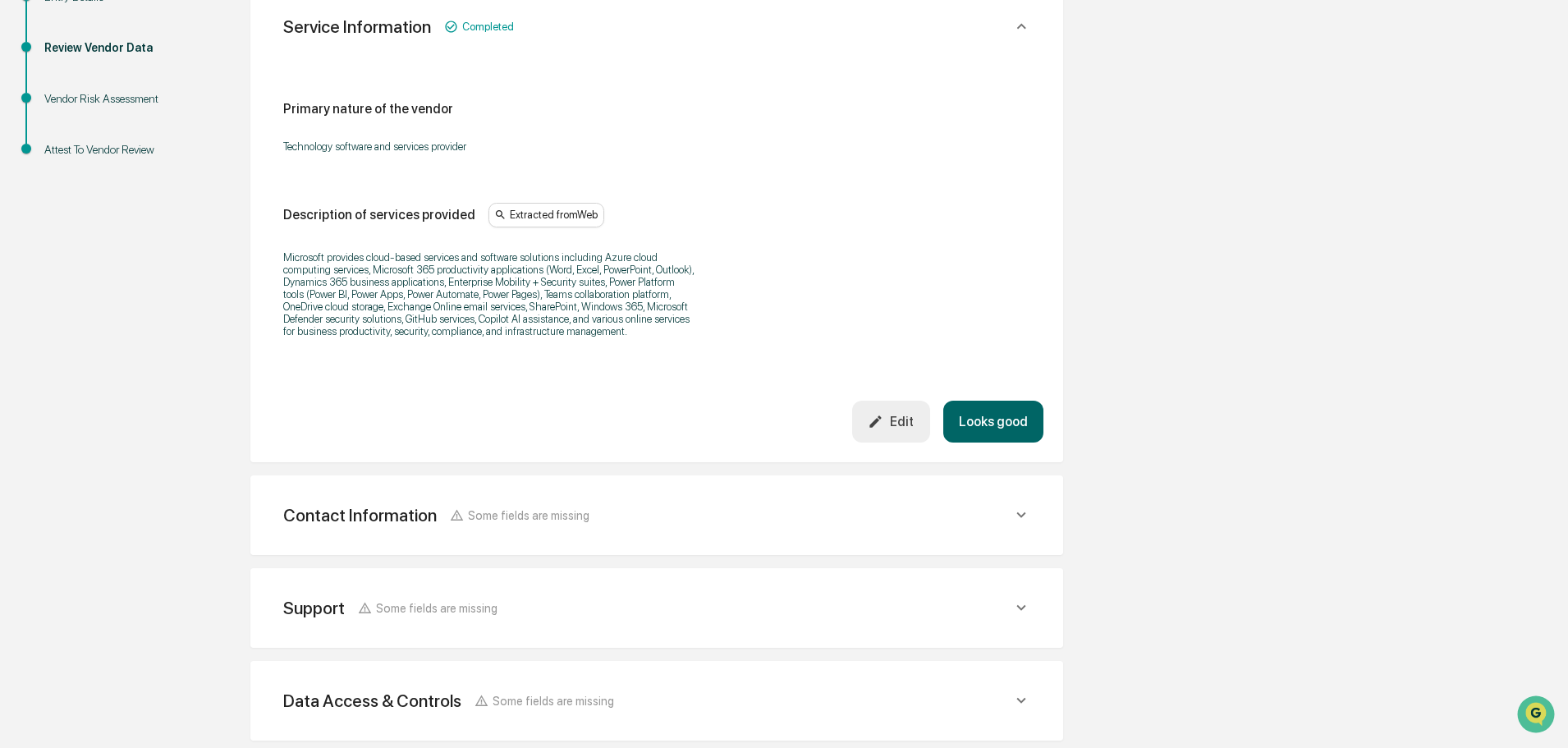
click at [987, 432] on button "Looks good" at bounding box center [993, 421] width 100 height 42
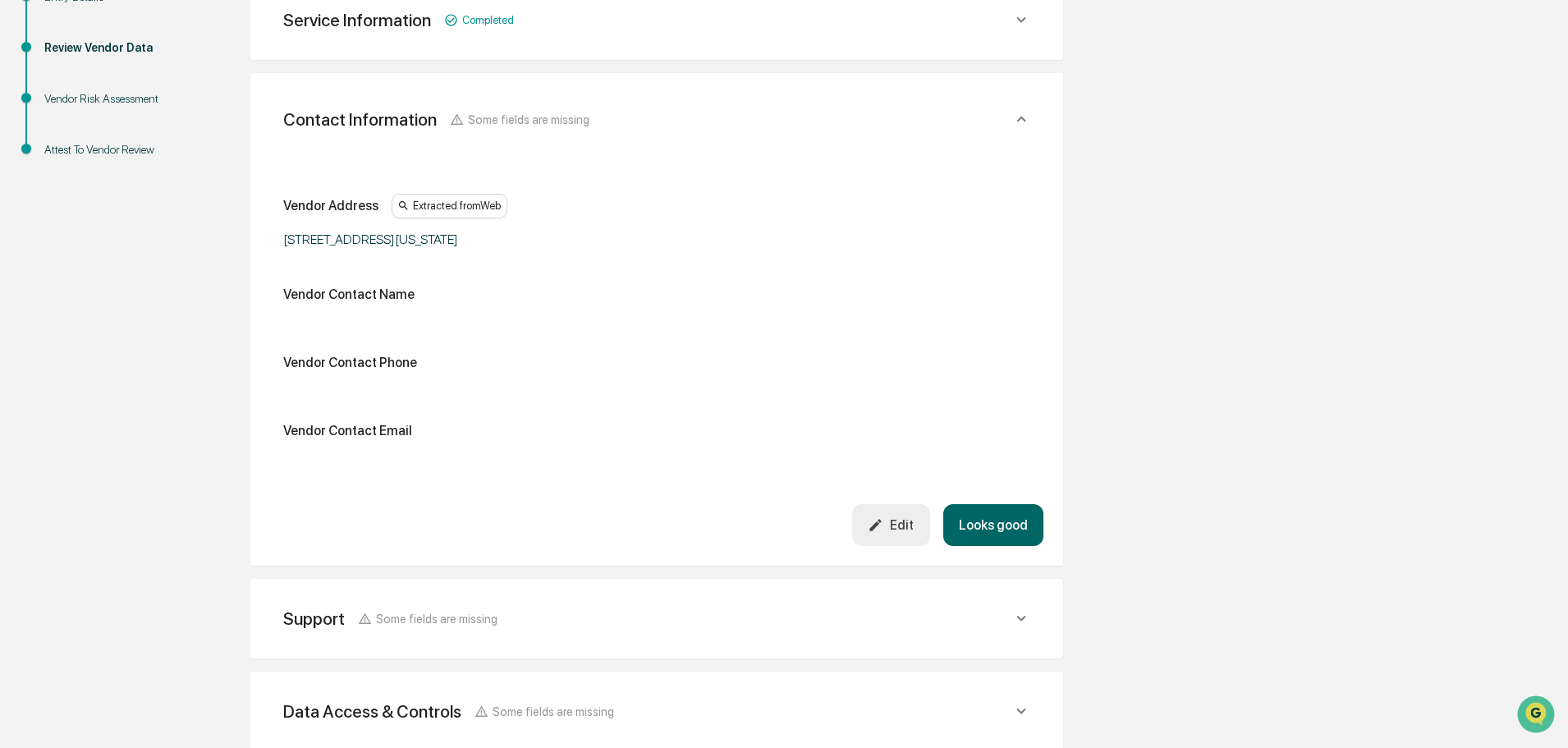
scroll to position [309, 0]
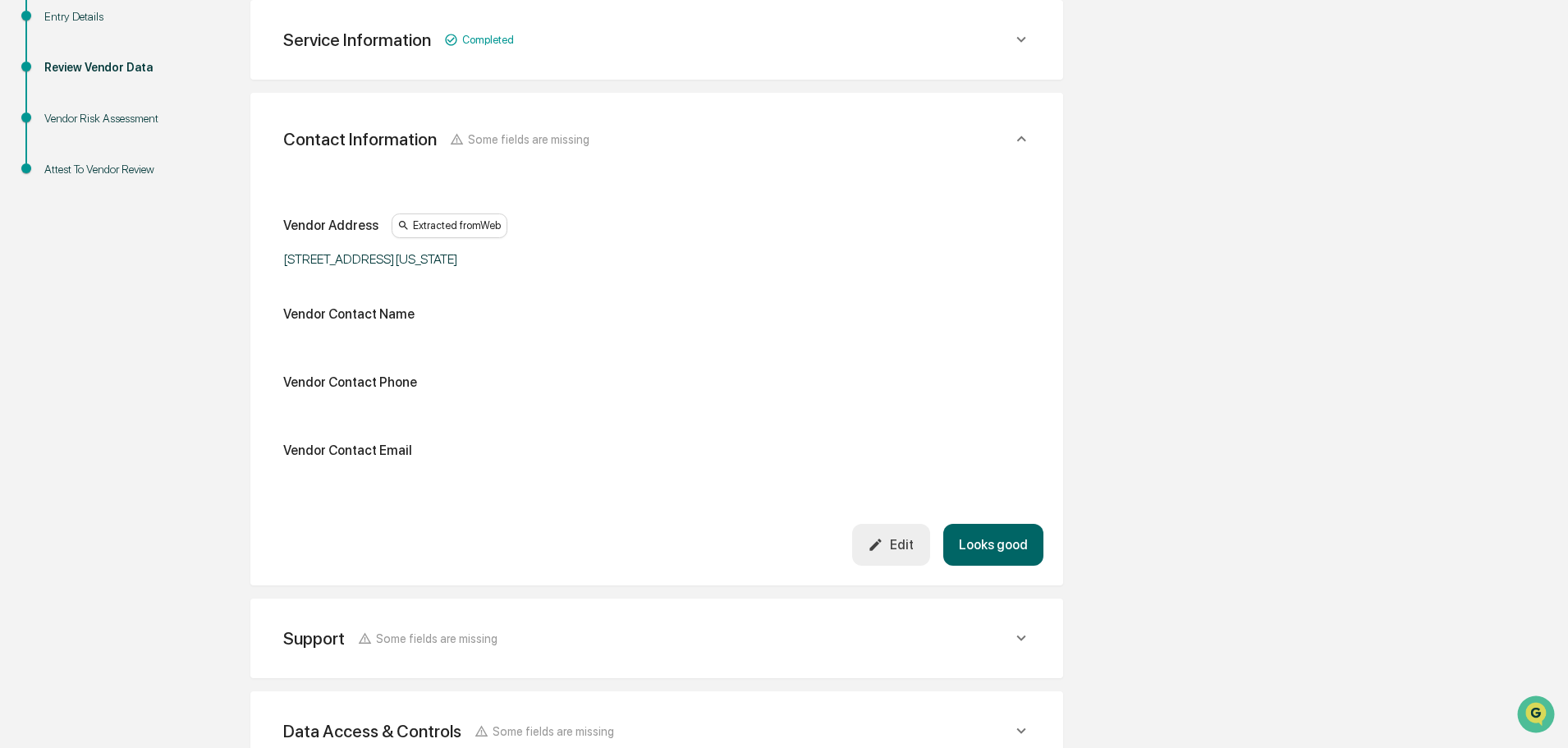
click at [991, 540] on button "Looks good" at bounding box center [993, 544] width 100 height 42
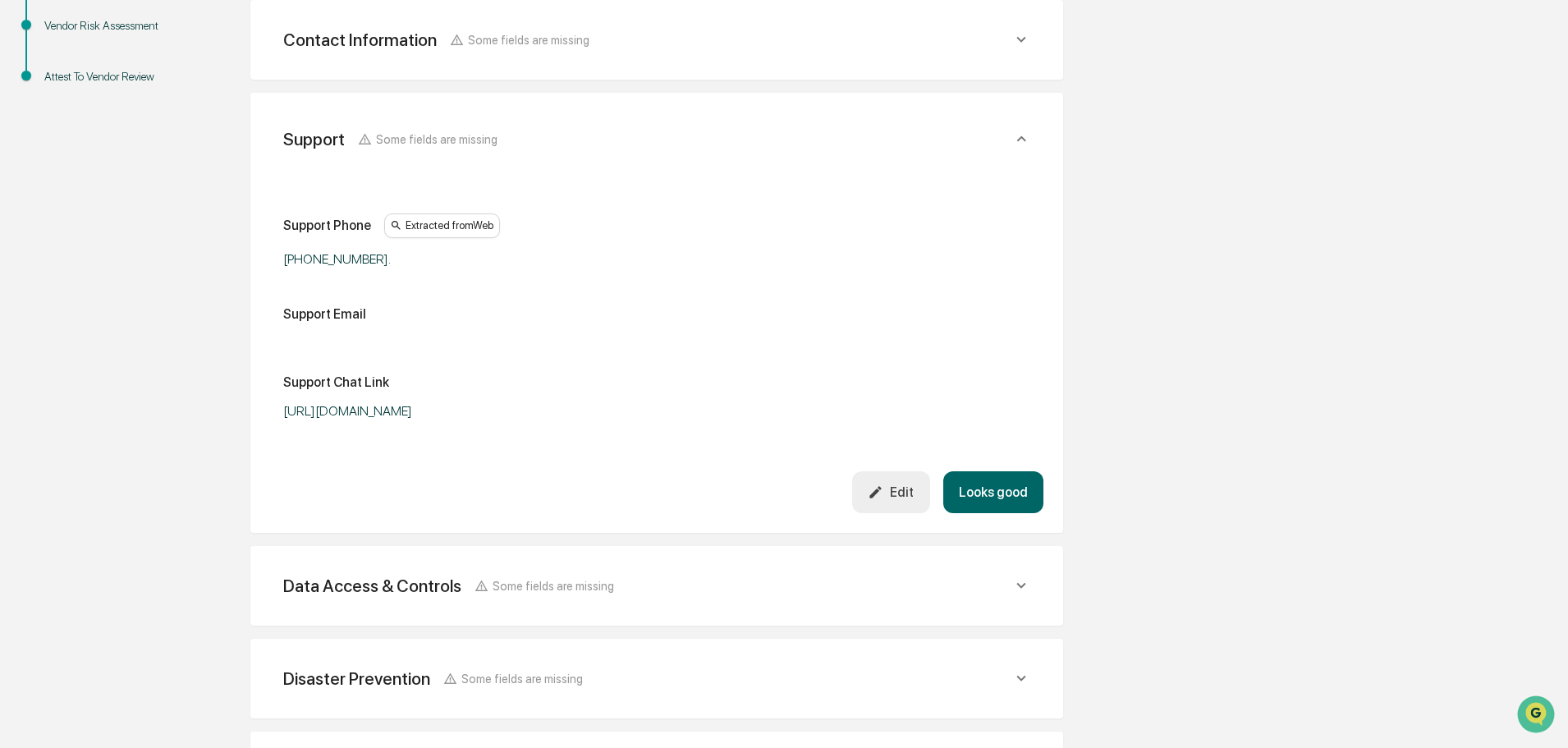
click at [998, 490] on button "Looks good" at bounding box center [993, 491] width 100 height 42
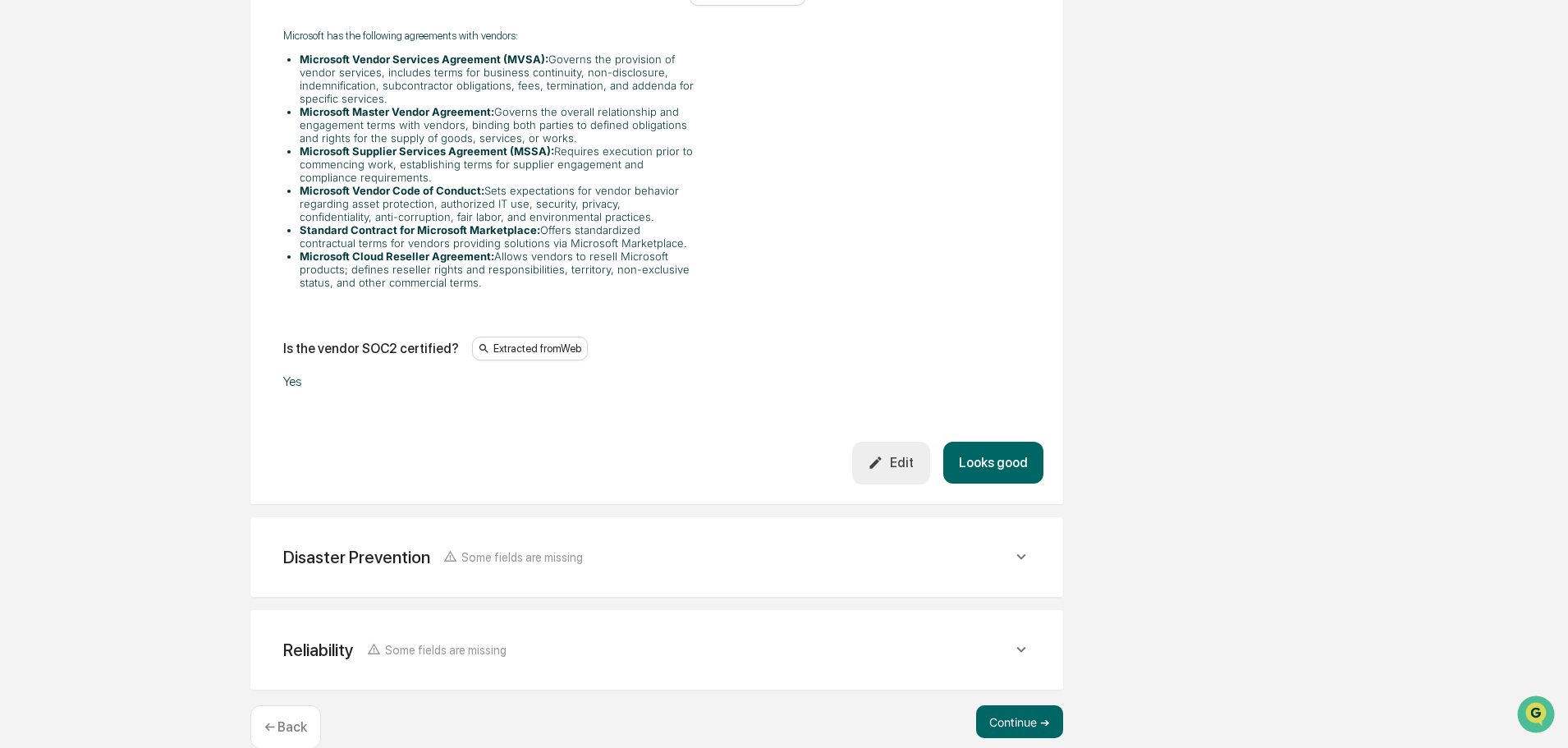
click at [986, 444] on button "Looks good" at bounding box center [993, 462] width 100 height 42
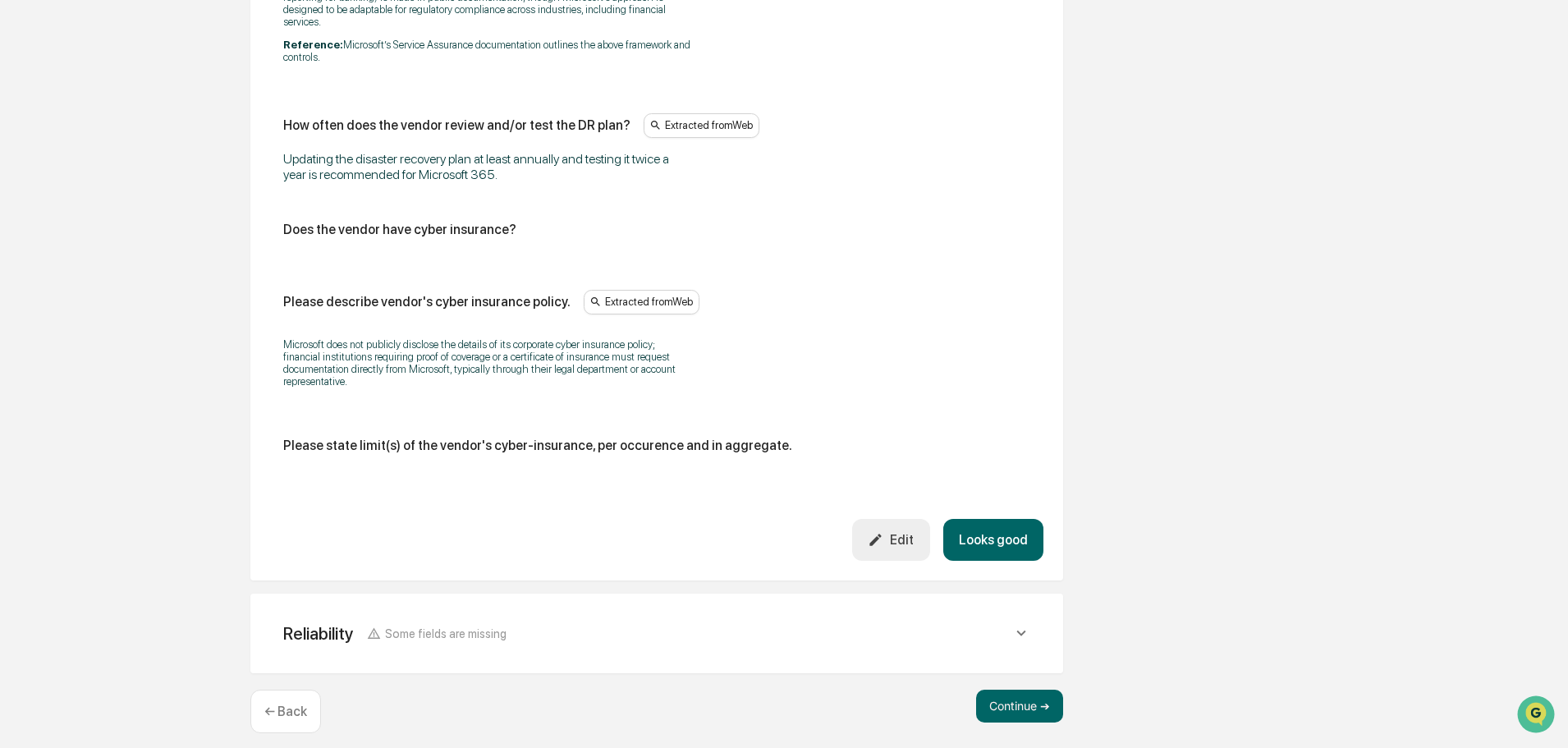
click at [998, 519] on button "Looks good" at bounding box center [993, 539] width 100 height 42
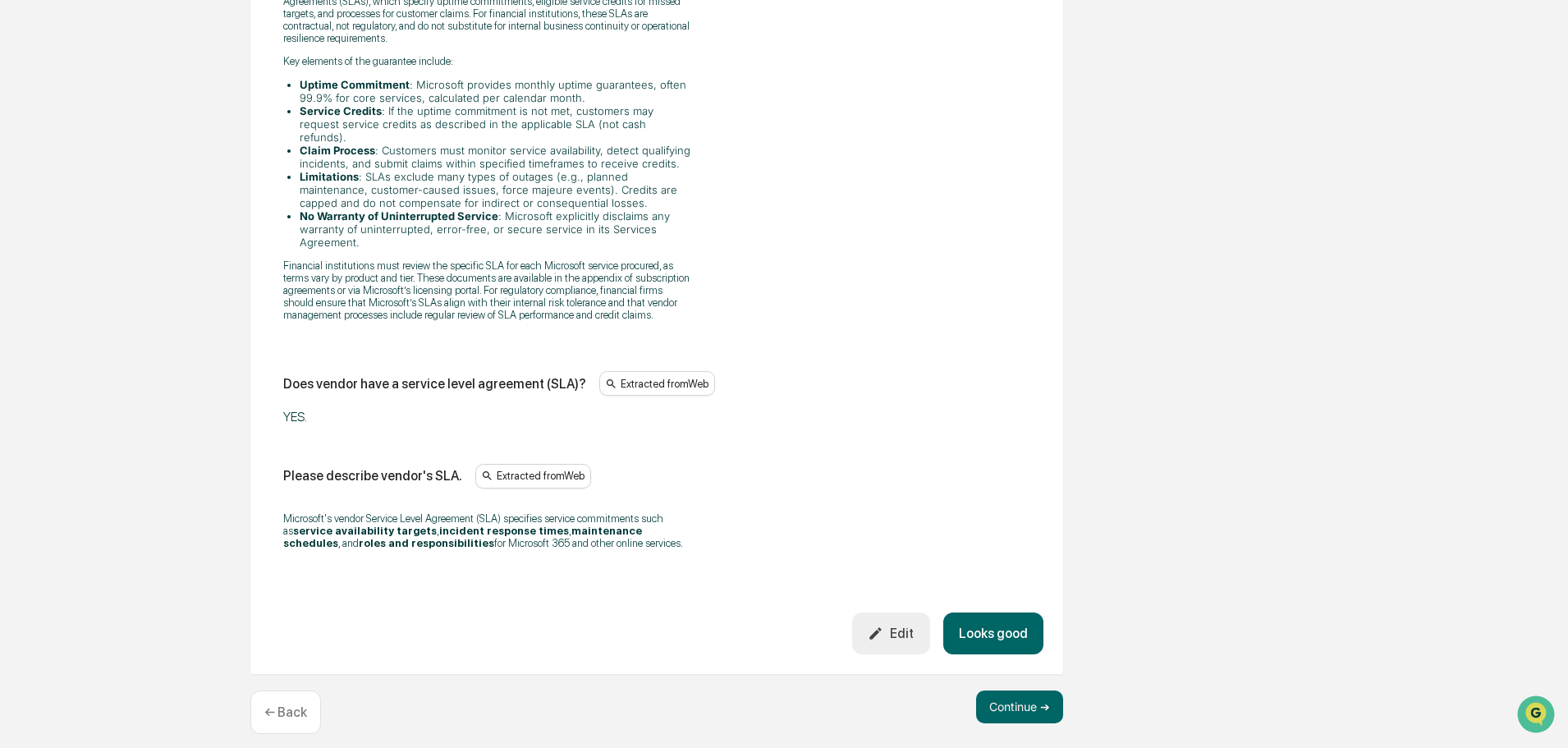
click at [995, 616] on button "Looks good" at bounding box center [993, 633] width 100 height 42
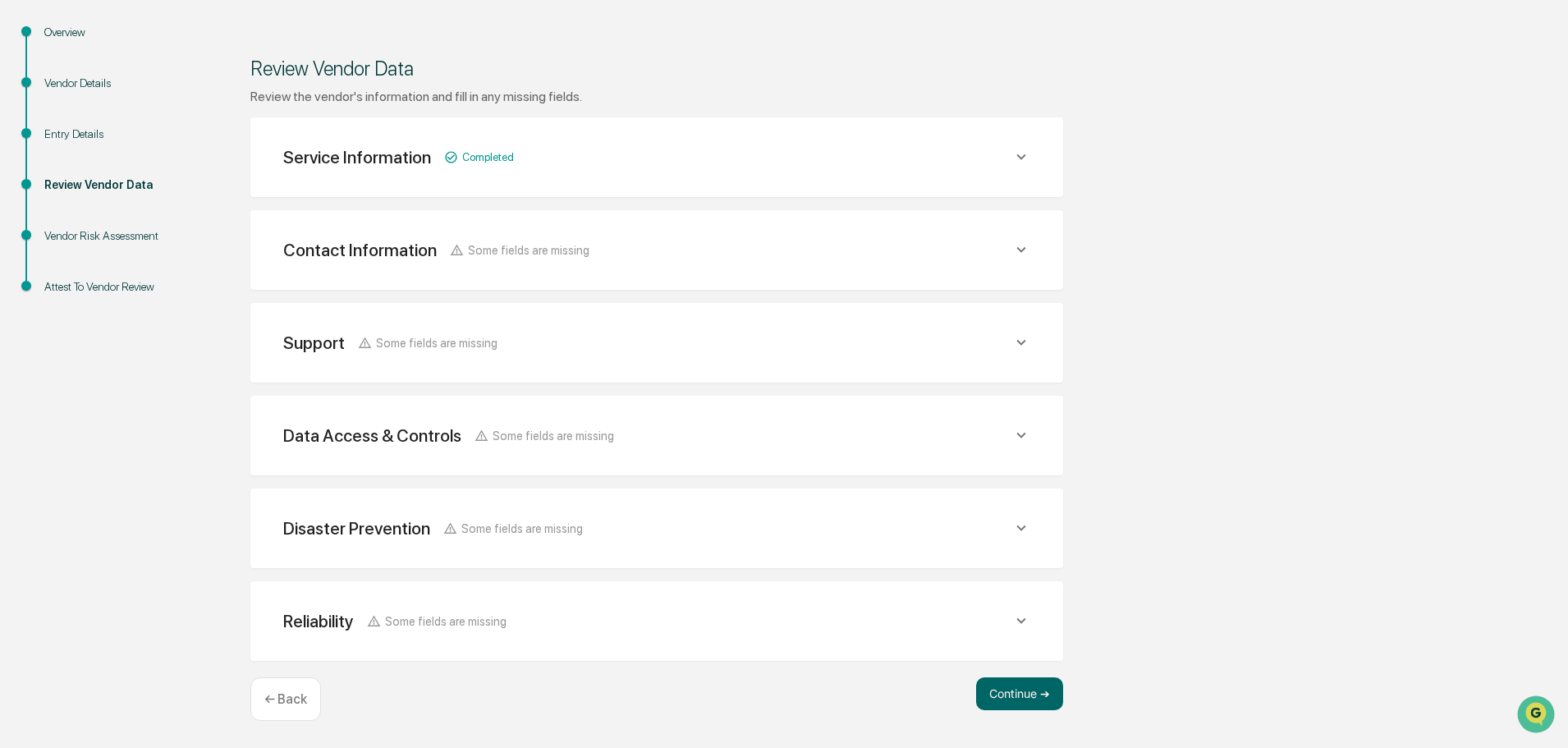
scroll to position [191, 0]
click at [1013, 694] on button "Continue ➔" at bounding box center [1020, 693] width 87 height 33
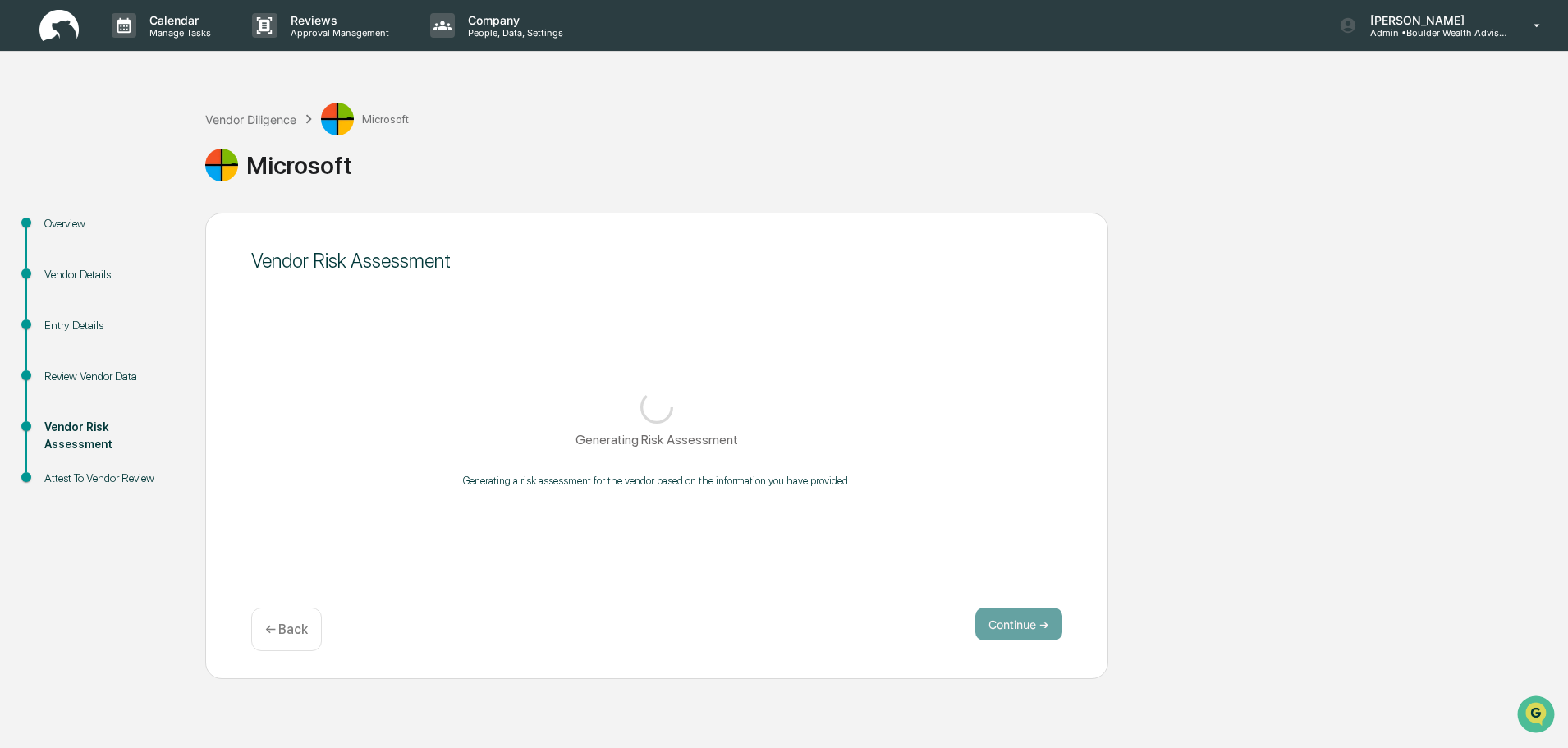
scroll to position [0, 0]
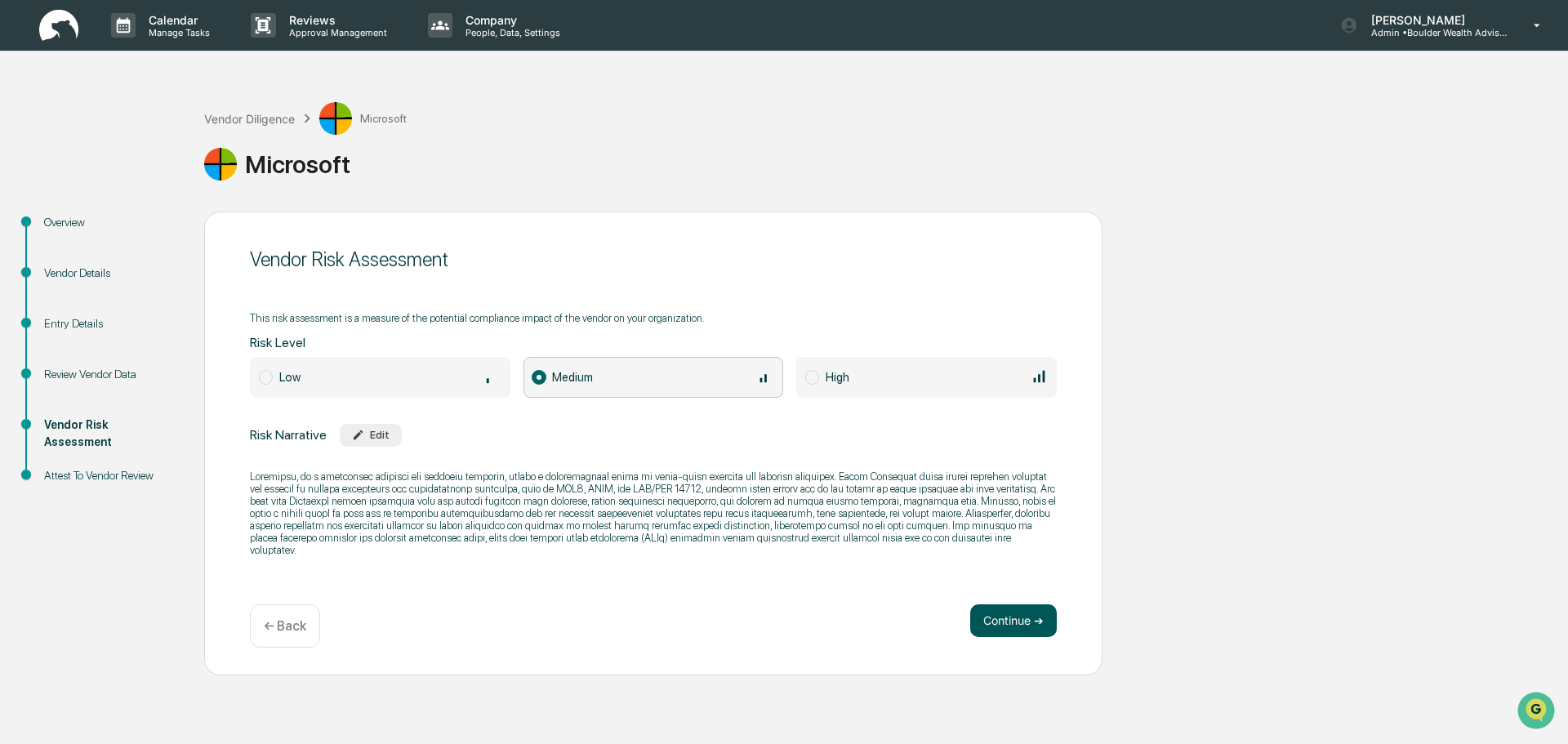
click at [998, 617] on button "Continue ➔" at bounding box center [1013, 620] width 86 height 33
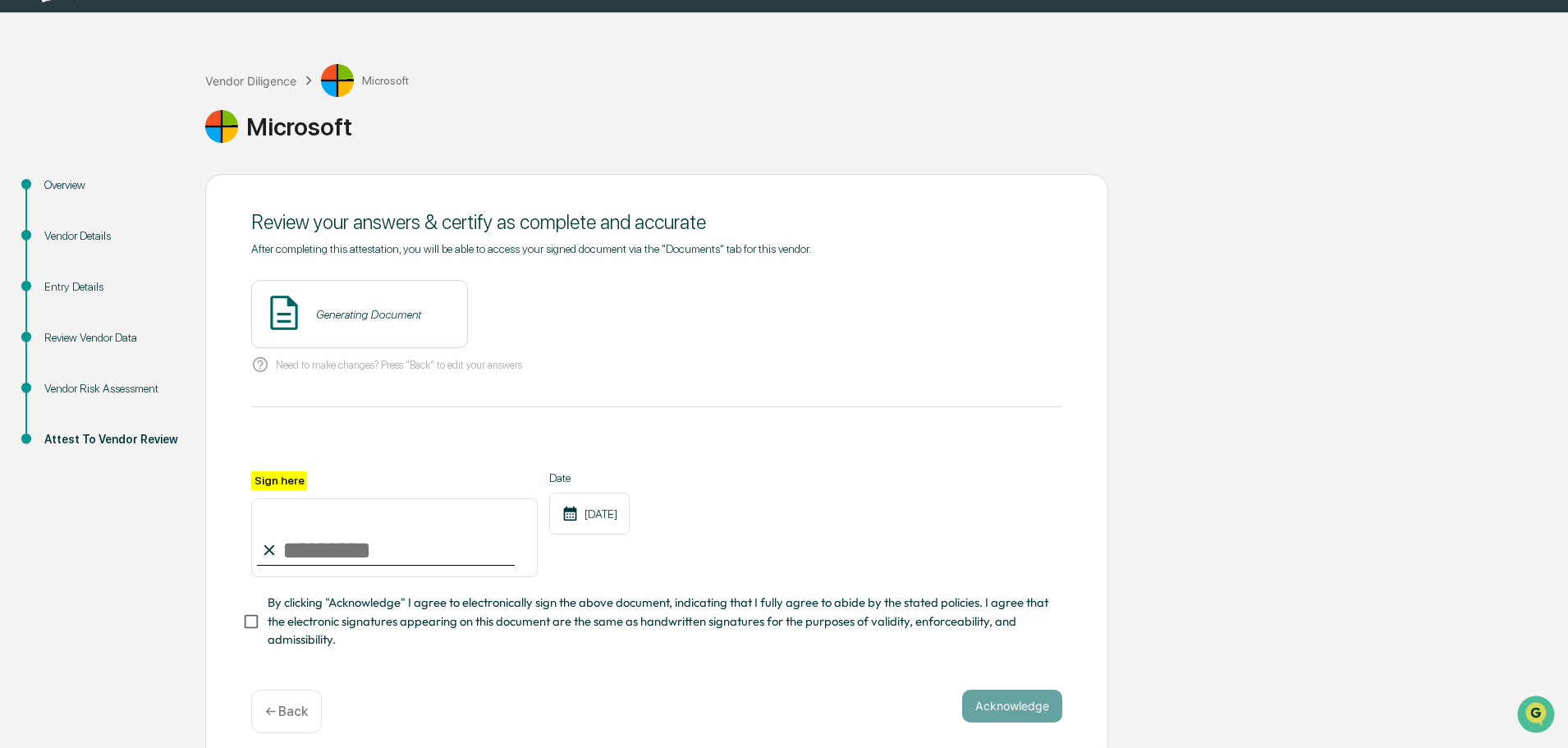
scroll to position [57, 0]
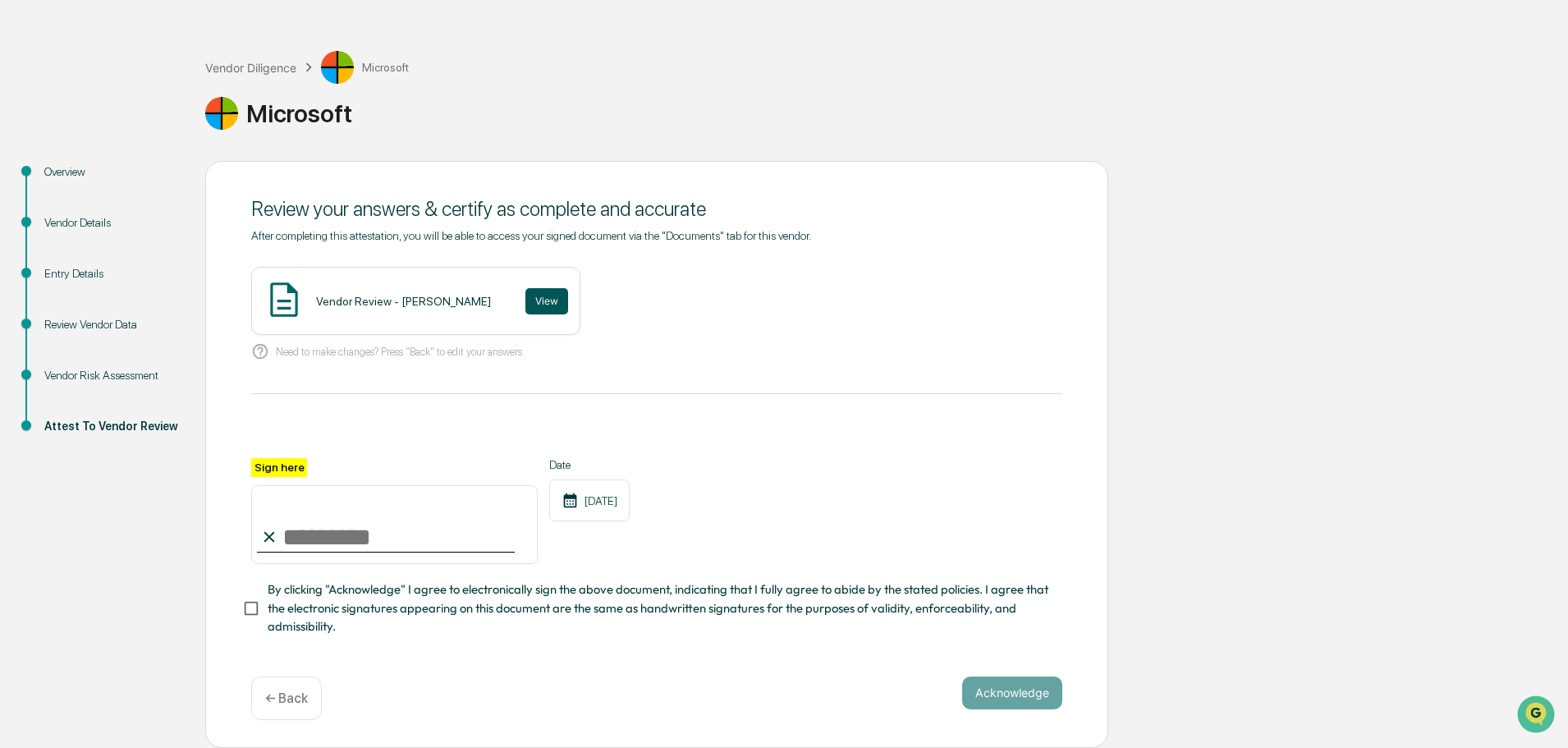
click at [526, 294] on button "View" at bounding box center [547, 302] width 42 height 27
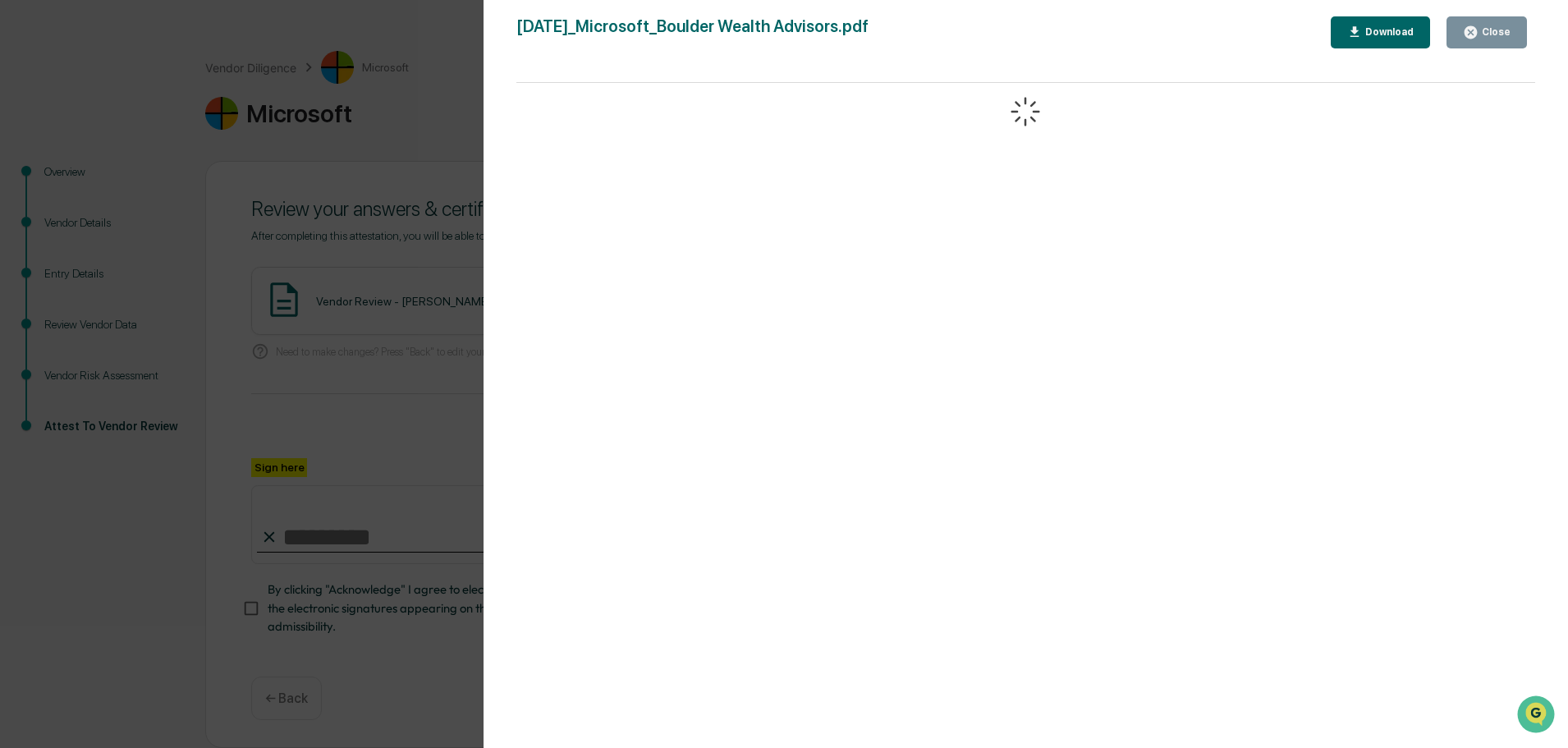
click at [1500, 24] on button "Close" at bounding box center [1487, 33] width 81 height 32
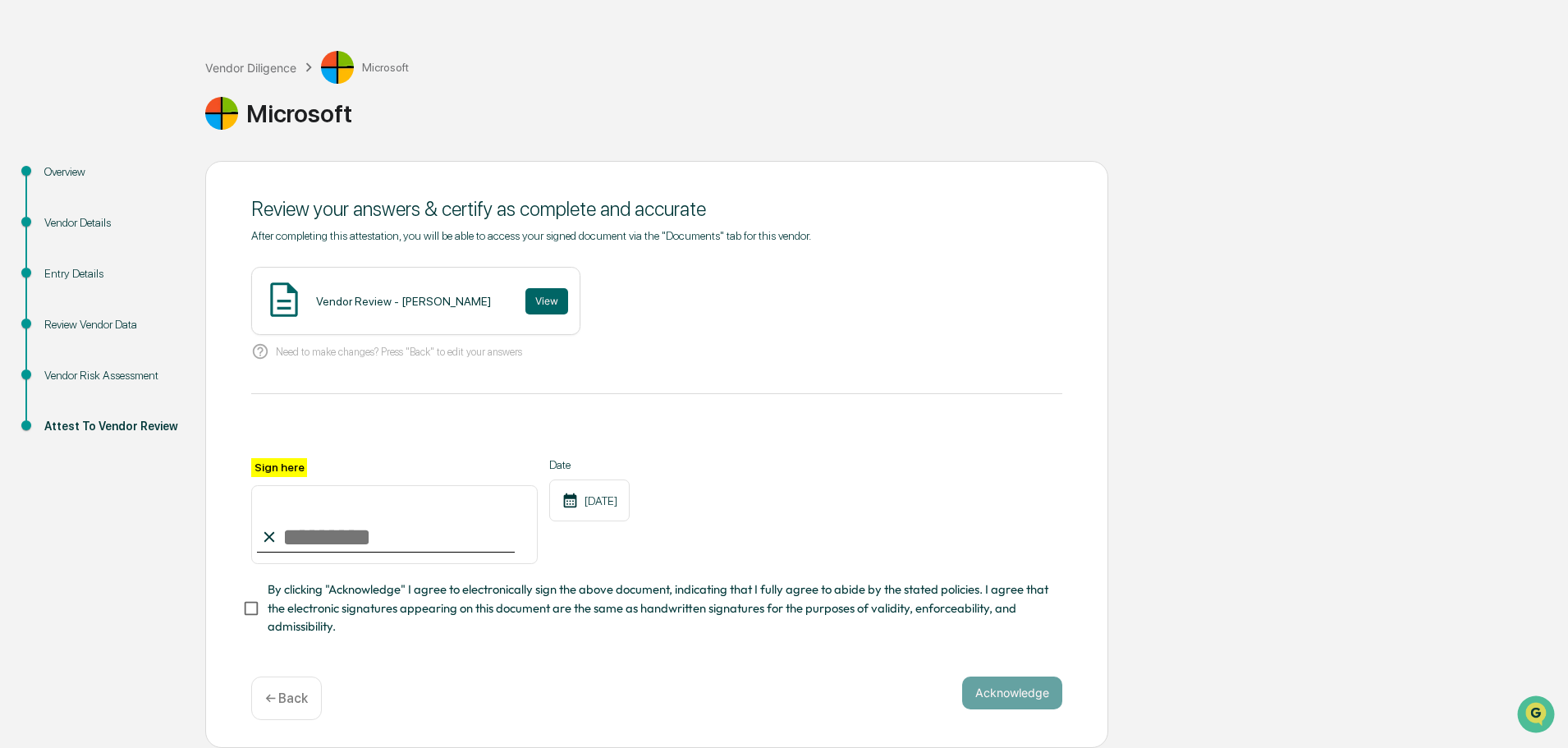
click at [240, 609] on div "Review your answers & certify as complete and accurate After completing this at…" at bounding box center [657, 454] width 903 height 587
click at [526, 297] on button "View" at bounding box center [547, 302] width 42 height 27
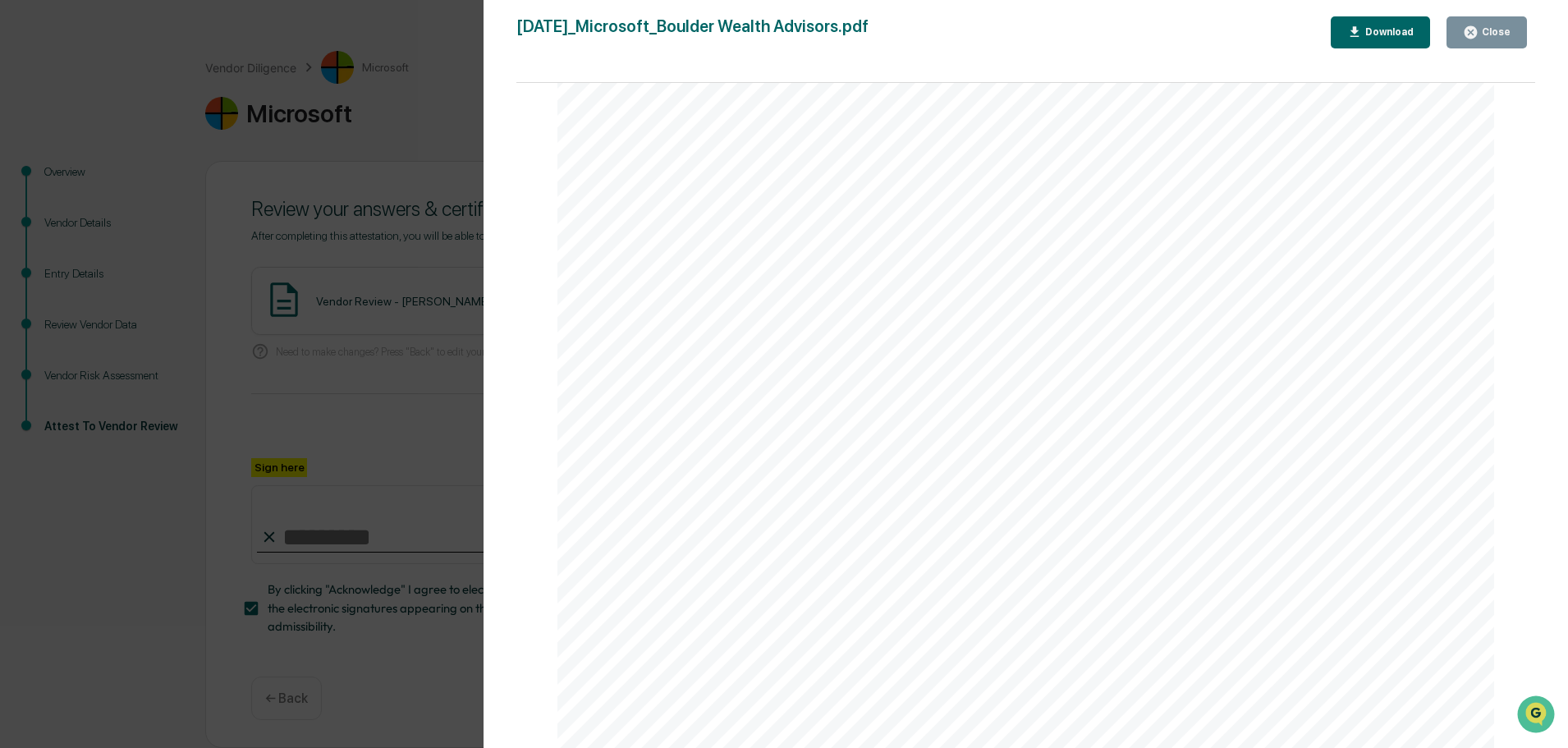
scroll to position [4616, 0]
click at [1487, 29] on div "Close" at bounding box center [1495, 32] width 32 height 12
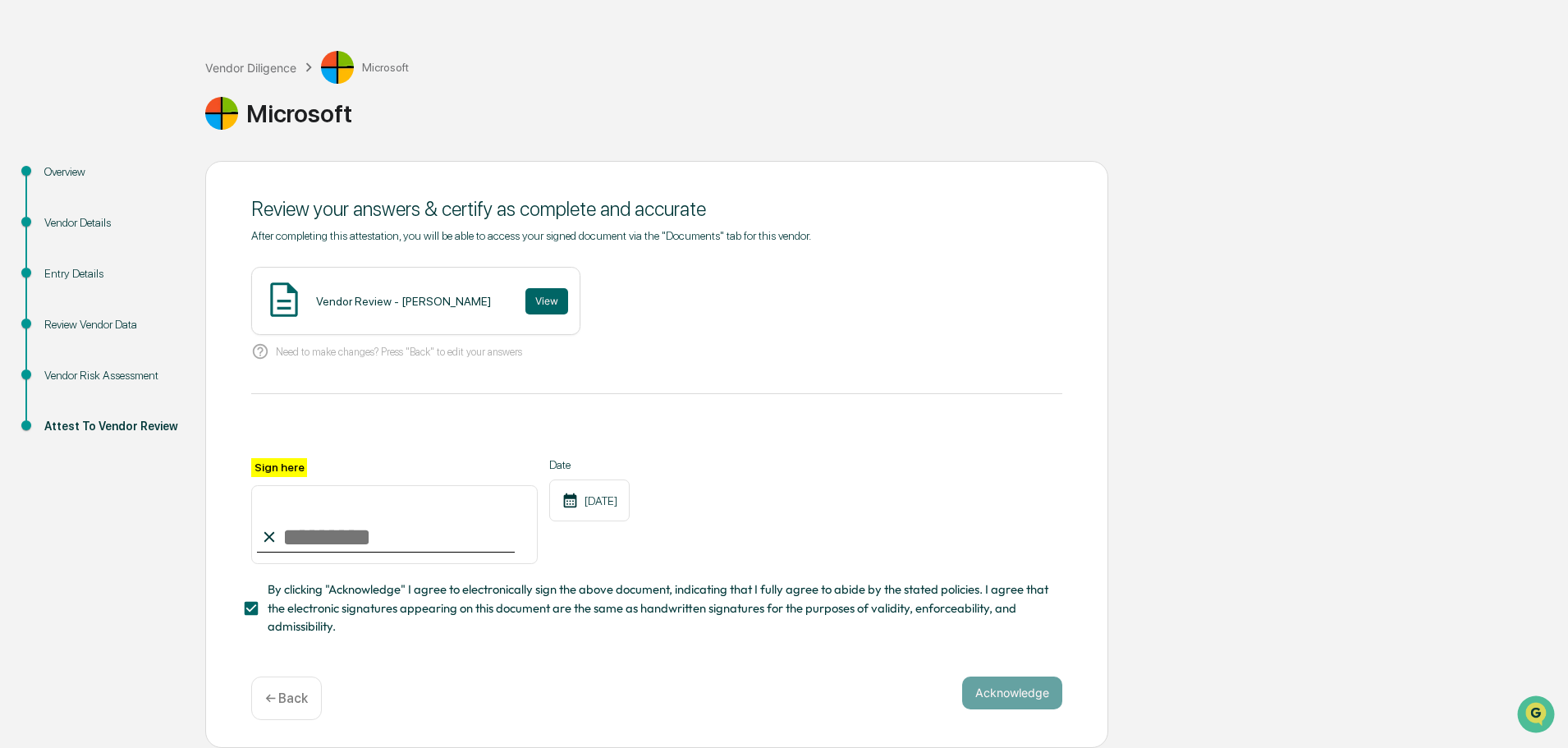
click at [900, 605] on span "By clicking "Acknowledge" I agree to electronically sign the above document, in…" at bounding box center [658, 608] width 782 height 55
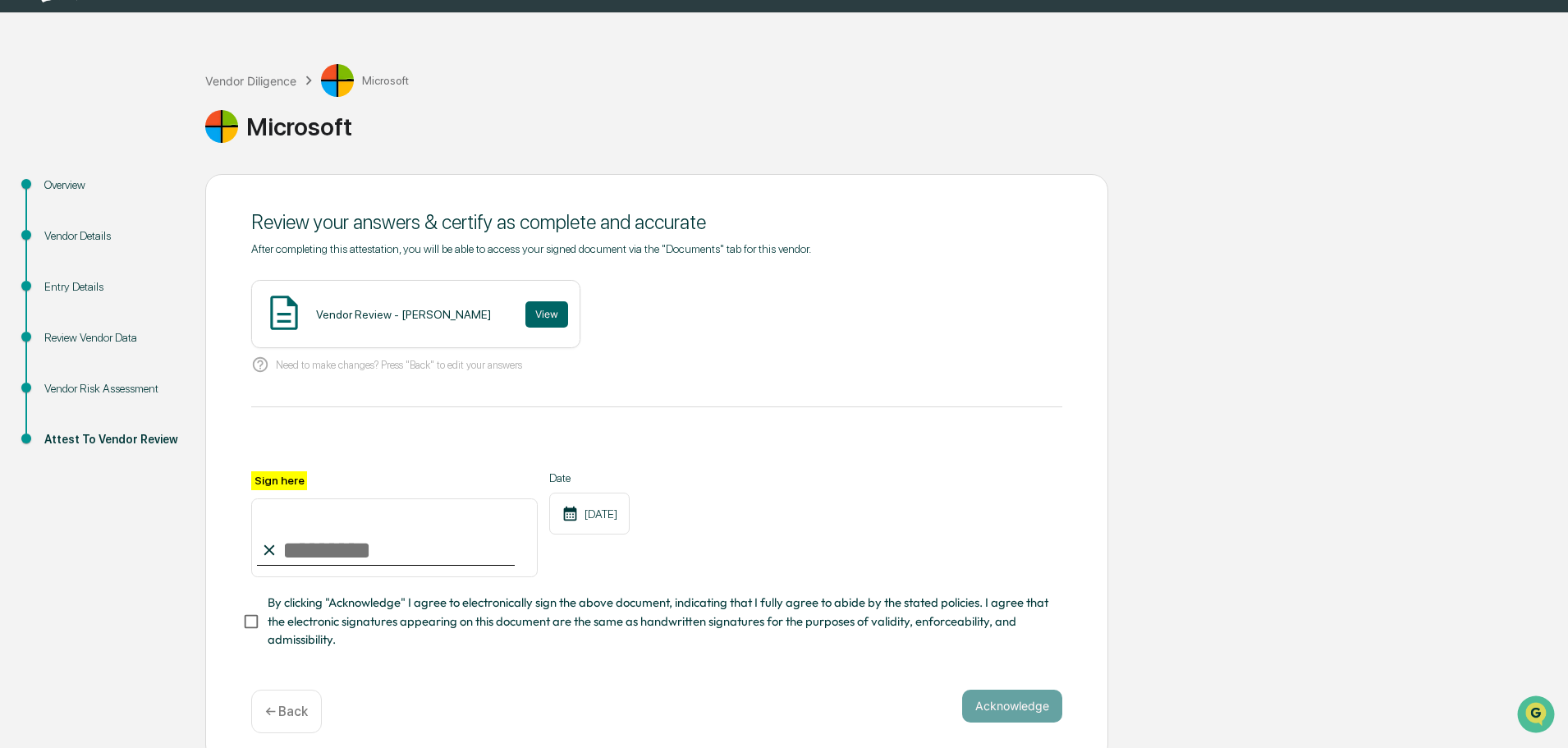
scroll to position [57, 0]
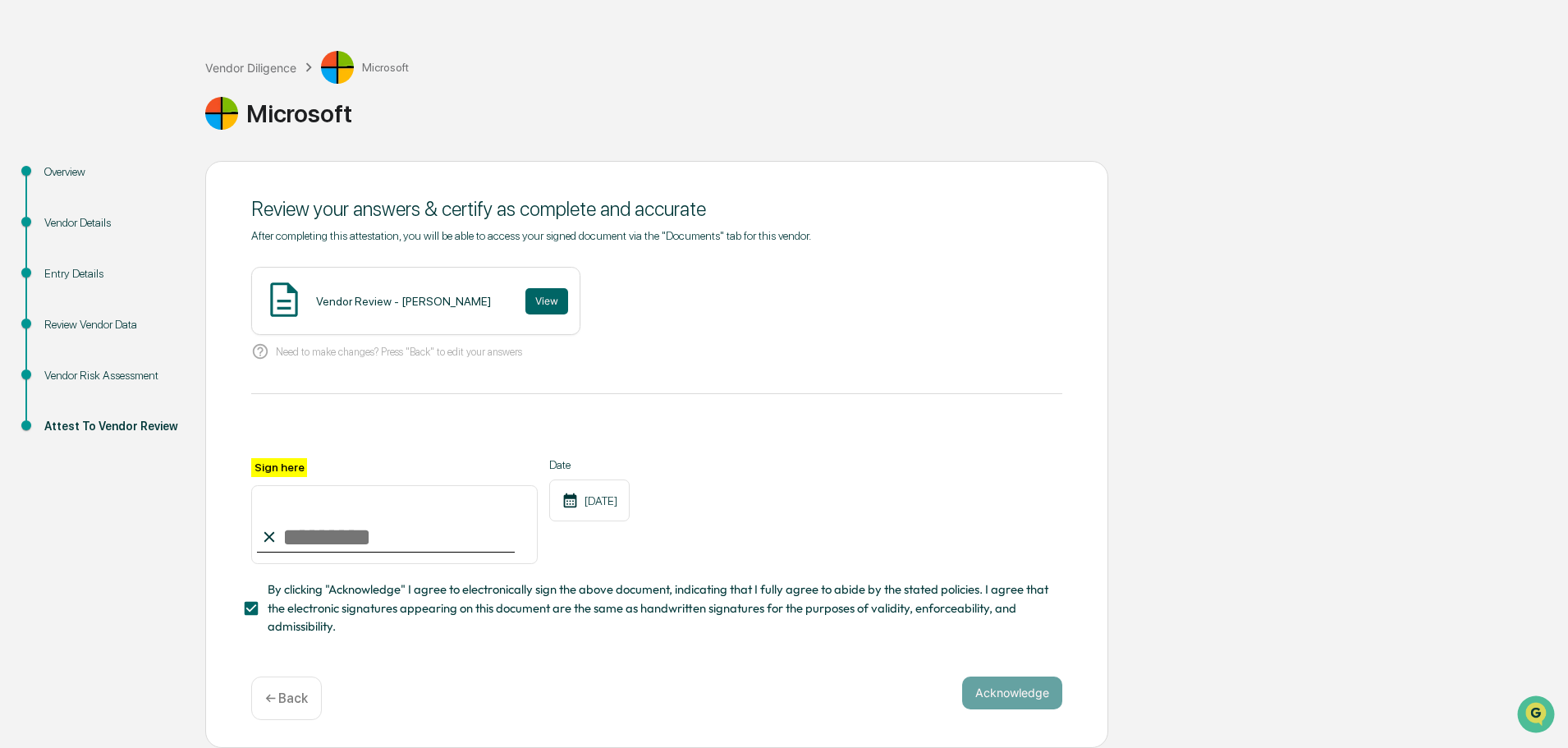
click at [486, 686] on div "Acknowledge ← Back" at bounding box center [657, 698] width 811 height 43
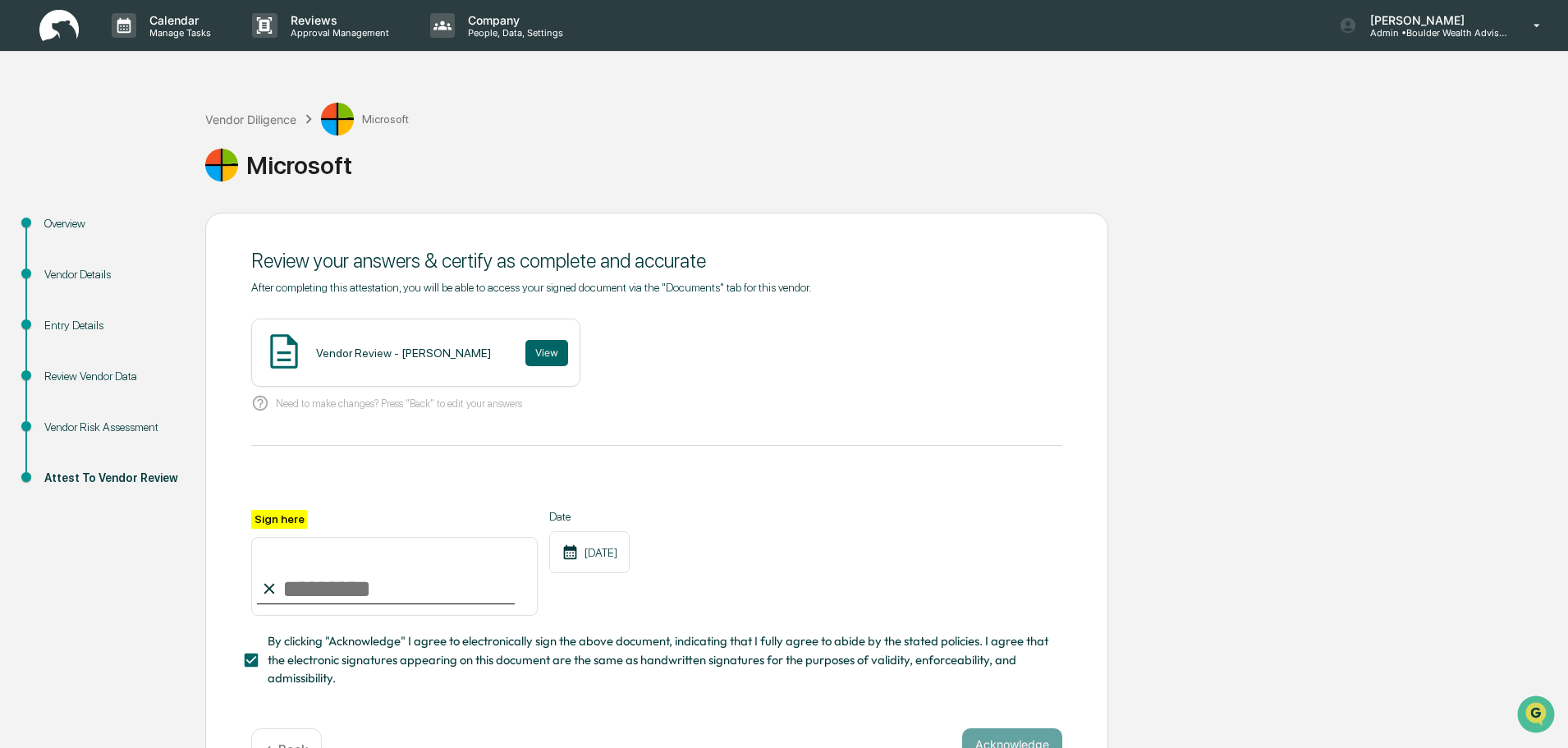
click at [383, 595] on input "Sign here" at bounding box center [395, 576] width 287 height 79
type input "**********"
click at [869, 540] on div "**********" at bounding box center [657, 563] width 811 height 107
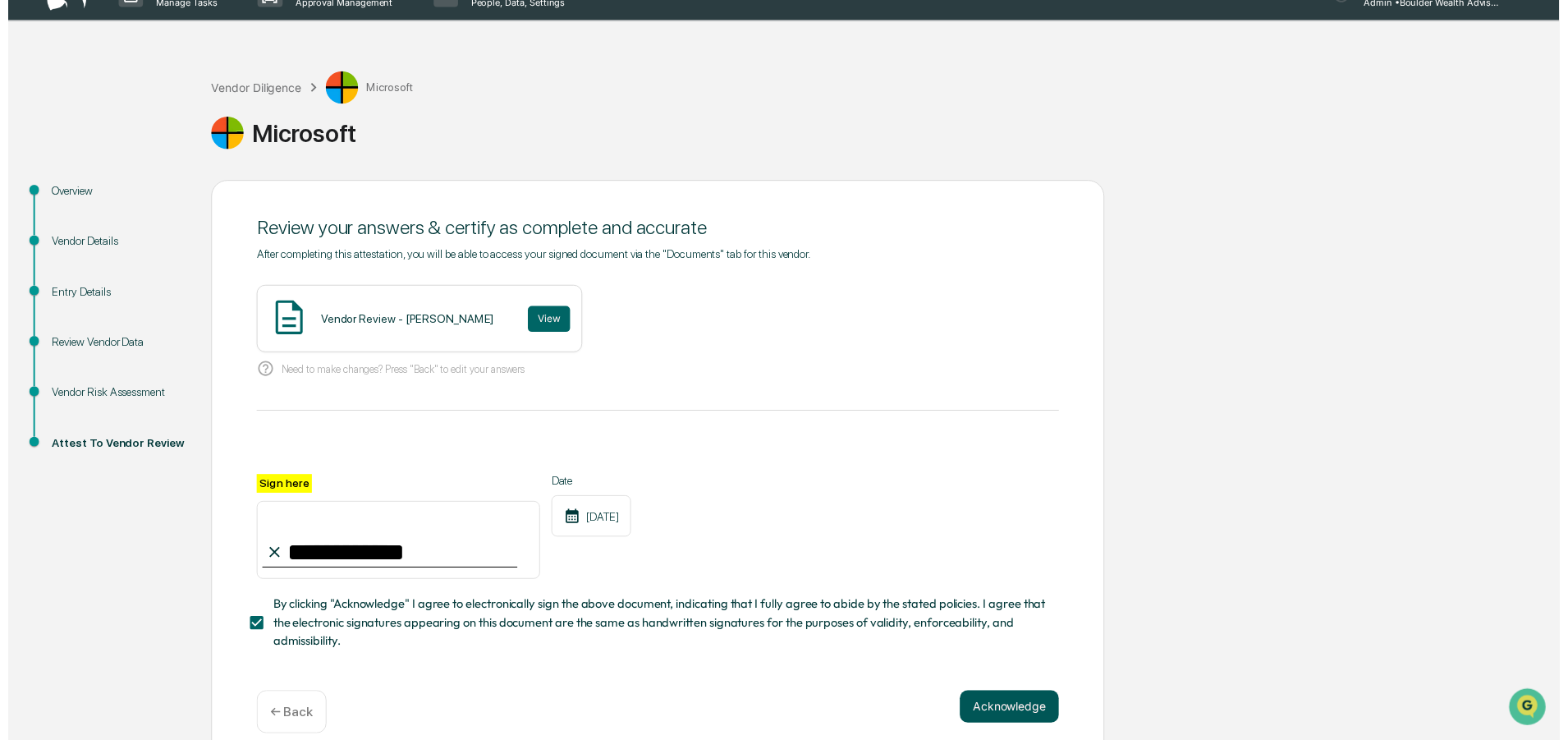
scroll to position [57, 0]
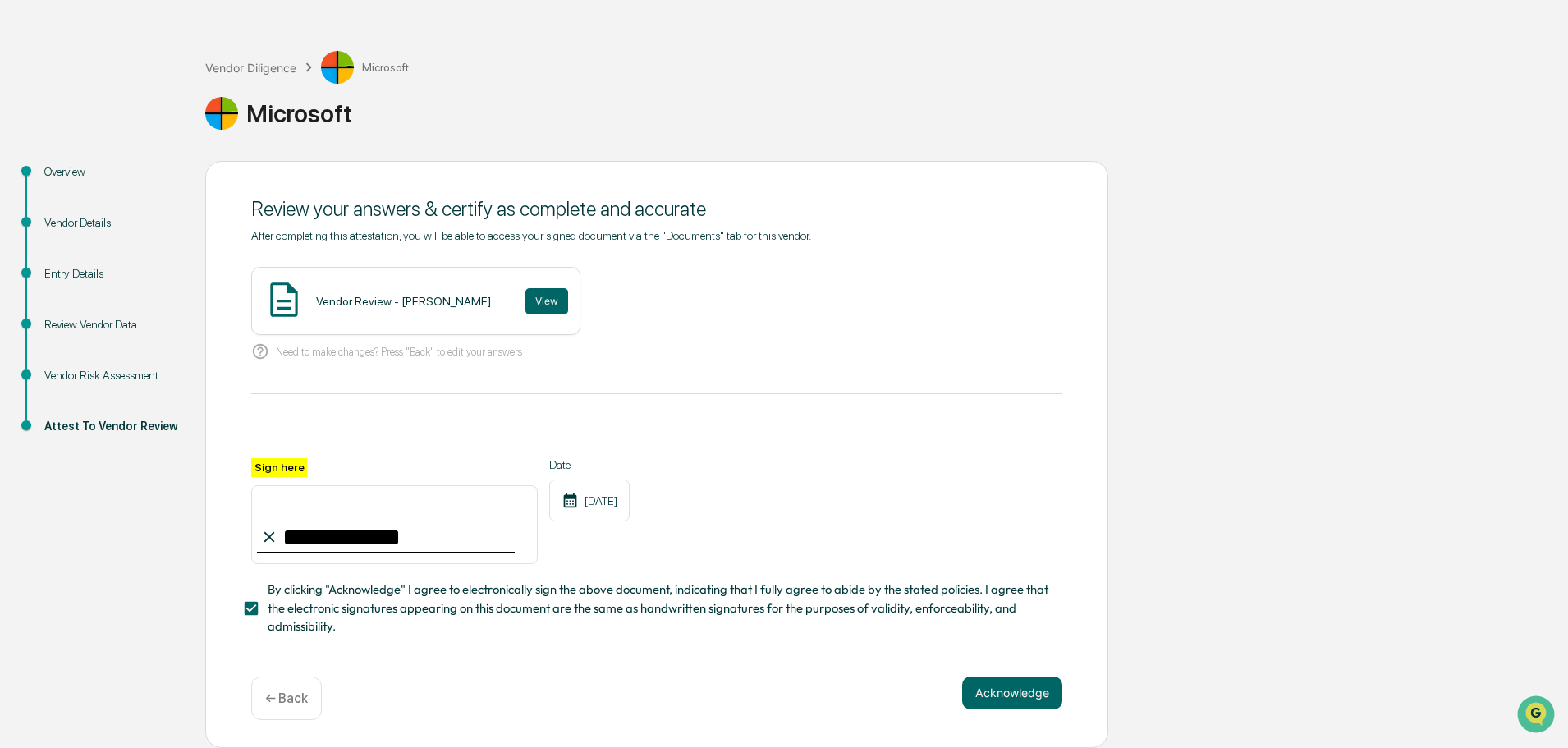
click at [1002, 672] on div "**********" at bounding box center [657, 454] width 903 height 587
click at [1000, 694] on button "Acknowledge" at bounding box center [1012, 692] width 100 height 33
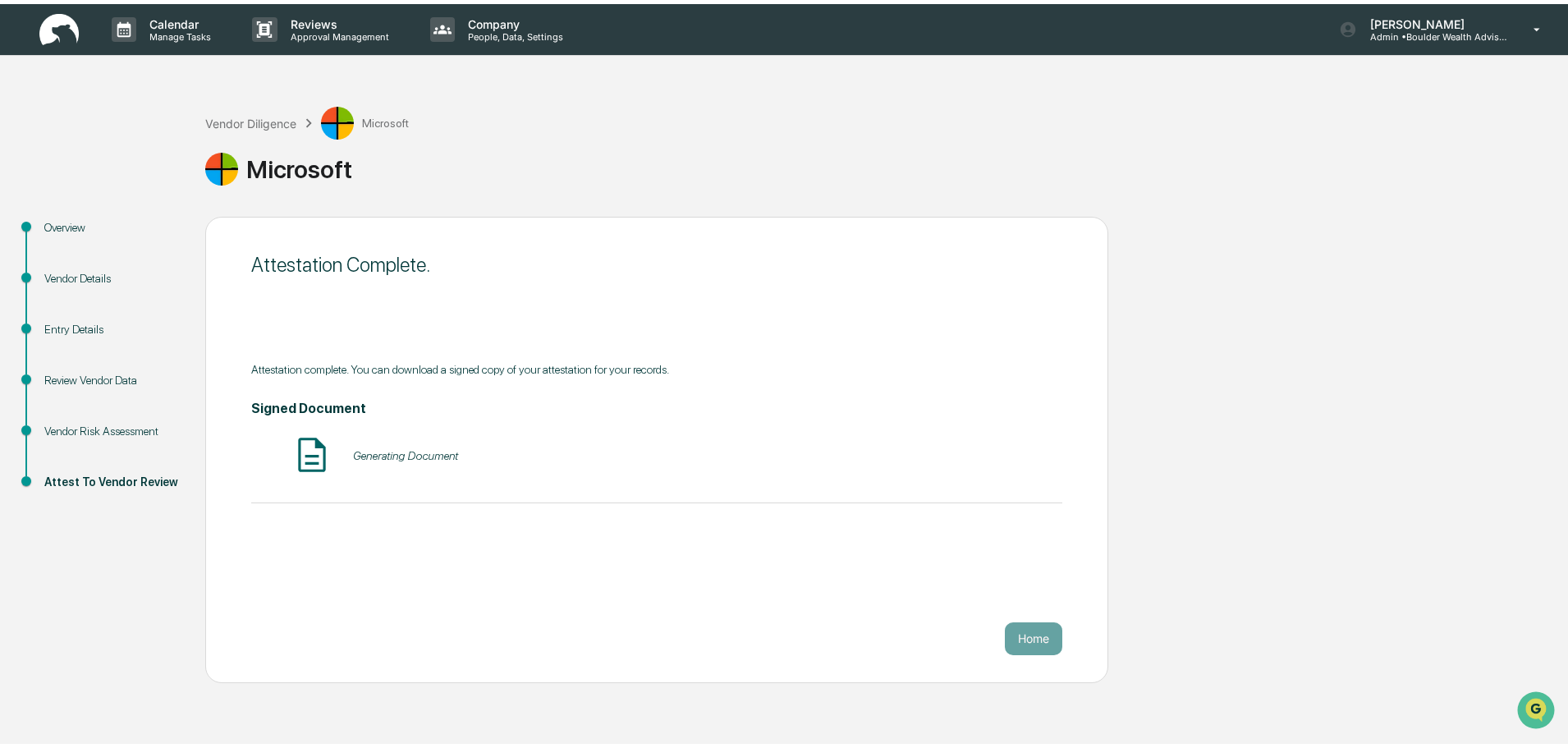
scroll to position [0, 0]
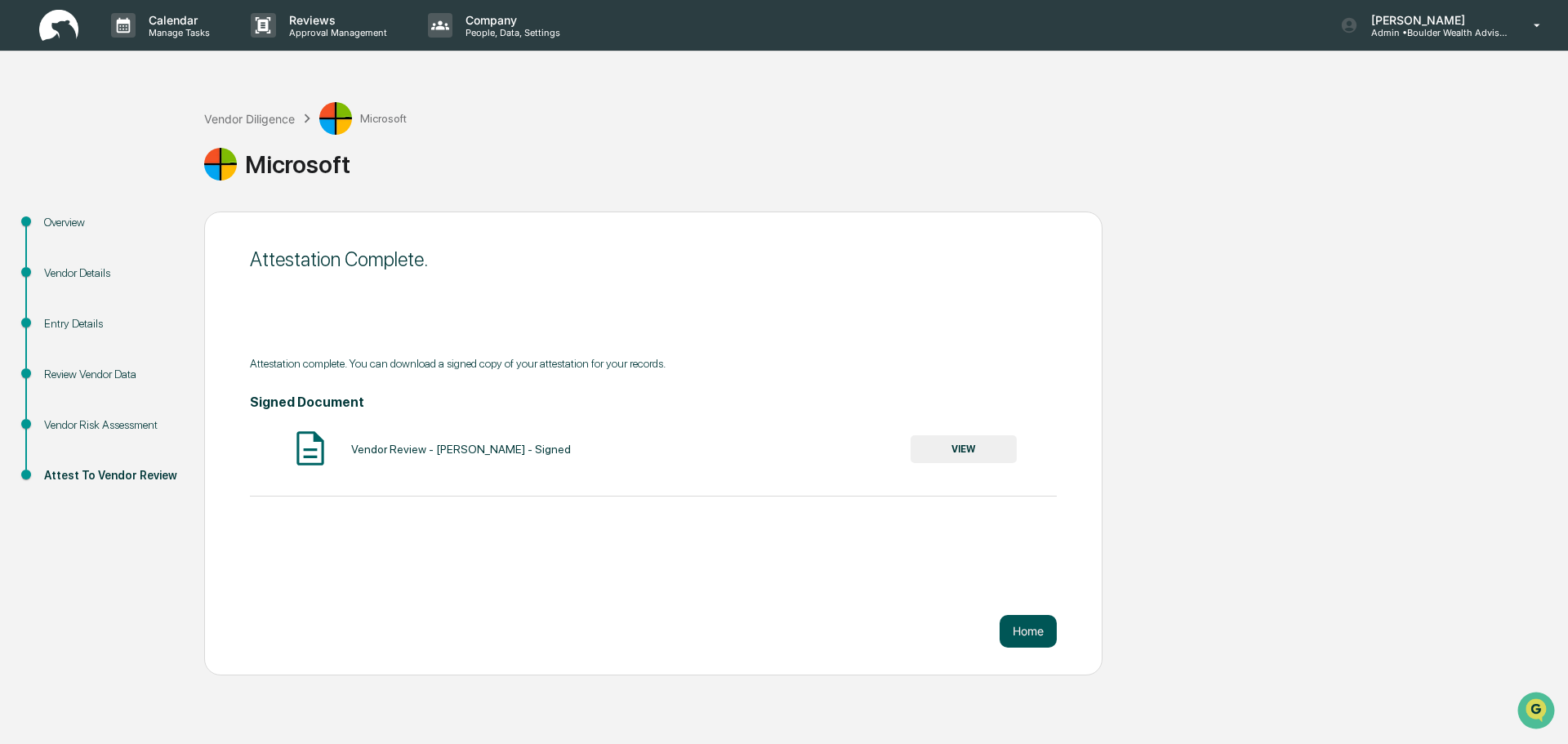
click at [1020, 626] on button "Home" at bounding box center [1027, 630] width 57 height 33
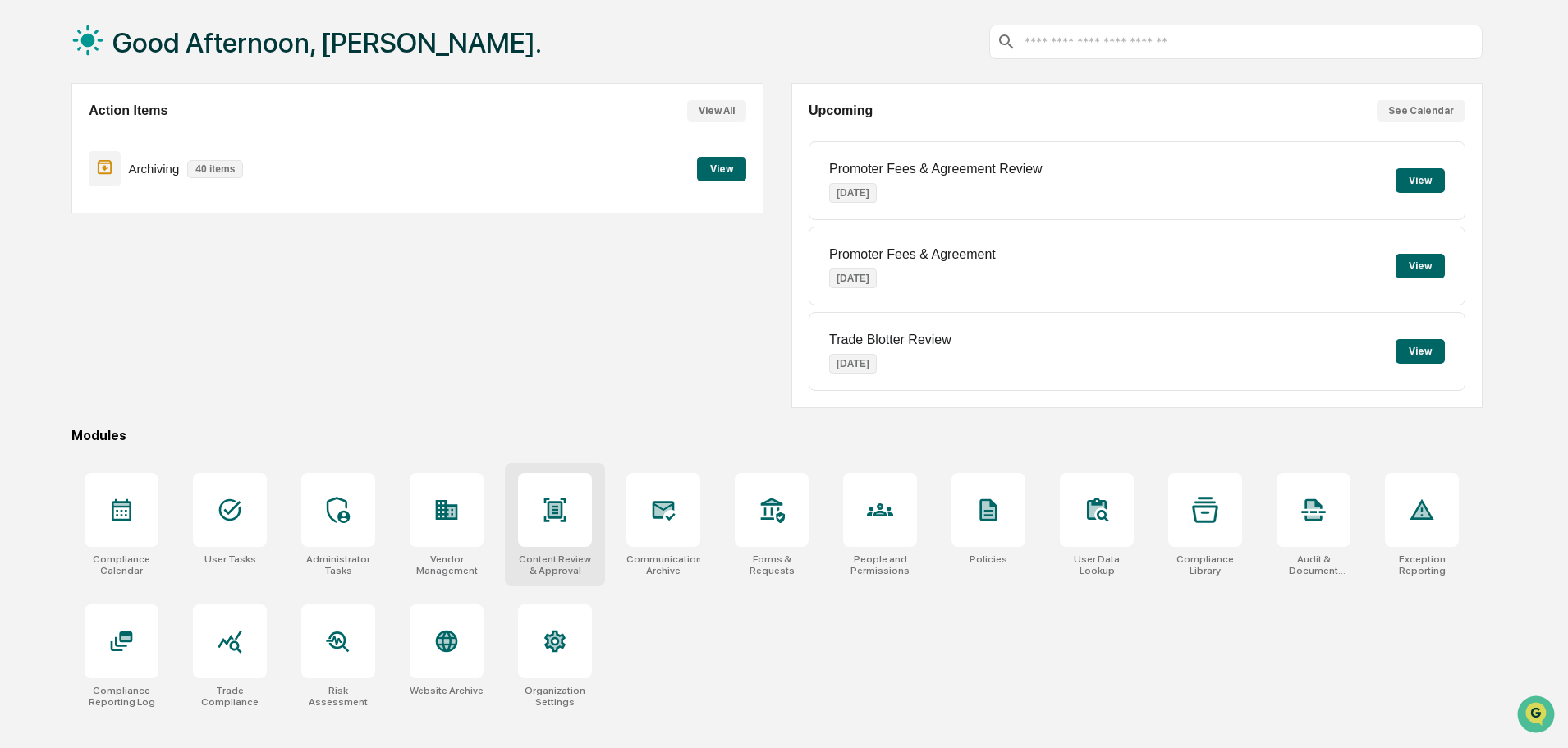
scroll to position [78, 0]
click at [454, 625] on div at bounding box center [446, 640] width 73 height 73
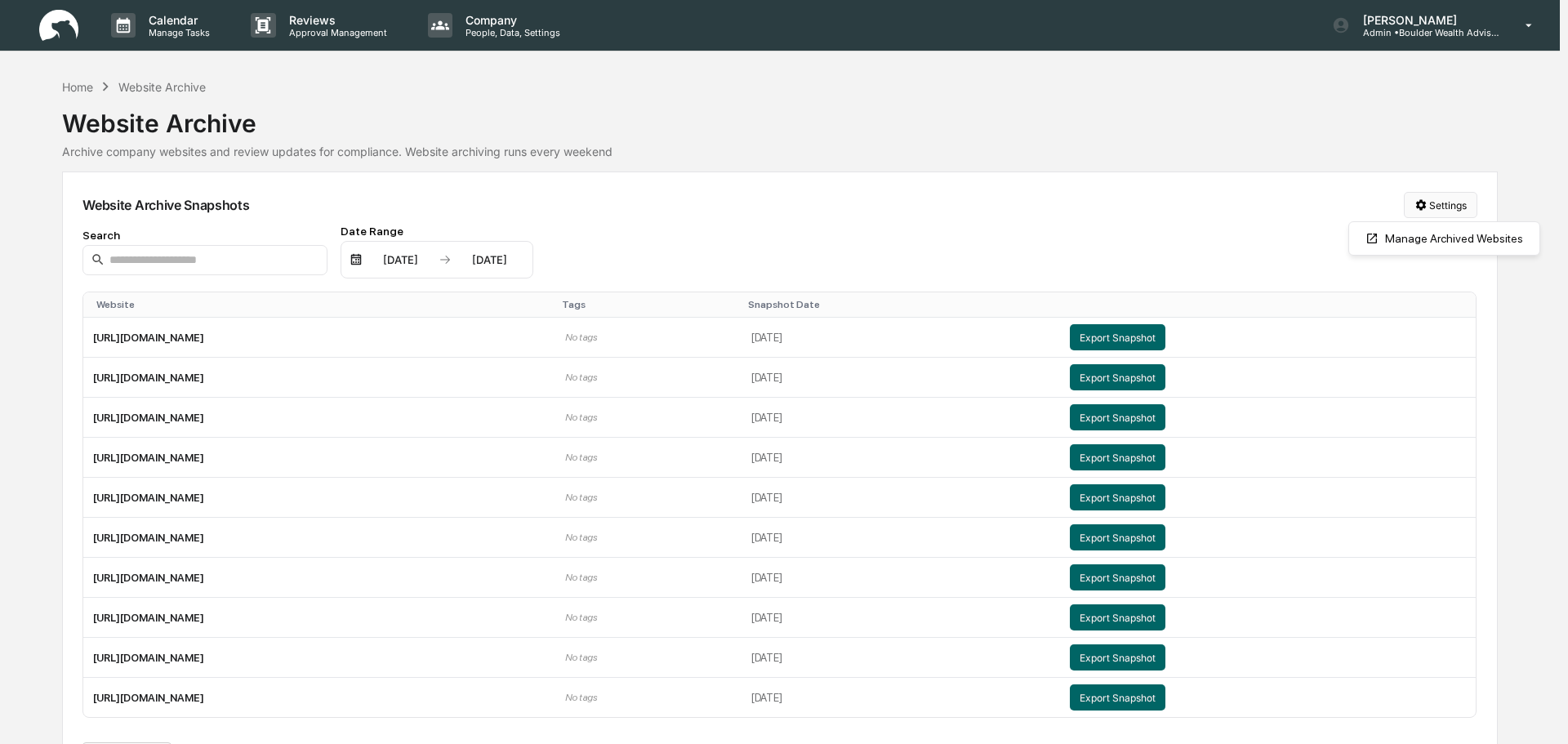
click at [1440, 205] on html "Calendar Manage Tasks Reviews Approval Management Company People, Data, Setting…" at bounding box center [784, 372] width 1568 height 744
click at [1090, 221] on html "Calendar Manage Tasks Reviews Approval Management Company People, Data, Setting…" at bounding box center [784, 372] width 1568 height 744
click at [1410, 201] on html "Calendar Manage Tasks Reviews Approval Management Company People, Data, Setting…" at bounding box center [784, 372] width 1568 height 744
click at [961, 201] on html "Calendar Manage Tasks Reviews Approval Management Company People, Data, Setting…" at bounding box center [784, 372] width 1568 height 744
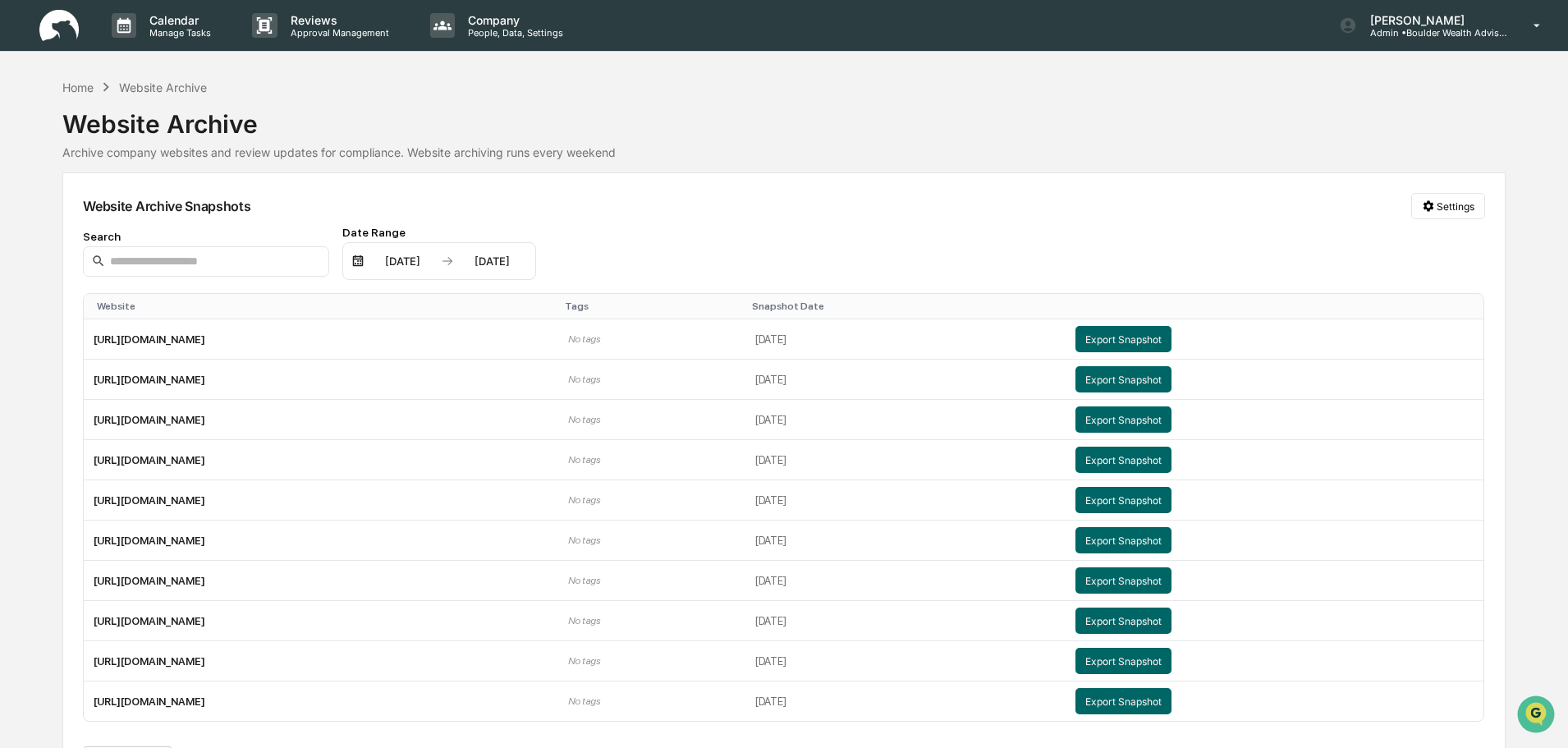
click at [34, 19] on div "Calendar Manage Tasks Reviews Approval Management Company People, Data, Setting…" at bounding box center [784, 26] width 1568 height 51
click at [62, 37] on img at bounding box center [59, 26] width 40 height 32
